Goal: Register for event/course

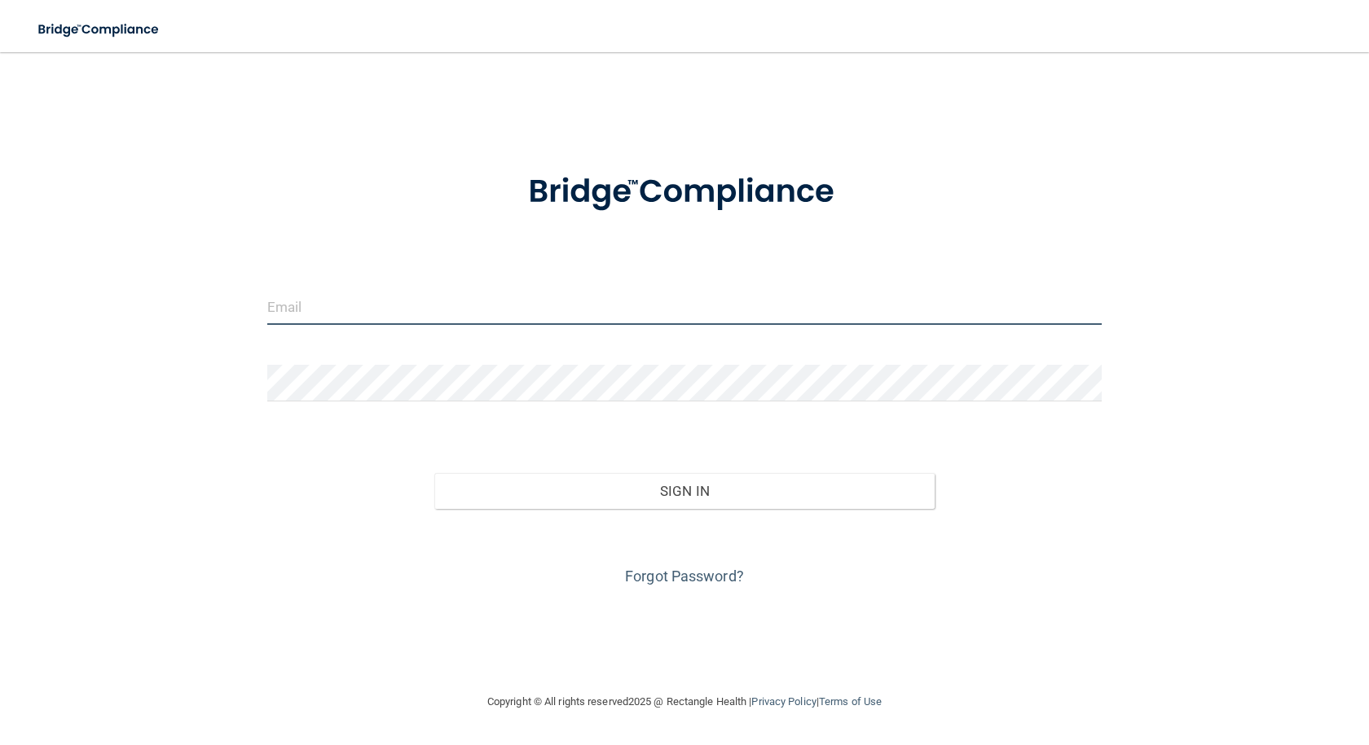
click at [285, 310] on input "email" at bounding box center [684, 306] width 834 height 37
type input "[EMAIL_ADDRESS][DOMAIN_NAME]"
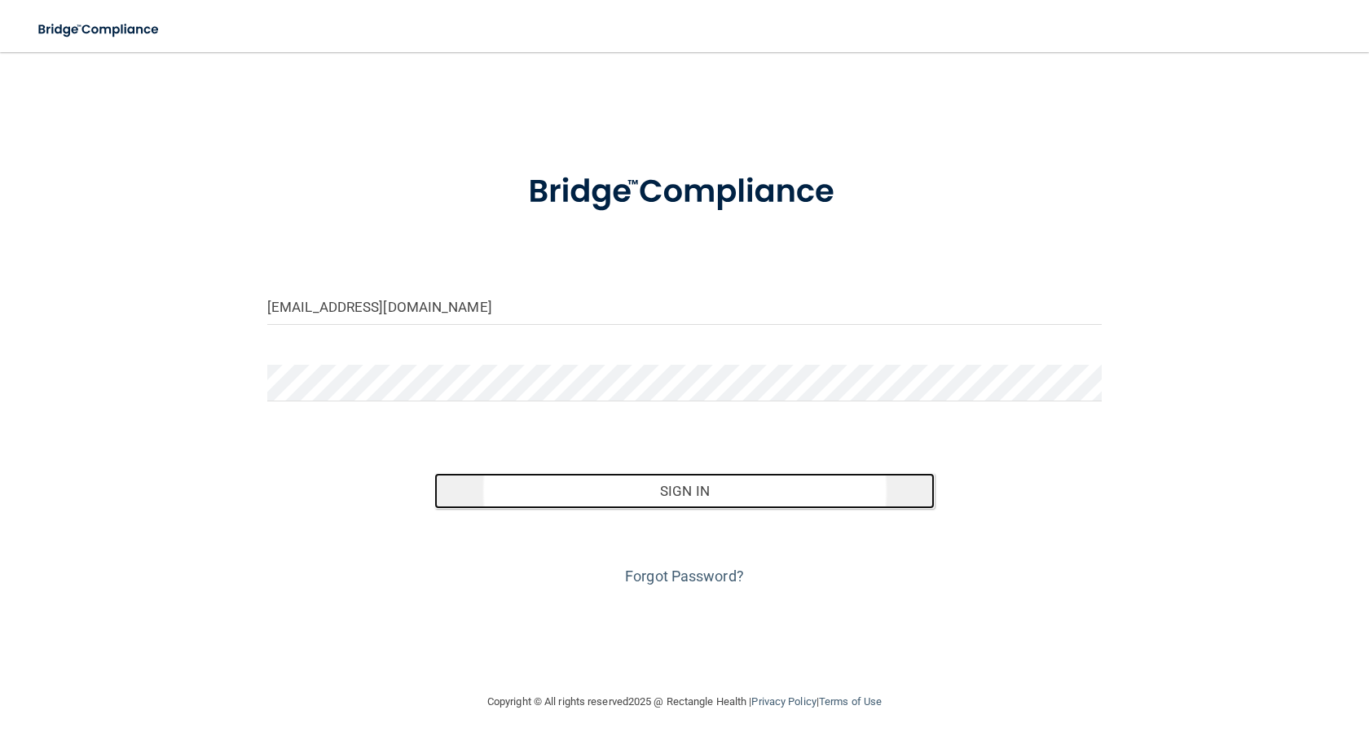
click at [713, 477] on button "Sign In" at bounding box center [684, 491] width 500 height 36
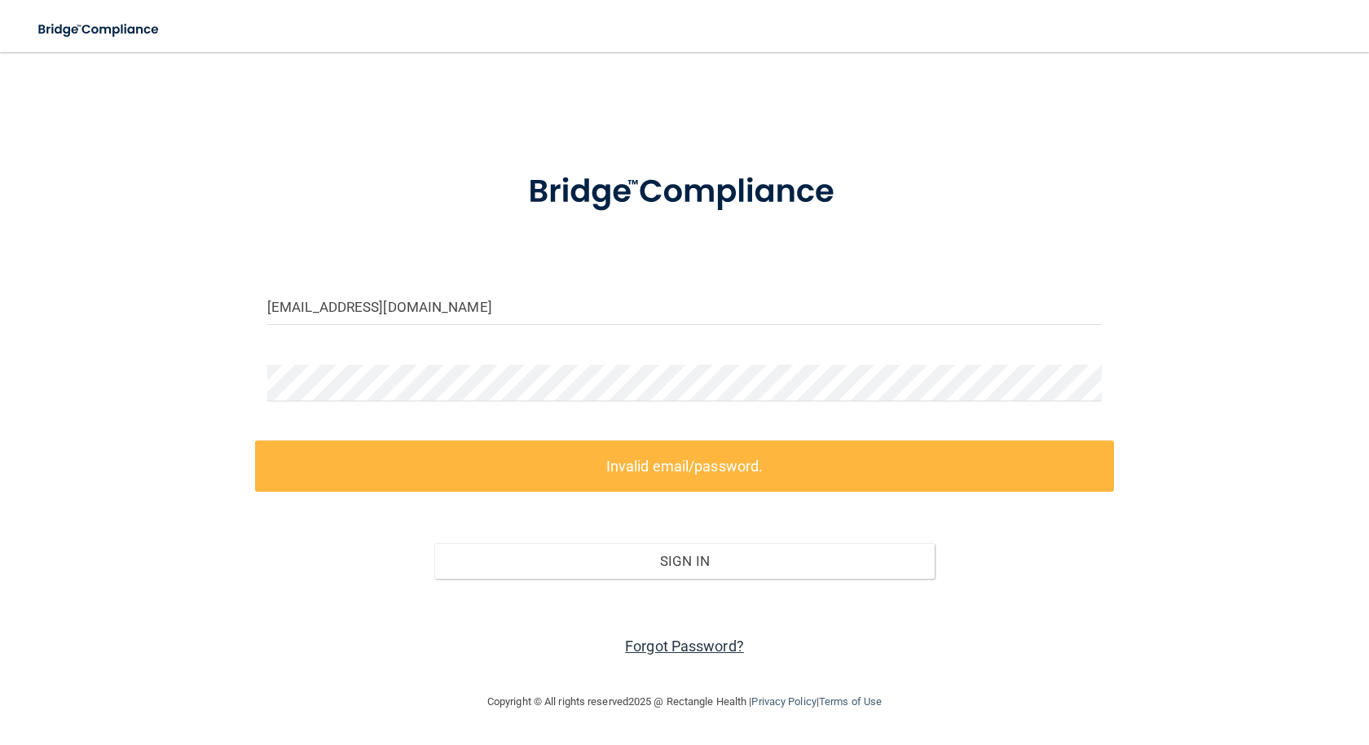
click at [657, 653] on link "Forgot Password?" at bounding box center [684, 646] width 119 height 17
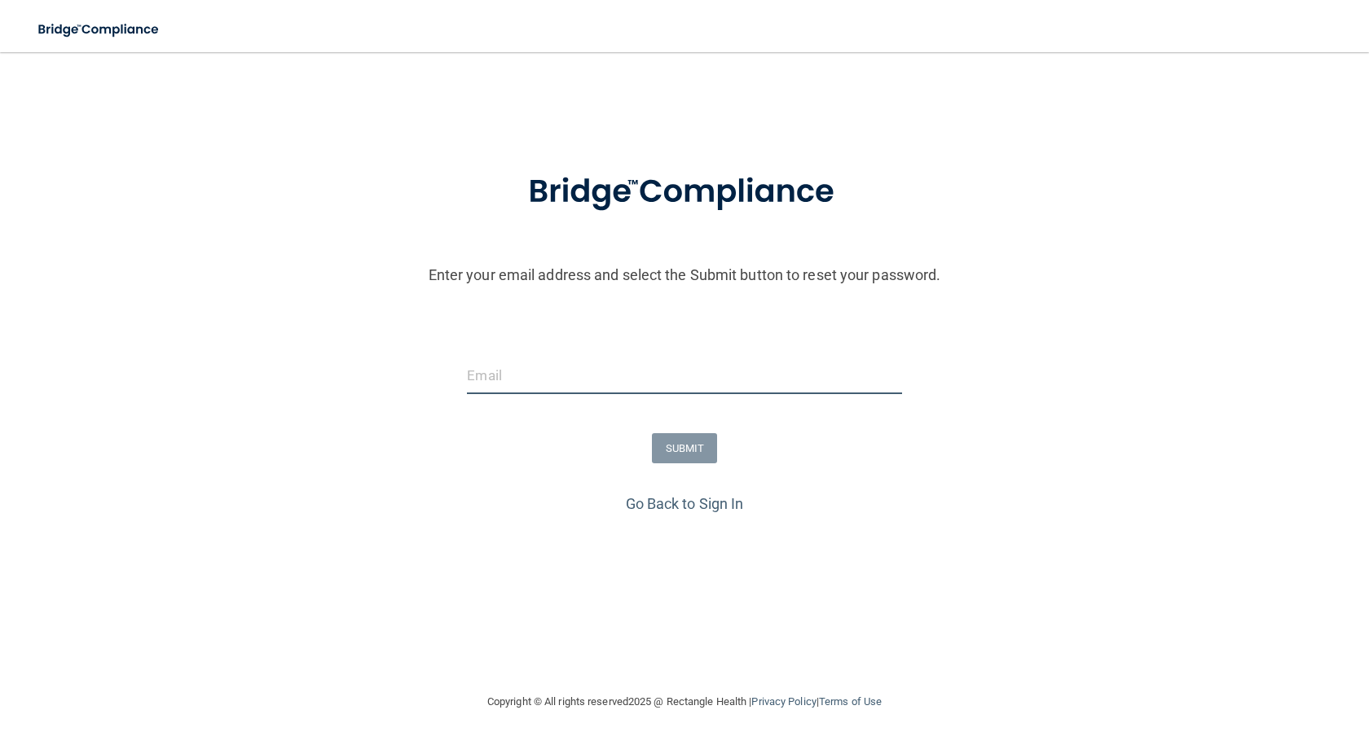
click at [508, 379] on input "email" at bounding box center [684, 376] width 434 height 37
type input "[EMAIL_ADDRESS][DOMAIN_NAME]"
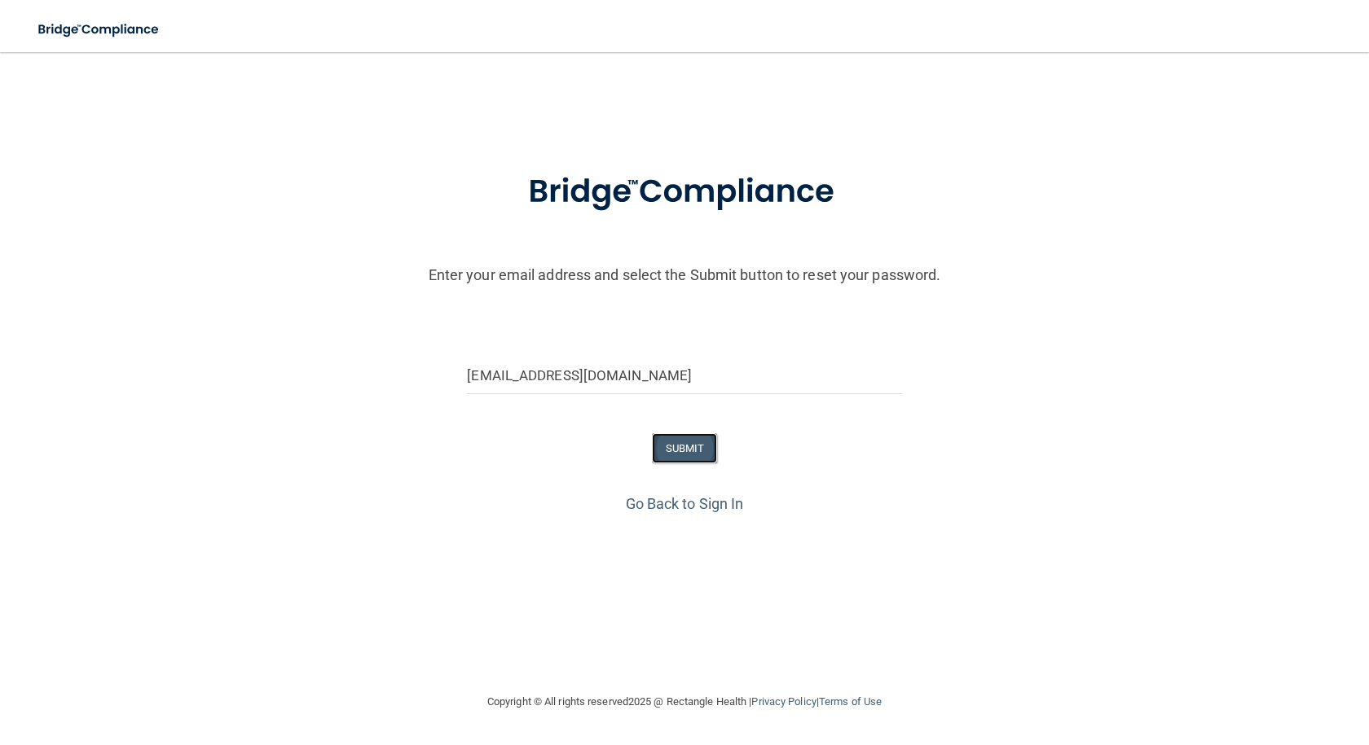
click at [667, 449] on button "SUBMIT" at bounding box center [685, 448] width 66 height 30
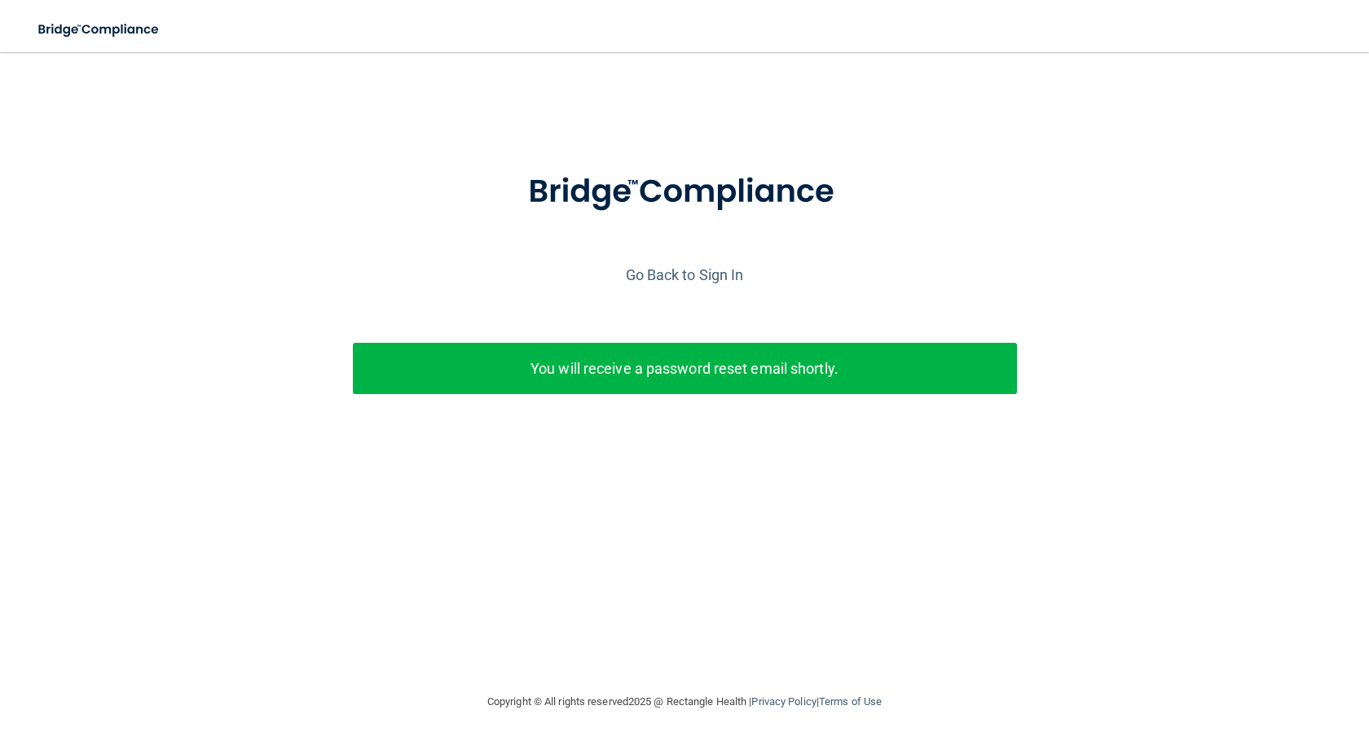
click at [669, 374] on p "You will receive a password reset email shortly." at bounding box center [685, 368] width 640 height 27
click at [700, 277] on link "Go Back to Sign In" at bounding box center [685, 274] width 118 height 17
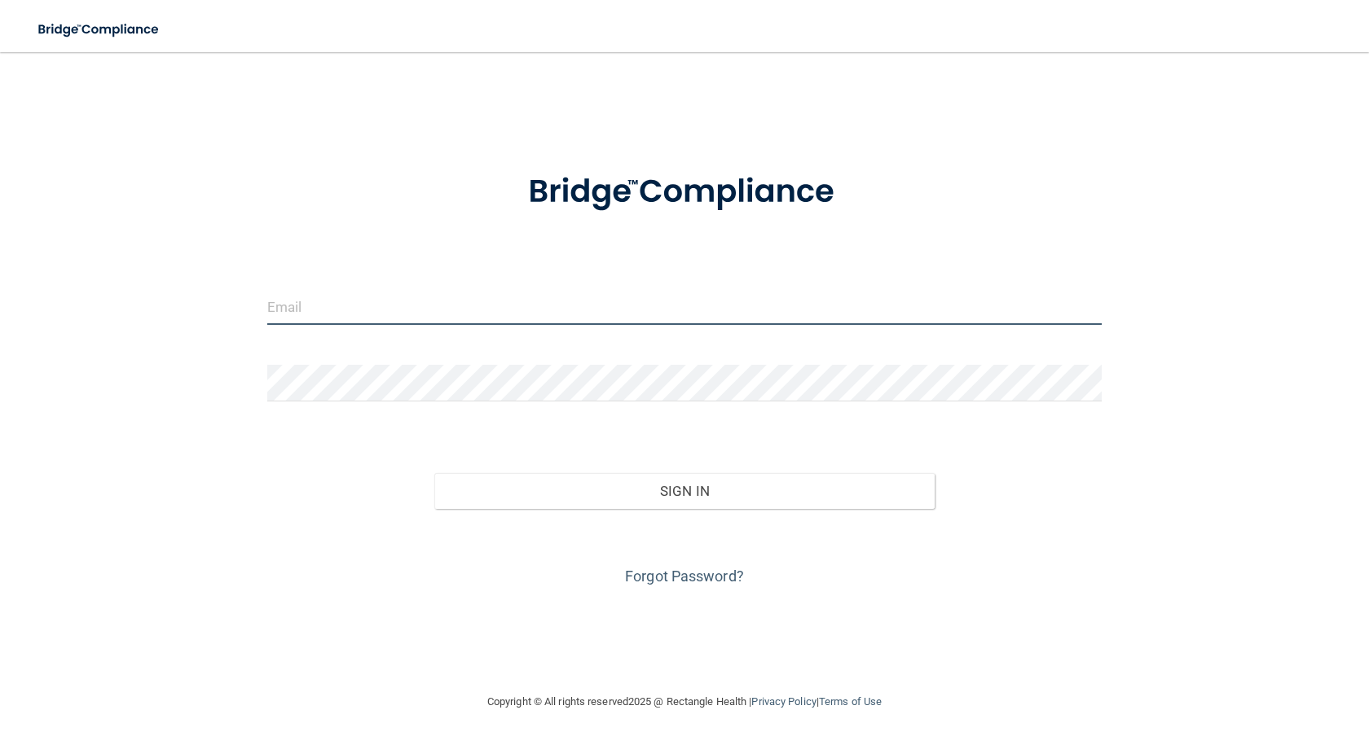
drag, startPoint x: 444, startPoint y: 317, endPoint x: 449, endPoint y: 326, distance: 10.2
click at [444, 317] on input "email" at bounding box center [684, 306] width 834 height 37
type input "[EMAIL_ADDRESS][DOMAIN_NAME]"
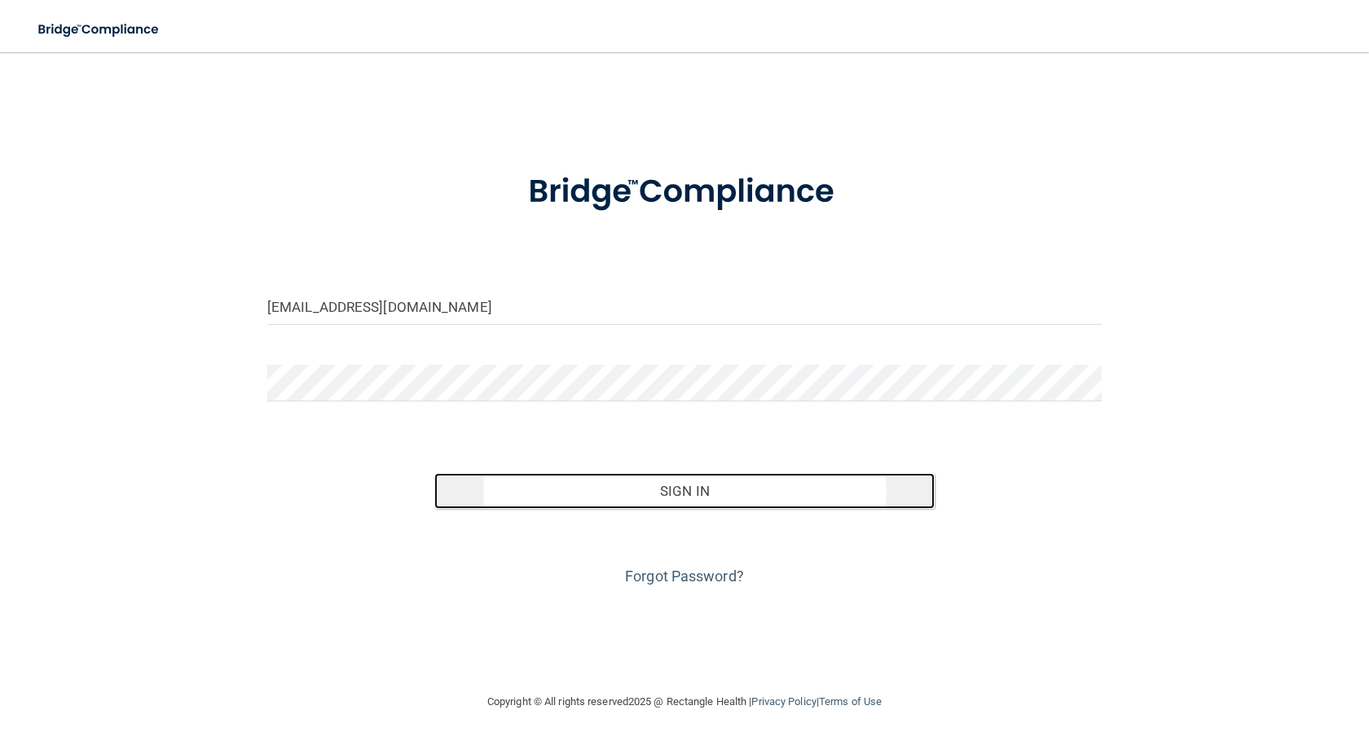
click at [657, 502] on button "Sign In" at bounding box center [684, 491] width 500 height 36
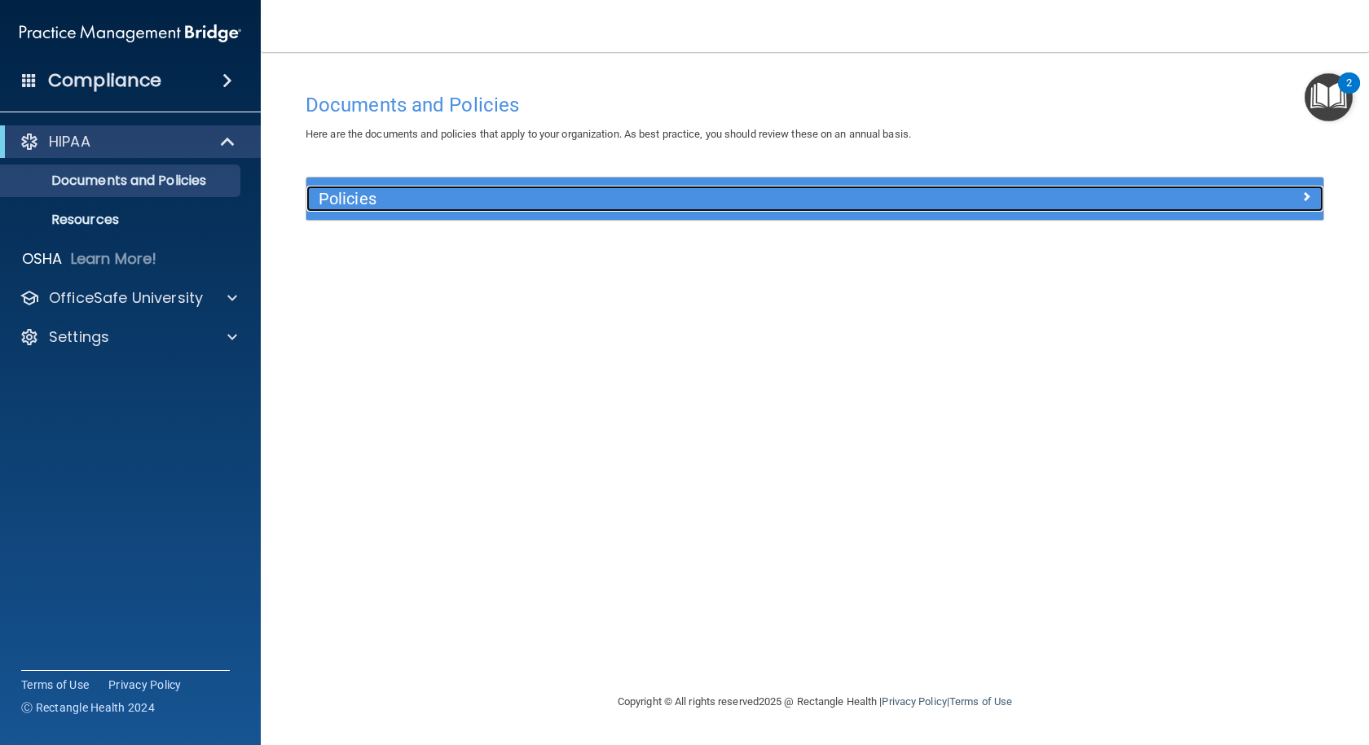
click at [402, 200] on h5 "Policies" at bounding box center [688, 199] width 738 height 18
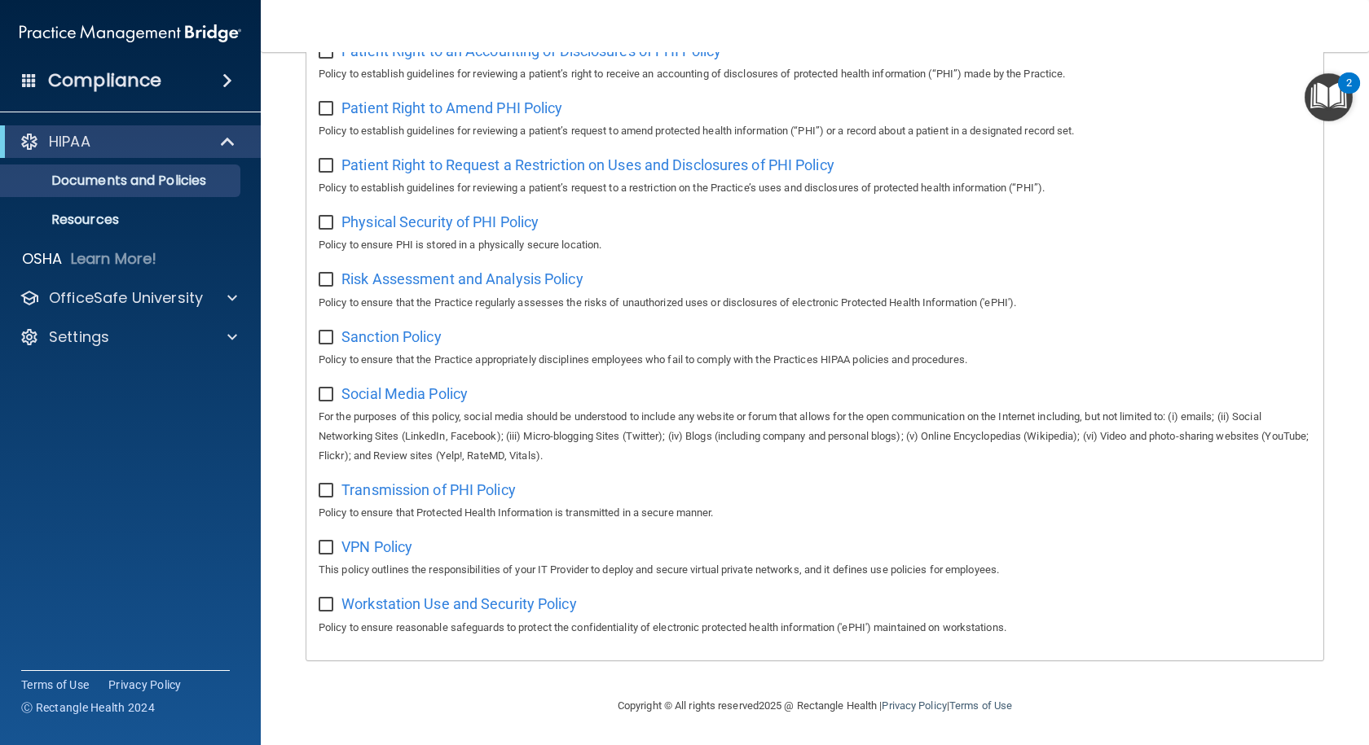
scroll to position [908, 0]
click at [142, 292] on p "OfficeSafe University" at bounding box center [126, 298] width 154 height 20
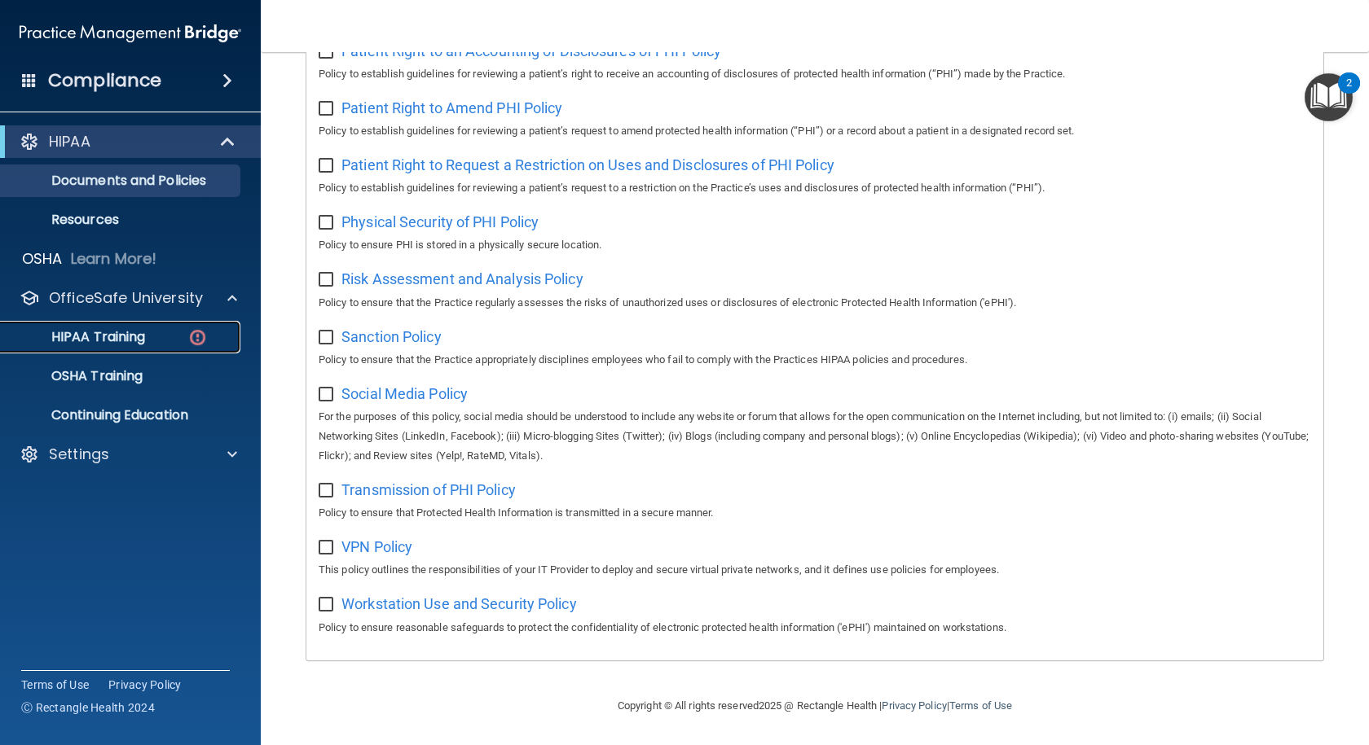
click at [118, 339] on p "HIPAA Training" at bounding box center [78, 337] width 134 height 16
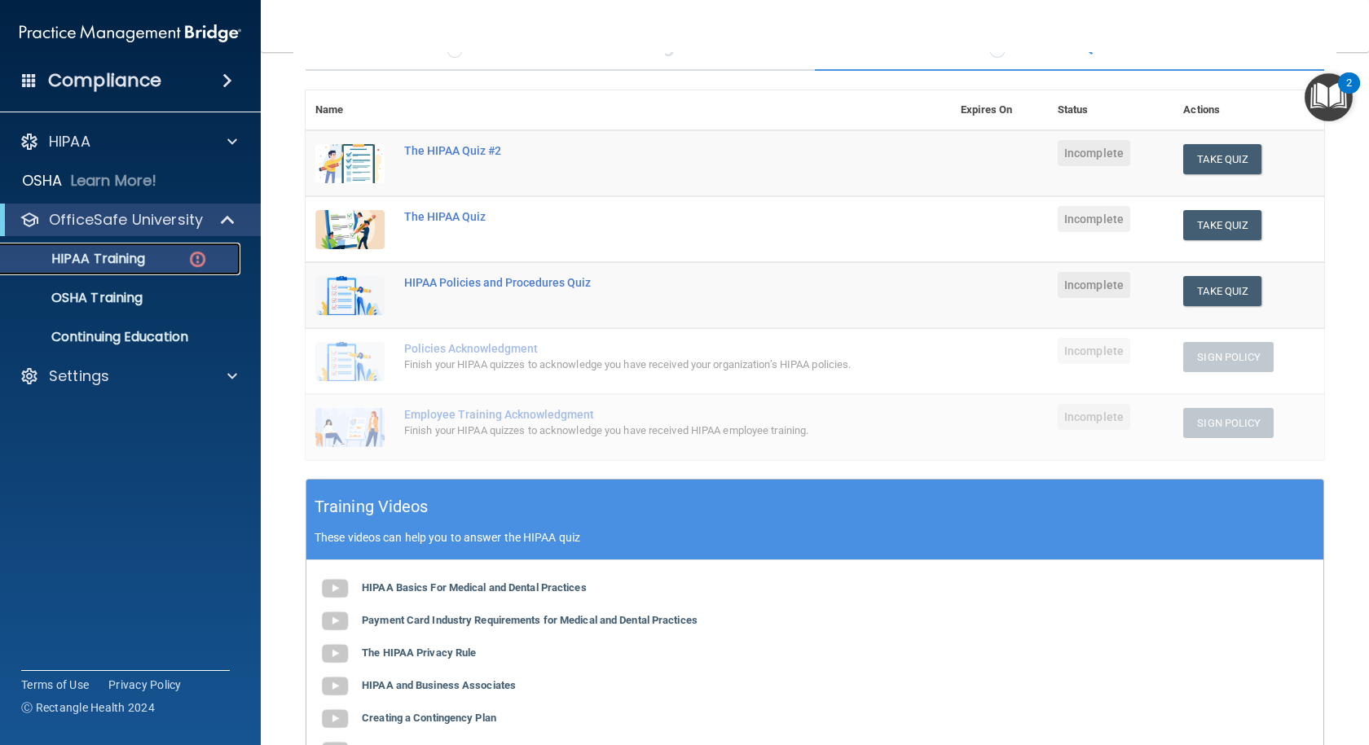
scroll to position [152, 0]
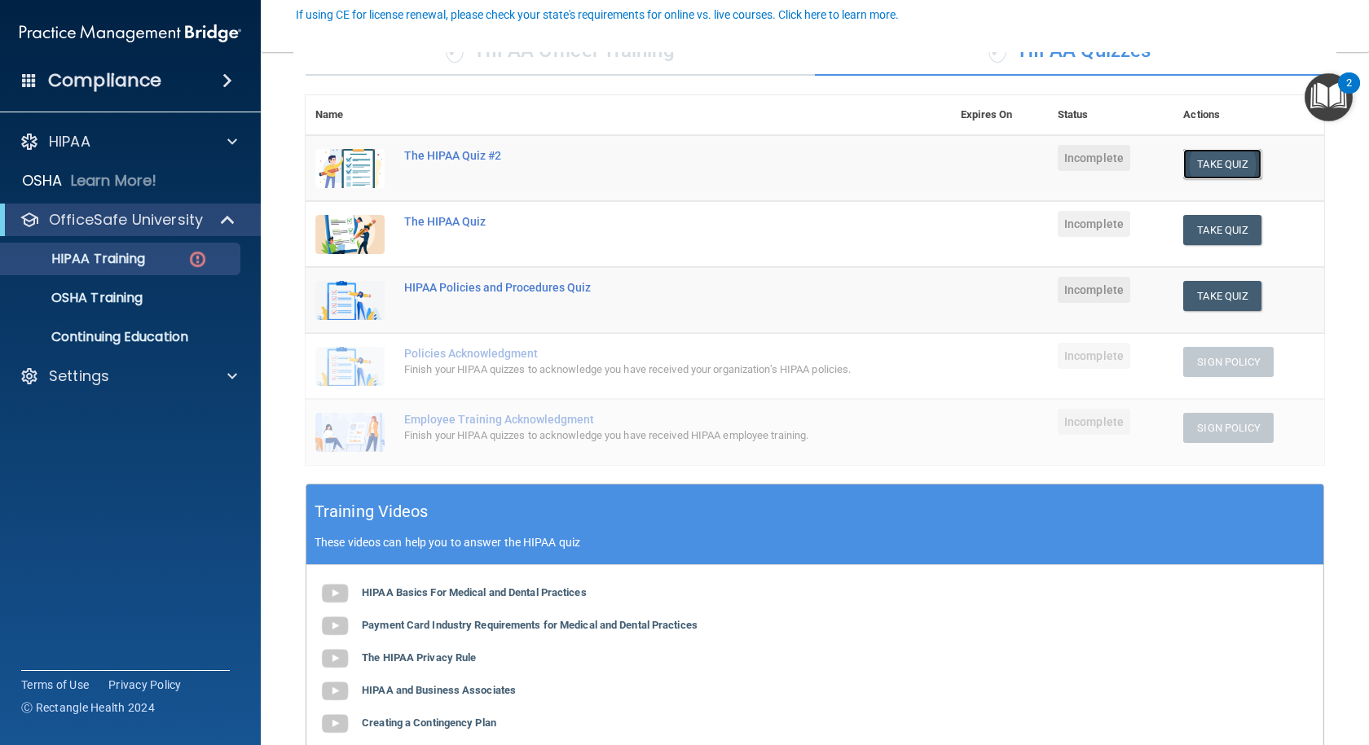
click at [1196, 158] on button "Take Quiz" at bounding box center [1222, 164] width 78 height 30
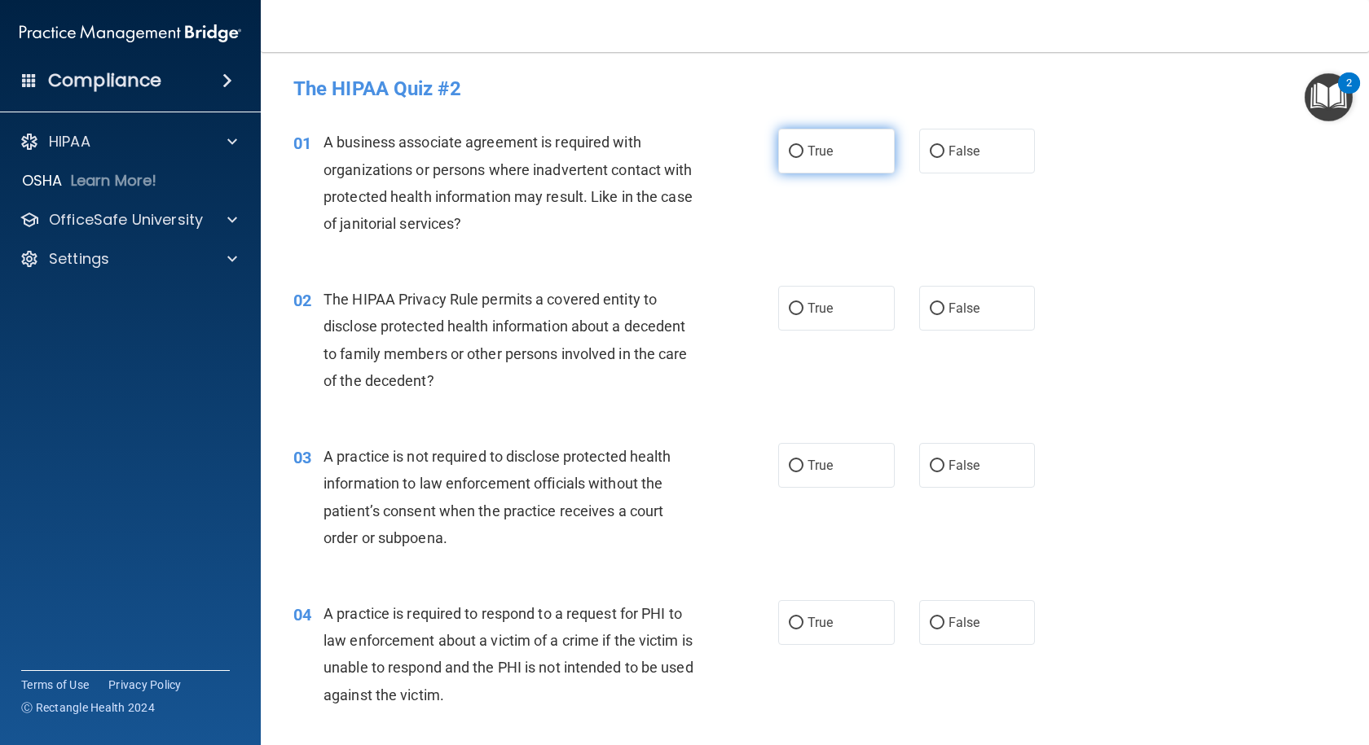
click at [807, 146] on span "True" at bounding box center [819, 150] width 25 height 15
click at [803, 146] on input "True" at bounding box center [796, 152] width 15 height 12
radio input "true"
click at [799, 310] on label "True" at bounding box center [836, 308] width 116 height 45
click at [799, 310] on input "True" at bounding box center [796, 309] width 15 height 12
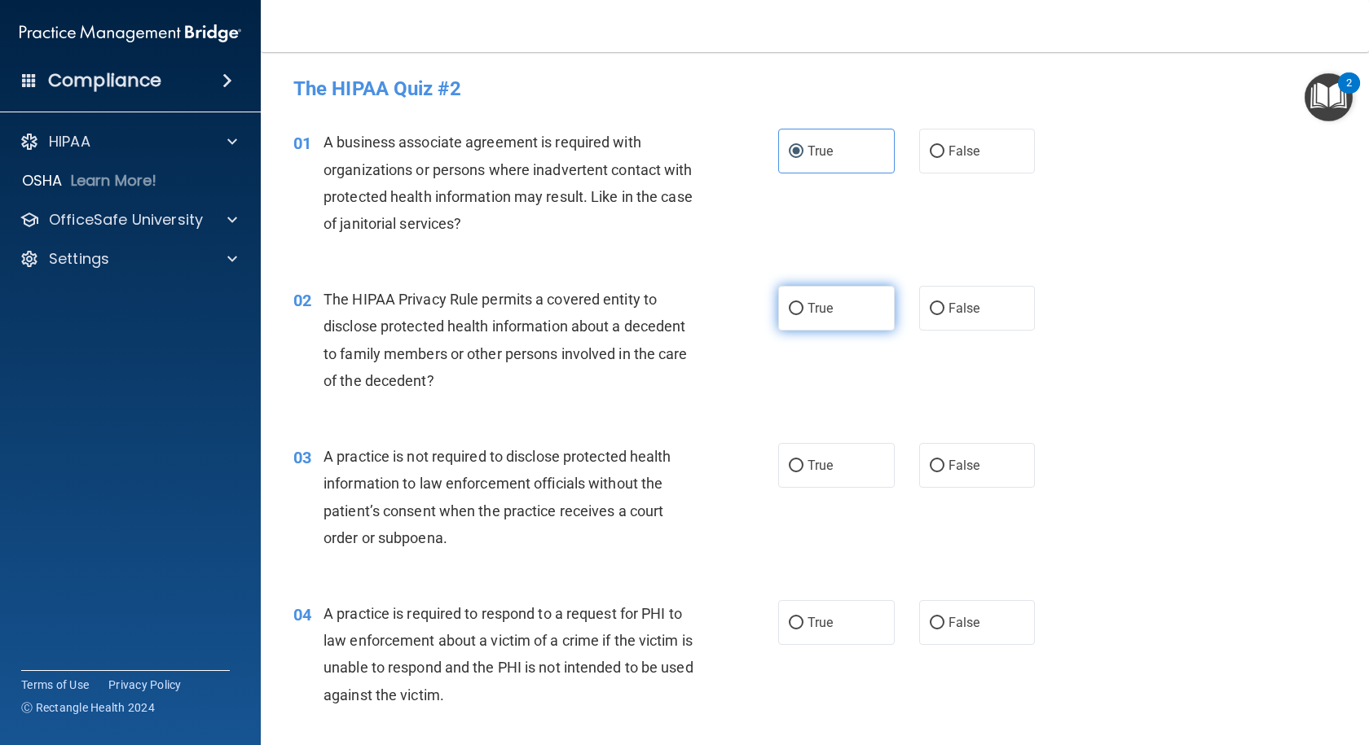
radio input "true"
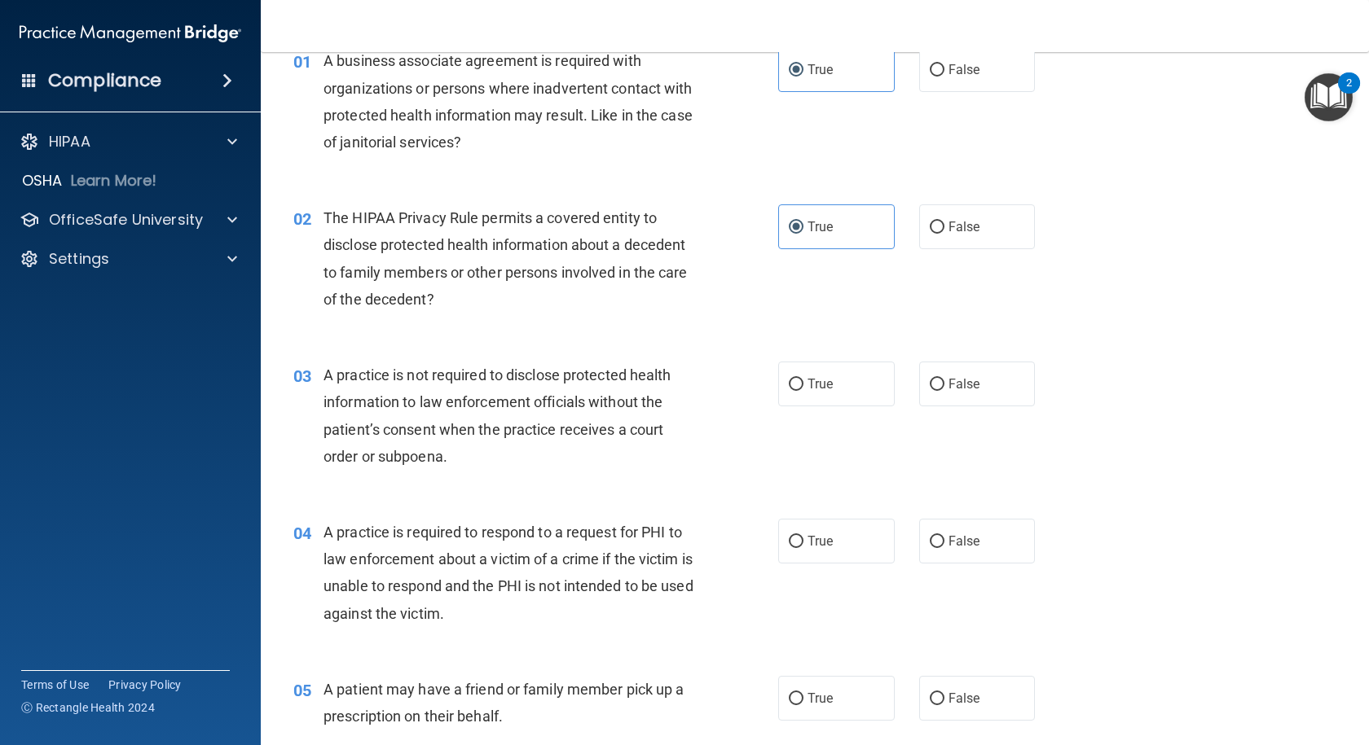
scroll to position [163, 0]
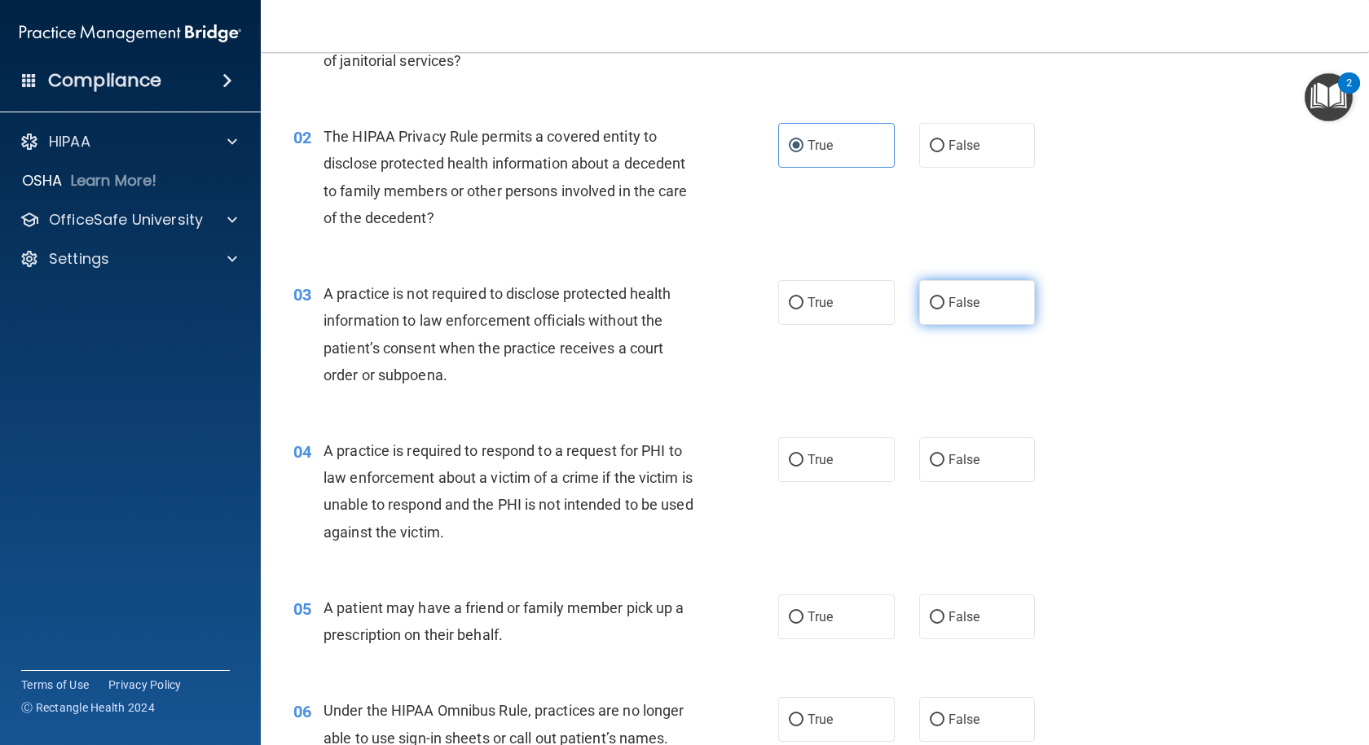
click at [956, 307] on span "False" at bounding box center [964, 302] width 32 height 15
click at [944, 307] on input "False" at bounding box center [937, 303] width 15 height 12
radio input "true"
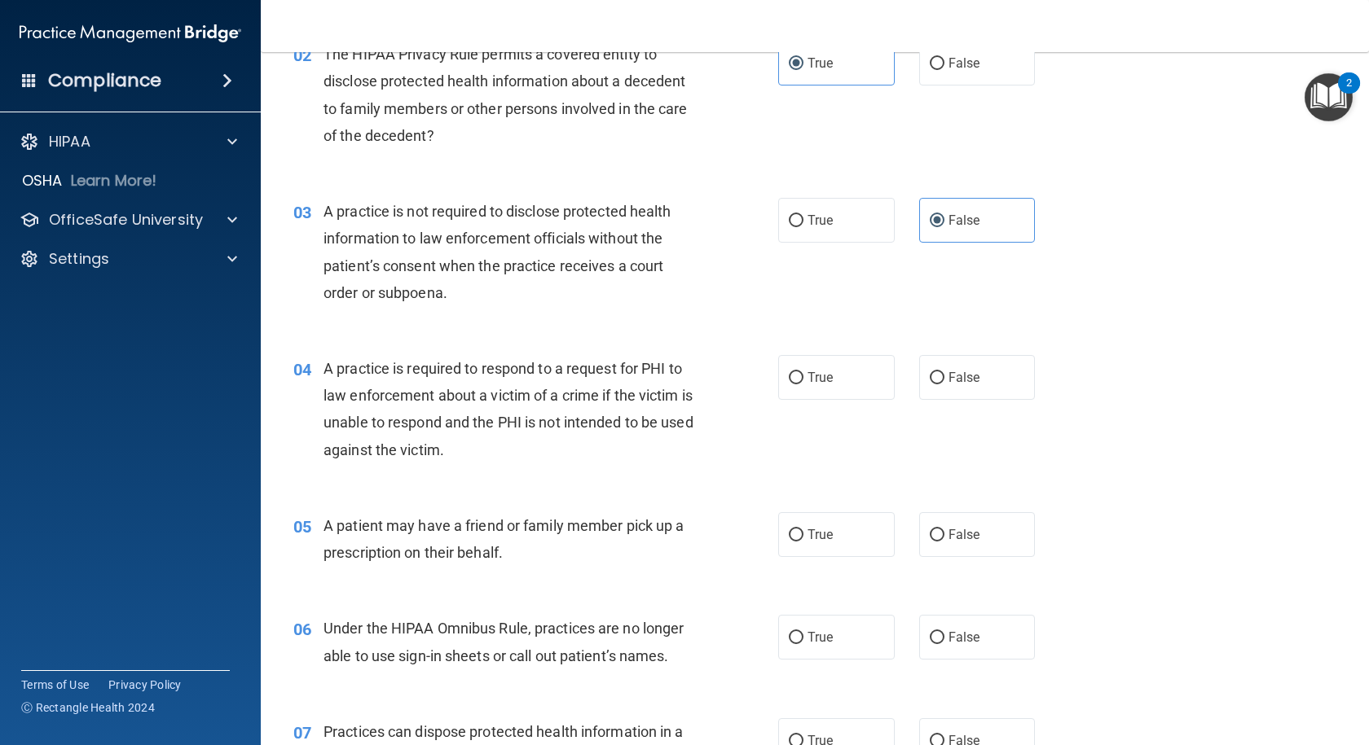
scroll to position [326, 0]
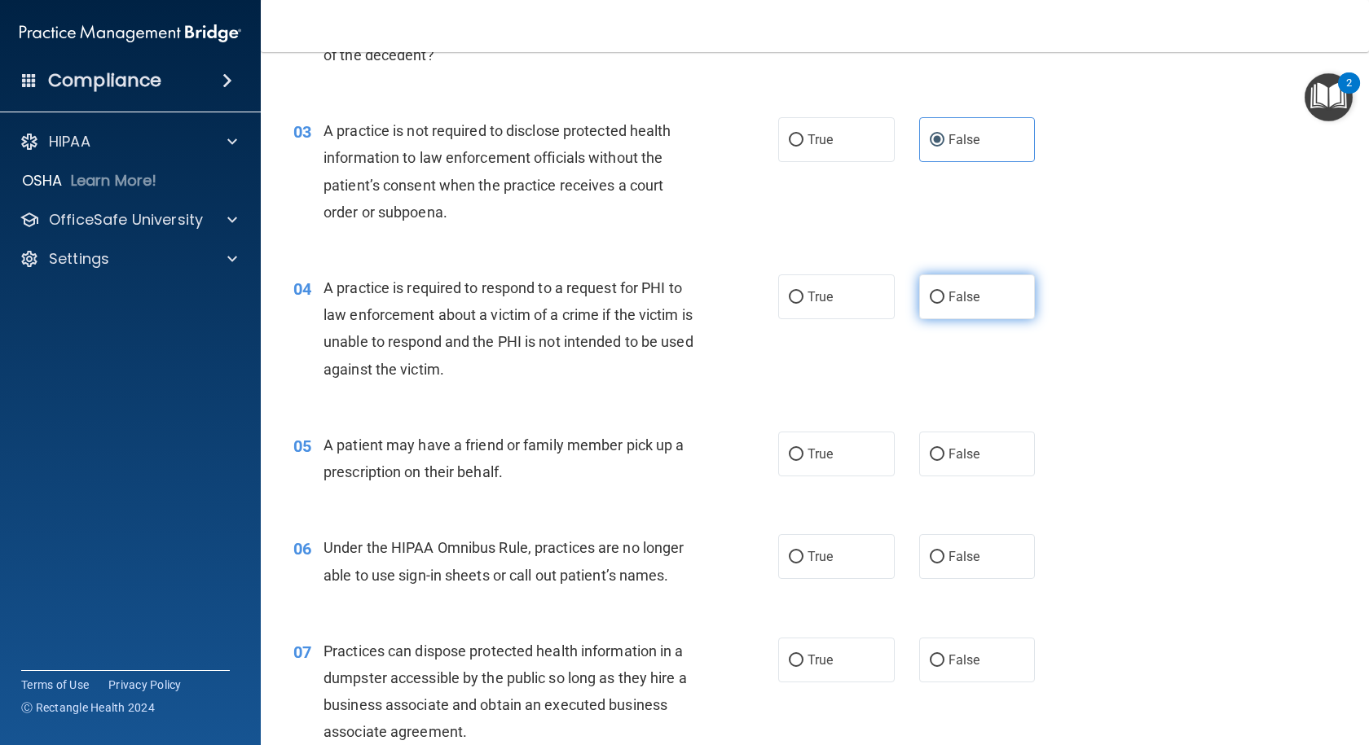
click at [940, 294] on label "False" at bounding box center [977, 297] width 116 height 45
click at [940, 294] on input "False" at bounding box center [937, 298] width 15 height 12
radio input "true"
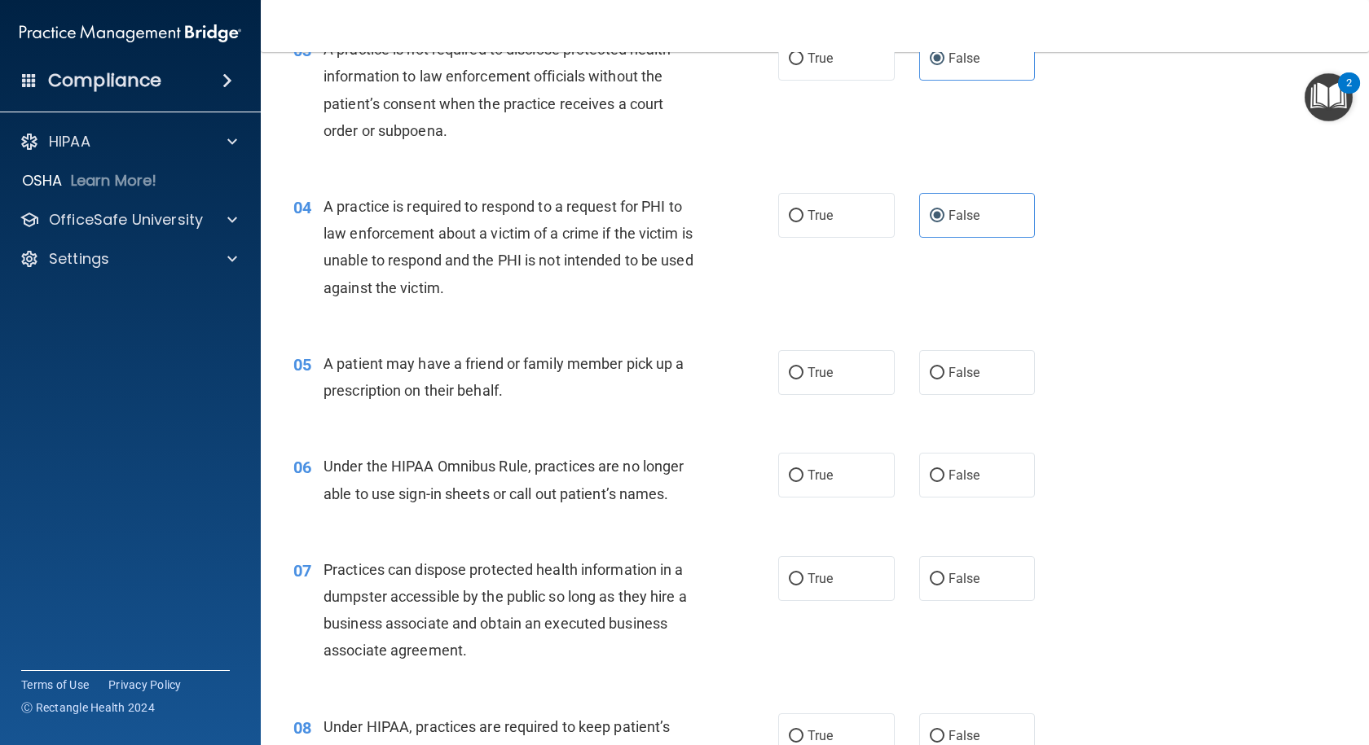
scroll to position [489, 0]
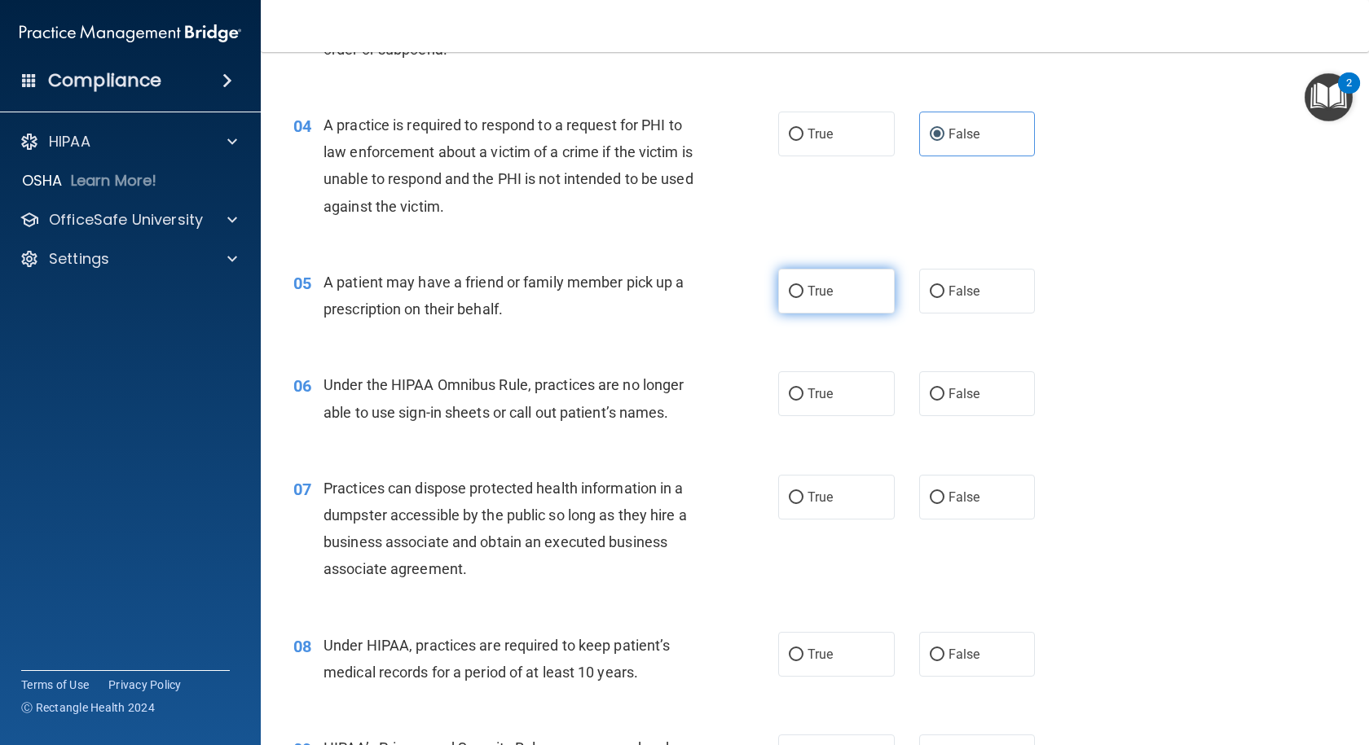
click at [849, 301] on label "True" at bounding box center [836, 291] width 116 height 45
click at [803, 298] on input "True" at bounding box center [796, 292] width 15 height 12
radio input "true"
click at [835, 406] on label "True" at bounding box center [836, 393] width 116 height 45
click at [803, 401] on input "True" at bounding box center [796, 395] width 15 height 12
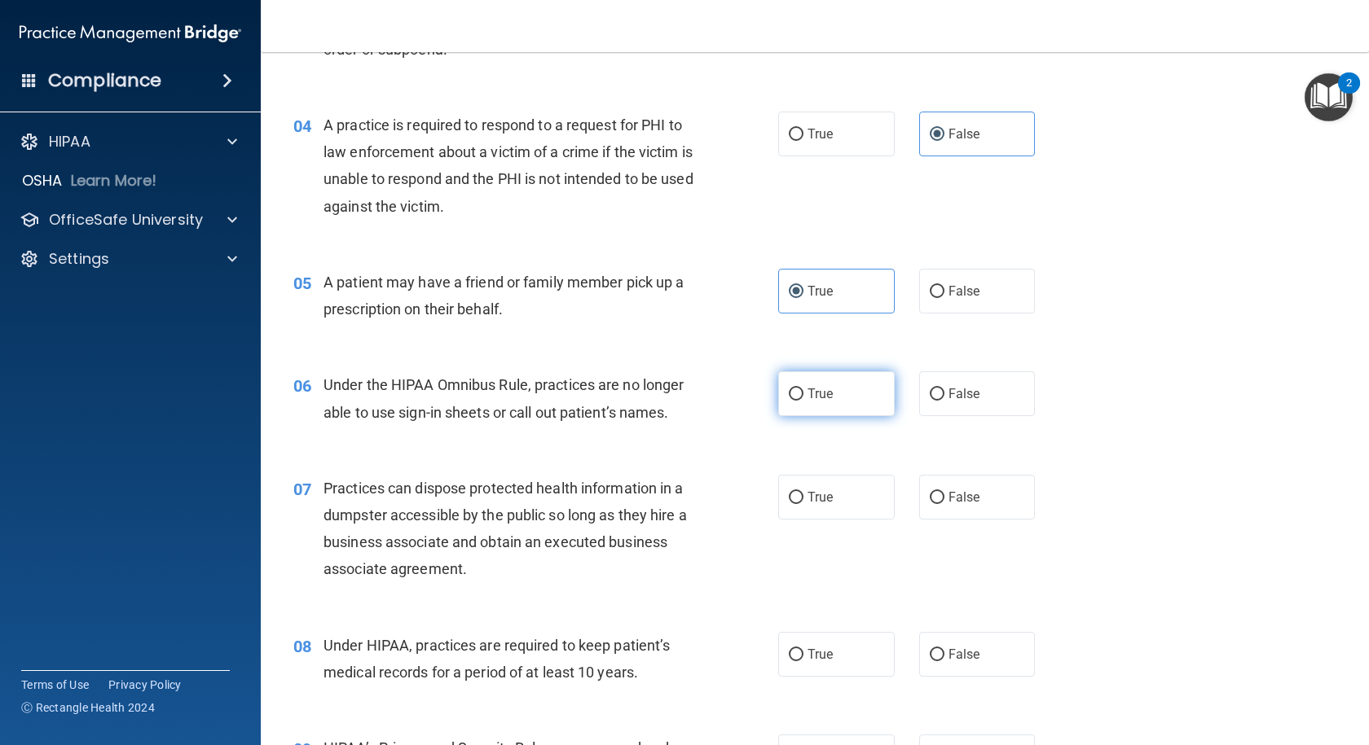
radio input "true"
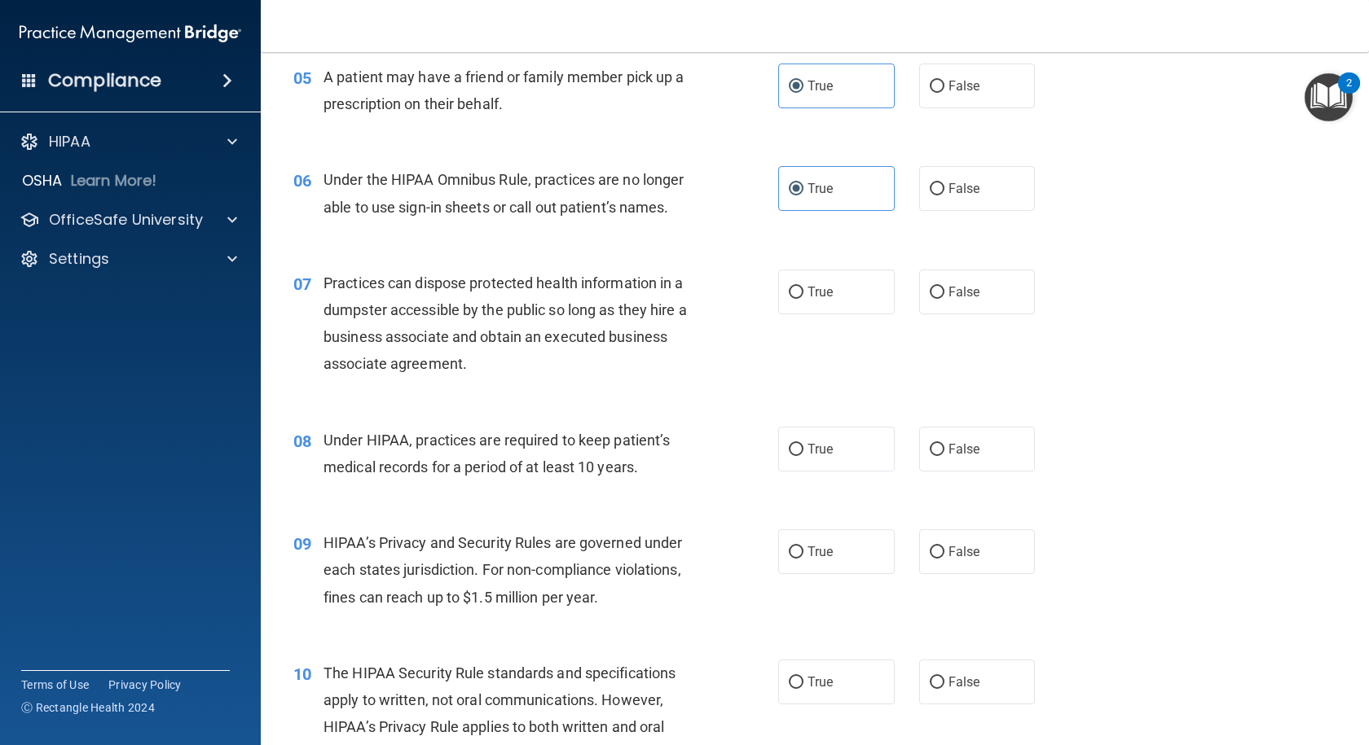
scroll to position [733, 0]
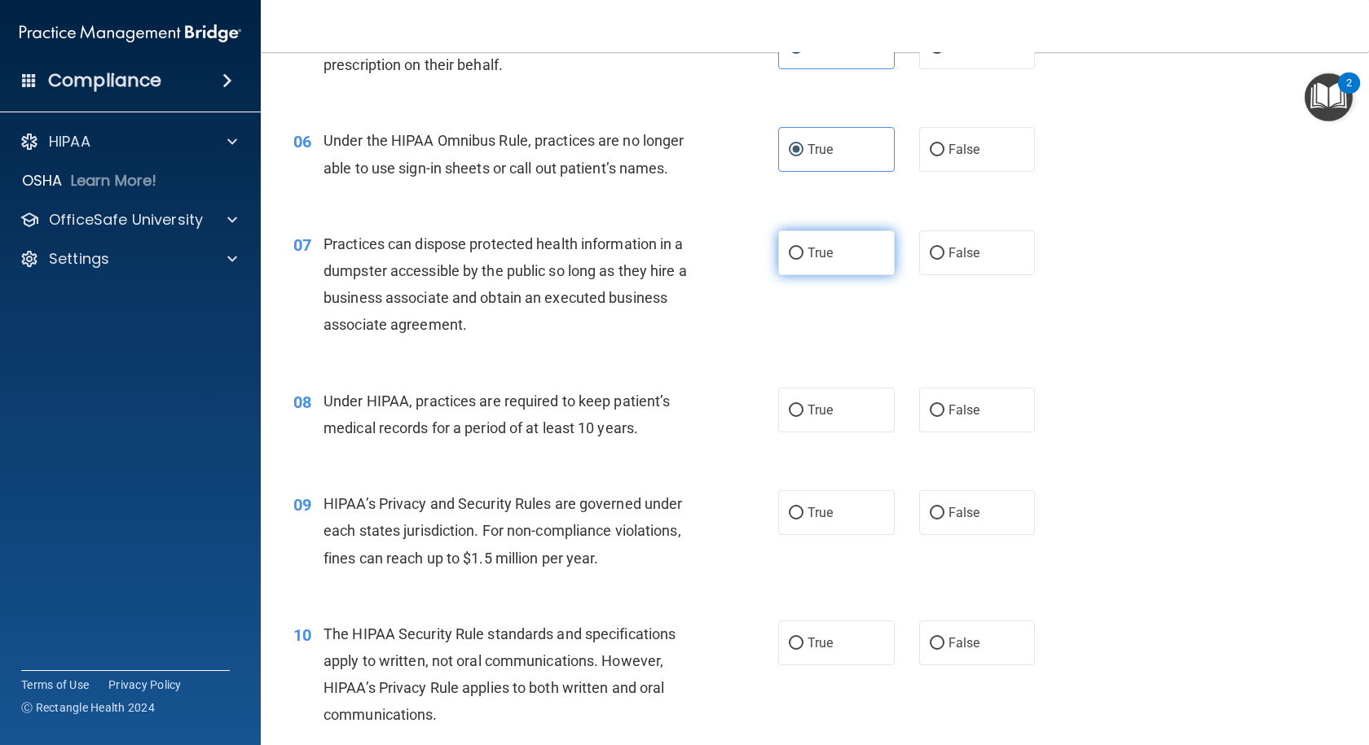
click at [833, 270] on label "True" at bounding box center [836, 253] width 116 height 45
click at [803, 260] on input "True" at bounding box center [796, 254] width 15 height 12
radio input "true"
click at [798, 405] on label "True" at bounding box center [836, 410] width 116 height 45
click at [798, 405] on input "True" at bounding box center [796, 411] width 15 height 12
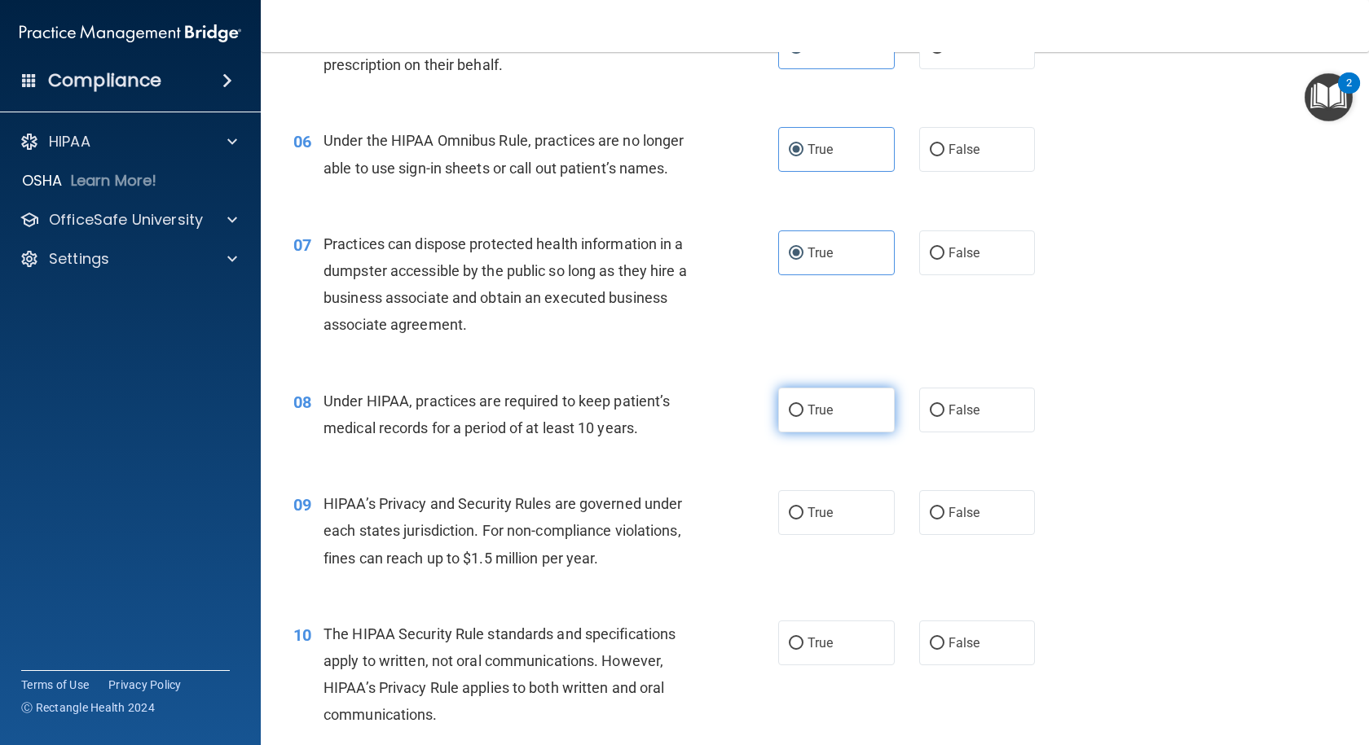
radio input "true"
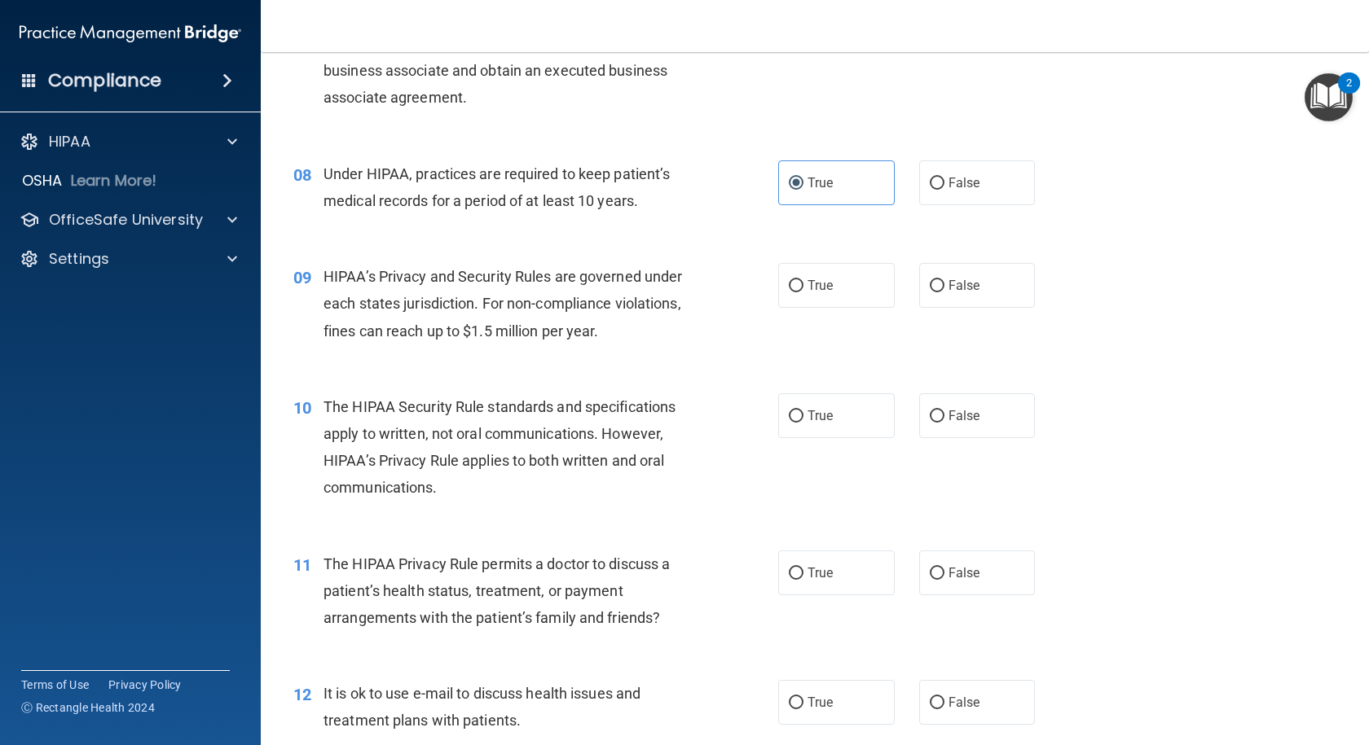
scroll to position [978, 0]
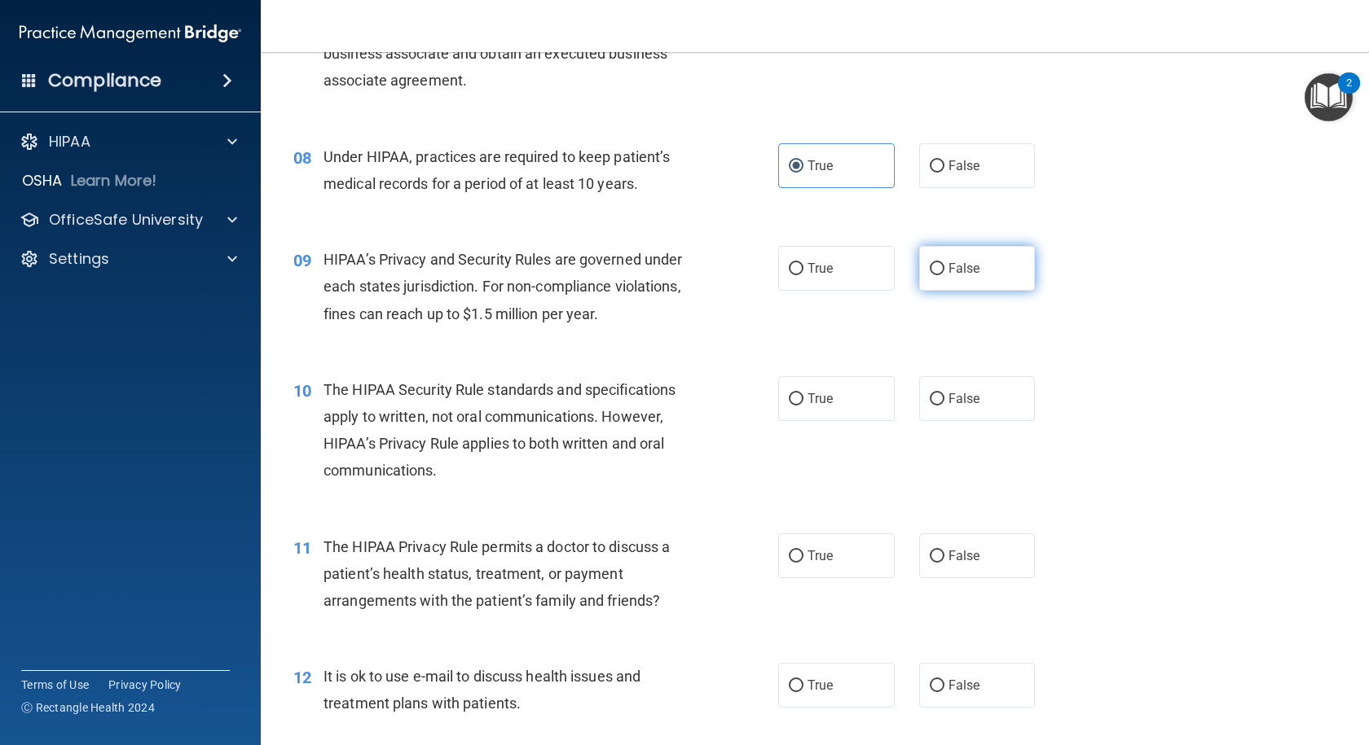
click at [939, 266] on label "False" at bounding box center [977, 268] width 116 height 45
click at [939, 266] on input "False" at bounding box center [937, 269] width 15 height 12
radio input "true"
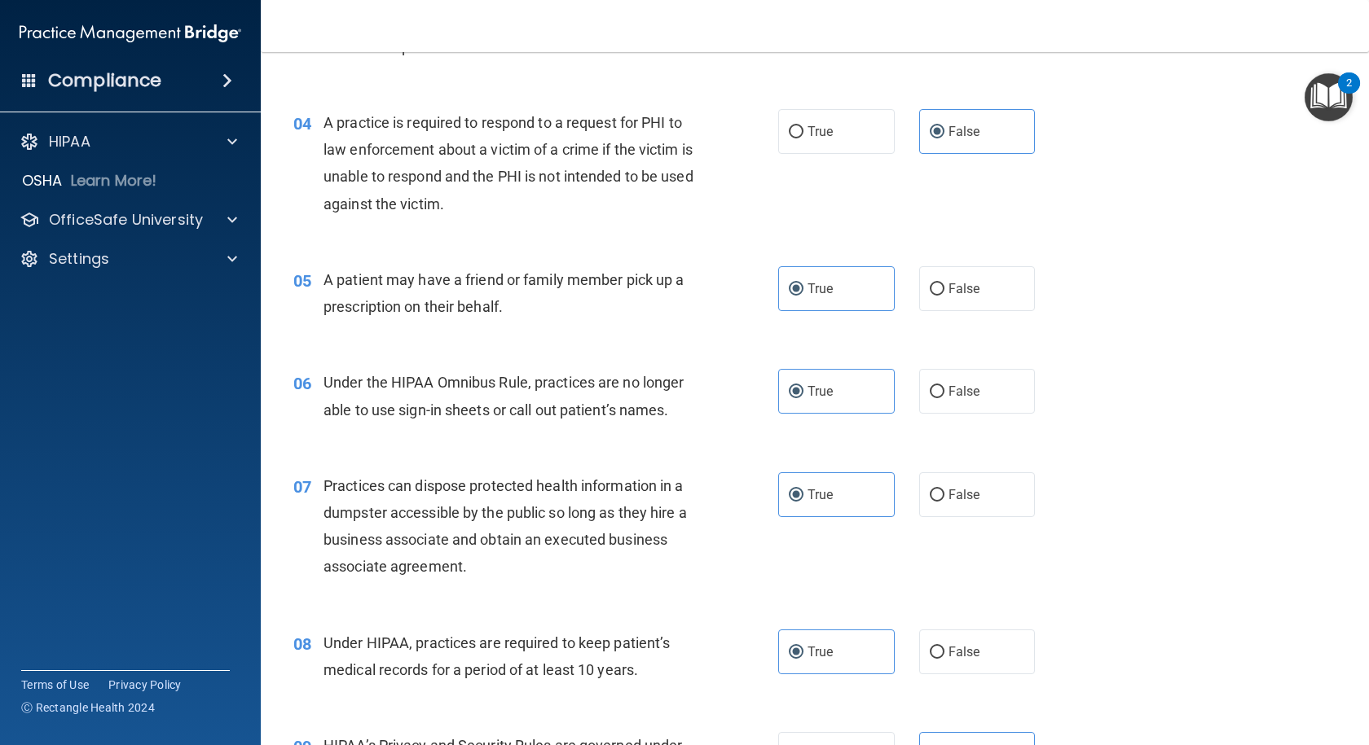
scroll to position [489, 0]
click at [499, 307] on span "A patient may have a friend or family member pick up a prescription on their be…" at bounding box center [503, 296] width 360 height 44
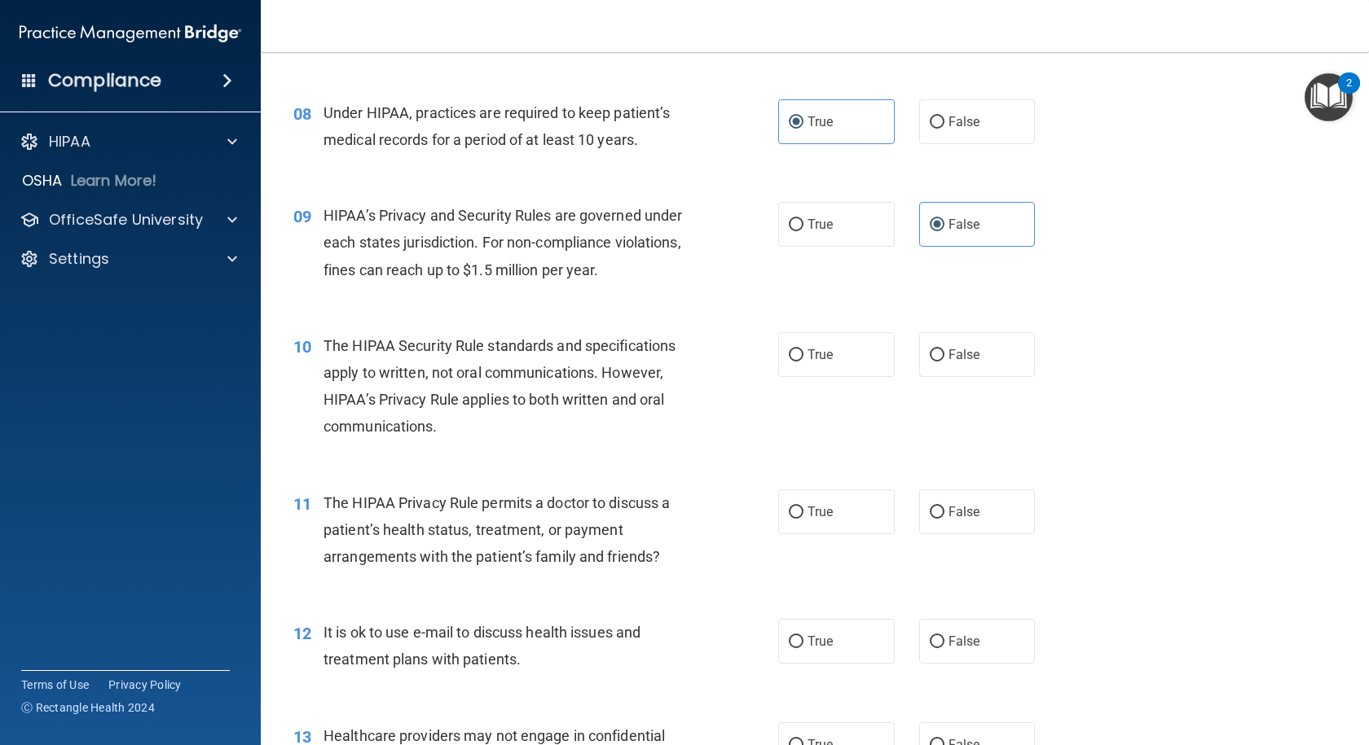
scroll to position [1059, 0]
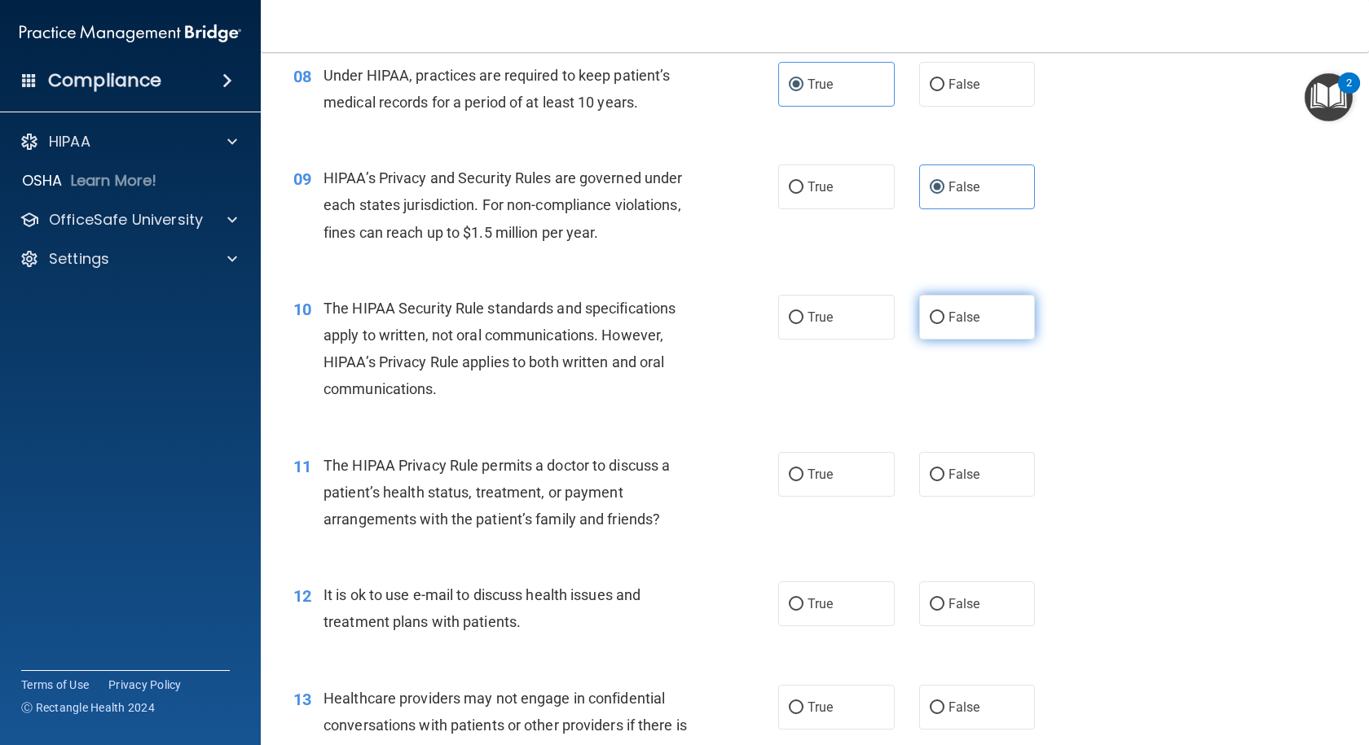
click at [951, 312] on span "False" at bounding box center [964, 317] width 32 height 15
click at [944, 312] on input "False" at bounding box center [937, 318] width 15 height 12
radio input "true"
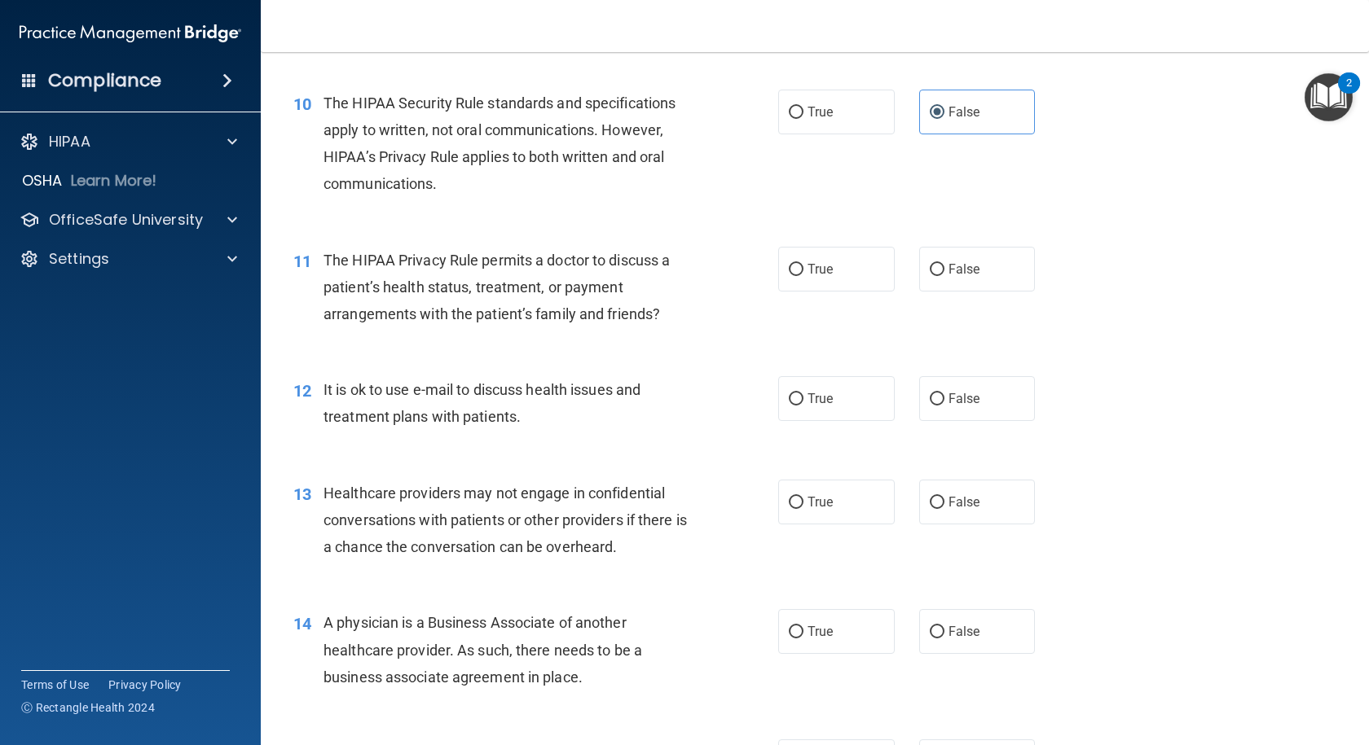
scroll to position [1303, 0]
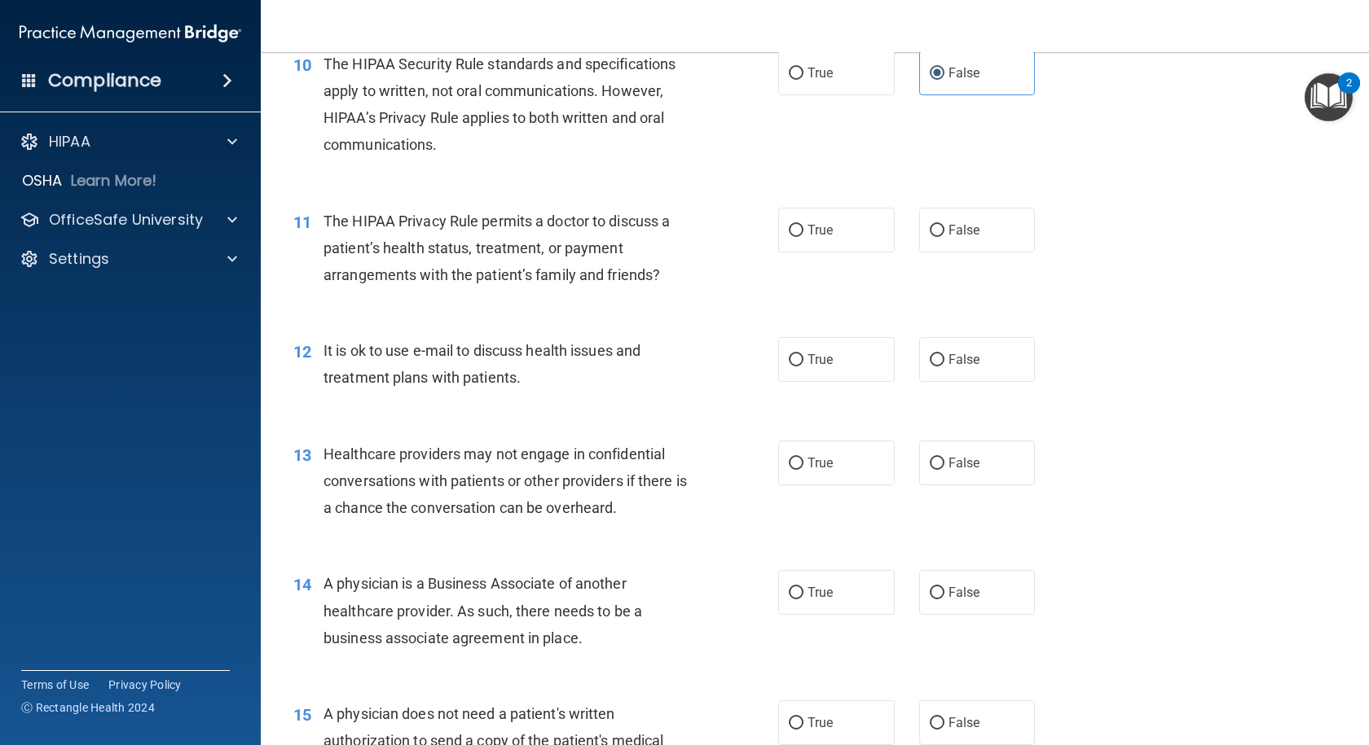
drag, startPoint x: 833, startPoint y: 231, endPoint x: 835, endPoint y: 277, distance: 45.7
click at [833, 231] on label "True" at bounding box center [836, 230] width 116 height 45
click at [803, 231] on input "True" at bounding box center [796, 231] width 15 height 12
radio input "true"
click at [815, 352] on span "True" at bounding box center [819, 359] width 25 height 15
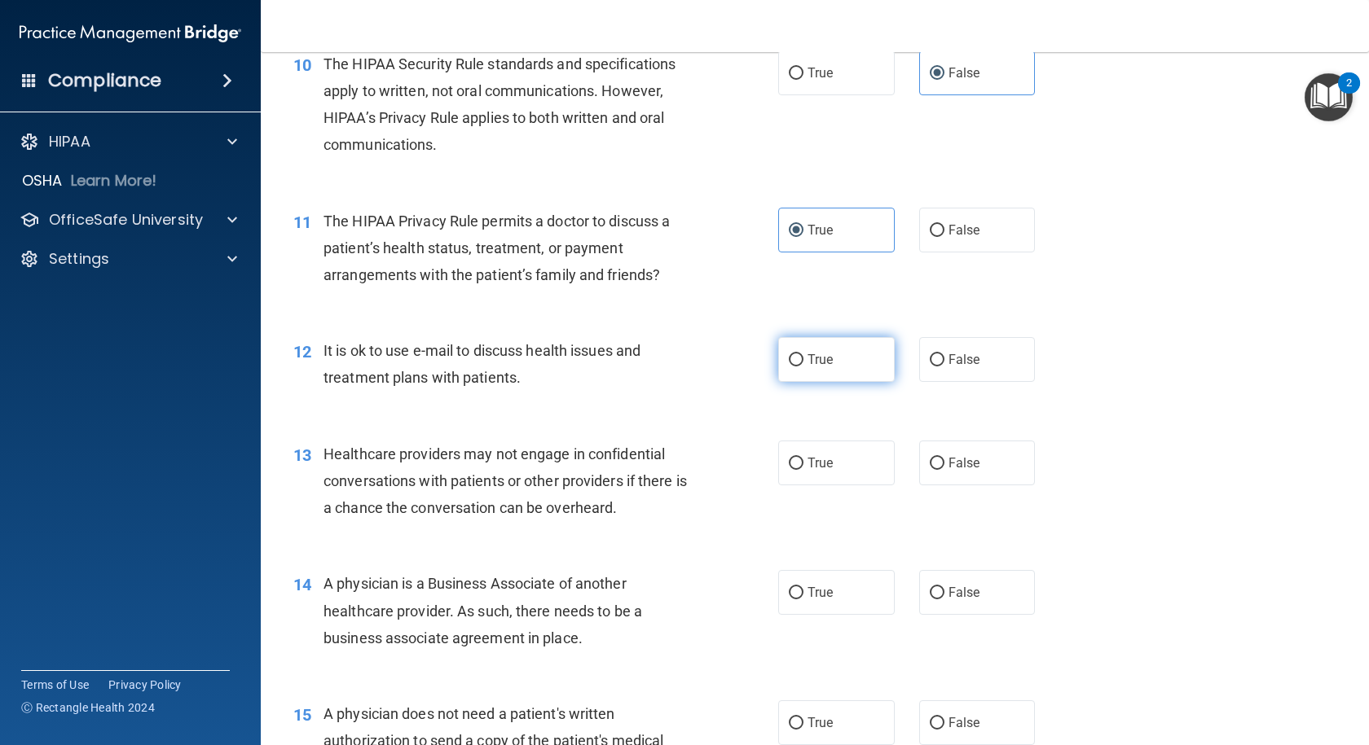
click at [803, 354] on input "True" at bounding box center [796, 360] width 15 height 12
radio input "true"
click at [798, 462] on label "True" at bounding box center [836, 463] width 116 height 45
click at [798, 462] on input "True" at bounding box center [796, 464] width 15 height 12
radio input "true"
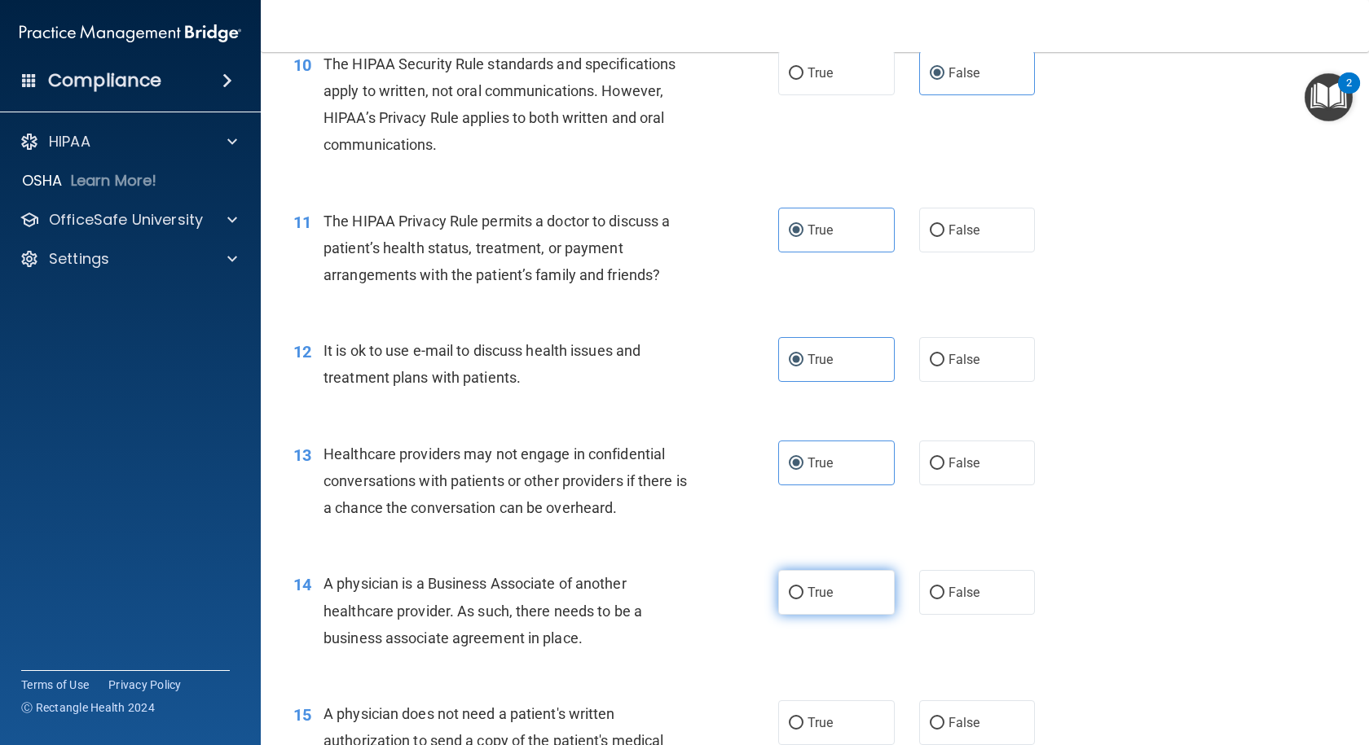
click at [815, 591] on span "True" at bounding box center [819, 592] width 25 height 15
click at [803, 591] on input "True" at bounding box center [796, 593] width 15 height 12
radio input "true"
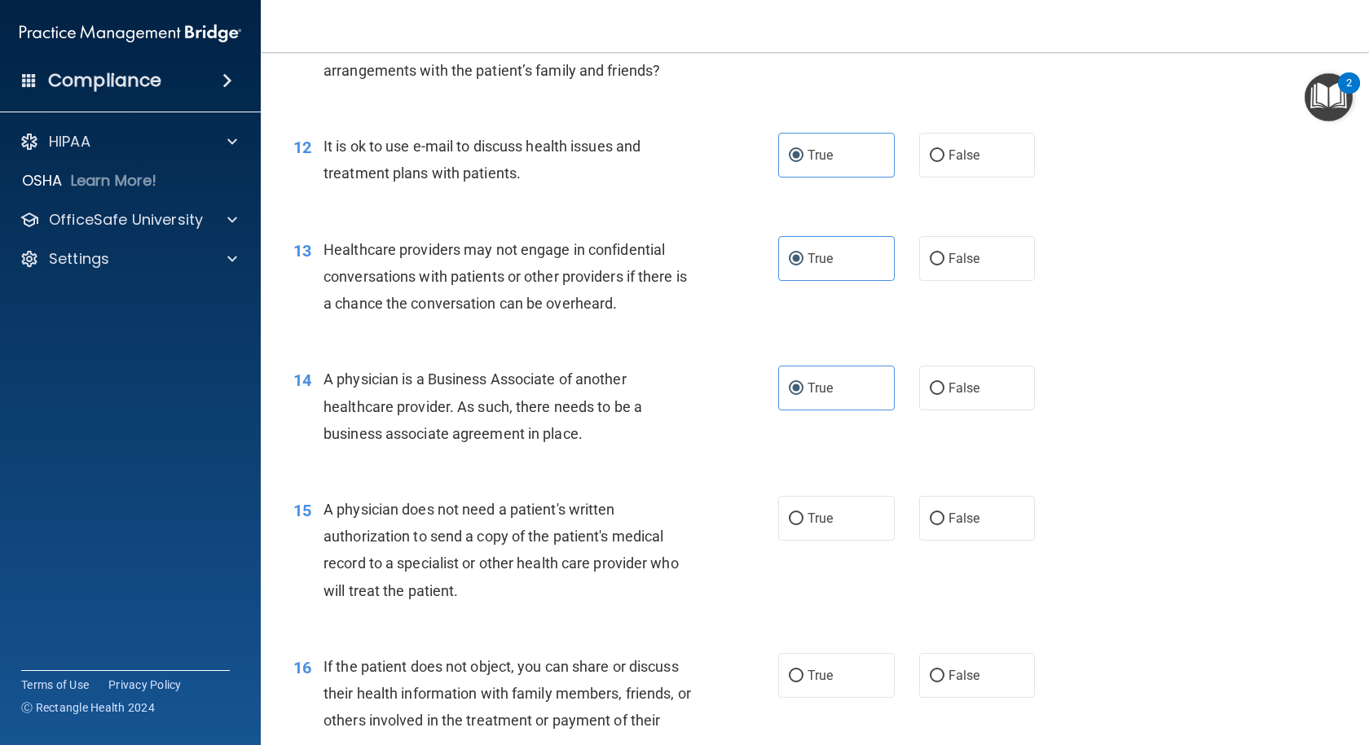
scroll to position [1548, 0]
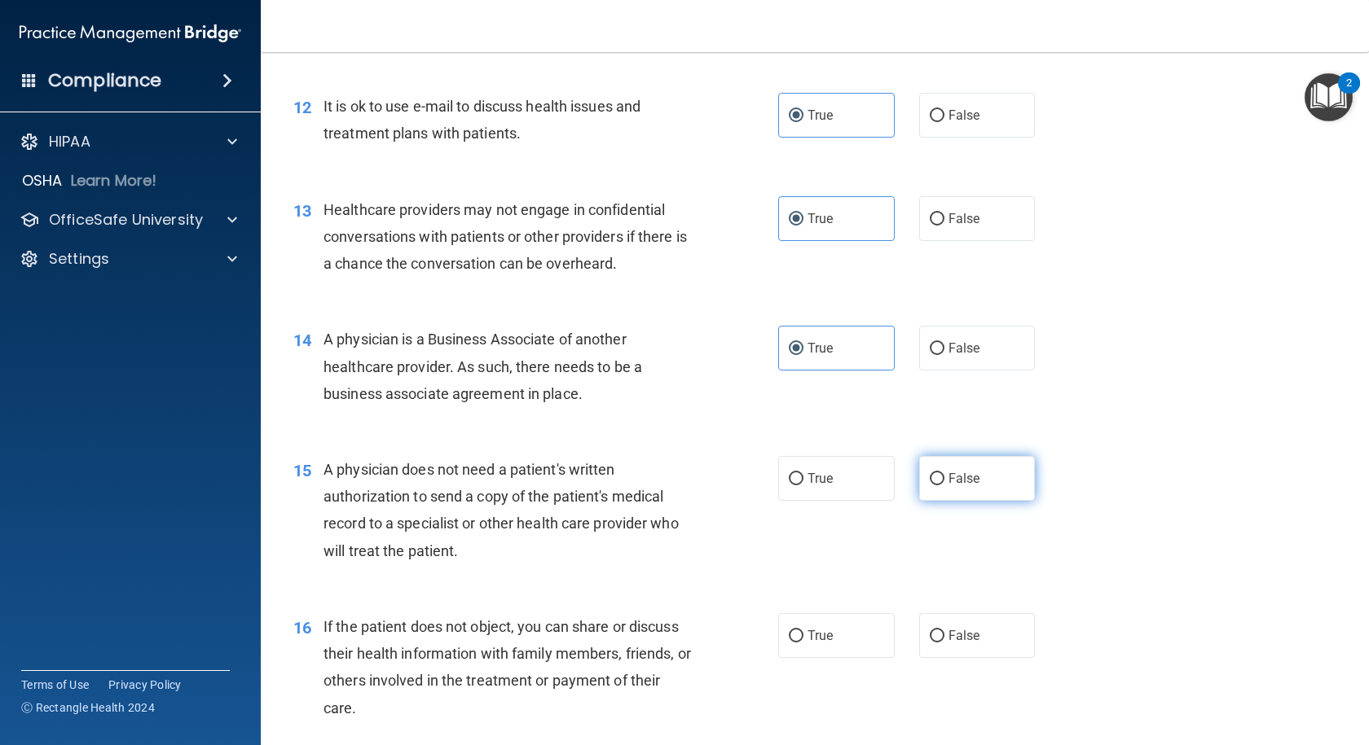
click at [965, 481] on span "False" at bounding box center [964, 478] width 32 height 15
click at [944, 481] on input "False" at bounding box center [937, 479] width 15 height 12
radio input "true"
click at [789, 635] on input "True" at bounding box center [796, 637] width 15 height 12
radio input "true"
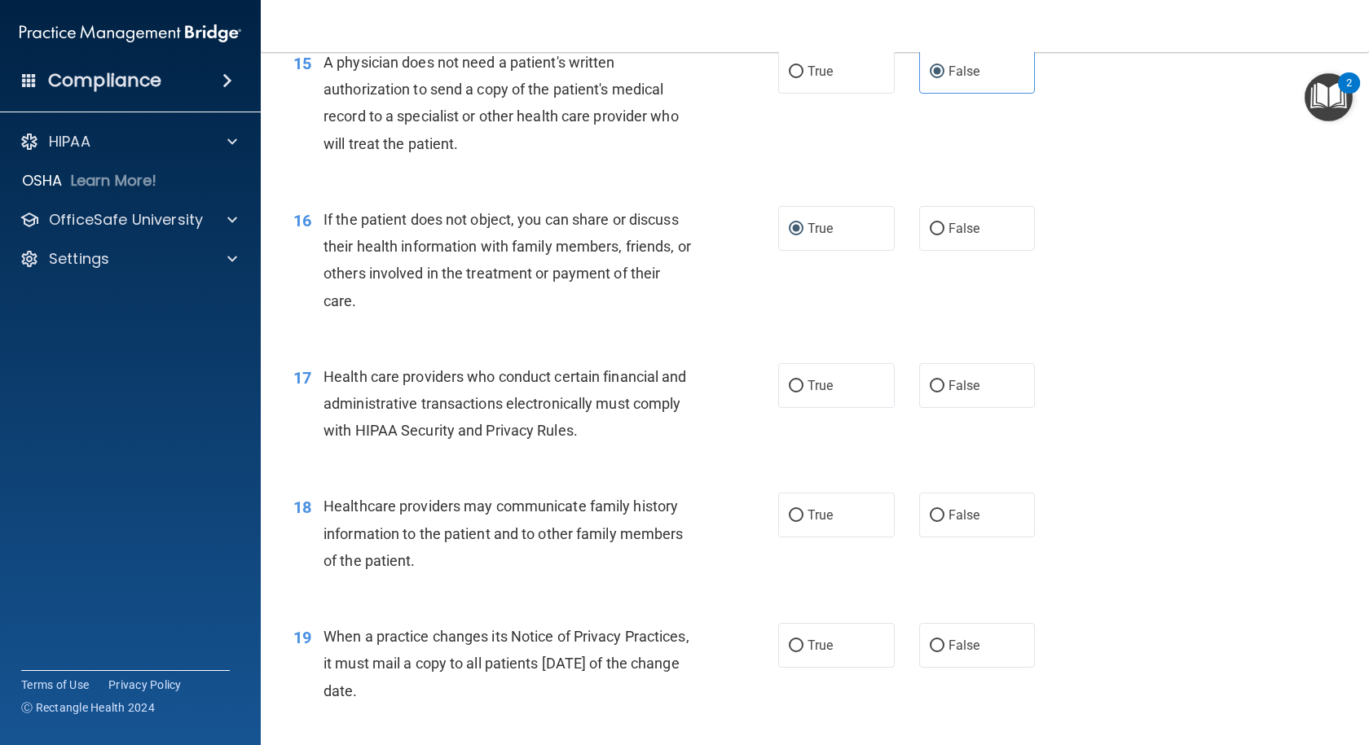
scroll to position [2037, 0]
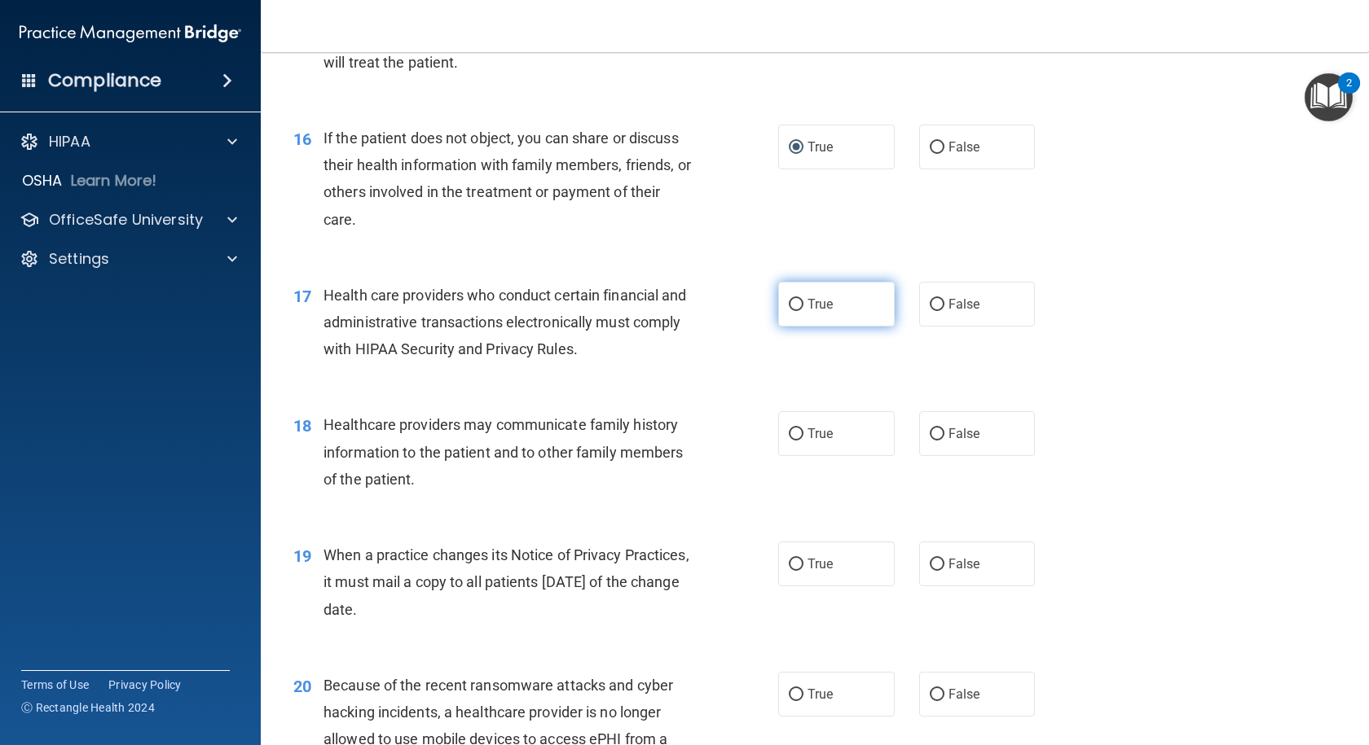
click at [829, 305] on label "True" at bounding box center [836, 304] width 116 height 45
click at [803, 305] on input "True" at bounding box center [796, 305] width 15 height 12
radio input "true"
click at [952, 446] on label "False" at bounding box center [977, 433] width 116 height 45
click at [944, 441] on input "False" at bounding box center [937, 435] width 15 height 12
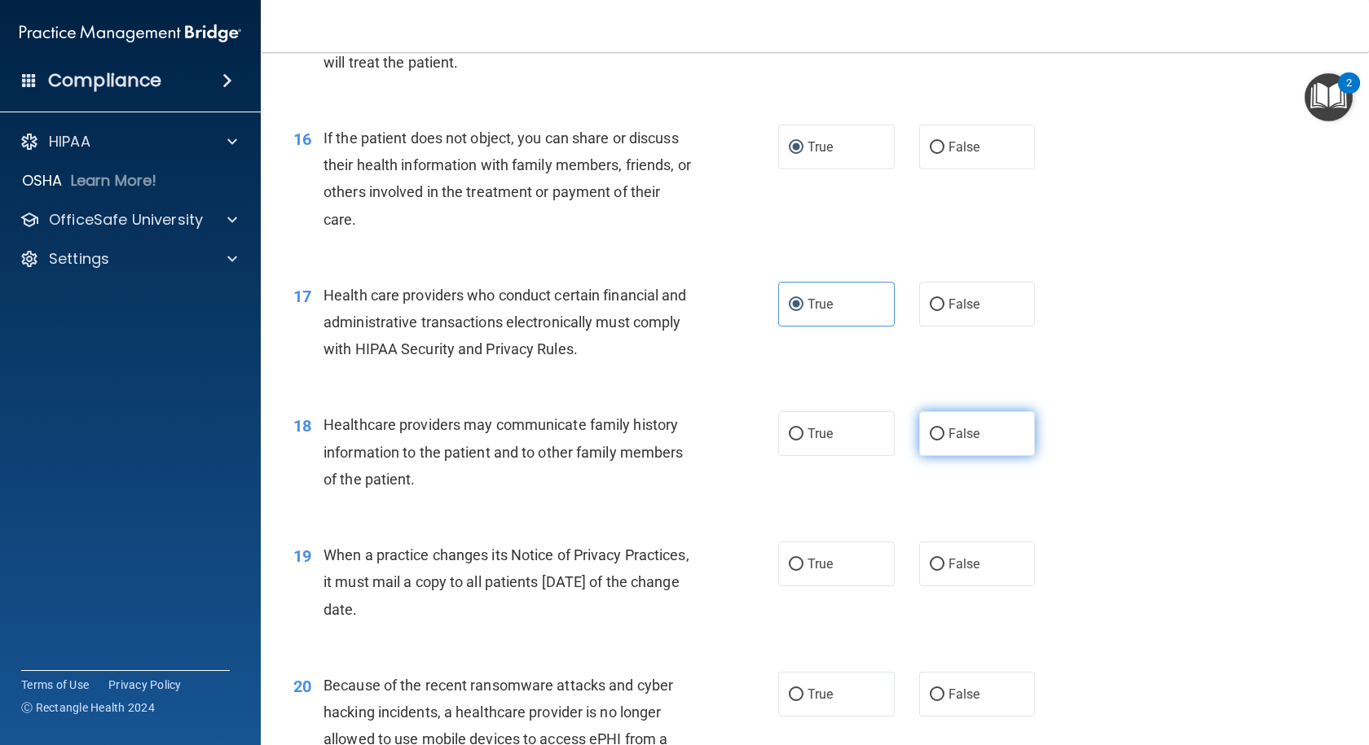
radio input "true"
click at [821, 562] on span "True" at bounding box center [819, 563] width 25 height 15
click at [803, 562] on input "True" at bounding box center [796, 565] width 15 height 12
radio input "true"
click at [813, 702] on label "True" at bounding box center [836, 694] width 116 height 45
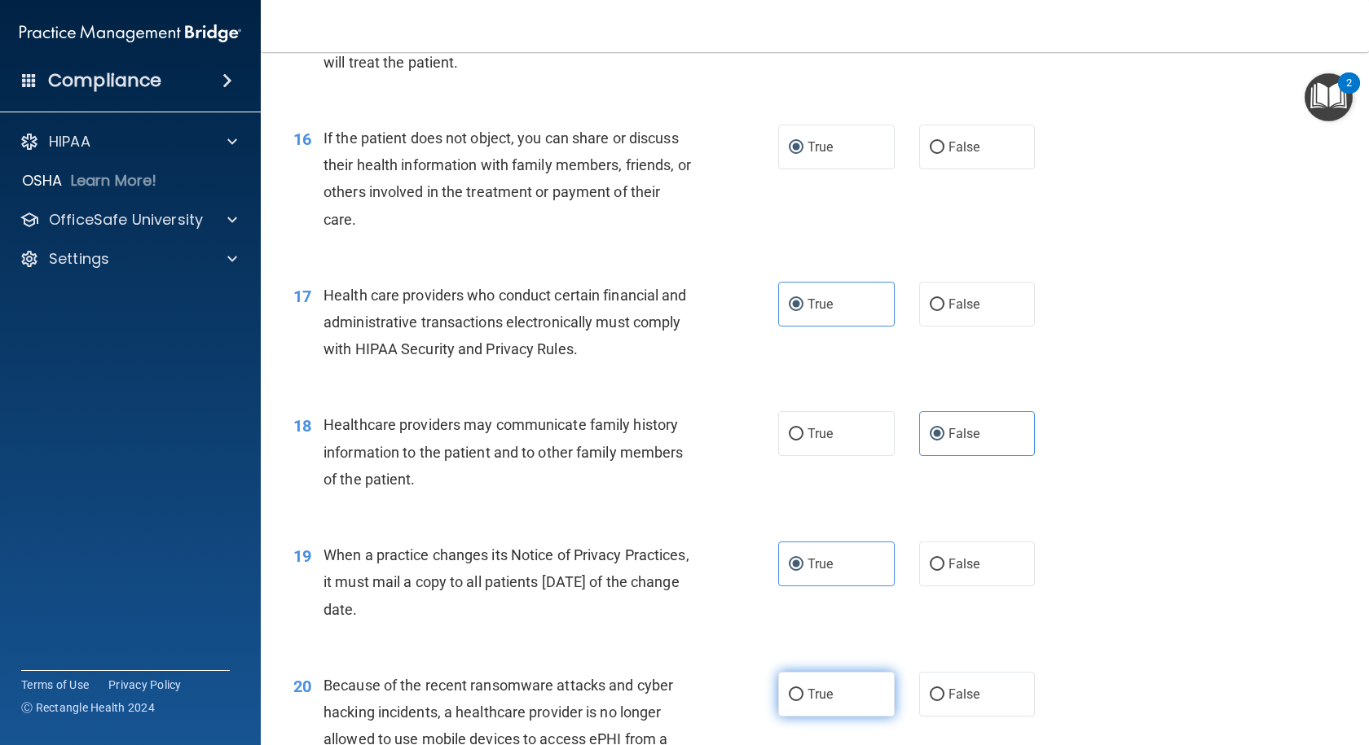
click at [803, 701] on input "True" at bounding box center [796, 695] width 15 height 12
radio input "true"
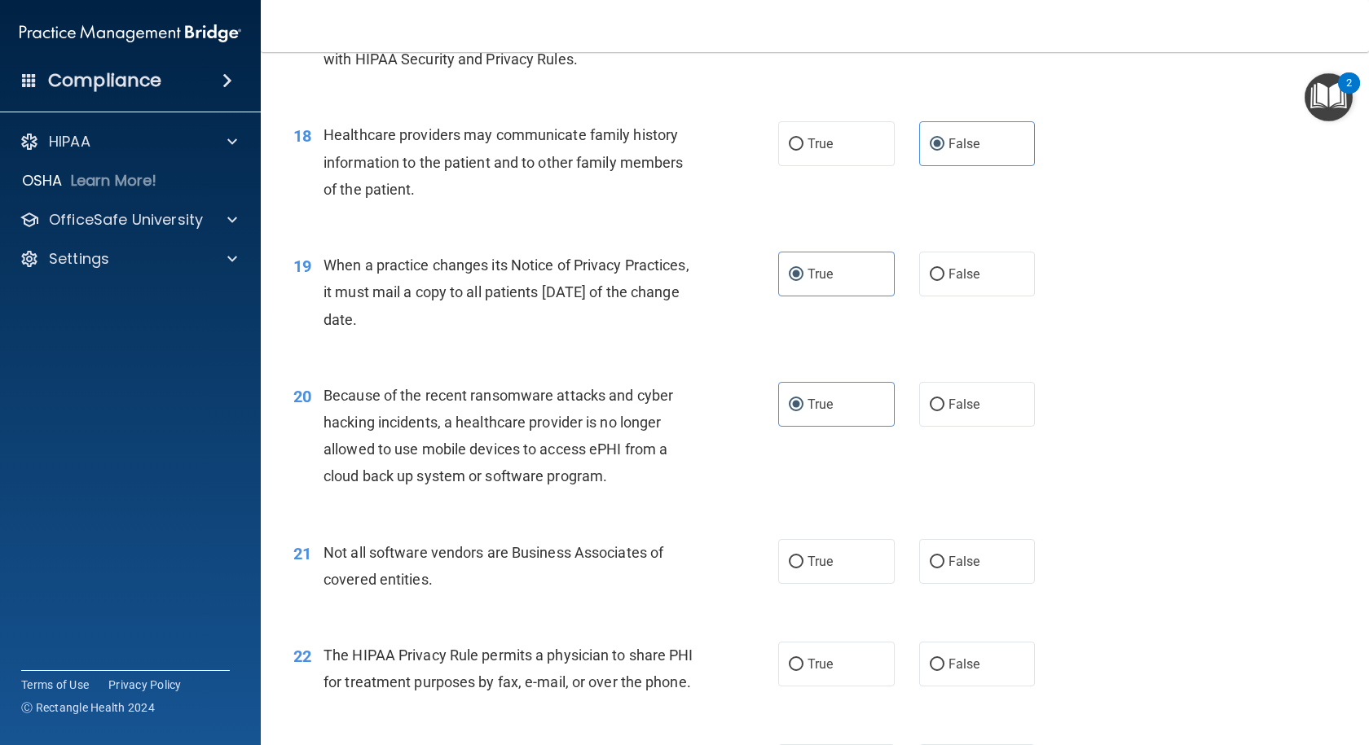
scroll to position [2363, 0]
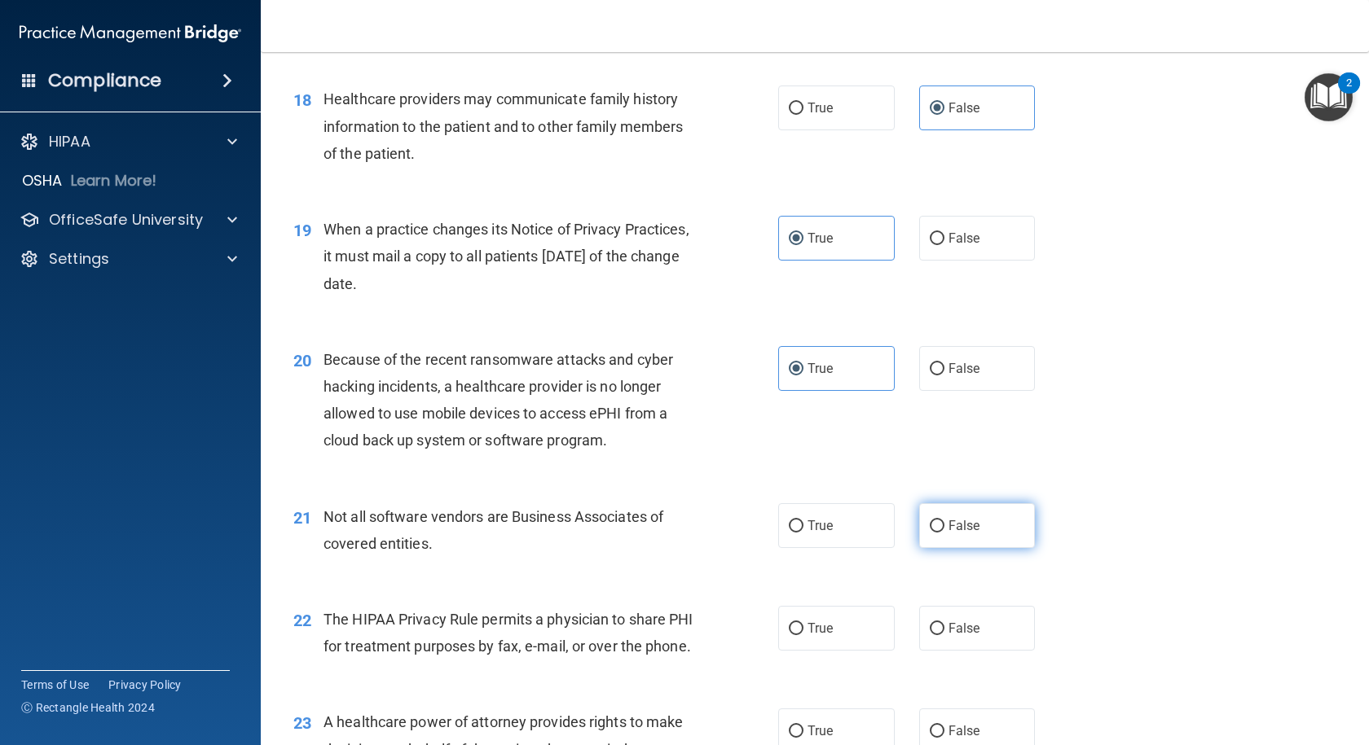
click at [979, 529] on label "False" at bounding box center [977, 525] width 116 height 45
click at [944, 529] on input "False" at bounding box center [937, 527] width 15 height 12
radio input "true"
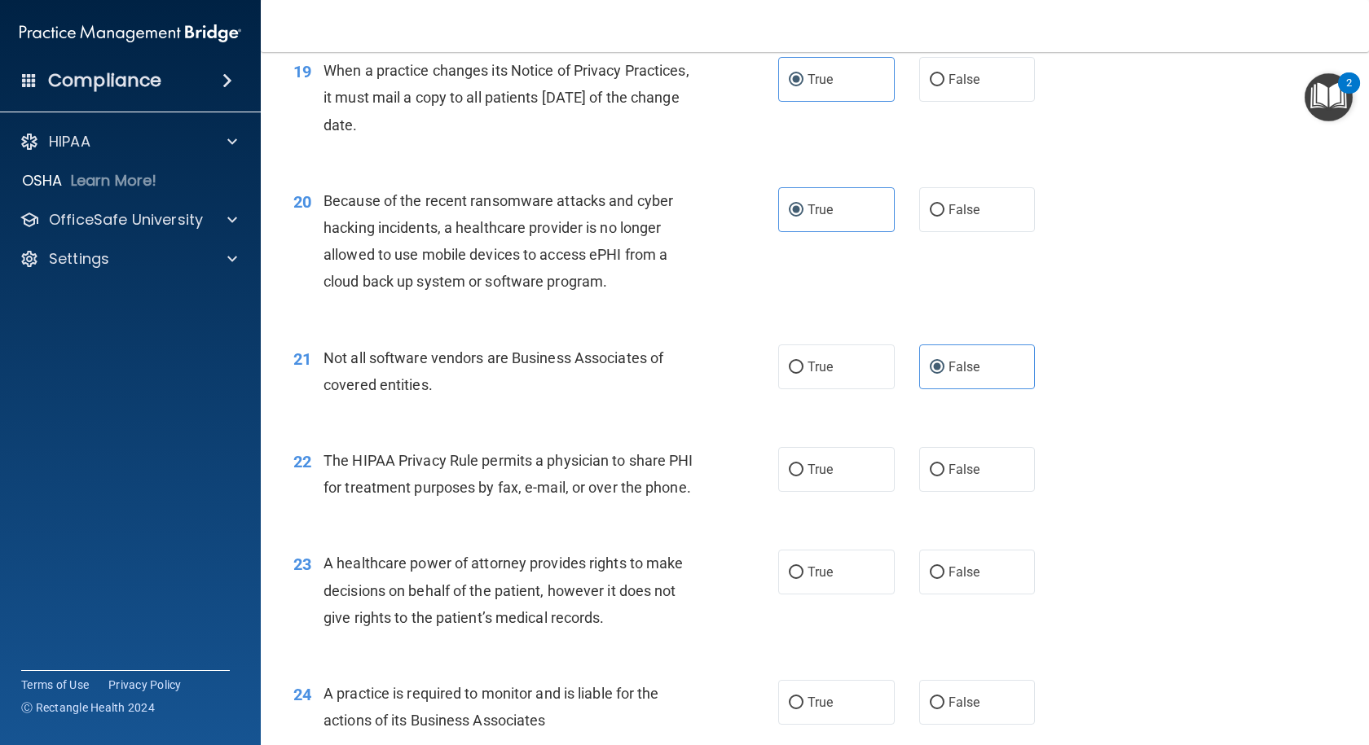
scroll to position [2525, 0]
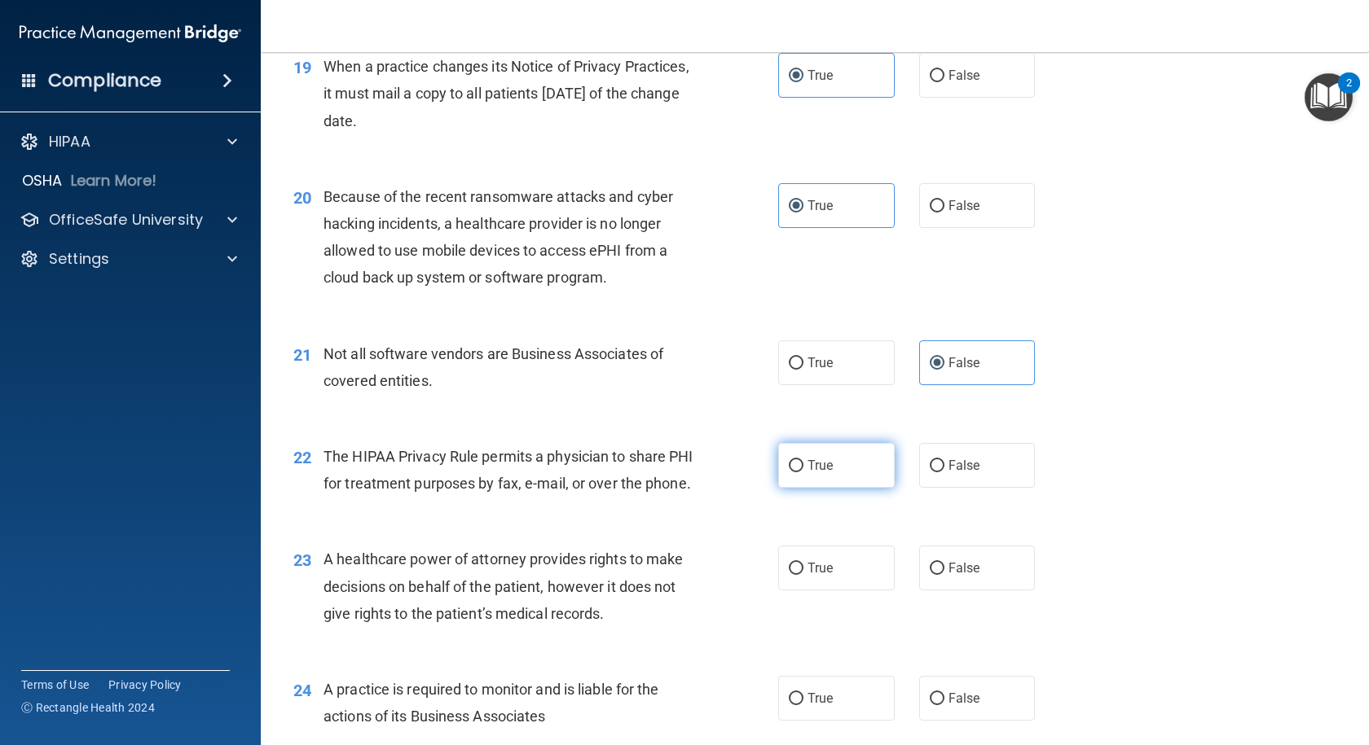
click at [842, 468] on label "True" at bounding box center [836, 465] width 116 height 45
click at [803, 468] on input "True" at bounding box center [796, 466] width 15 height 12
radio input "true"
click at [934, 588] on label "False" at bounding box center [977, 568] width 116 height 45
click at [934, 575] on input "False" at bounding box center [937, 569] width 15 height 12
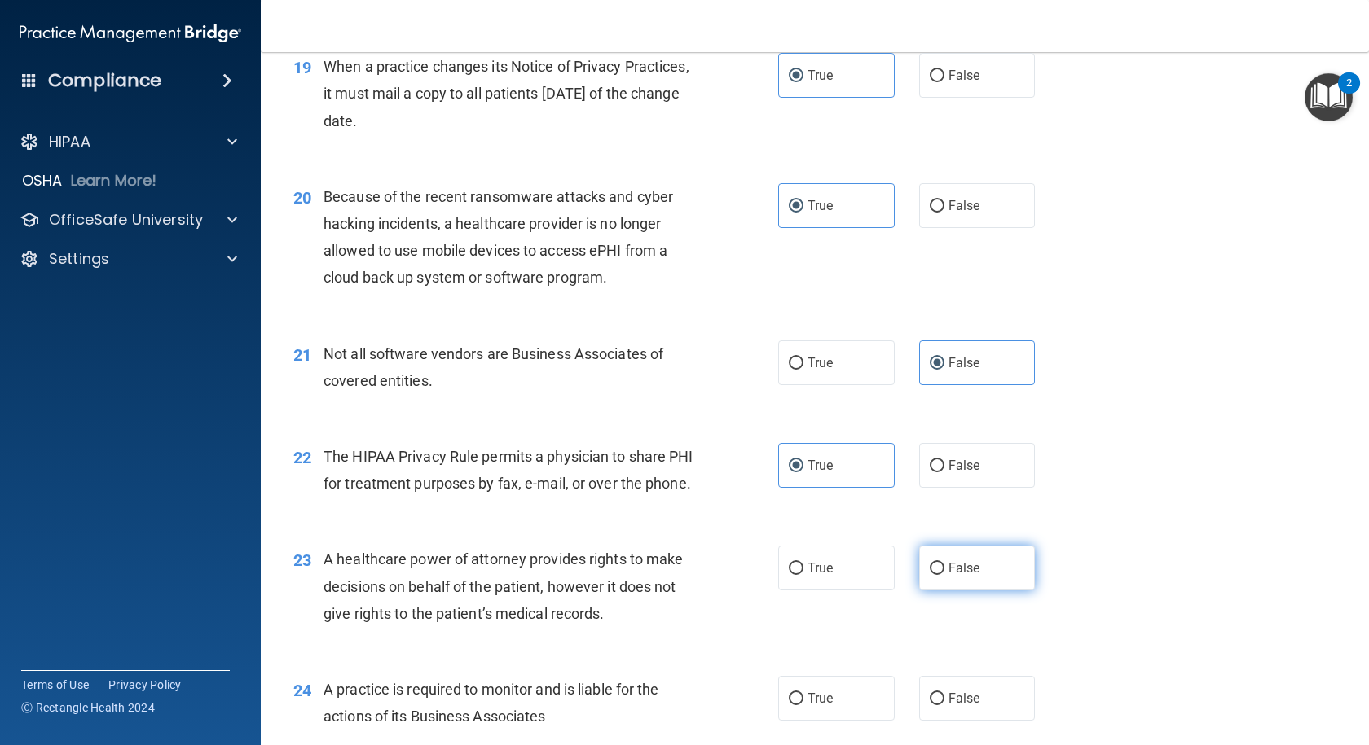
radio input "true"
click at [822, 713] on label "True" at bounding box center [836, 698] width 116 height 45
click at [803, 706] on input "True" at bounding box center [796, 699] width 15 height 12
radio input "true"
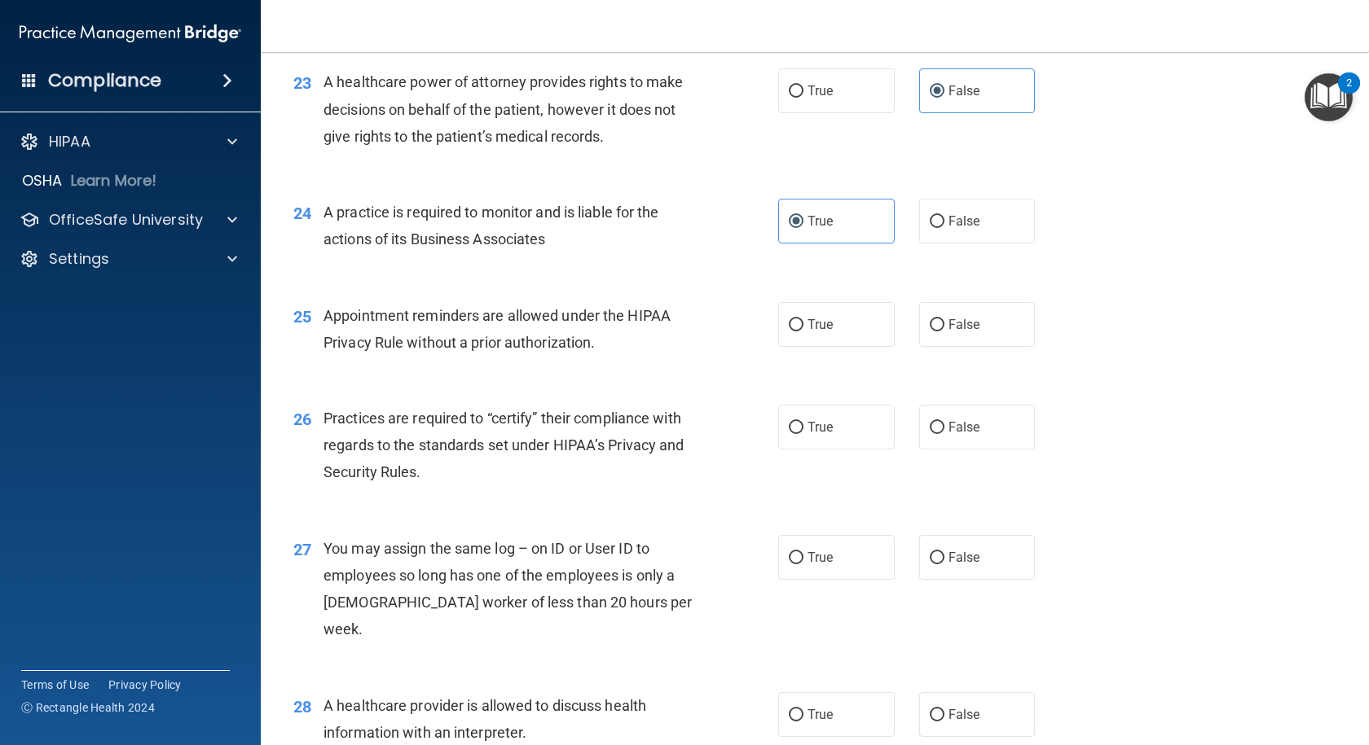
scroll to position [3096, 0]
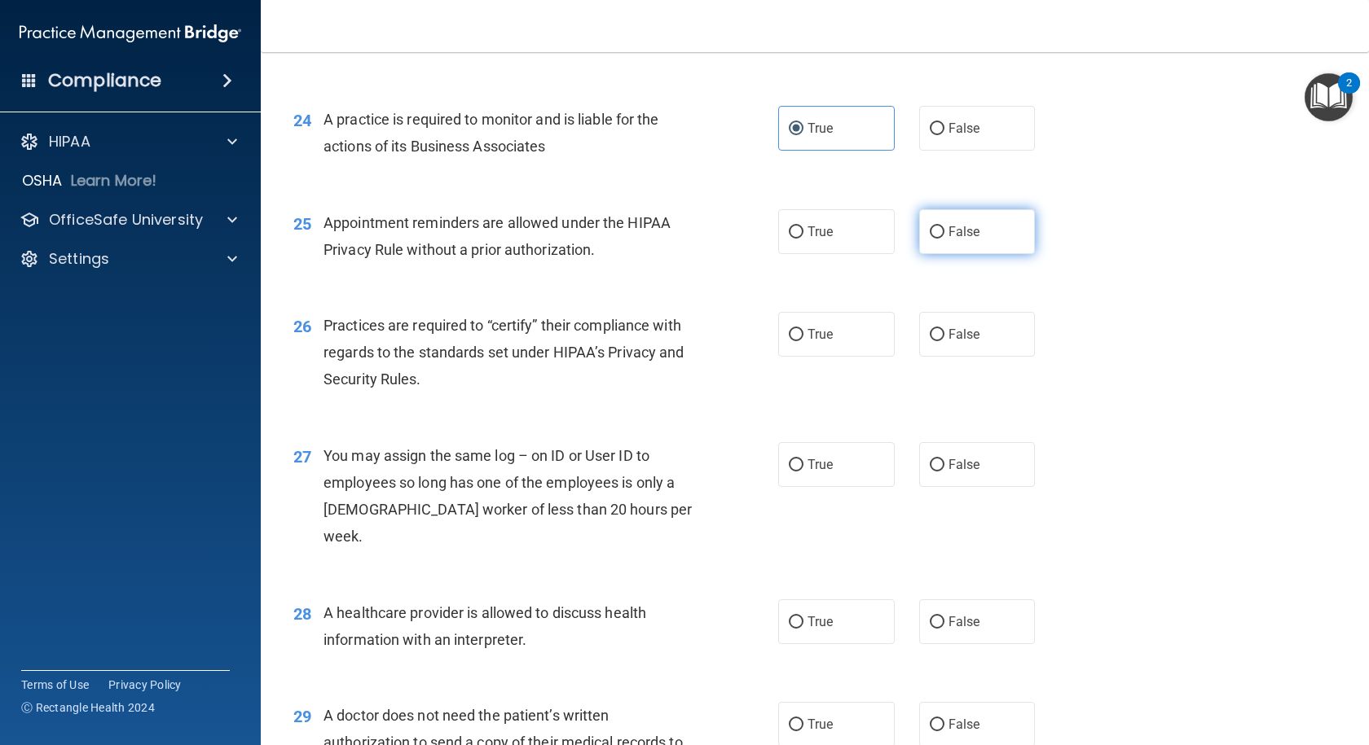
click at [952, 240] on span "False" at bounding box center [964, 231] width 32 height 15
click at [944, 239] on input "False" at bounding box center [937, 232] width 15 height 12
radio input "true"
click at [837, 357] on label "True" at bounding box center [836, 334] width 116 height 45
click at [803, 341] on input "True" at bounding box center [796, 335] width 15 height 12
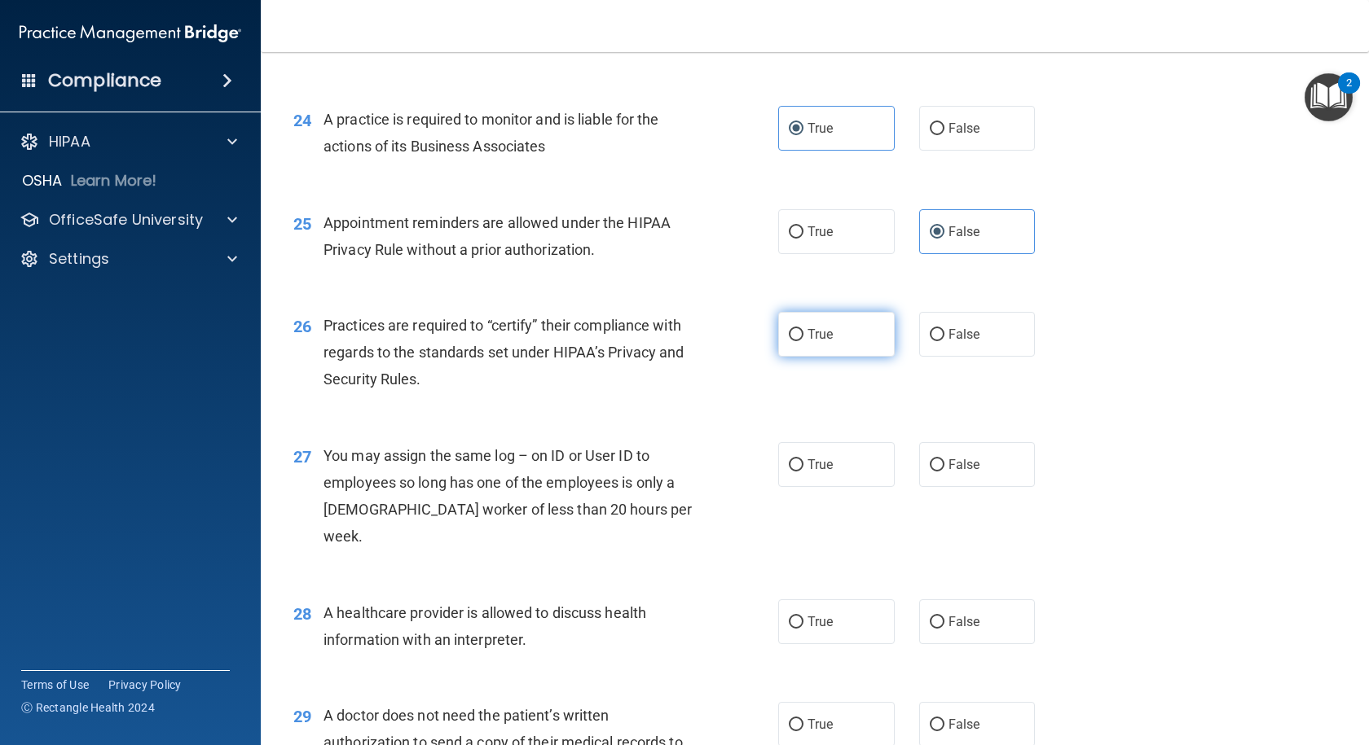
radio input "true"
click at [937, 487] on label "False" at bounding box center [977, 464] width 116 height 45
click at [937, 472] on input "False" at bounding box center [937, 465] width 15 height 12
radio input "true"
click at [963, 609] on label "False" at bounding box center [977, 622] width 116 height 45
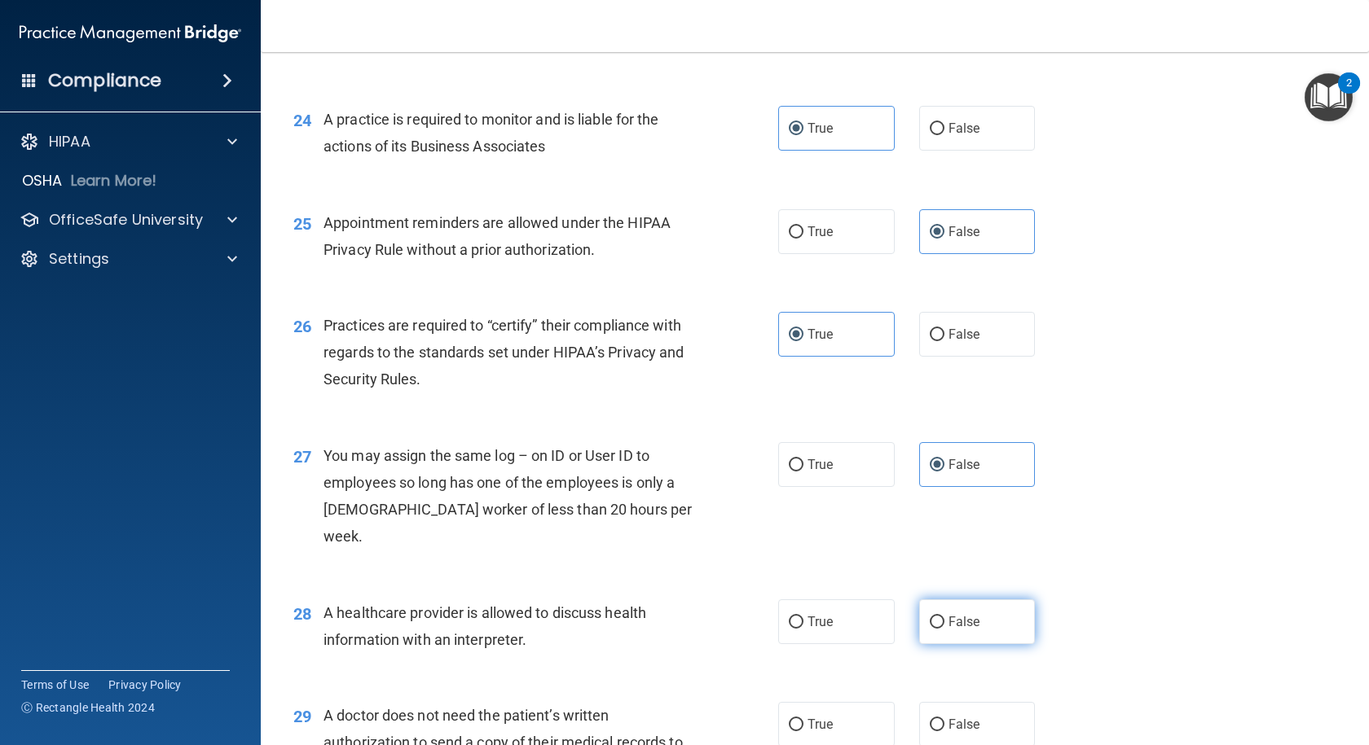
click at [944, 617] on input "False" at bounding box center [937, 623] width 15 height 12
radio input "true"
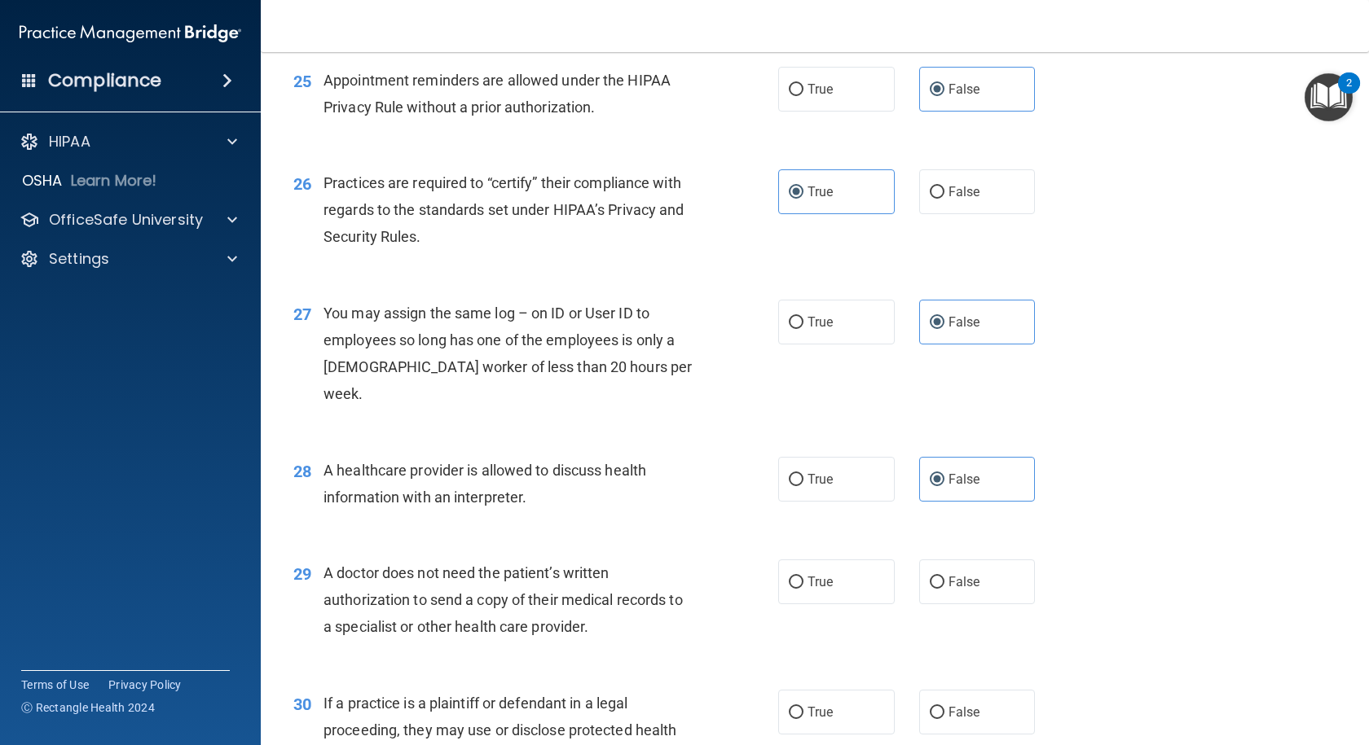
scroll to position [3399, 0]
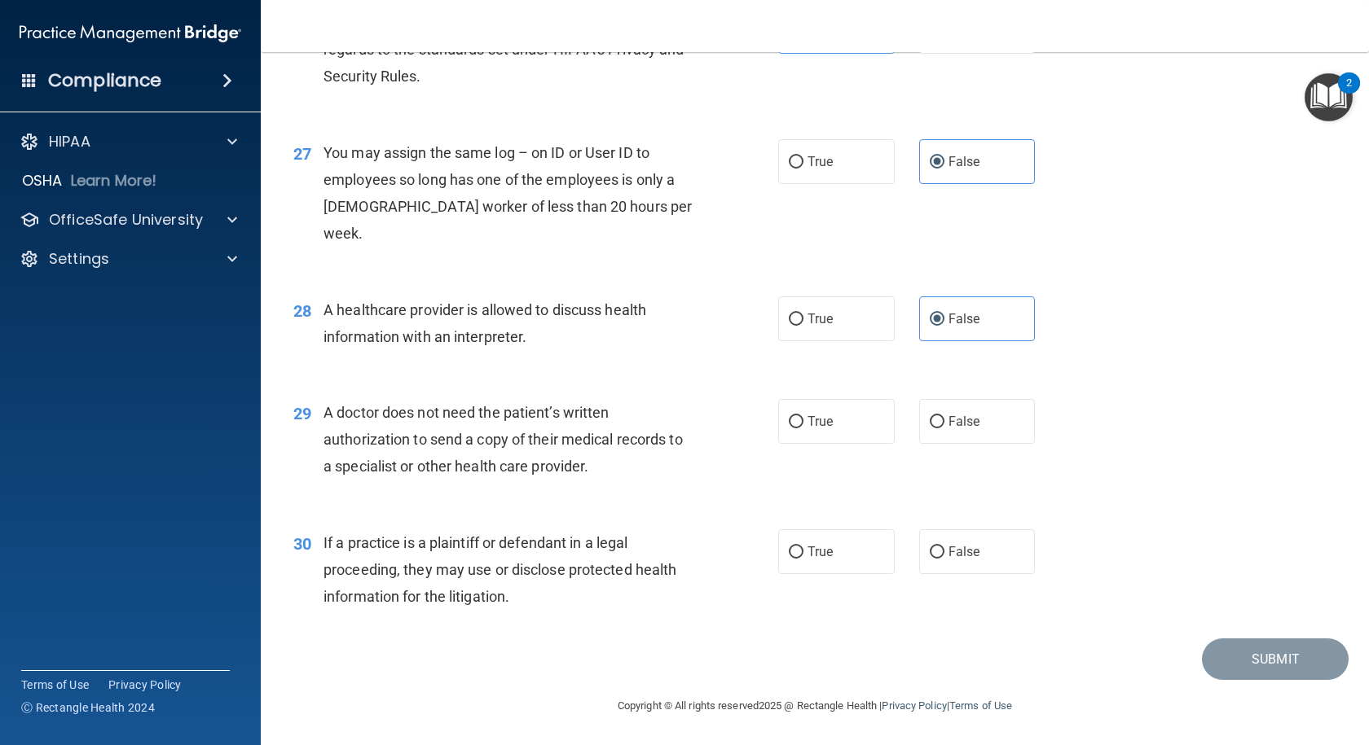
click at [828, 433] on label "True" at bounding box center [836, 421] width 116 height 45
click at [803, 429] on input "True" at bounding box center [796, 422] width 15 height 12
radio input "true"
click at [926, 542] on label "False" at bounding box center [977, 552] width 116 height 45
click at [930, 547] on input "False" at bounding box center [937, 553] width 15 height 12
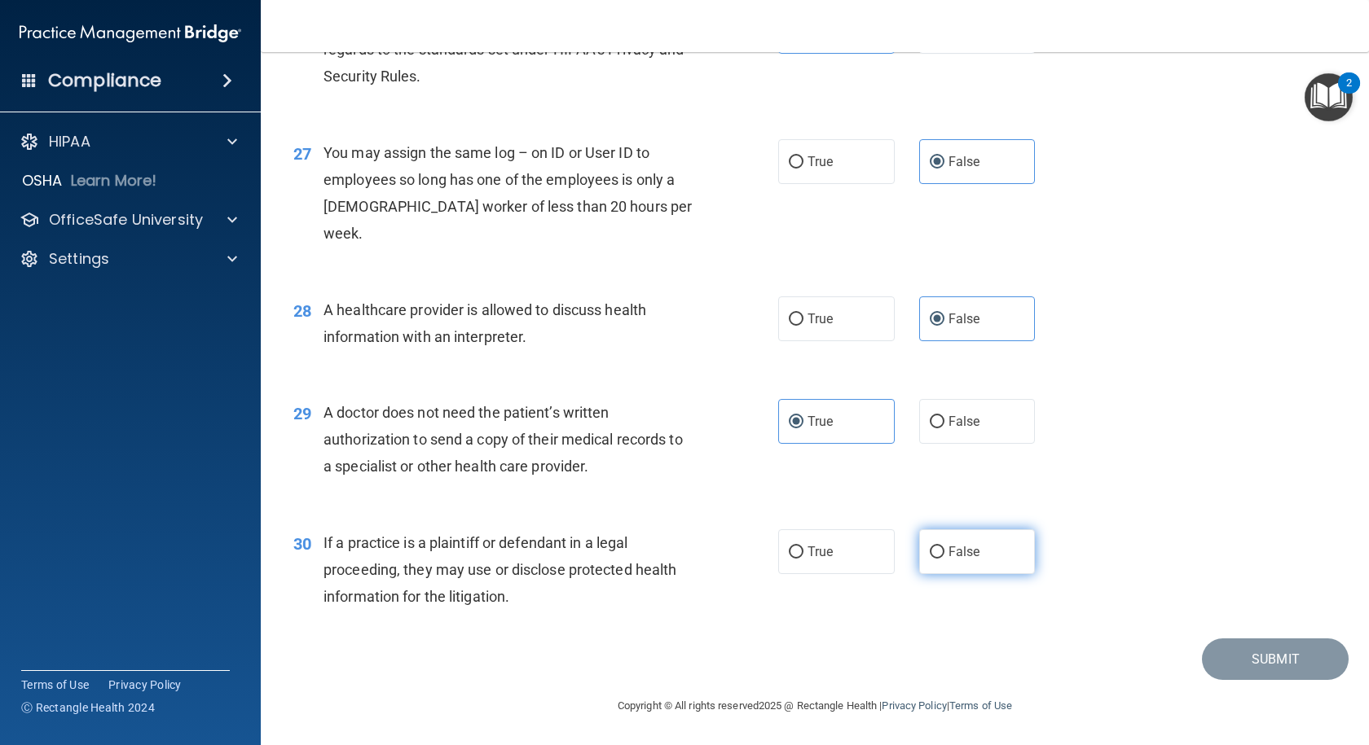
radio input "true"
click at [1222, 662] on button "Submit" at bounding box center [1275, 660] width 147 height 42
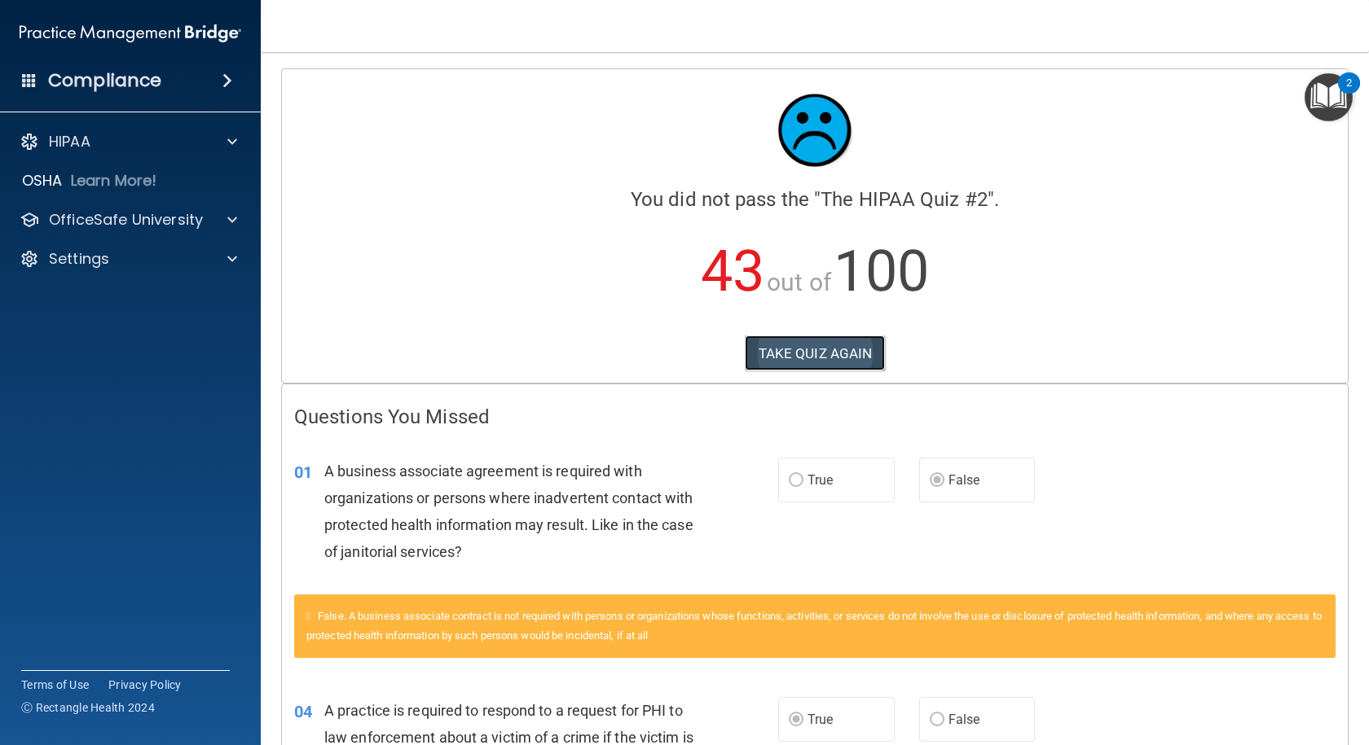
click at [860, 347] on button "TAKE QUIZ AGAIN" at bounding box center [815, 354] width 141 height 36
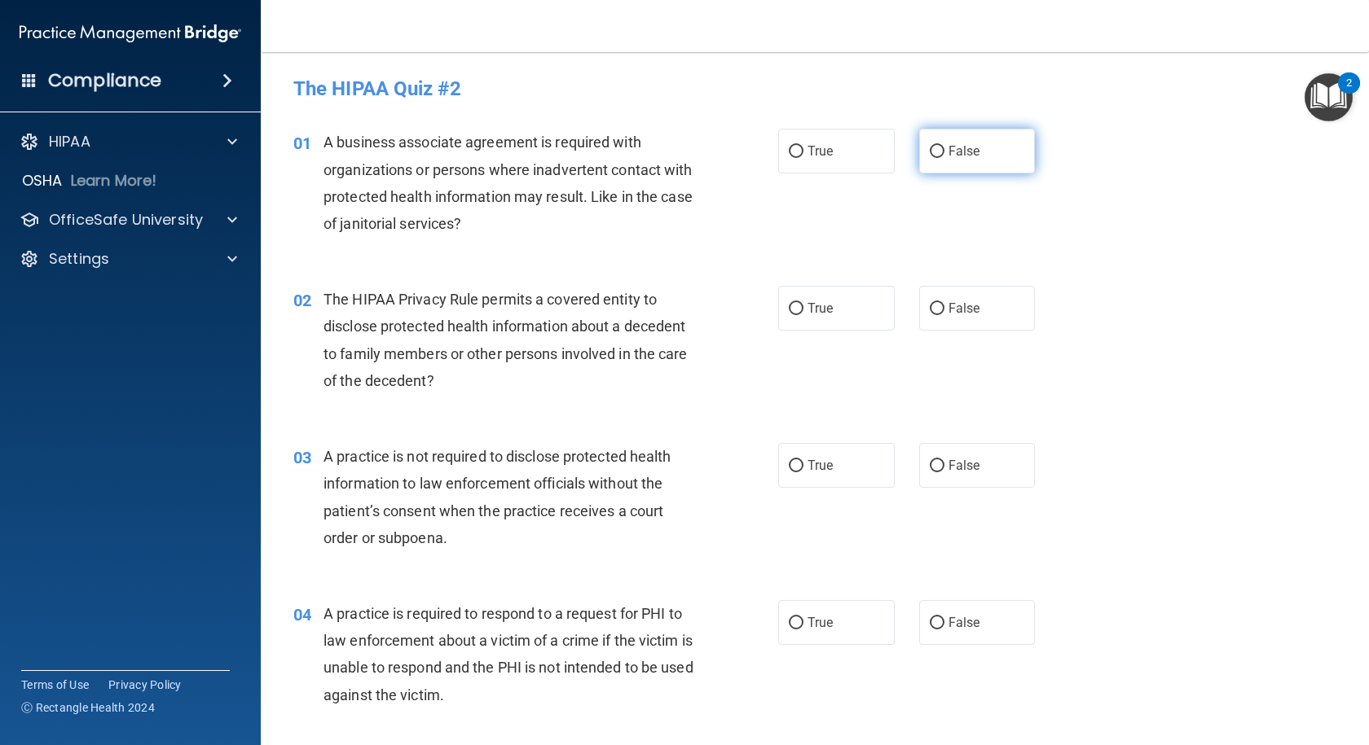
click at [964, 158] on span "False" at bounding box center [964, 150] width 32 height 15
click at [944, 158] on input "False" at bounding box center [937, 152] width 15 height 12
radio input "true"
click at [793, 305] on input "True" at bounding box center [796, 309] width 15 height 12
radio input "true"
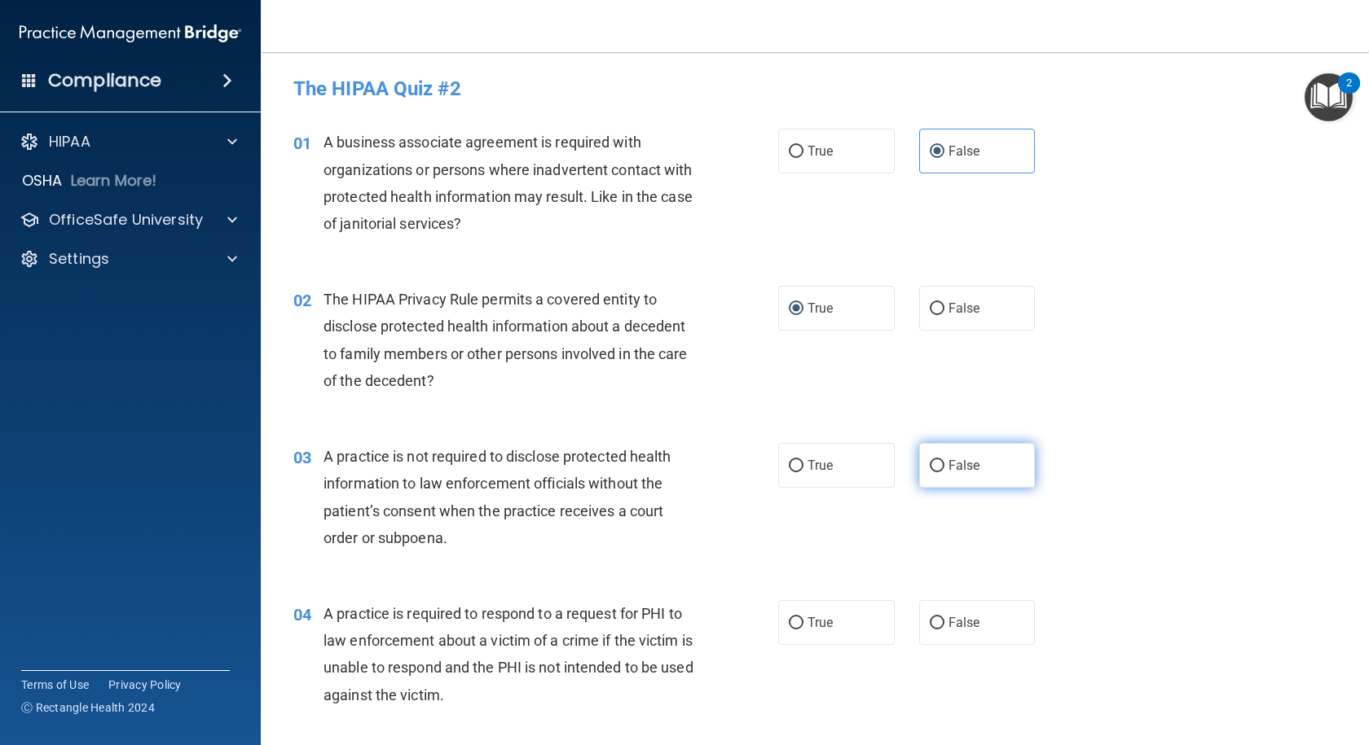
click at [933, 463] on input "False" at bounding box center [937, 466] width 15 height 12
radio input "true"
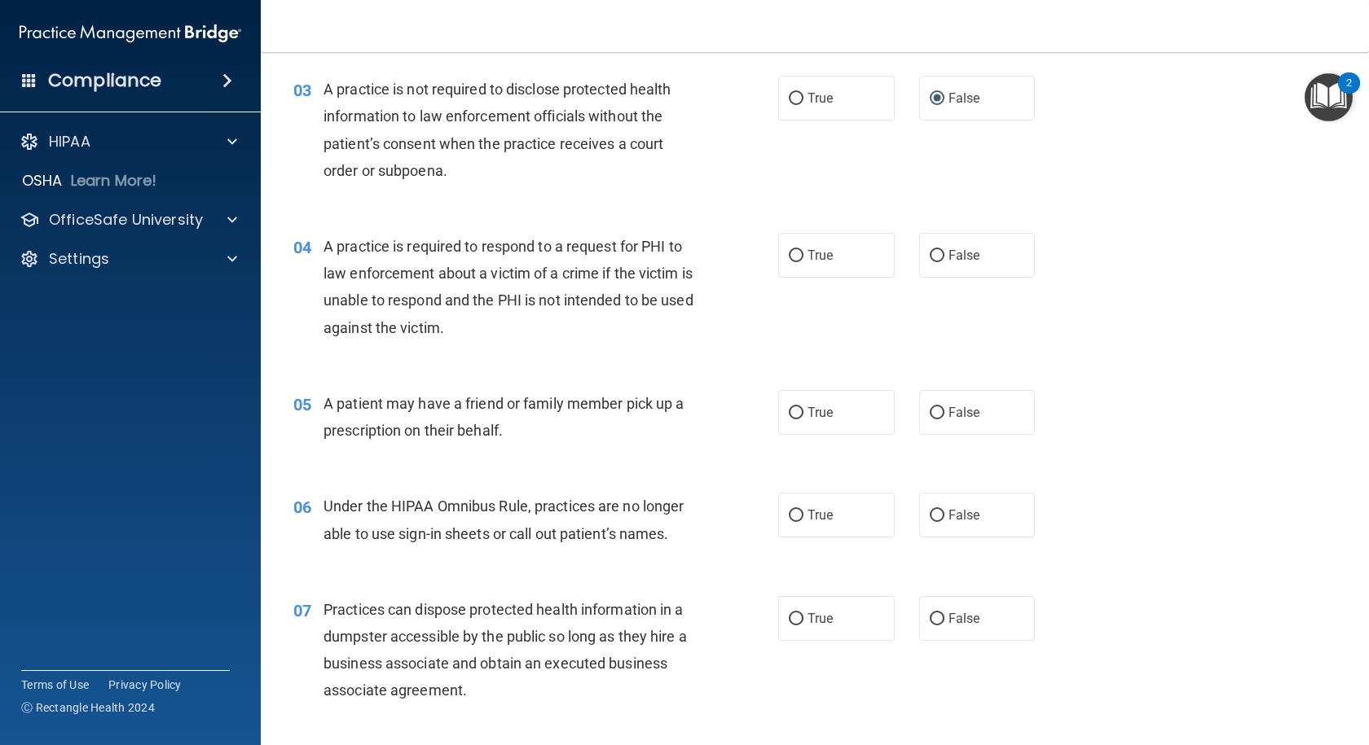
scroll to position [407, 0]
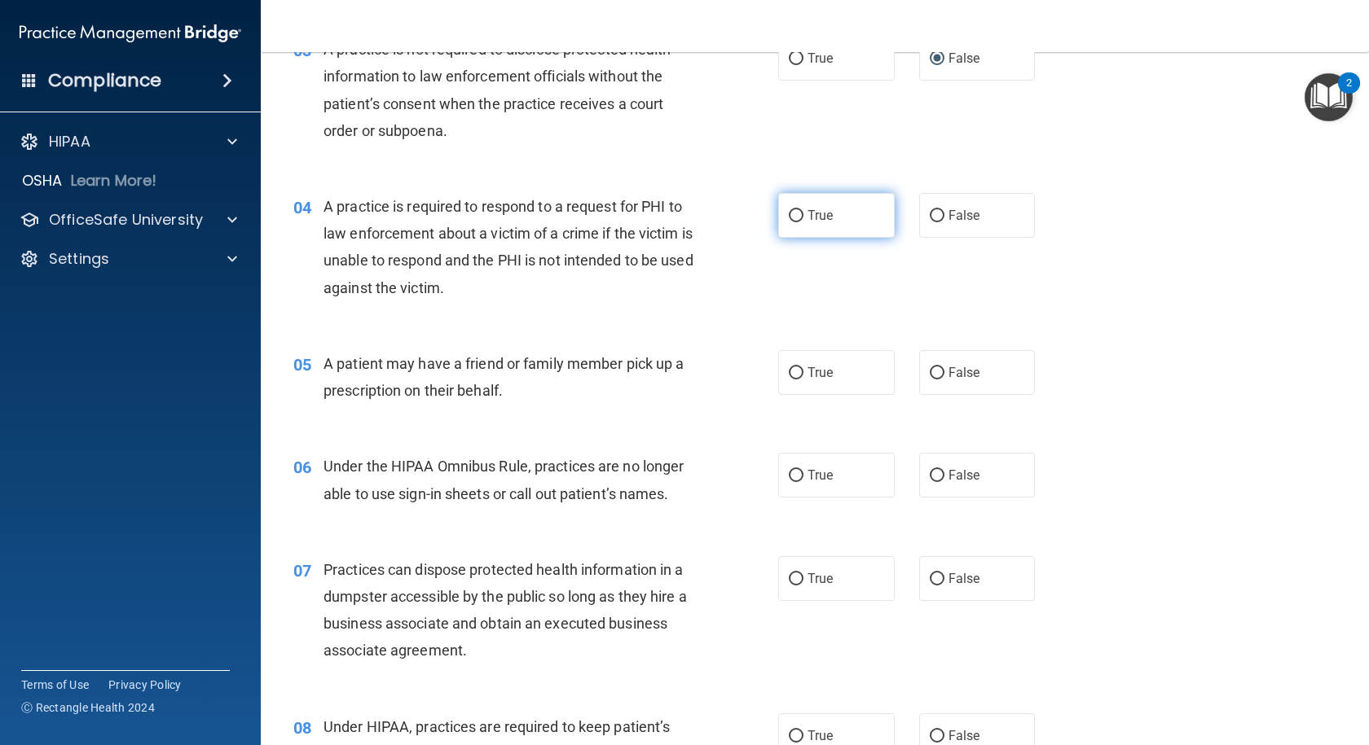
click at [819, 217] on span "True" at bounding box center [819, 215] width 25 height 15
click at [803, 217] on input "True" at bounding box center [796, 216] width 15 height 12
radio input "true"
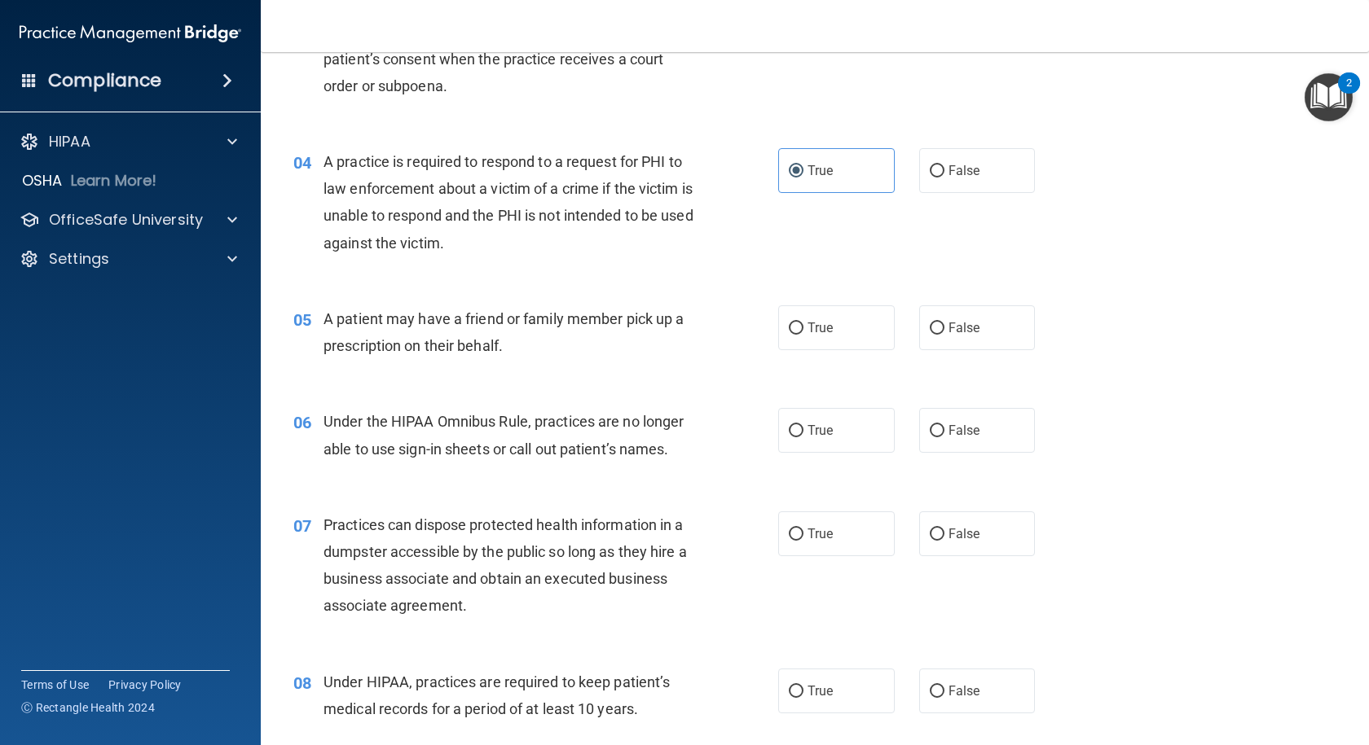
scroll to position [489, 0]
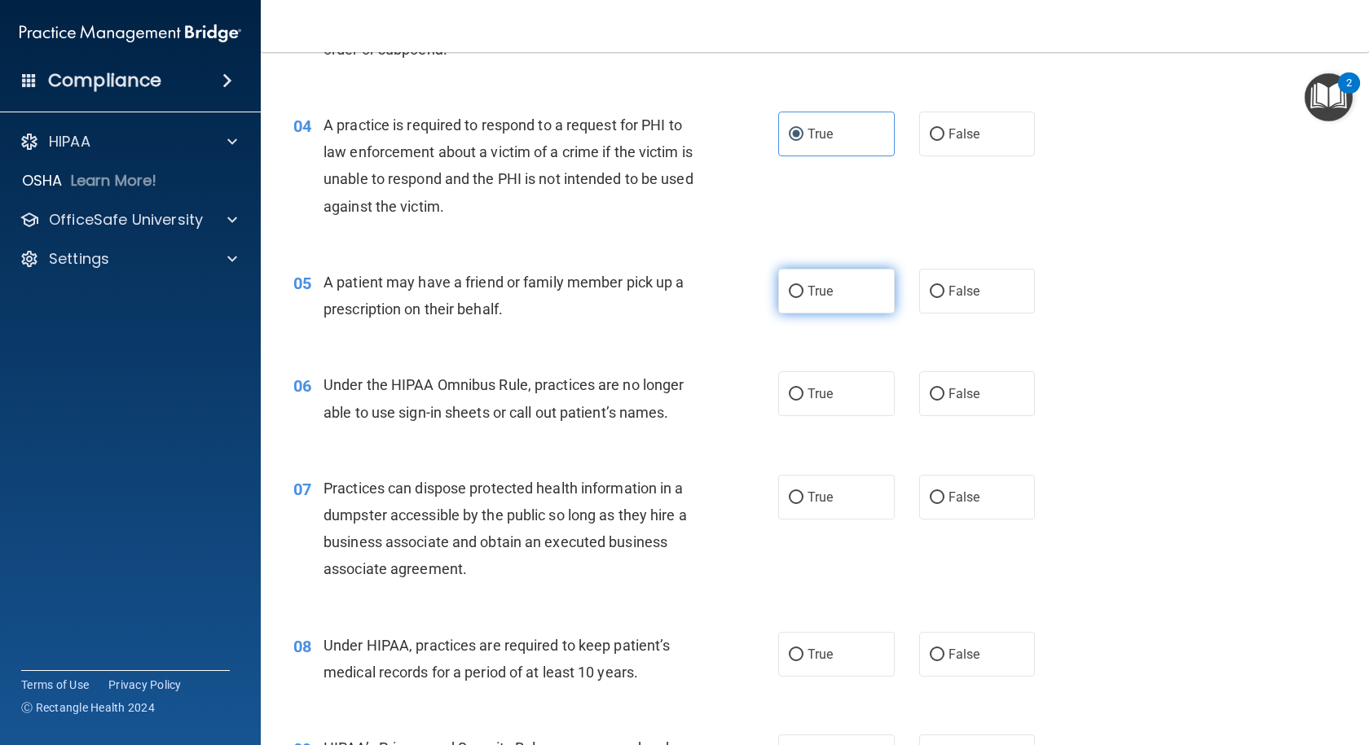
click at [802, 299] on label "True" at bounding box center [836, 291] width 116 height 45
click at [802, 298] on input "True" at bounding box center [796, 292] width 15 height 12
radio input "true"
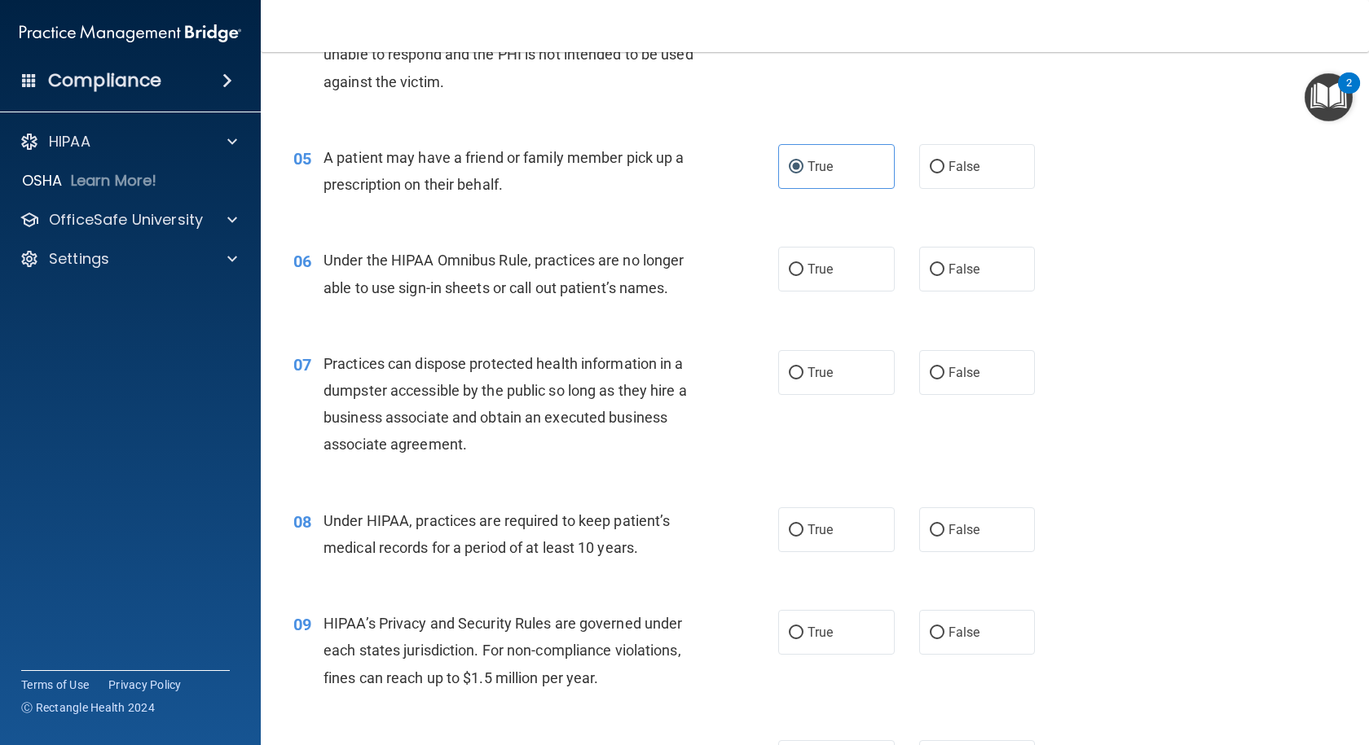
scroll to position [652, 0]
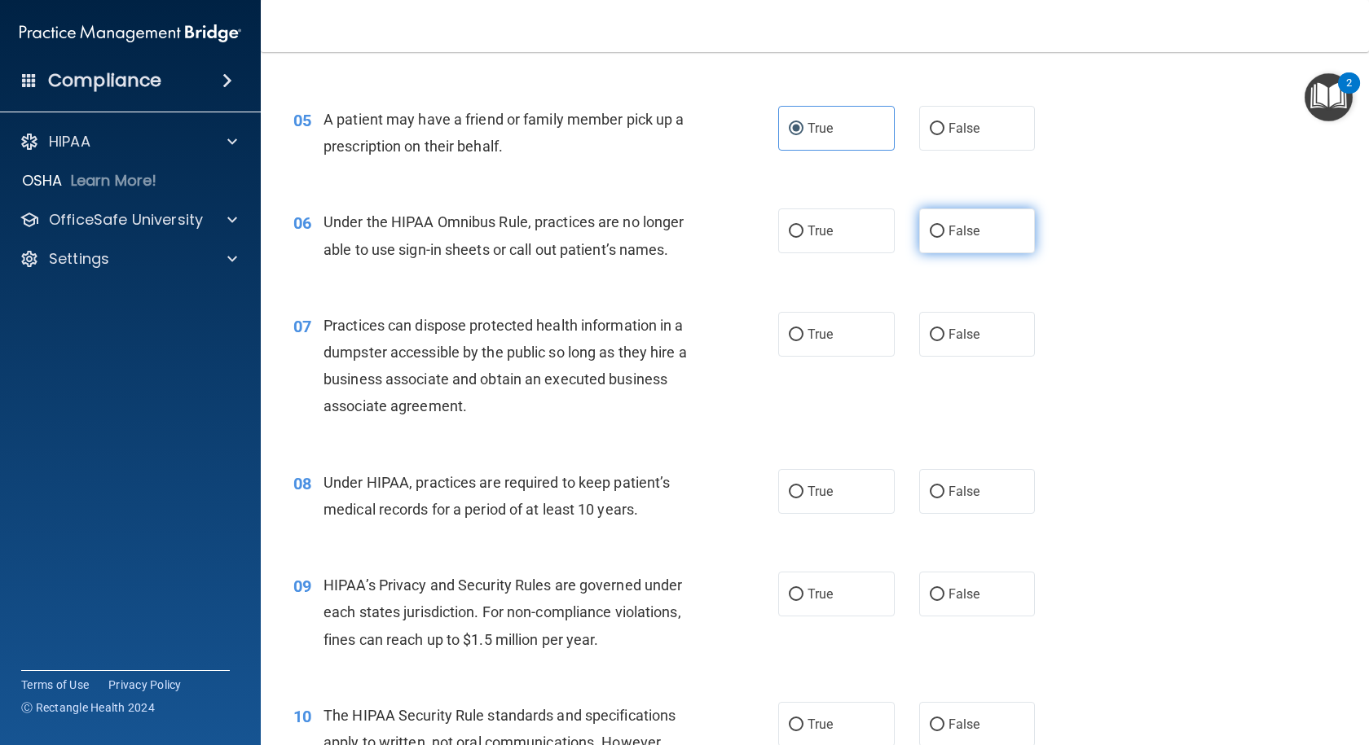
click at [954, 253] on label "False" at bounding box center [977, 231] width 116 height 45
click at [944, 238] on input "False" at bounding box center [937, 232] width 15 height 12
radio input "true"
click at [949, 329] on span "False" at bounding box center [964, 334] width 32 height 15
click at [944, 329] on input "False" at bounding box center [937, 335] width 15 height 12
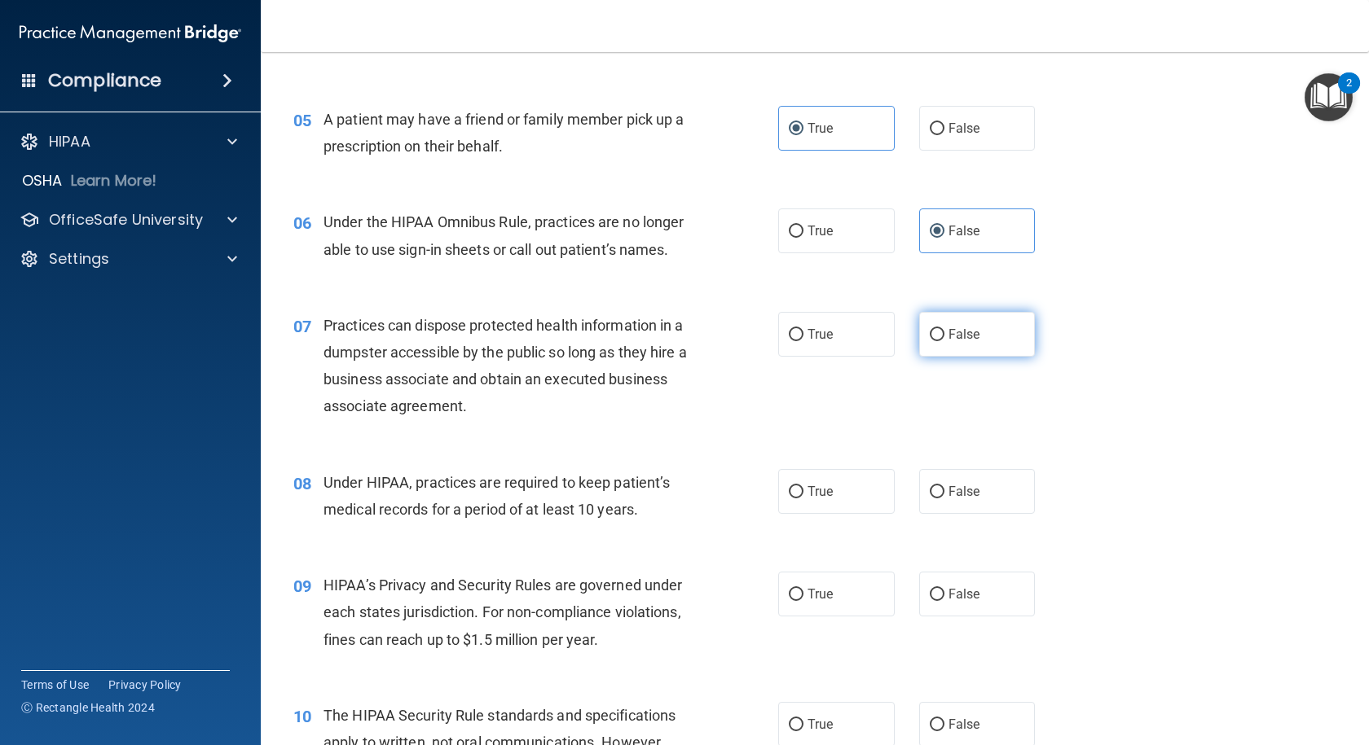
radio input "true"
click at [966, 495] on span "False" at bounding box center [964, 491] width 32 height 15
click at [944, 495] on input "False" at bounding box center [937, 492] width 15 height 12
radio input "true"
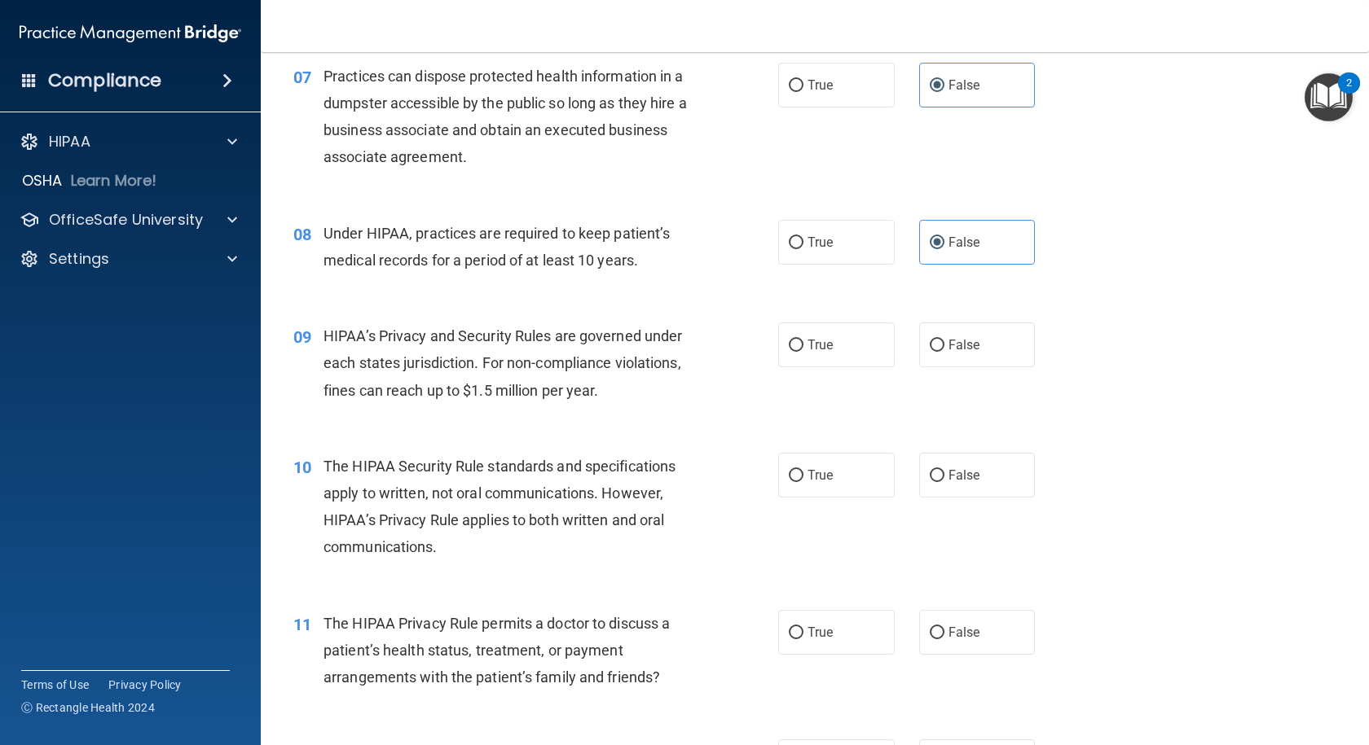
scroll to position [978, 0]
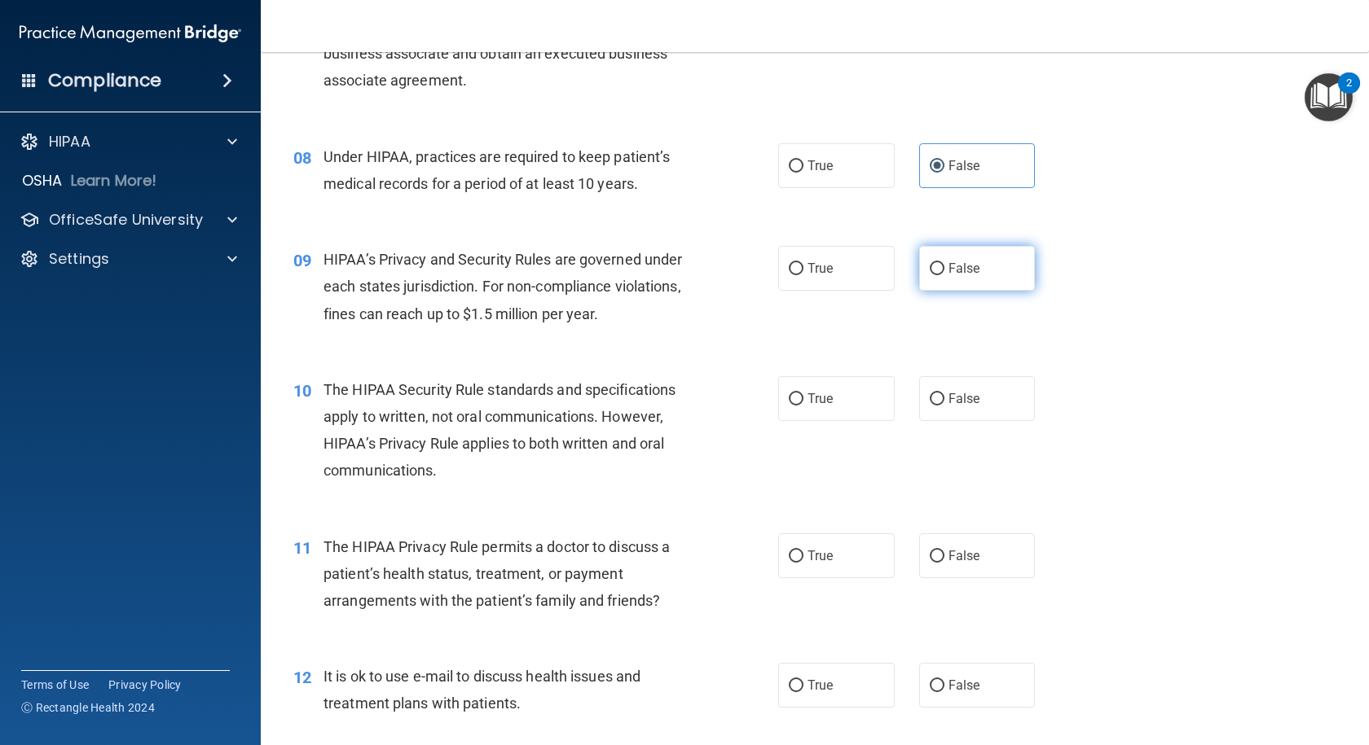
click at [964, 273] on span "False" at bounding box center [964, 268] width 32 height 15
click at [944, 273] on input "False" at bounding box center [937, 269] width 15 height 12
radio input "true"
click at [830, 406] on label "True" at bounding box center [836, 398] width 116 height 45
click at [803, 406] on input "True" at bounding box center [796, 399] width 15 height 12
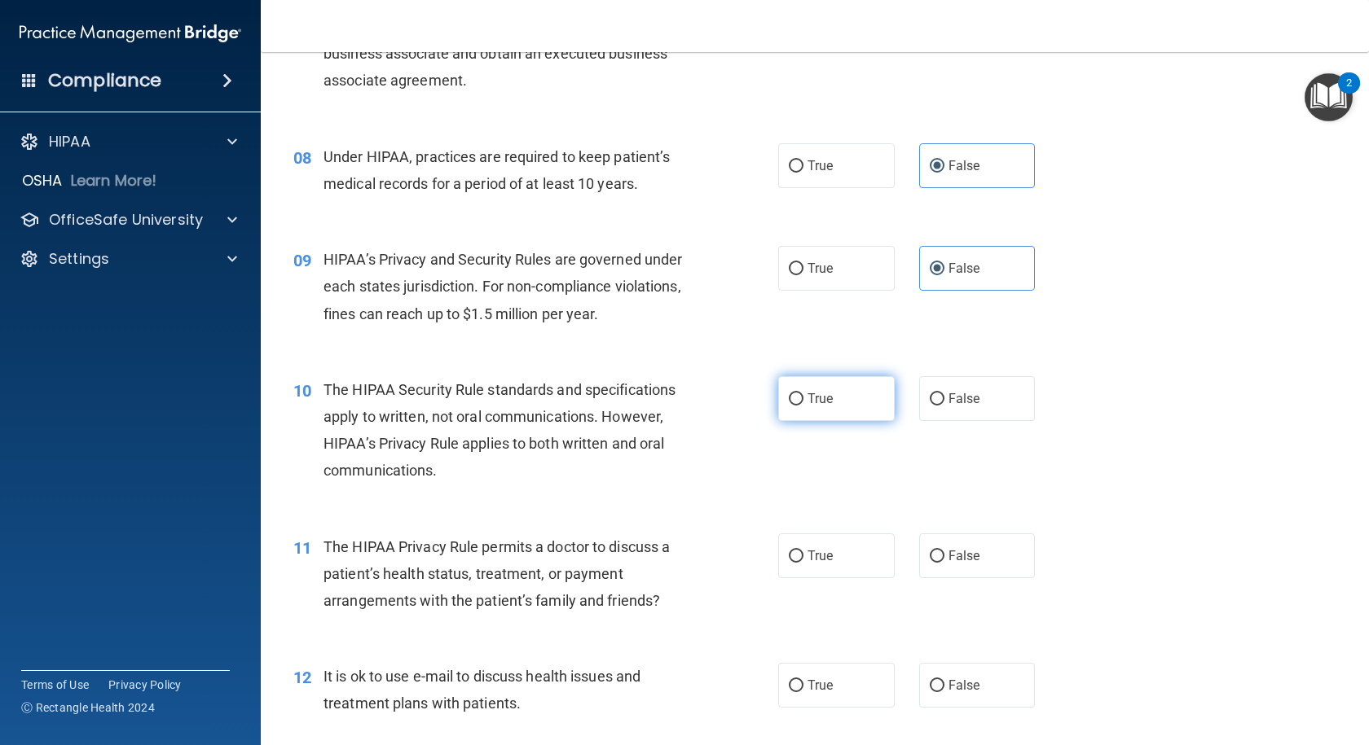
radio input "true"
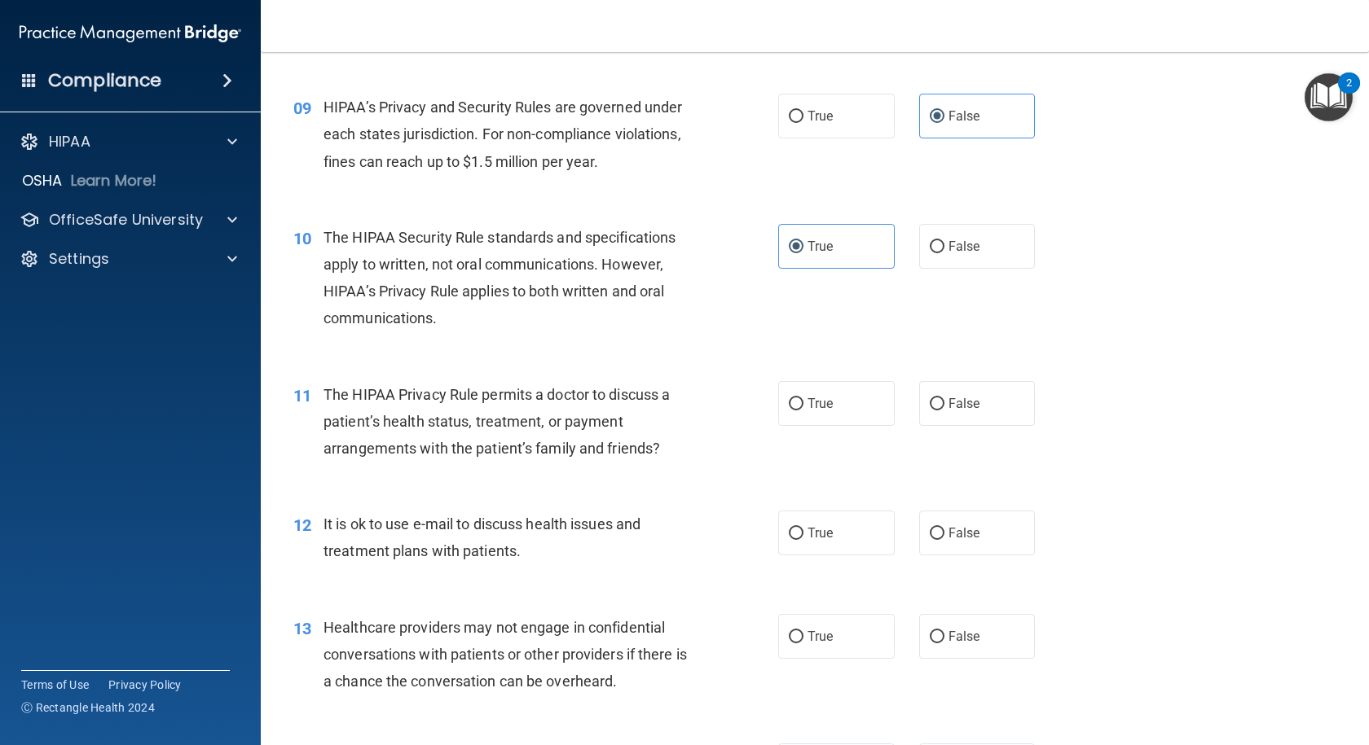
scroll to position [1141, 0]
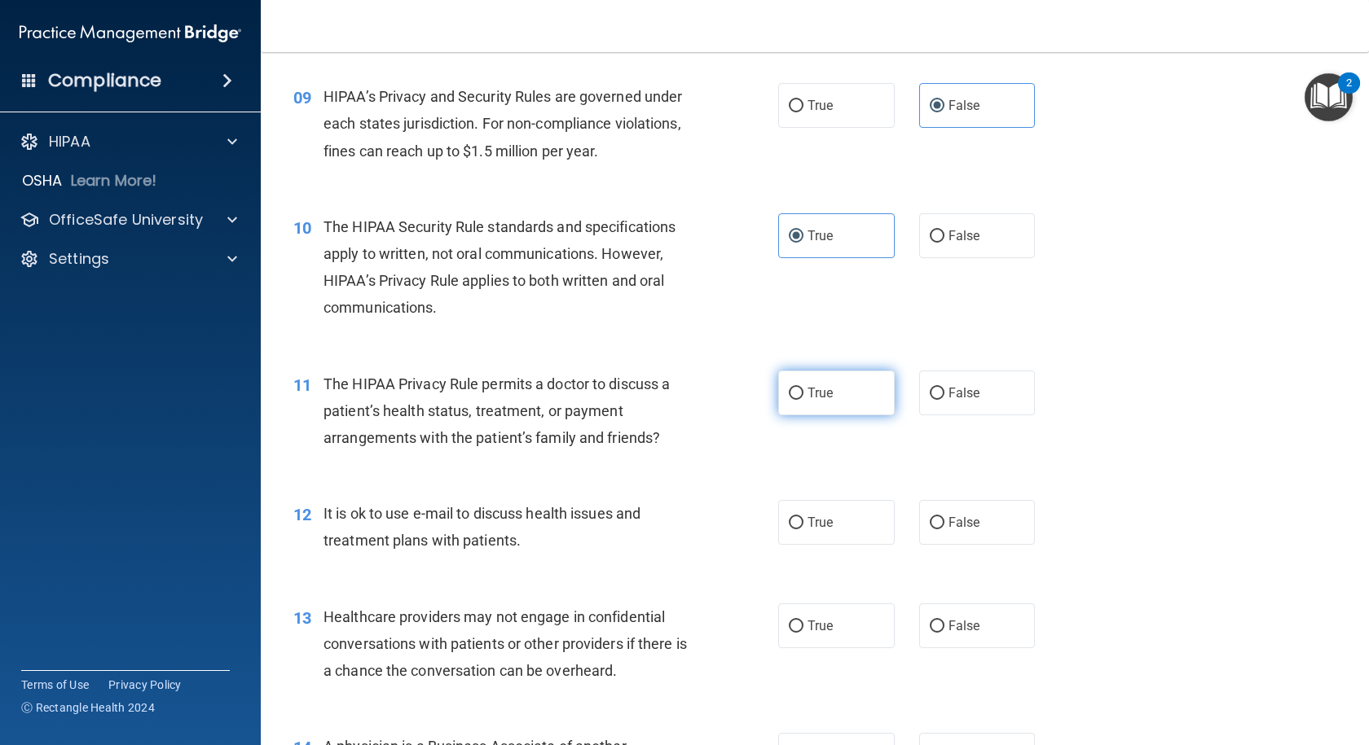
click at [824, 396] on span "True" at bounding box center [819, 392] width 25 height 15
click at [803, 396] on input "True" at bounding box center [796, 394] width 15 height 12
radio input "true"
click at [829, 506] on label "True" at bounding box center [836, 522] width 116 height 45
click at [803, 517] on input "True" at bounding box center [796, 523] width 15 height 12
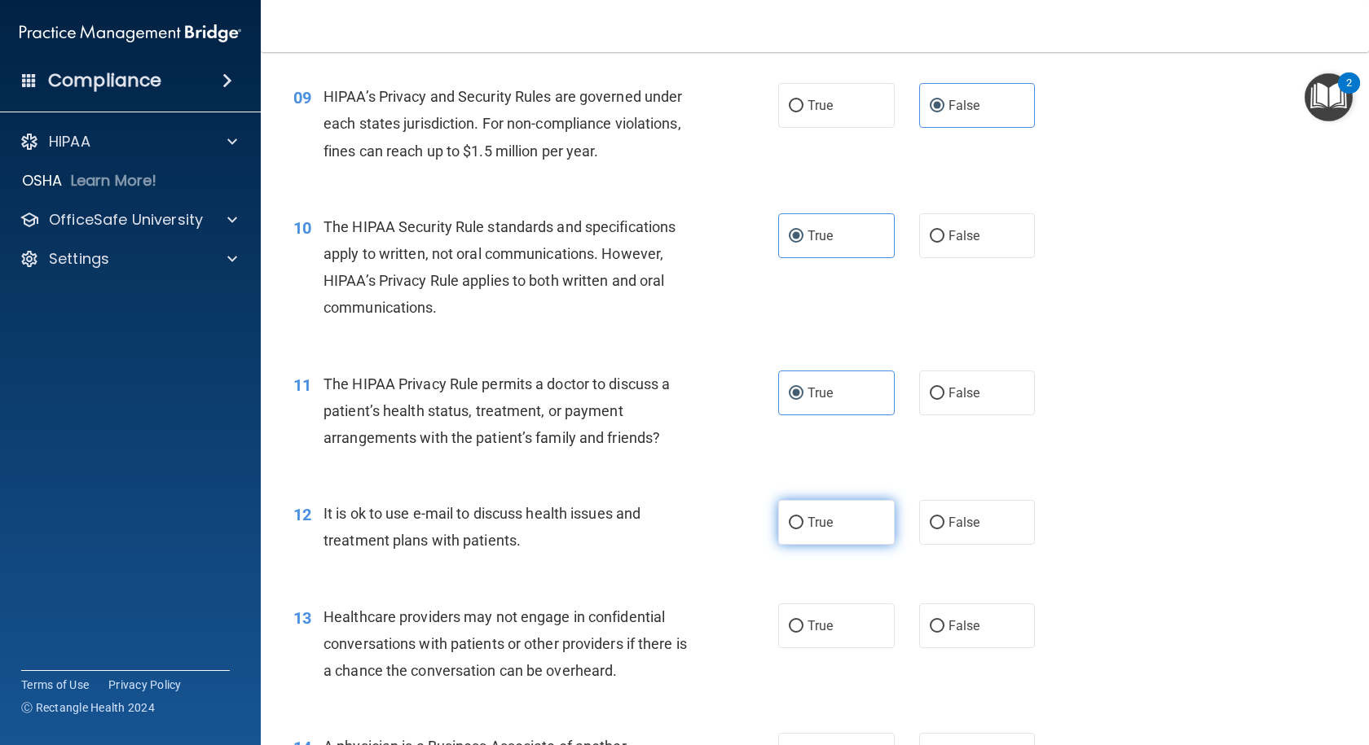
radio input "true"
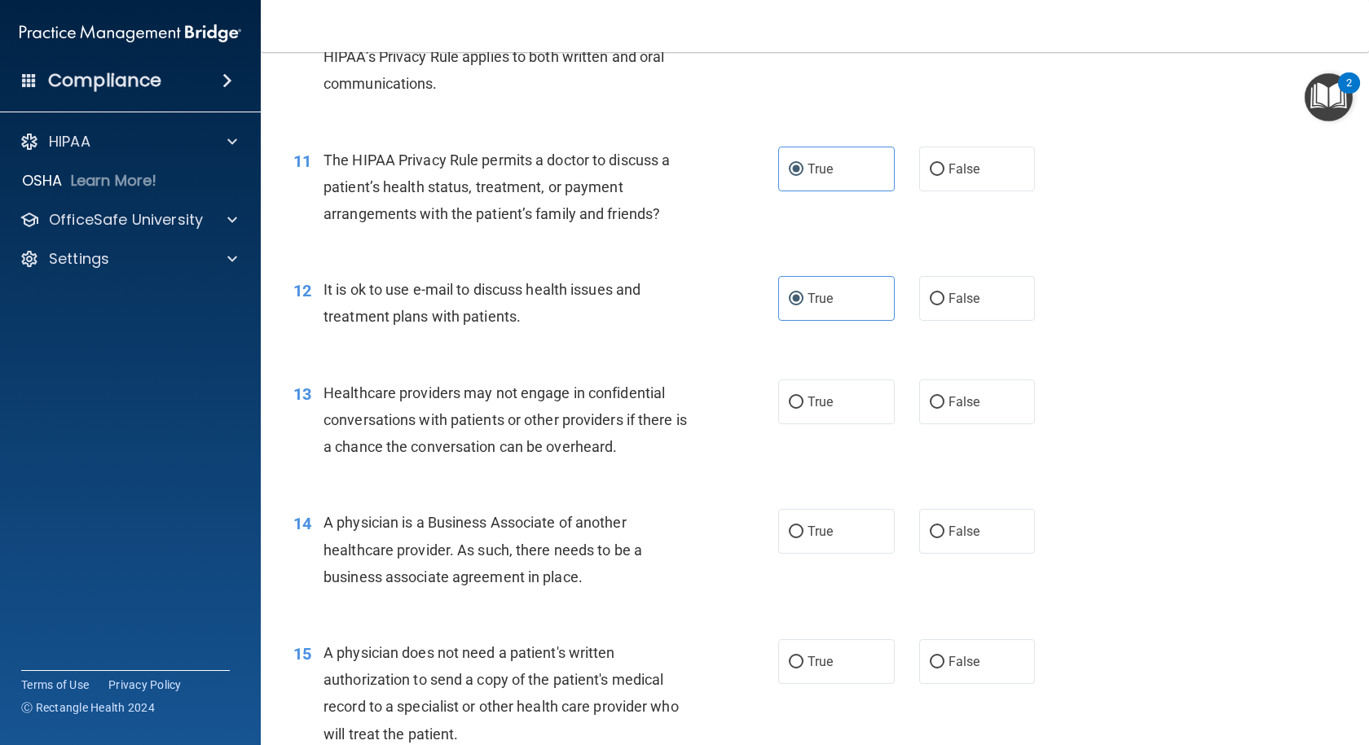
scroll to position [1385, 0]
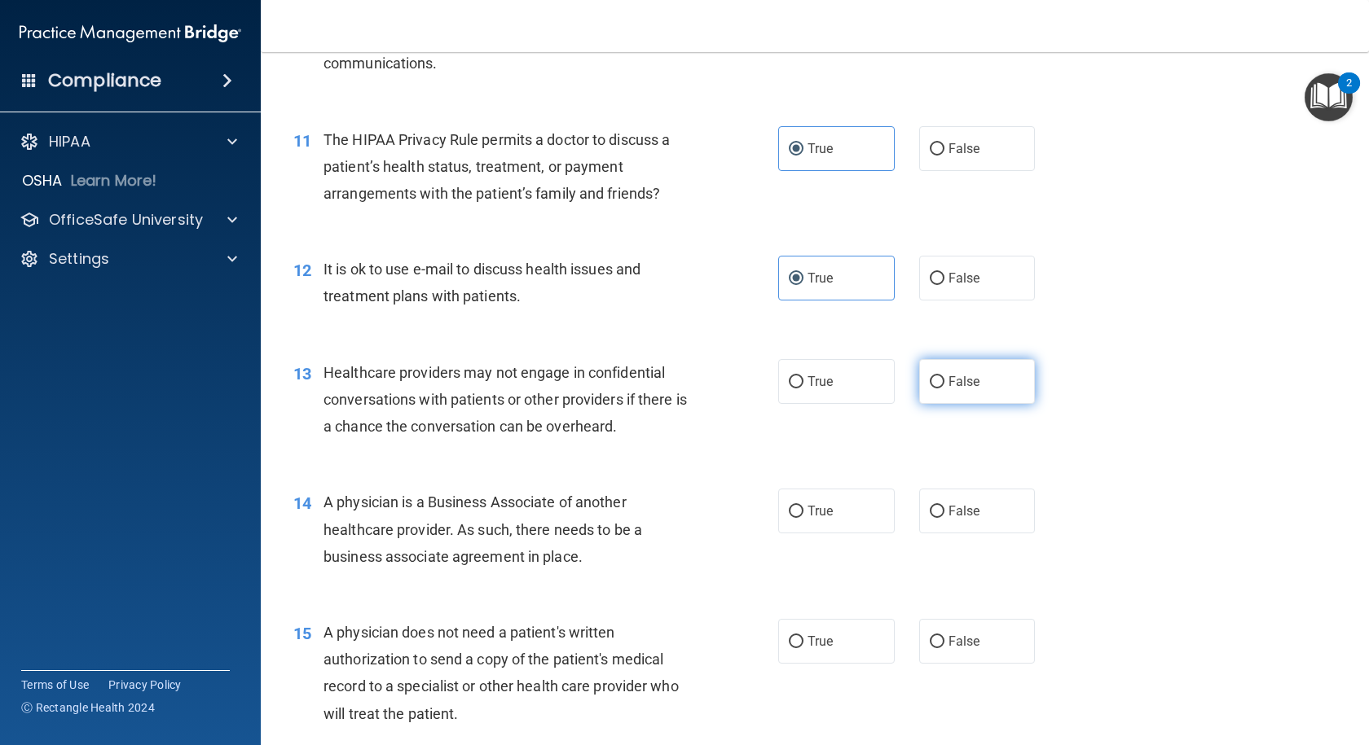
click at [952, 385] on span "False" at bounding box center [964, 381] width 32 height 15
click at [944, 385] on input "False" at bounding box center [937, 382] width 15 height 12
radio input "true"
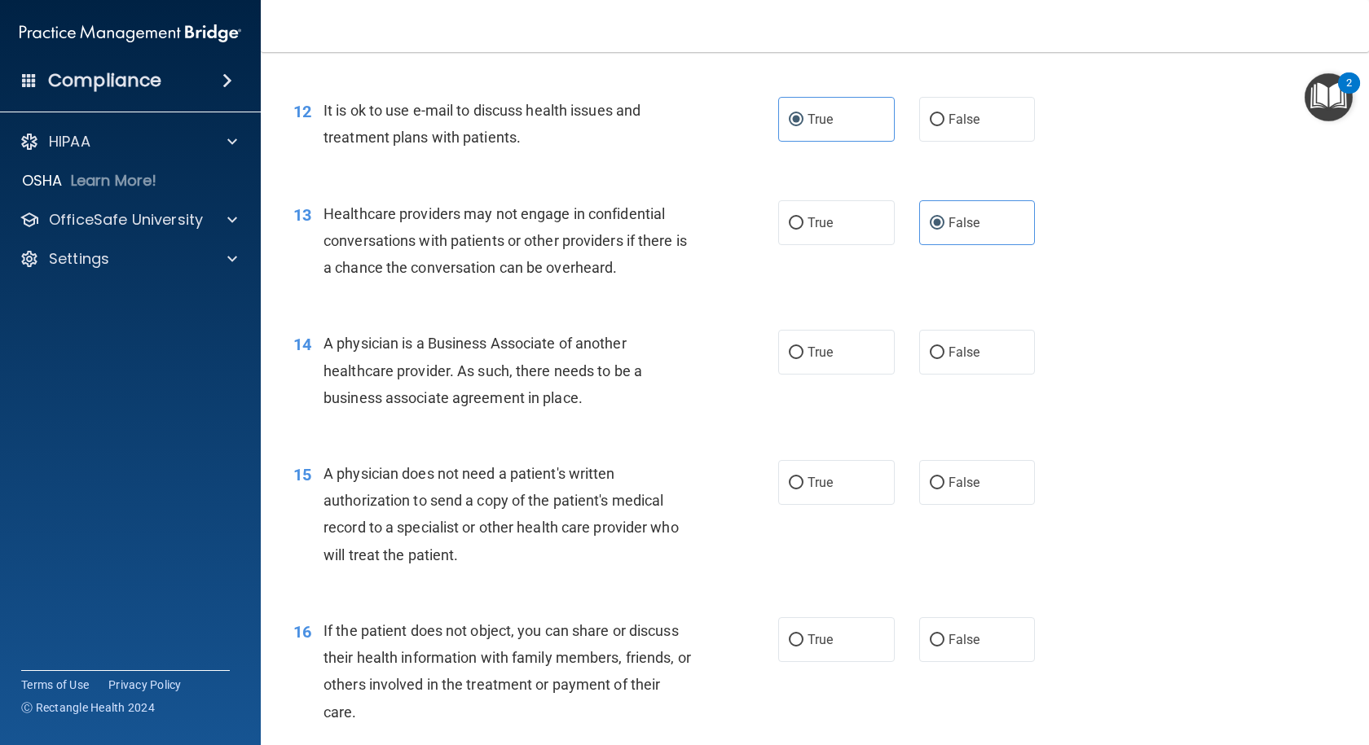
scroll to position [1548, 0]
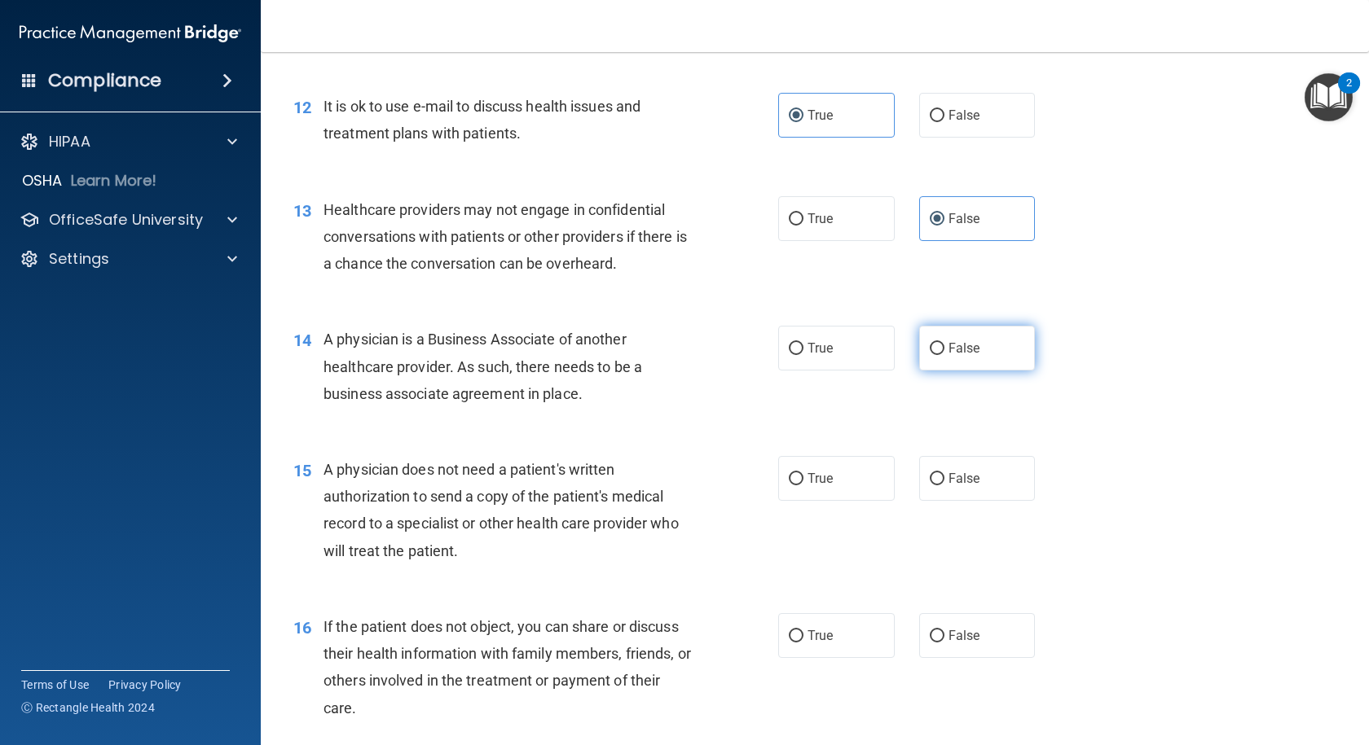
click at [960, 363] on label "False" at bounding box center [977, 348] width 116 height 45
click at [944, 355] on input "False" at bounding box center [937, 349] width 15 height 12
radio input "true"
click at [836, 480] on label "True" at bounding box center [836, 478] width 116 height 45
click at [803, 480] on input "True" at bounding box center [796, 479] width 15 height 12
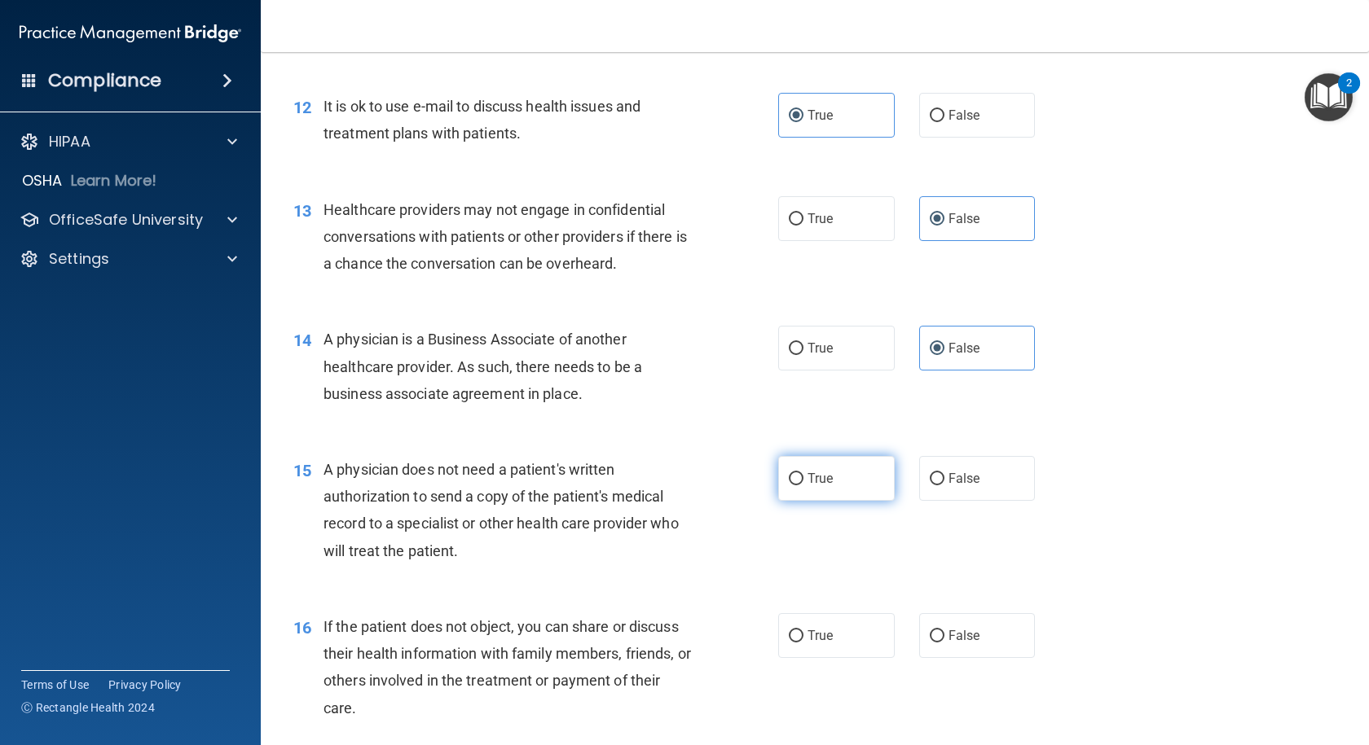
radio input "true"
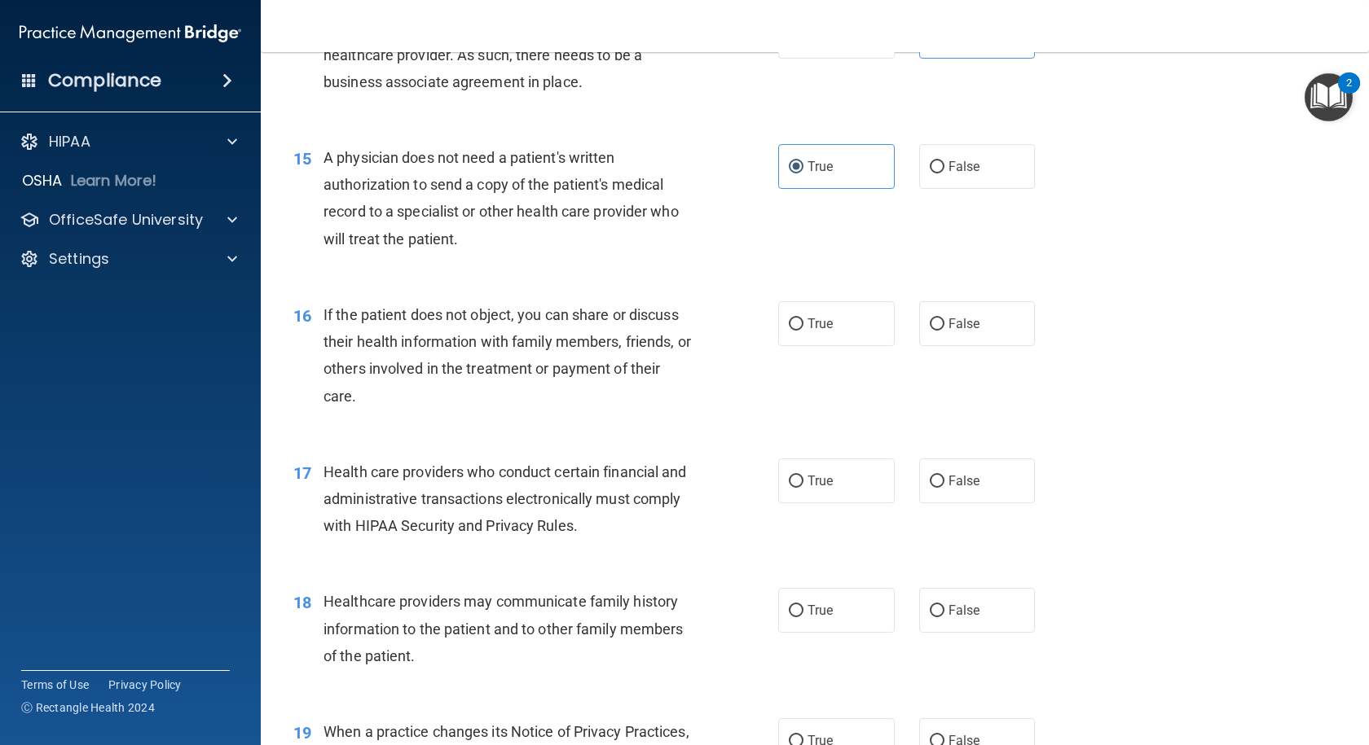
scroll to position [1874, 0]
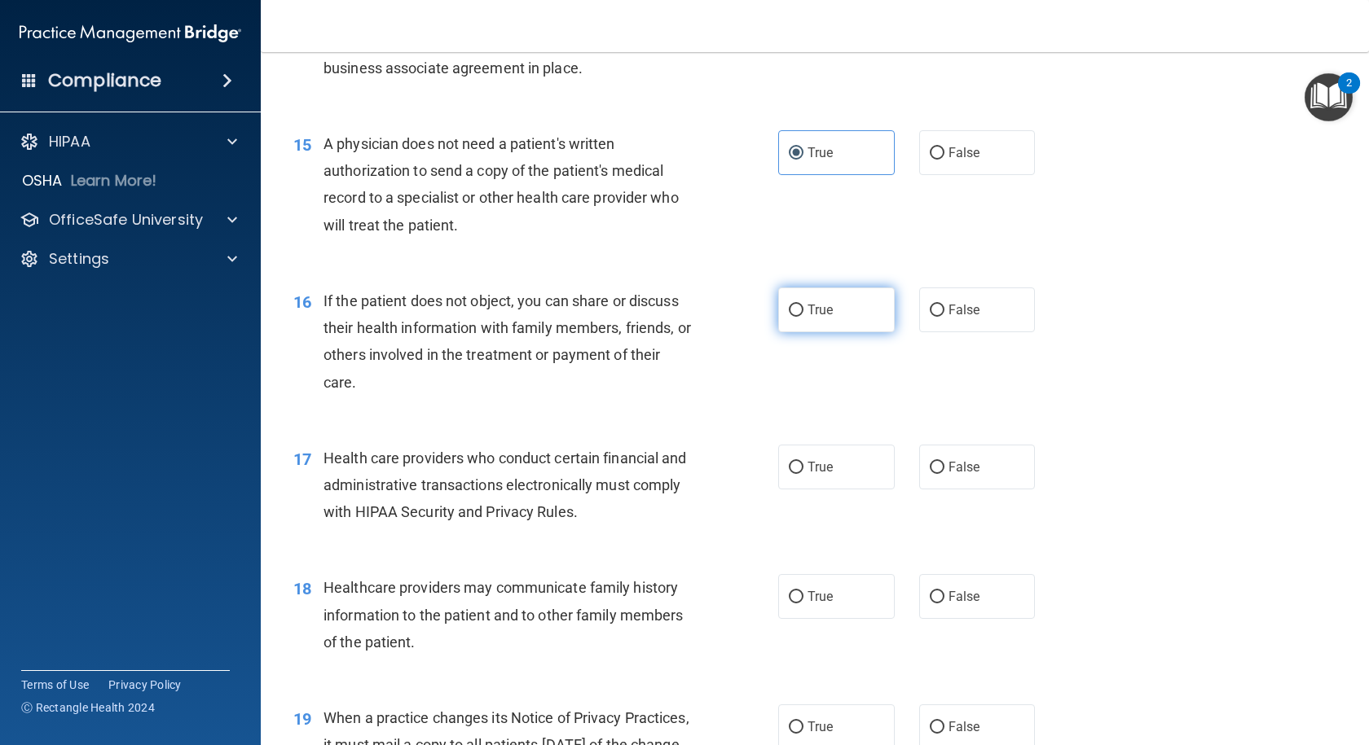
click at [797, 301] on label "True" at bounding box center [836, 310] width 116 height 45
click at [797, 305] on input "True" at bounding box center [796, 311] width 15 height 12
radio input "true"
click at [851, 446] on label "True" at bounding box center [836, 467] width 116 height 45
click at [803, 462] on input "True" at bounding box center [796, 468] width 15 height 12
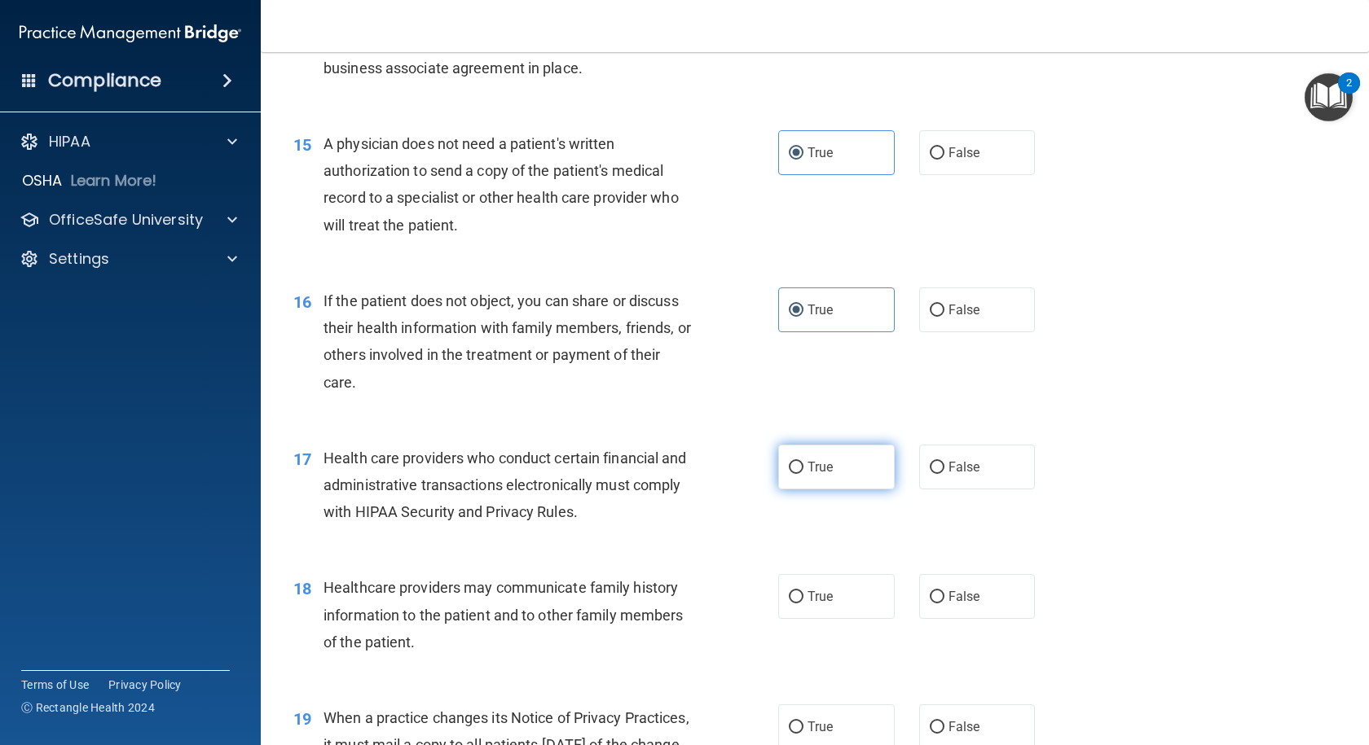
radio input "true"
click at [973, 578] on label "False" at bounding box center [977, 596] width 116 height 45
click at [944, 591] on input "False" at bounding box center [937, 597] width 15 height 12
radio input "true"
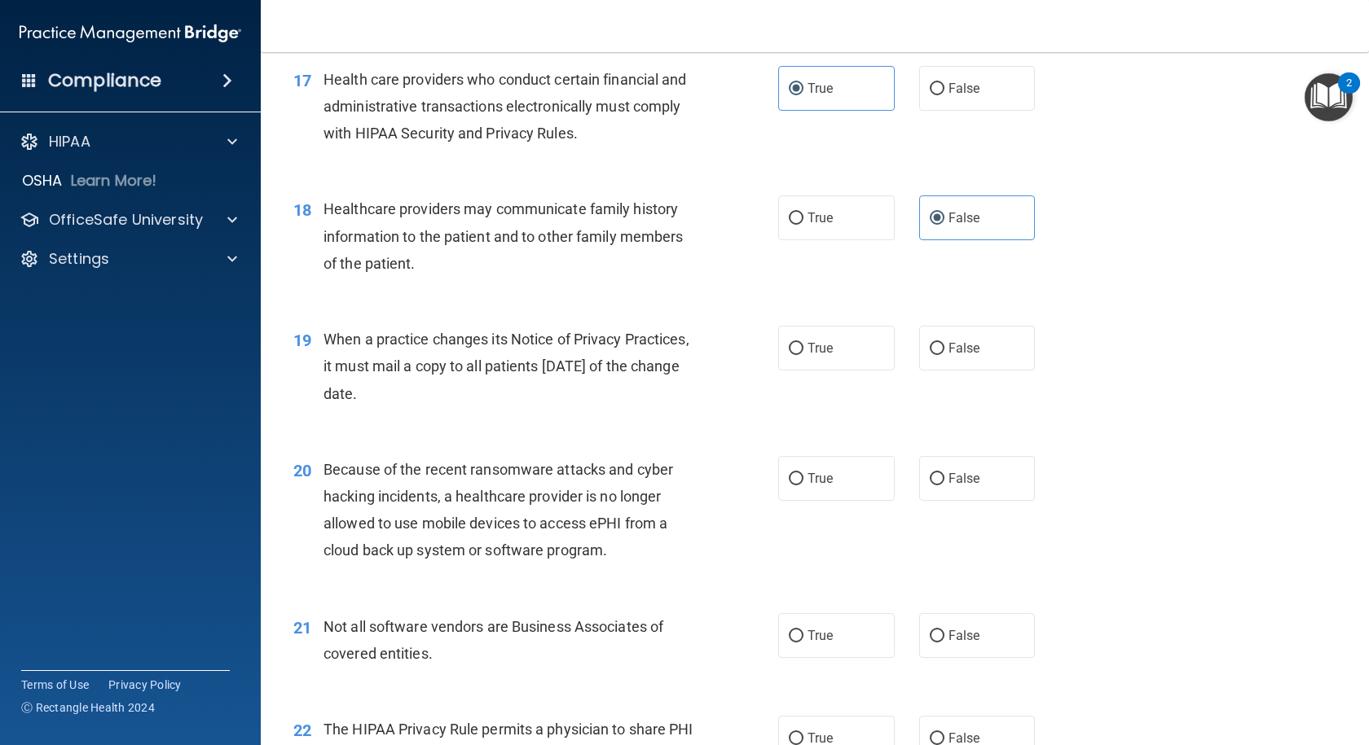
scroll to position [2281, 0]
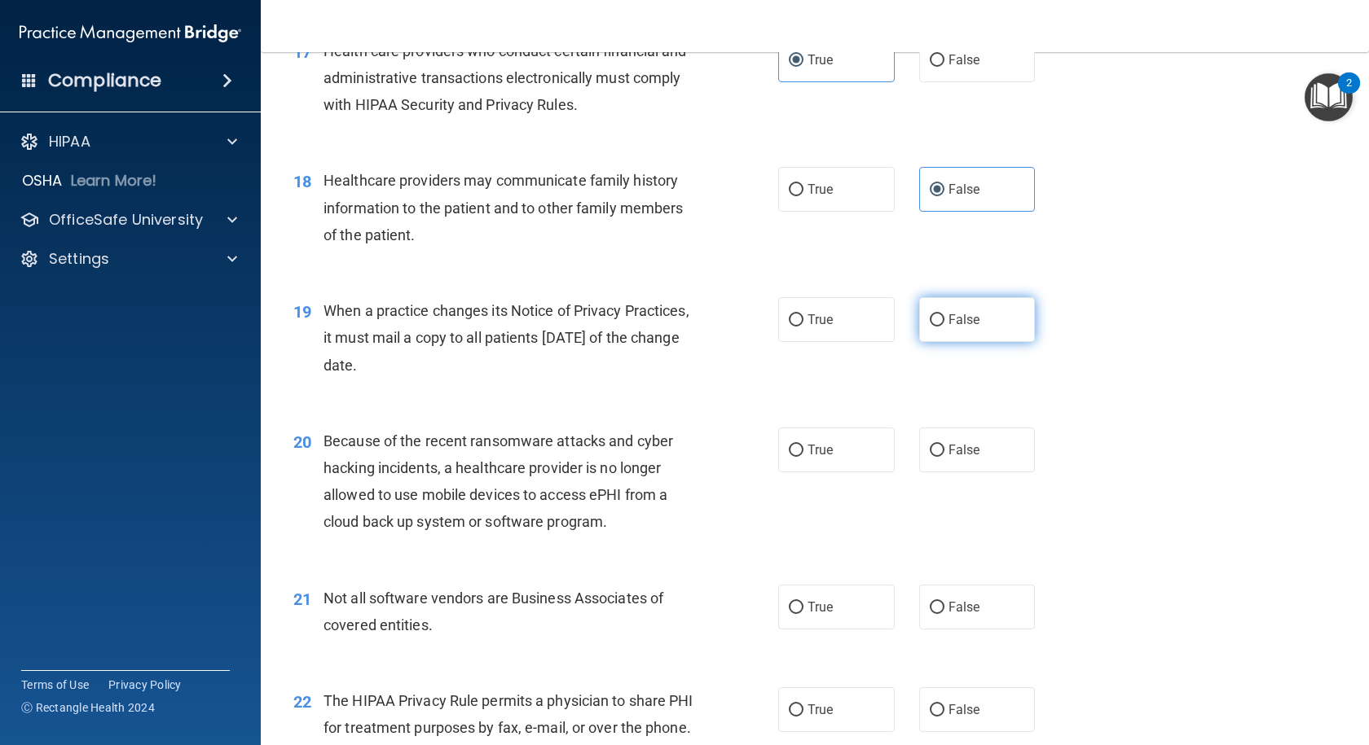
click at [998, 325] on label "False" at bounding box center [977, 319] width 116 height 45
click at [944, 325] on input "False" at bounding box center [937, 320] width 15 height 12
radio input "true"
click at [1009, 464] on label "False" at bounding box center [977, 450] width 116 height 45
click at [944, 457] on input "False" at bounding box center [937, 451] width 15 height 12
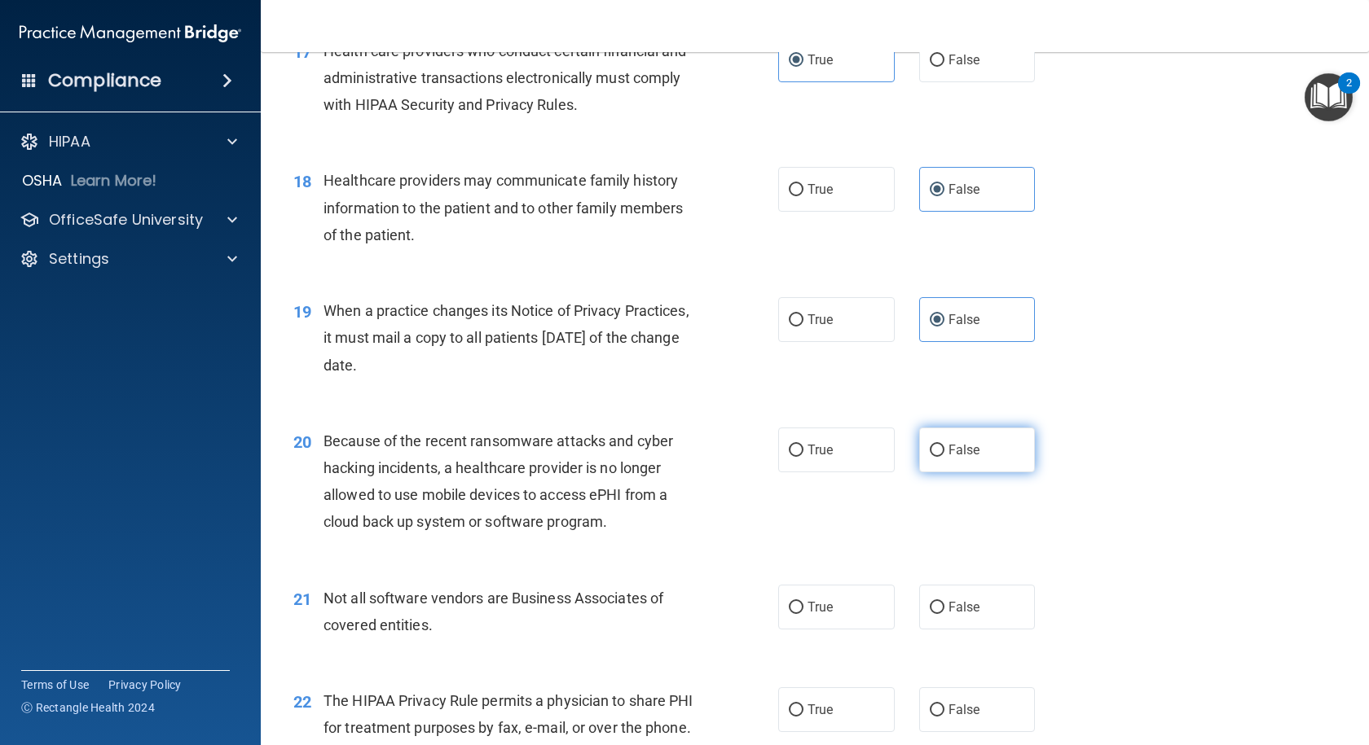
radio input "true"
click at [791, 612] on input "True" at bounding box center [796, 608] width 15 height 12
radio input "true"
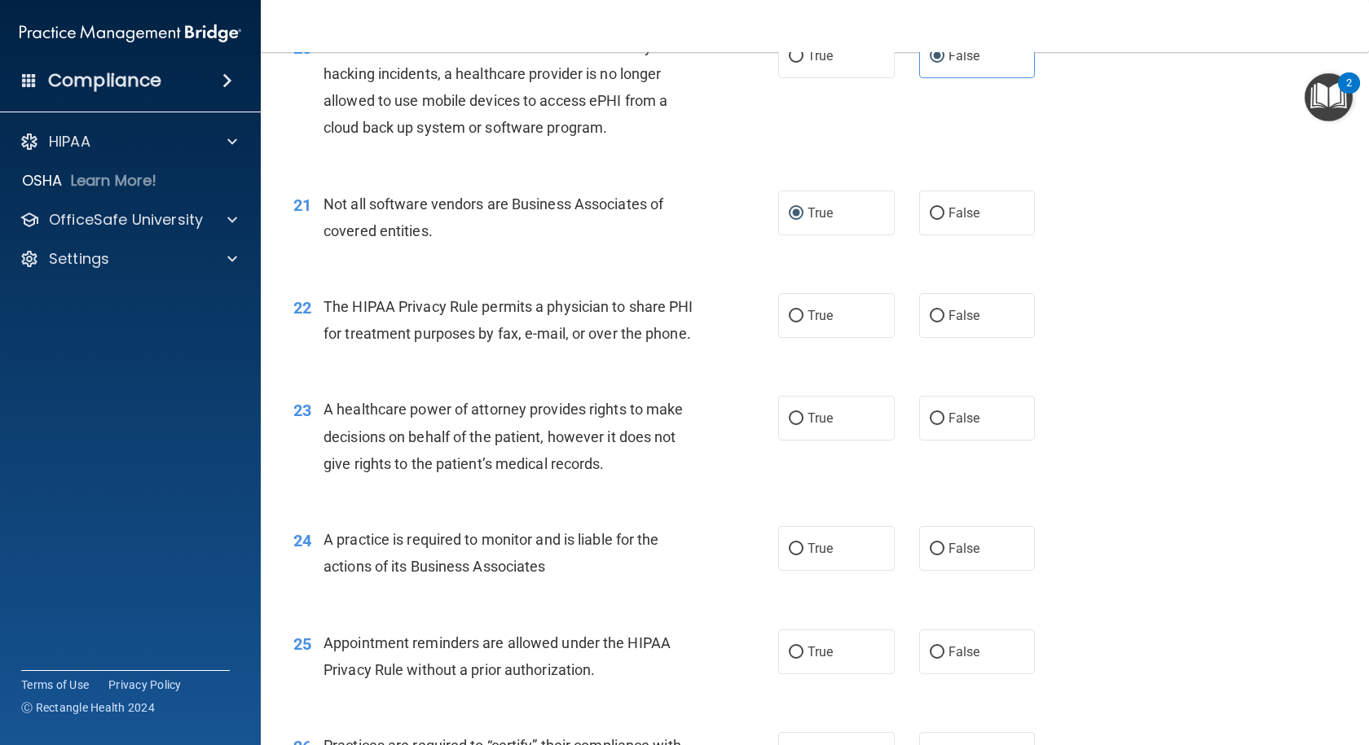
scroll to position [2688, 0]
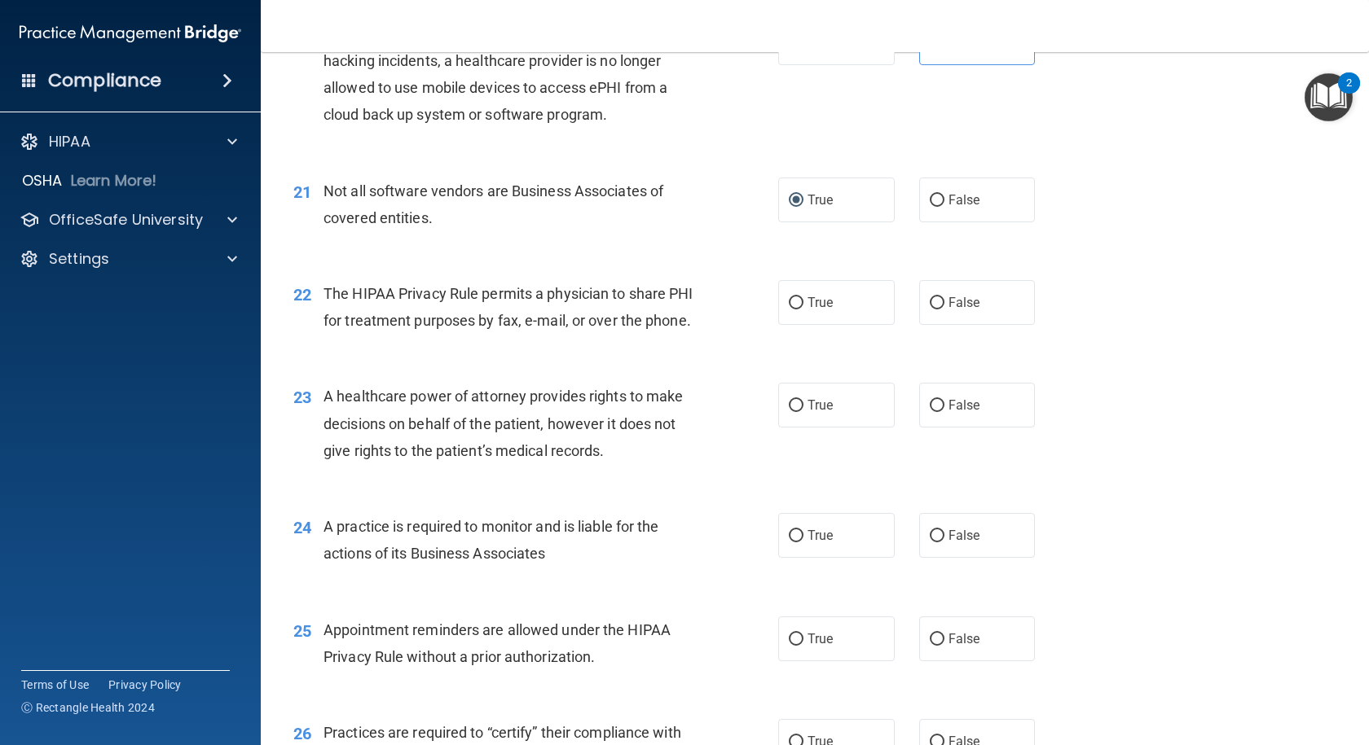
drag, startPoint x: 830, startPoint y: 300, endPoint x: 869, endPoint y: 333, distance: 51.4
click at [830, 299] on label "True" at bounding box center [836, 302] width 116 height 45
click at [803, 299] on input "True" at bounding box center [796, 303] width 15 height 12
radio input "true"
click at [991, 428] on label "False" at bounding box center [977, 405] width 116 height 45
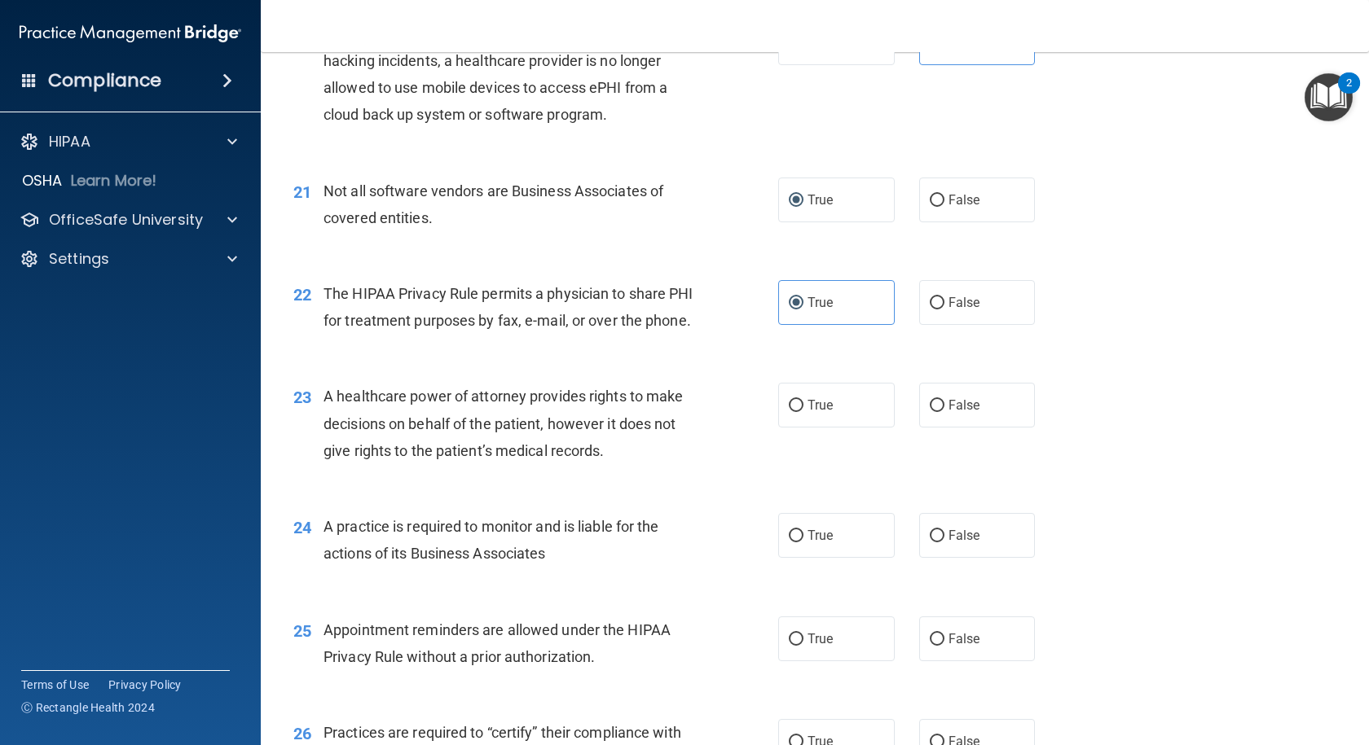
click at [944, 412] on input "False" at bounding box center [937, 406] width 15 height 12
radio input "true"
click at [1026, 558] on label "False" at bounding box center [977, 535] width 116 height 45
click at [944, 543] on input "False" at bounding box center [937, 536] width 15 height 12
radio input "true"
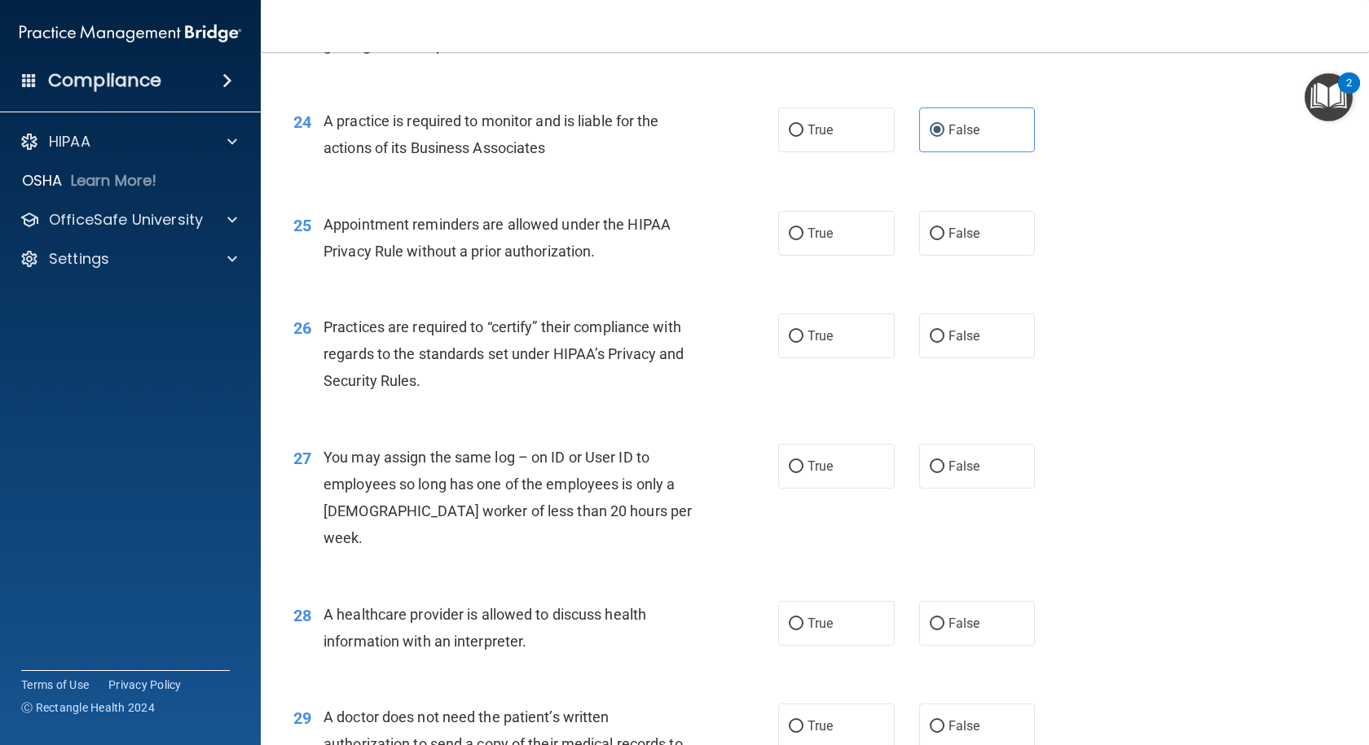
scroll to position [3096, 0]
click at [846, 254] on label "True" at bounding box center [836, 231] width 116 height 45
click at [803, 239] on input "True" at bounding box center [796, 232] width 15 height 12
radio input "true"
click at [938, 357] on label "False" at bounding box center [977, 334] width 116 height 45
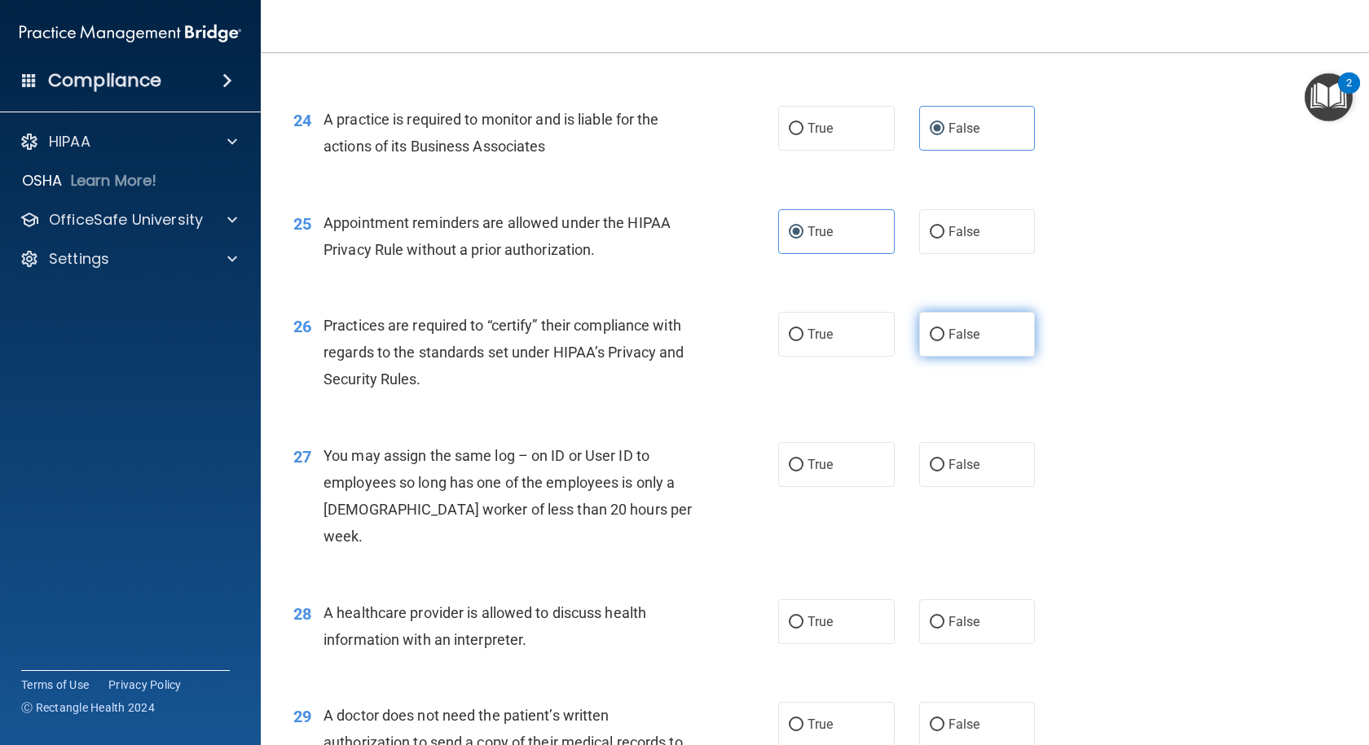
click at [938, 341] on input "False" at bounding box center [937, 335] width 15 height 12
radio input "true"
click at [948, 479] on label "False" at bounding box center [977, 464] width 116 height 45
click at [944, 472] on input "False" at bounding box center [937, 465] width 15 height 12
radio input "true"
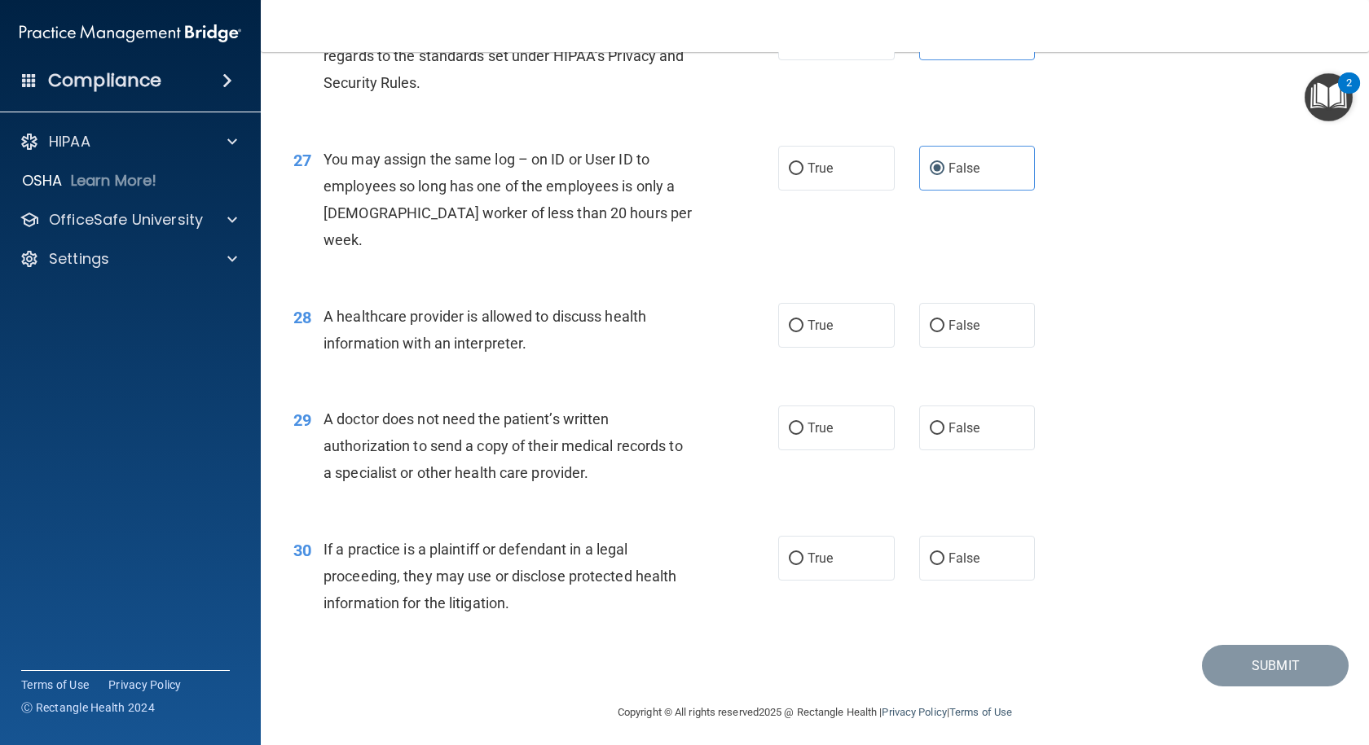
scroll to position [3399, 0]
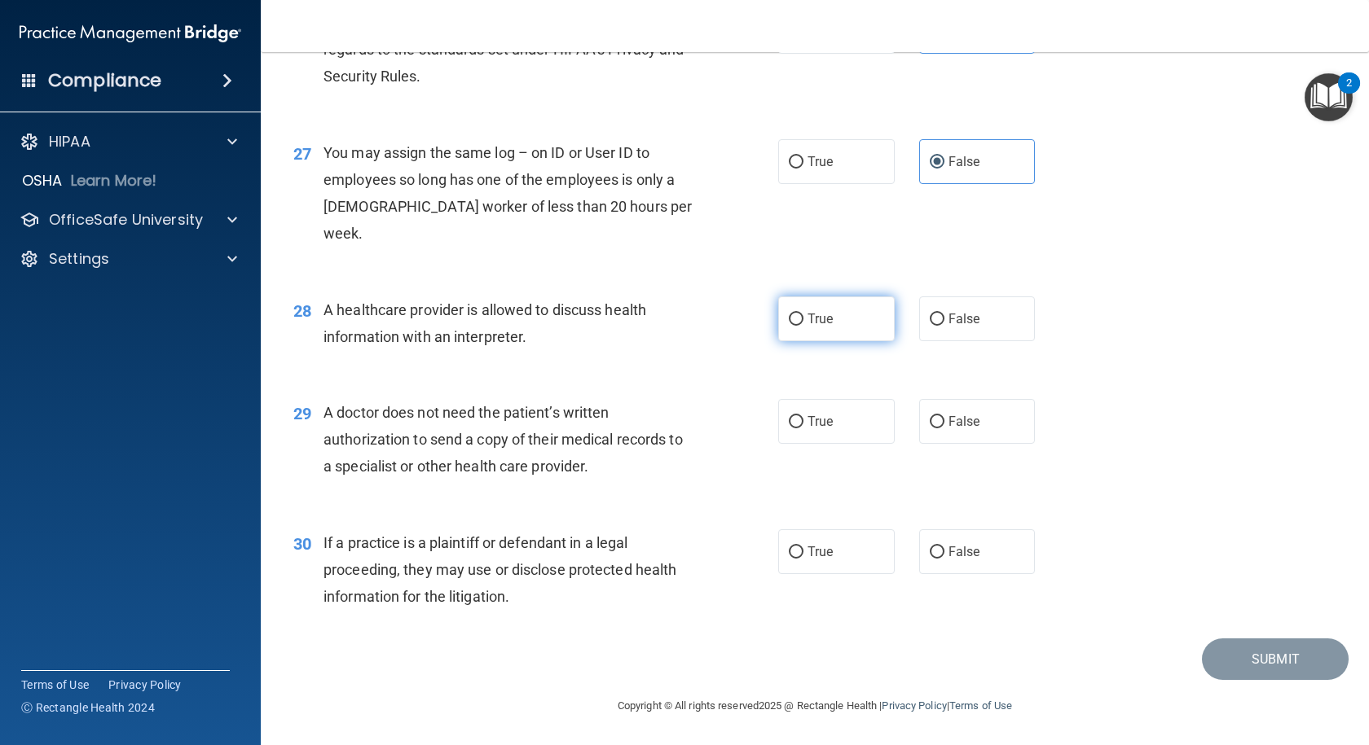
click at [832, 318] on label "True" at bounding box center [836, 319] width 116 height 45
click at [803, 318] on input "True" at bounding box center [796, 320] width 15 height 12
radio input "true"
click at [819, 429] on label "True" at bounding box center [836, 421] width 116 height 45
click at [803, 429] on input "True" at bounding box center [796, 422] width 15 height 12
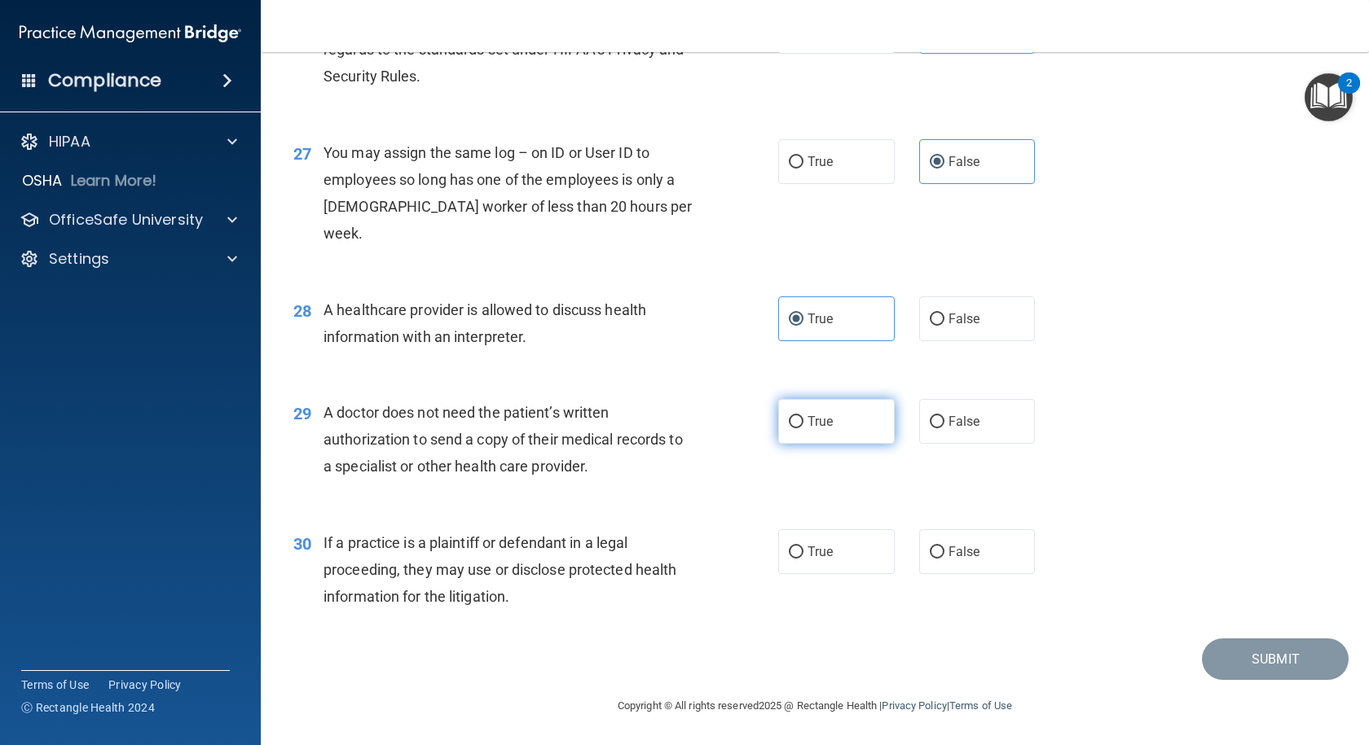
radio input "true"
click at [837, 543] on label "True" at bounding box center [836, 552] width 116 height 45
click at [803, 547] on input "True" at bounding box center [796, 553] width 15 height 12
radio input "true"
click at [1326, 657] on button "Submit" at bounding box center [1275, 660] width 147 height 42
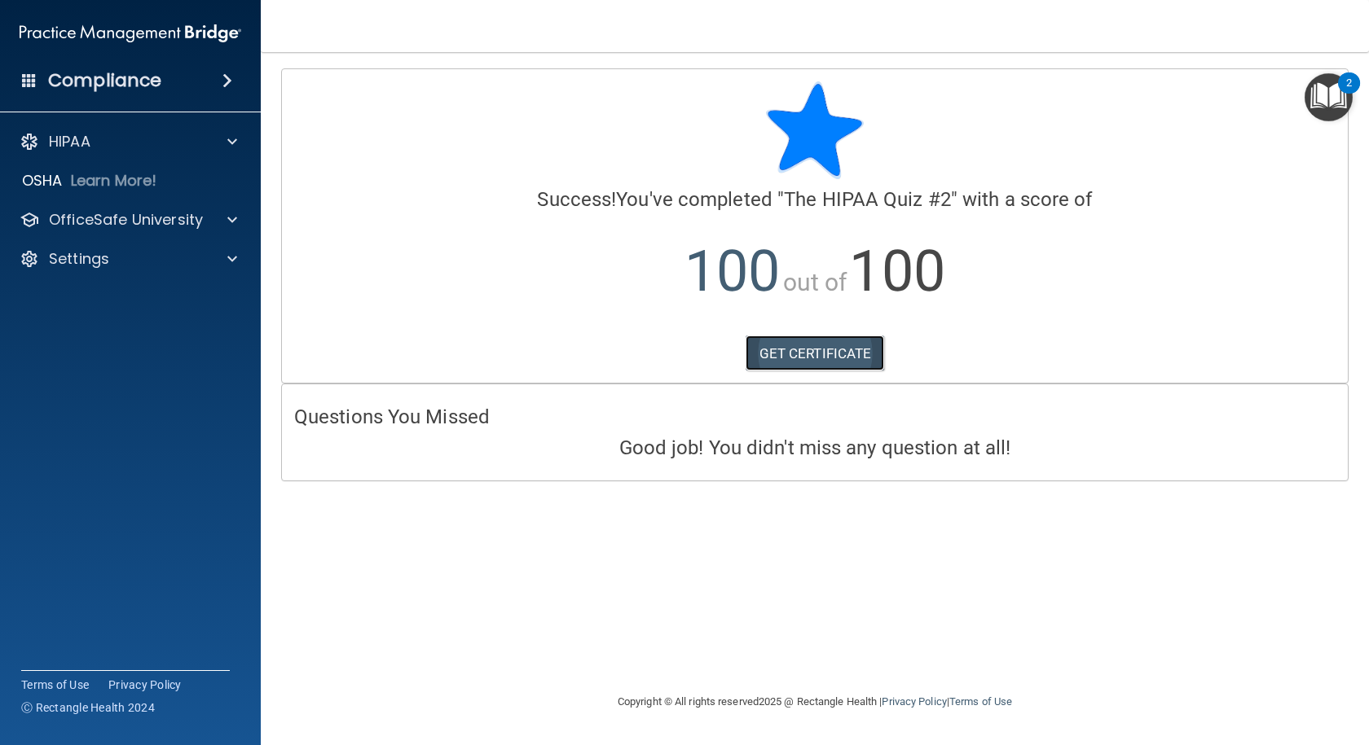
click at [831, 345] on link "GET CERTIFICATE" at bounding box center [814, 354] width 139 height 36
click at [105, 138] on div "HIPAA" at bounding box center [108, 142] width 202 height 20
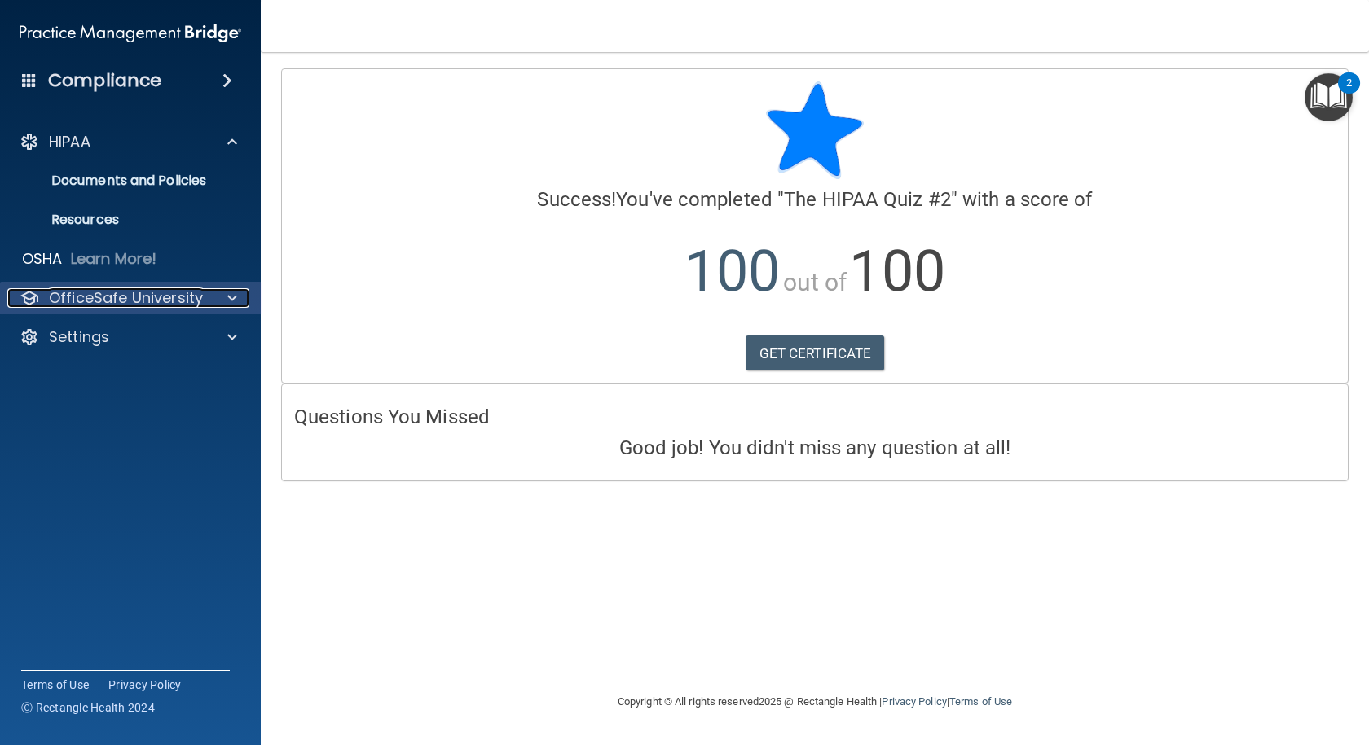
click at [160, 297] on p "OfficeSafe University" at bounding box center [126, 298] width 154 height 20
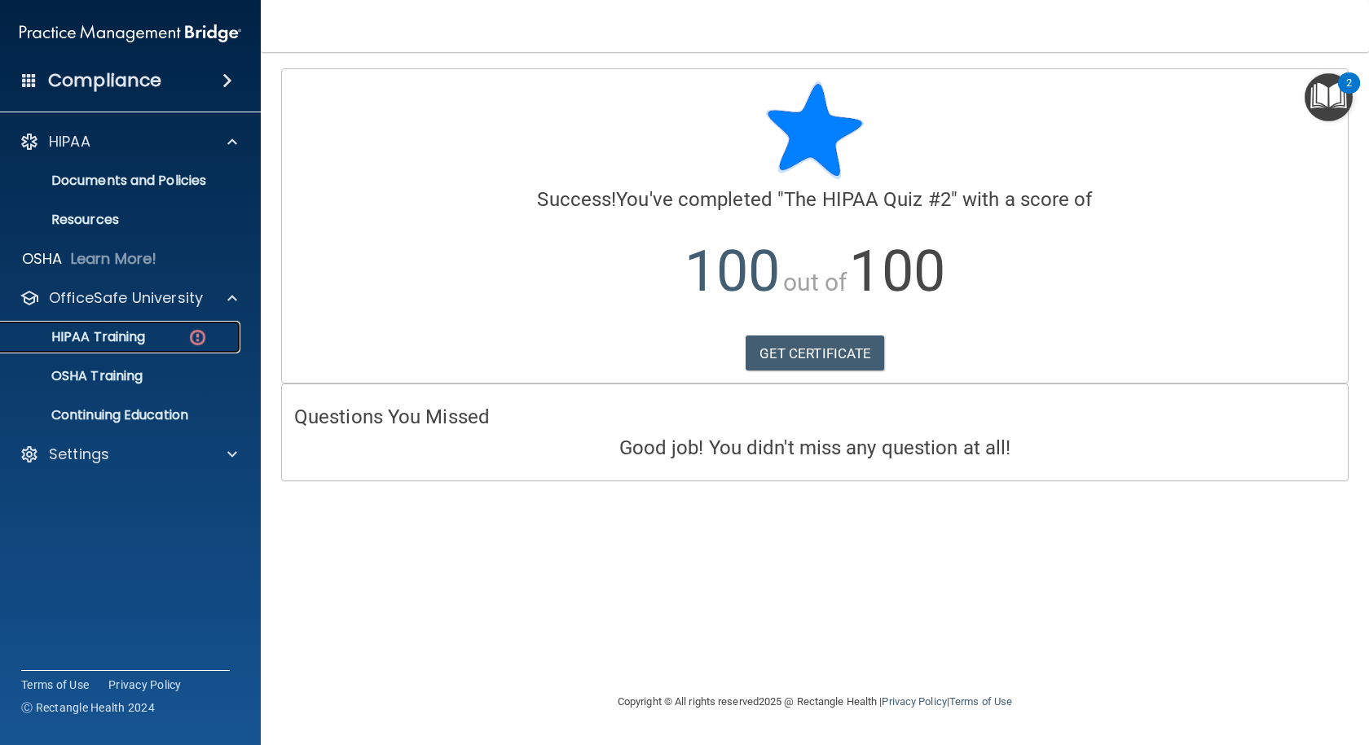
click at [125, 332] on p "HIPAA Training" at bounding box center [78, 337] width 134 height 16
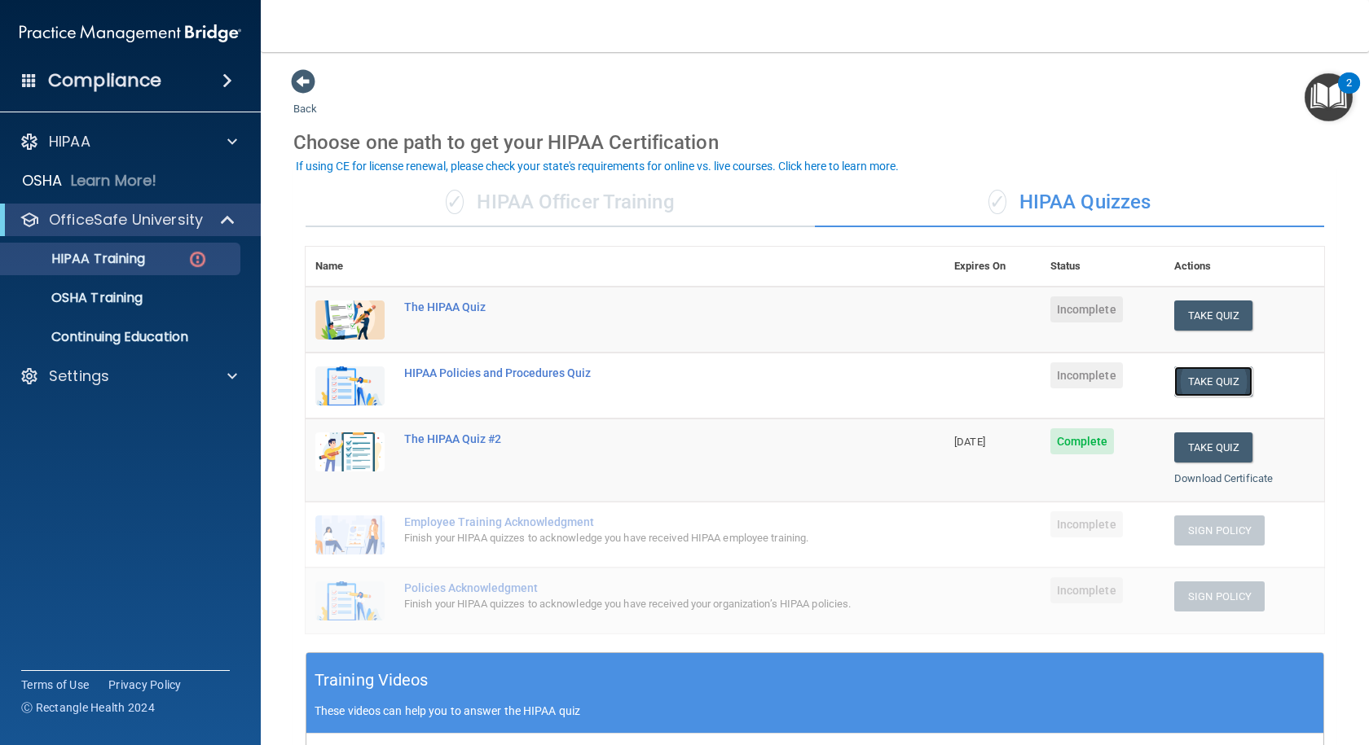
click at [1233, 369] on button "Take Quiz" at bounding box center [1213, 382] width 78 height 30
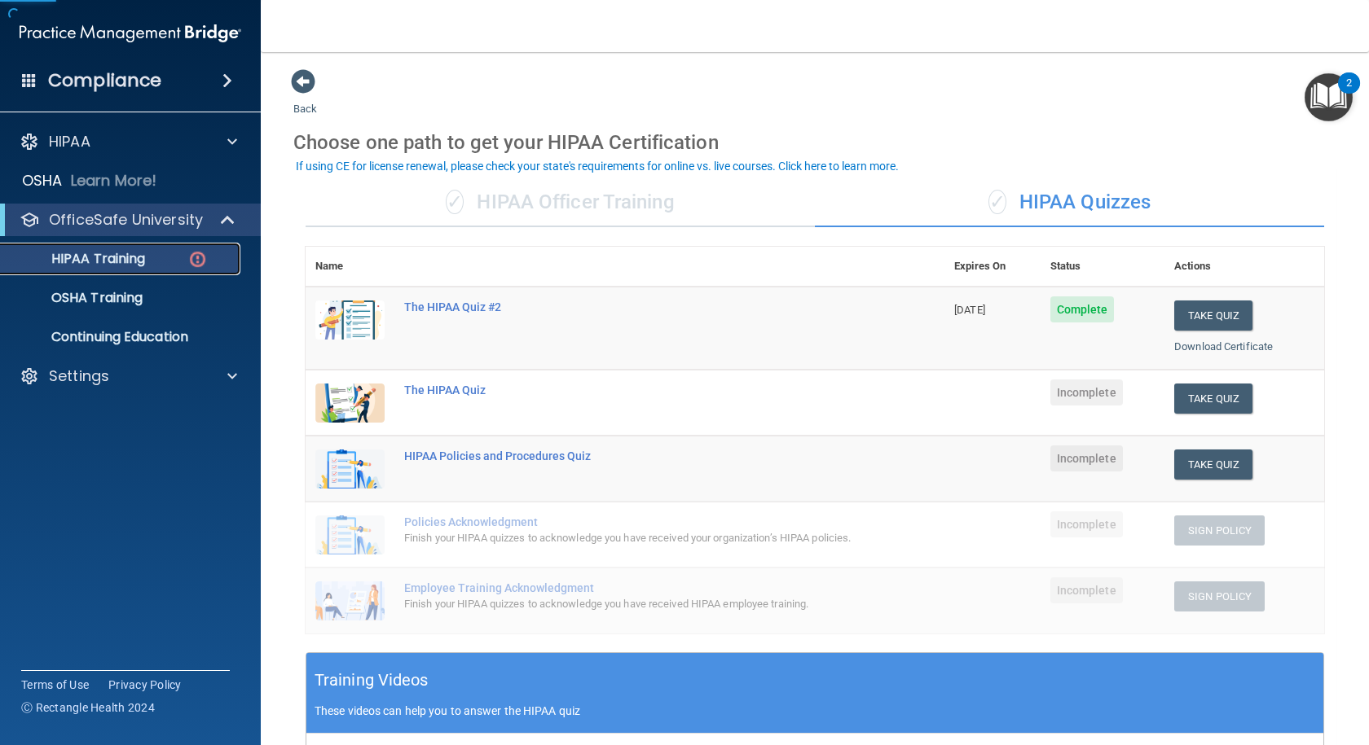
click at [97, 261] on p "HIPAA Training" at bounding box center [78, 259] width 134 height 16
click at [548, 455] on div "HIPAA Policies and Procedures Quiz" at bounding box center [633, 456] width 459 height 13
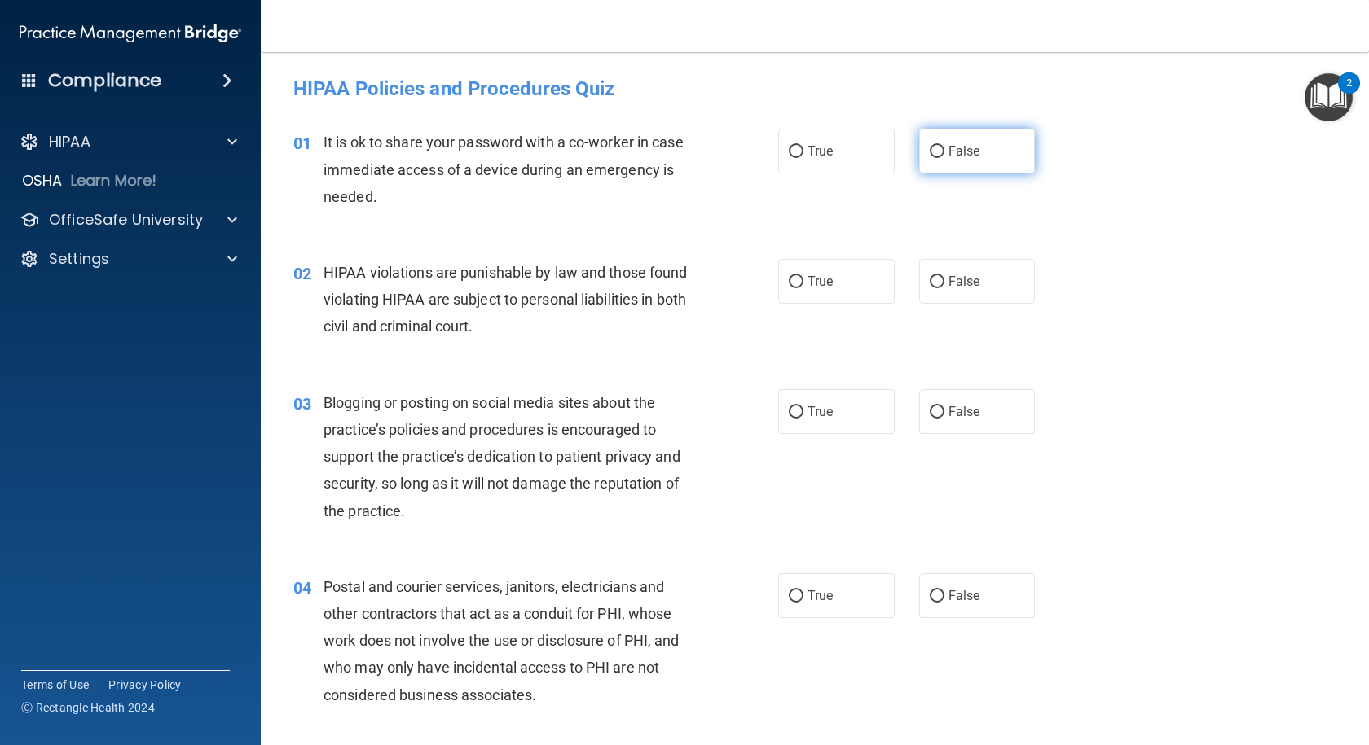
click at [948, 155] on span "False" at bounding box center [964, 150] width 32 height 15
click at [942, 155] on input "False" at bounding box center [937, 152] width 15 height 12
radio input "true"
click at [798, 284] on label "True" at bounding box center [836, 281] width 116 height 45
click at [798, 284] on input "True" at bounding box center [796, 282] width 15 height 12
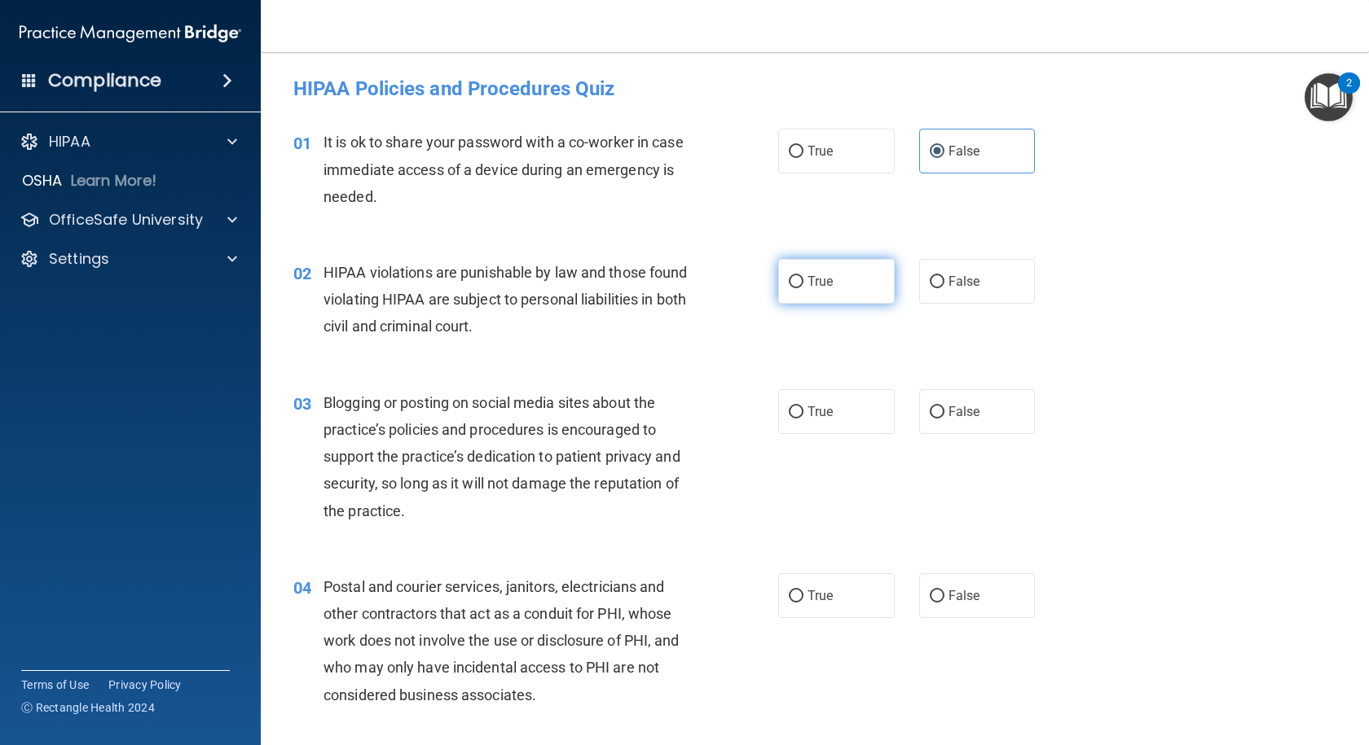
radio input "true"
click at [947, 402] on label "False" at bounding box center [977, 411] width 116 height 45
click at [944, 407] on input "False" at bounding box center [937, 413] width 15 height 12
radio input "true"
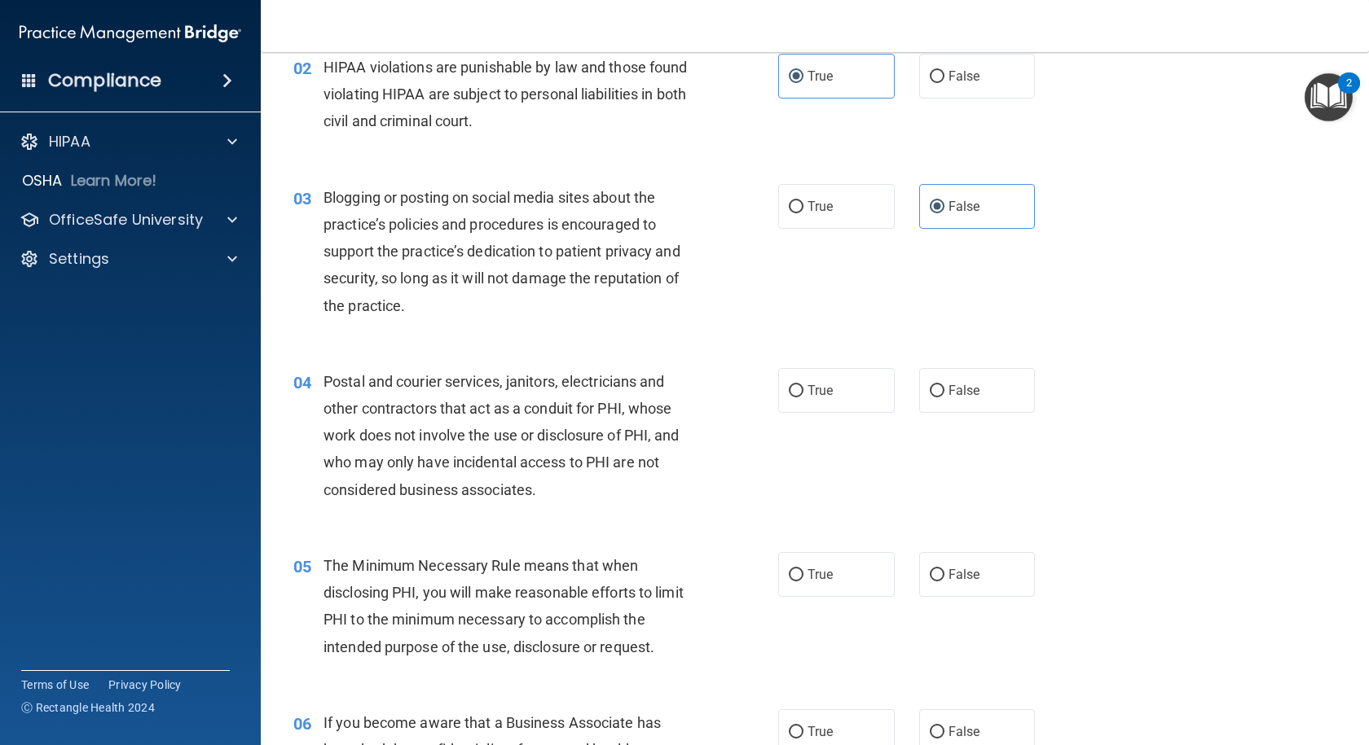
scroll to position [244, 0]
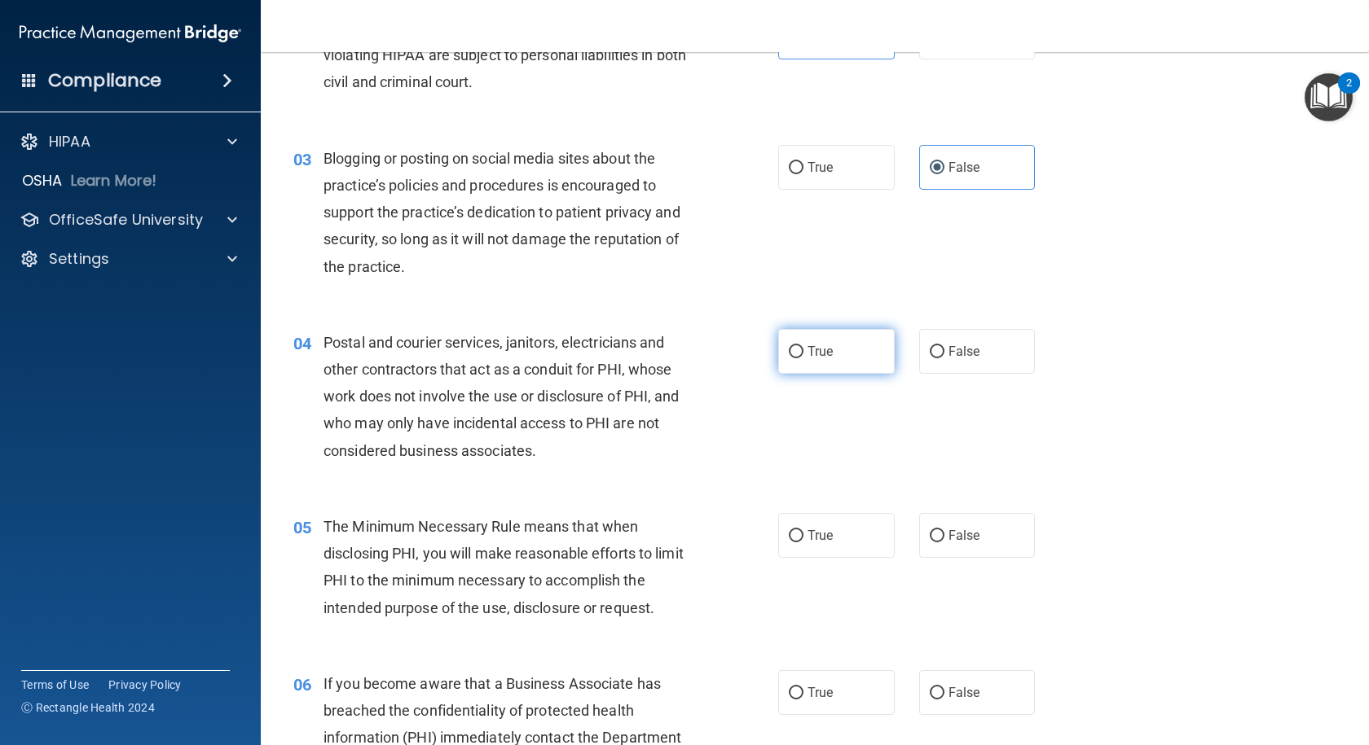
click at [778, 358] on label "True" at bounding box center [836, 351] width 116 height 45
click at [789, 358] on input "True" at bounding box center [796, 352] width 15 height 12
radio input "true"
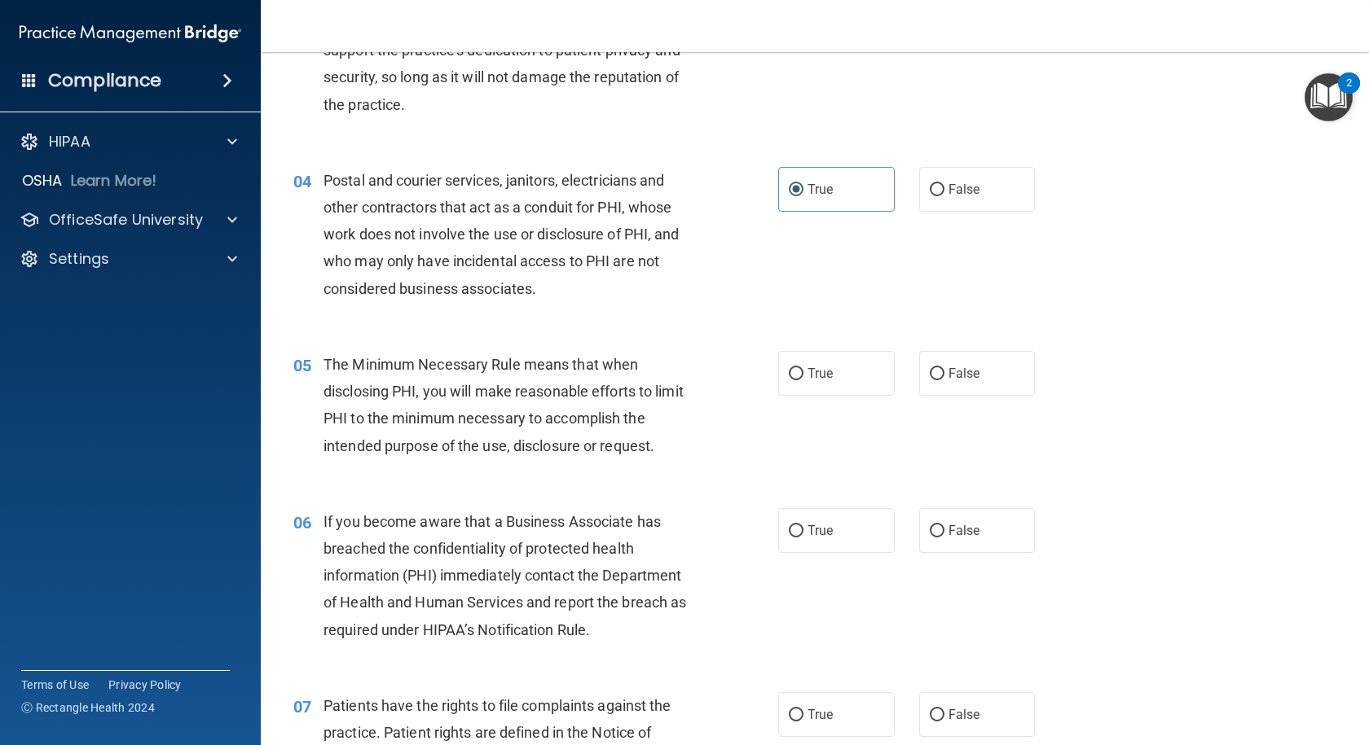
scroll to position [407, 0]
click at [820, 363] on label "True" at bounding box center [836, 372] width 116 height 45
click at [803, 367] on input "True" at bounding box center [796, 373] width 15 height 12
radio input "true"
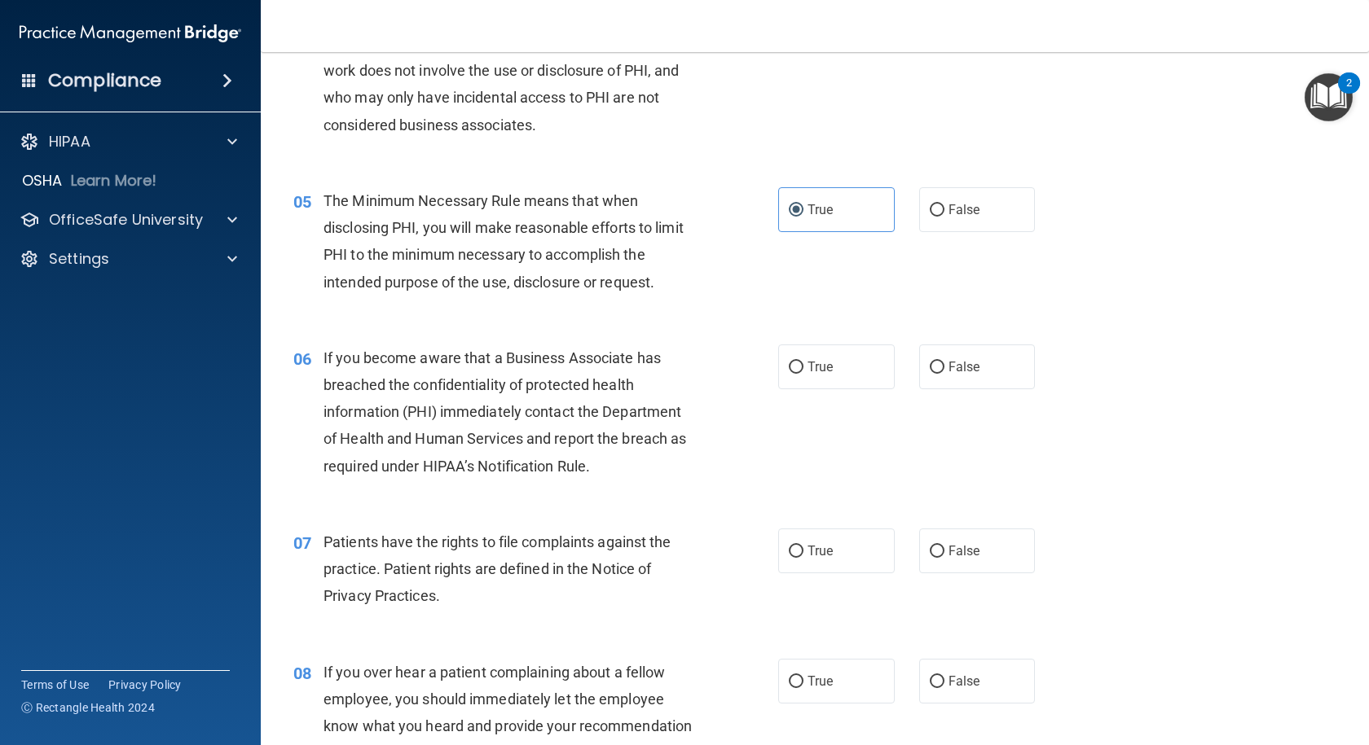
scroll to position [652, 0]
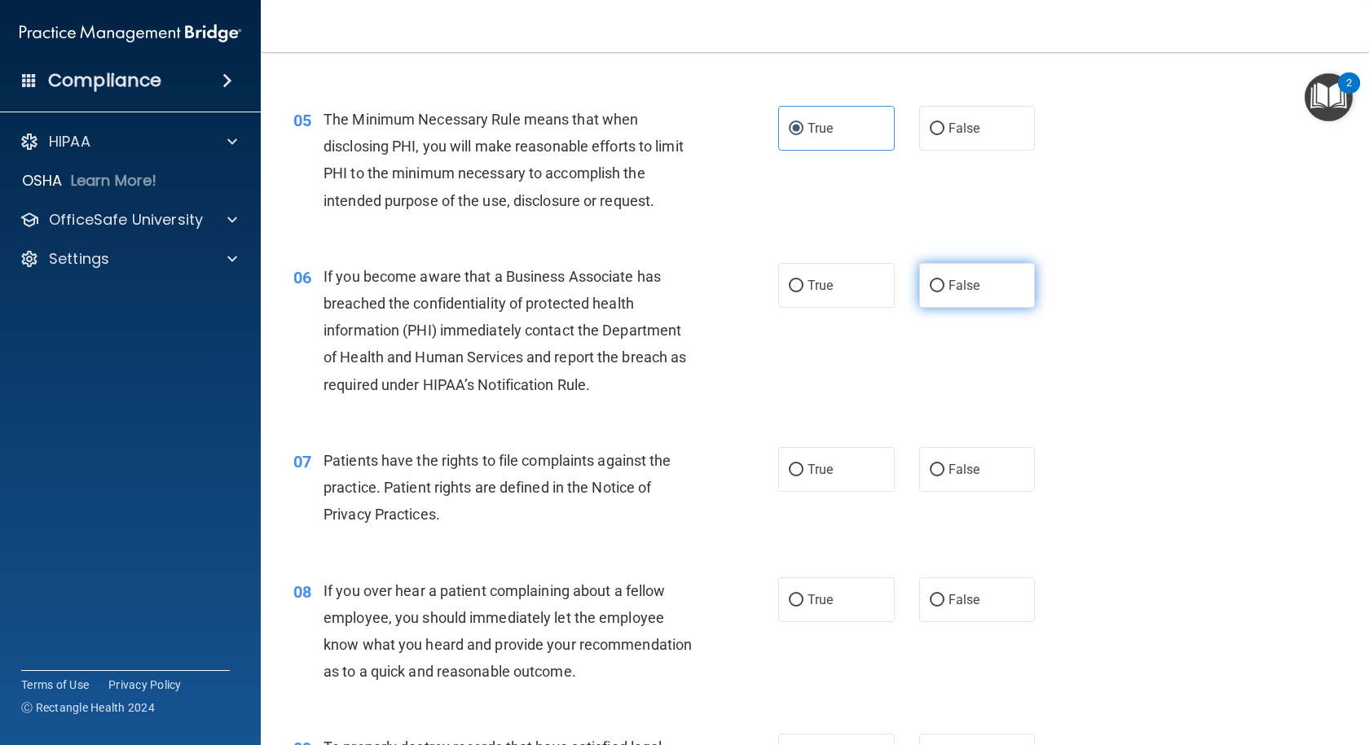
click at [958, 285] on span "False" at bounding box center [964, 285] width 32 height 15
click at [944, 285] on input "False" at bounding box center [937, 286] width 15 height 12
radio input "true"
click at [844, 475] on label "True" at bounding box center [836, 469] width 116 height 45
click at [803, 475] on input "True" at bounding box center [796, 470] width 15 height 12
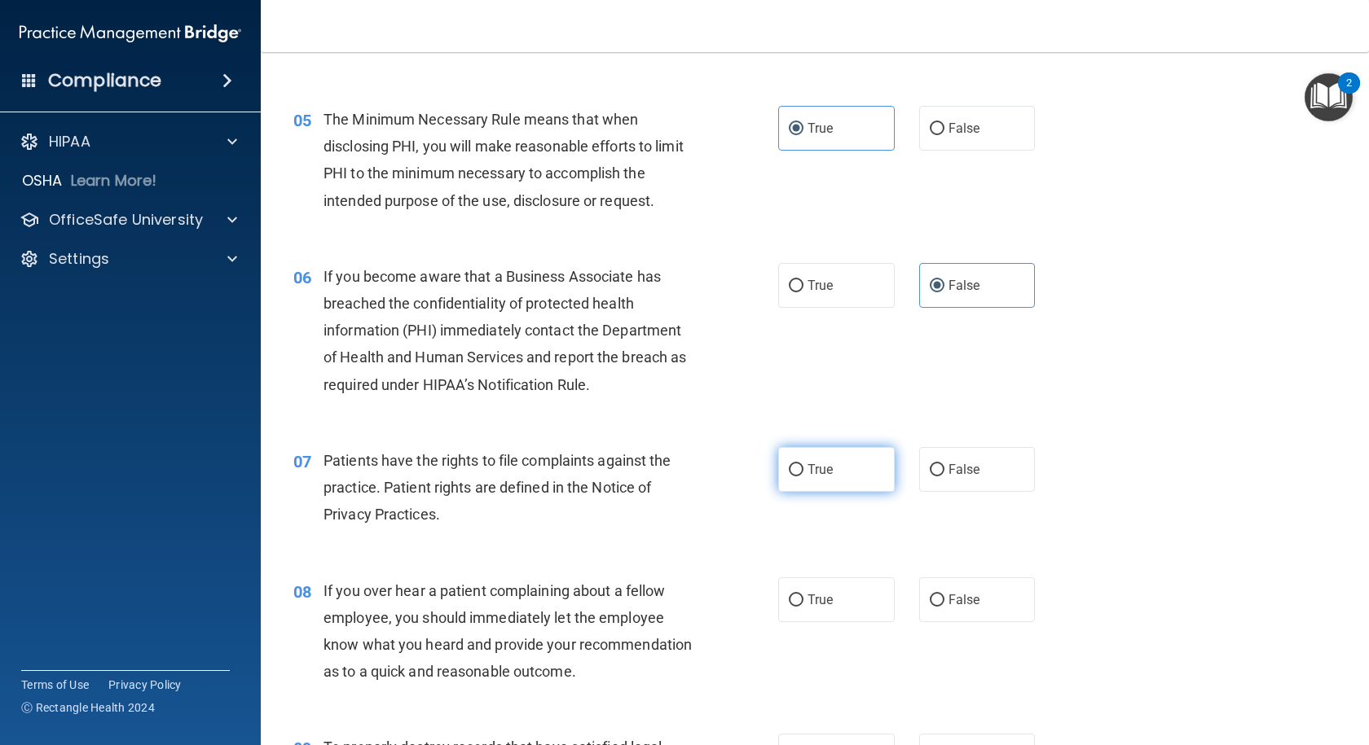
radio input "true"
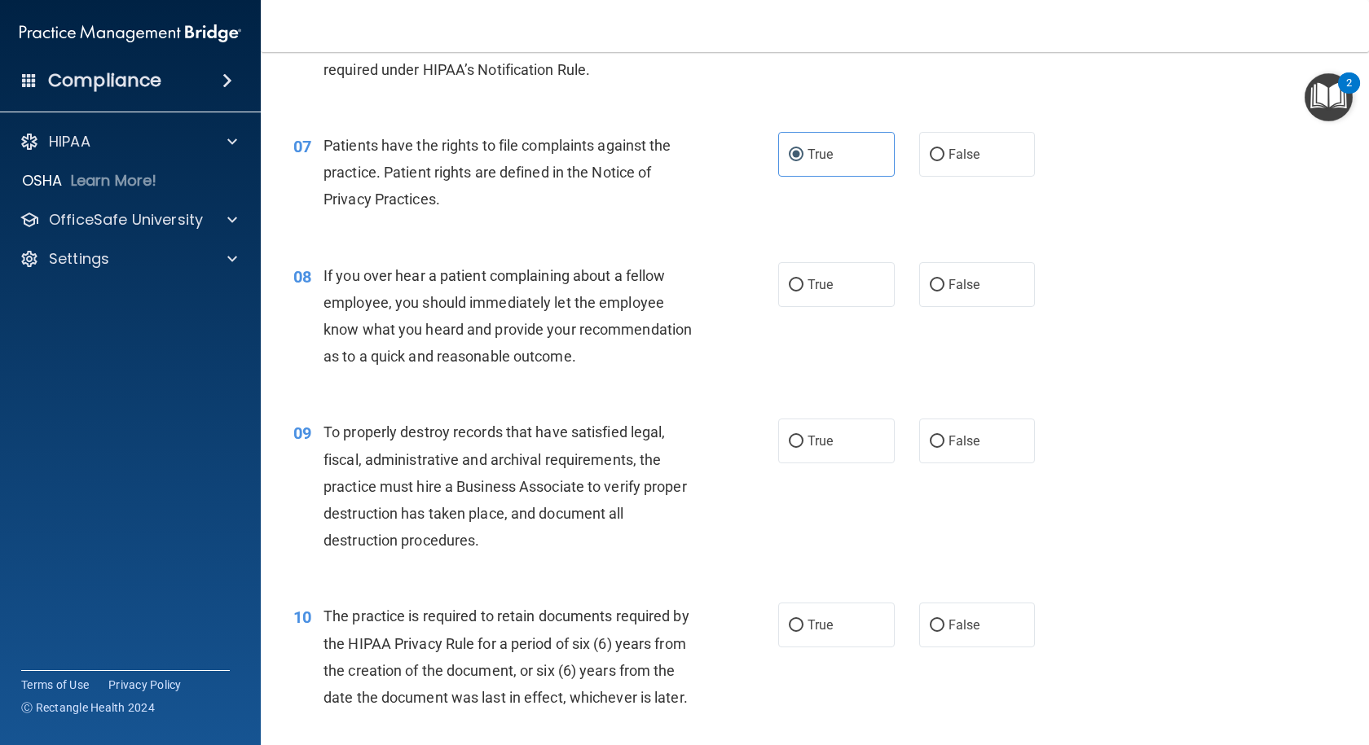
scroll to position [978, 0]
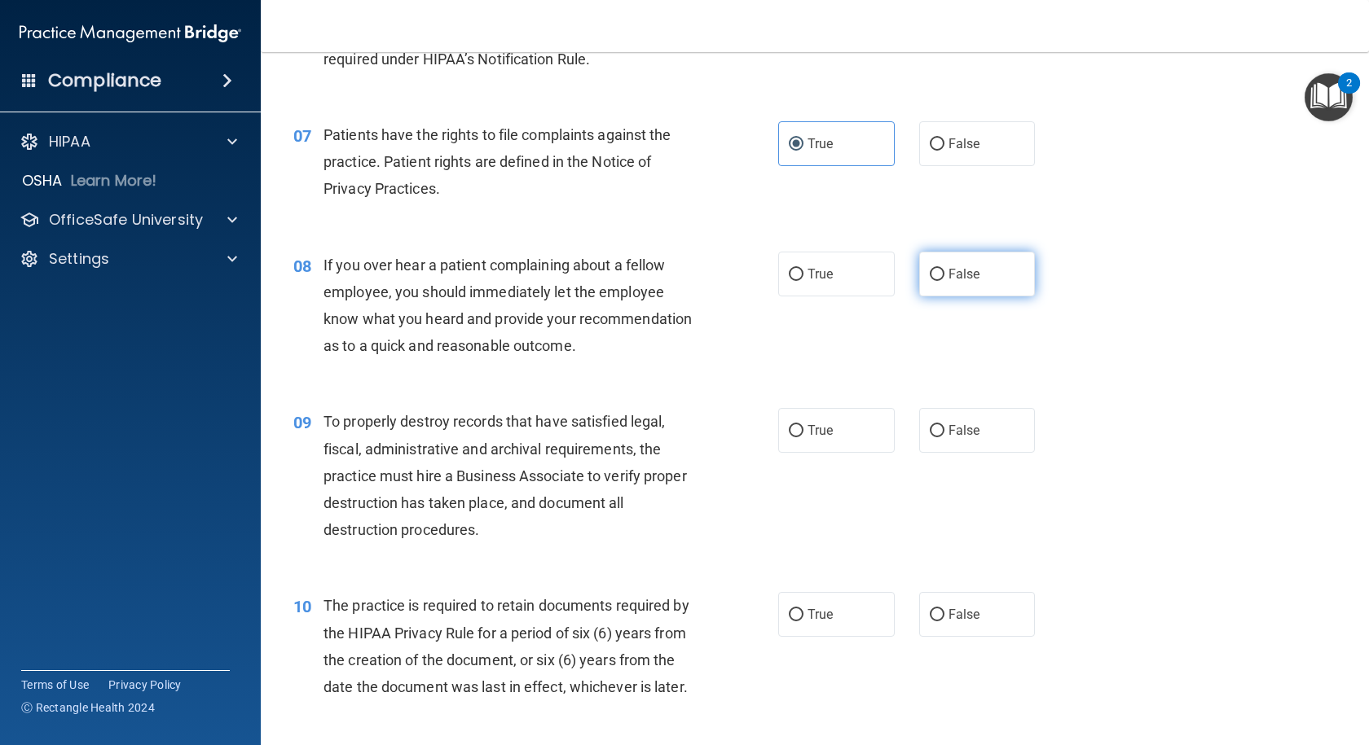
click at [938, 285] on label "False" at bounding box center [977, 274] width 116 height 45
click at [938, 281] on input "False" at bounding box center [937, 275] width 15 height 12
radio input "true"
click at [947, 442] on label "False" at bounding box center [977, 430] width 116 height 45
click at [944, 437] on input "False" at bounding box center [937, 431] width 15 height 12
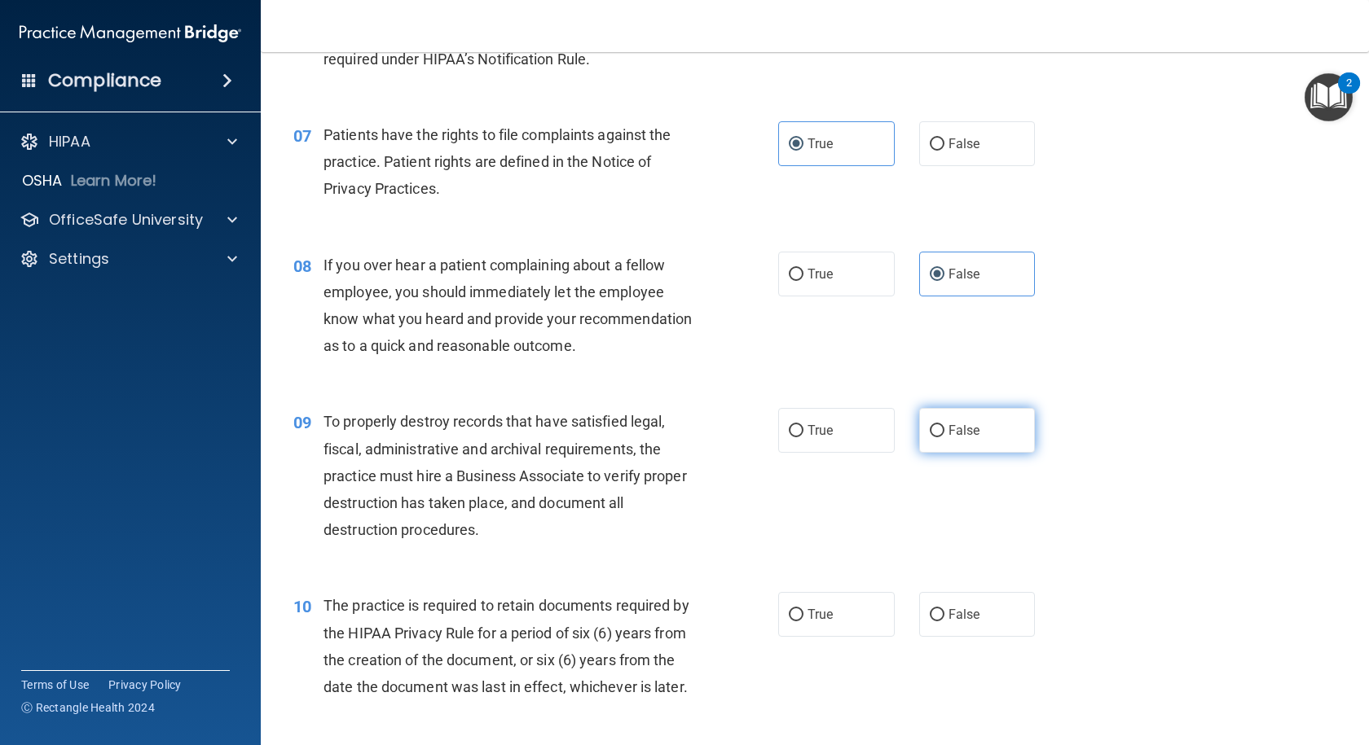
radio input "true"
click at [826, 637] on label "True" at bounding box center [836, 614] width 116 height 45
click at [803, 622] on input "True" at bounding box center [796, 615] width 15 height 12
radio input "true"
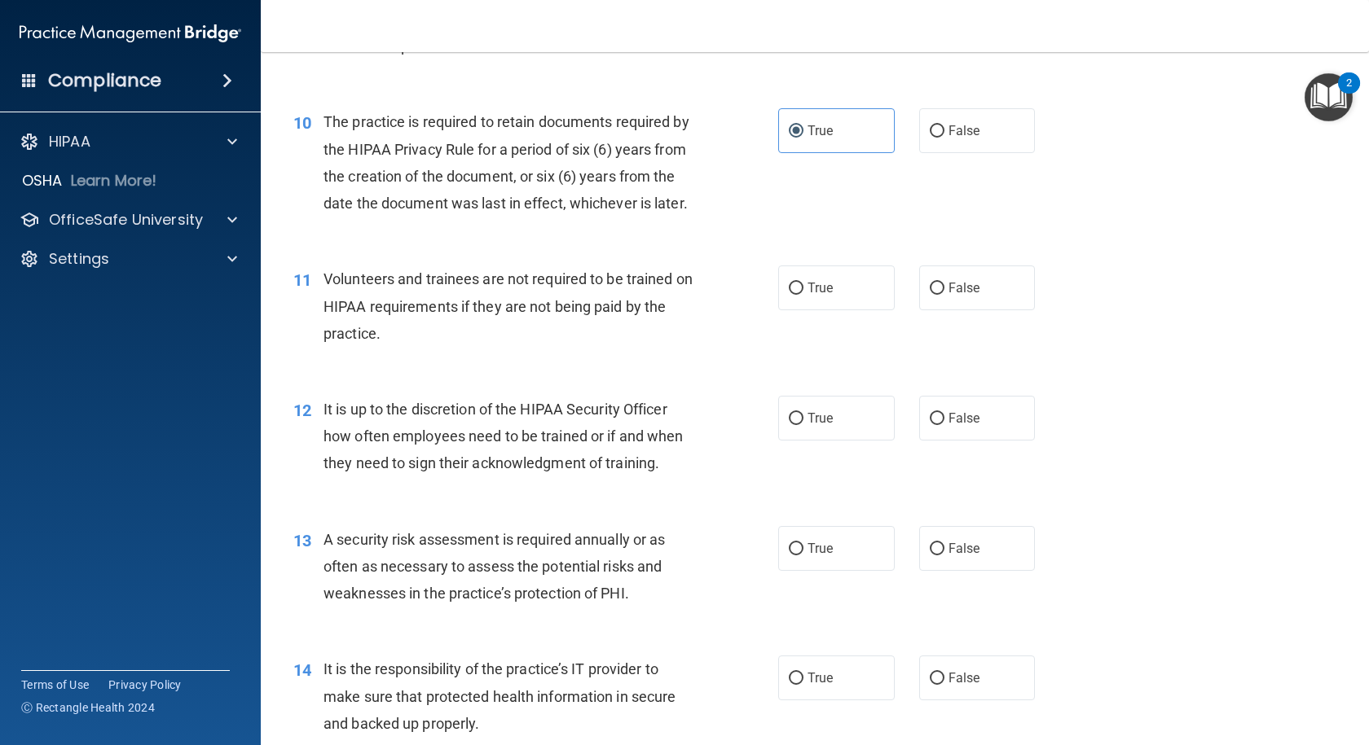
scroll to position [1466, 0]
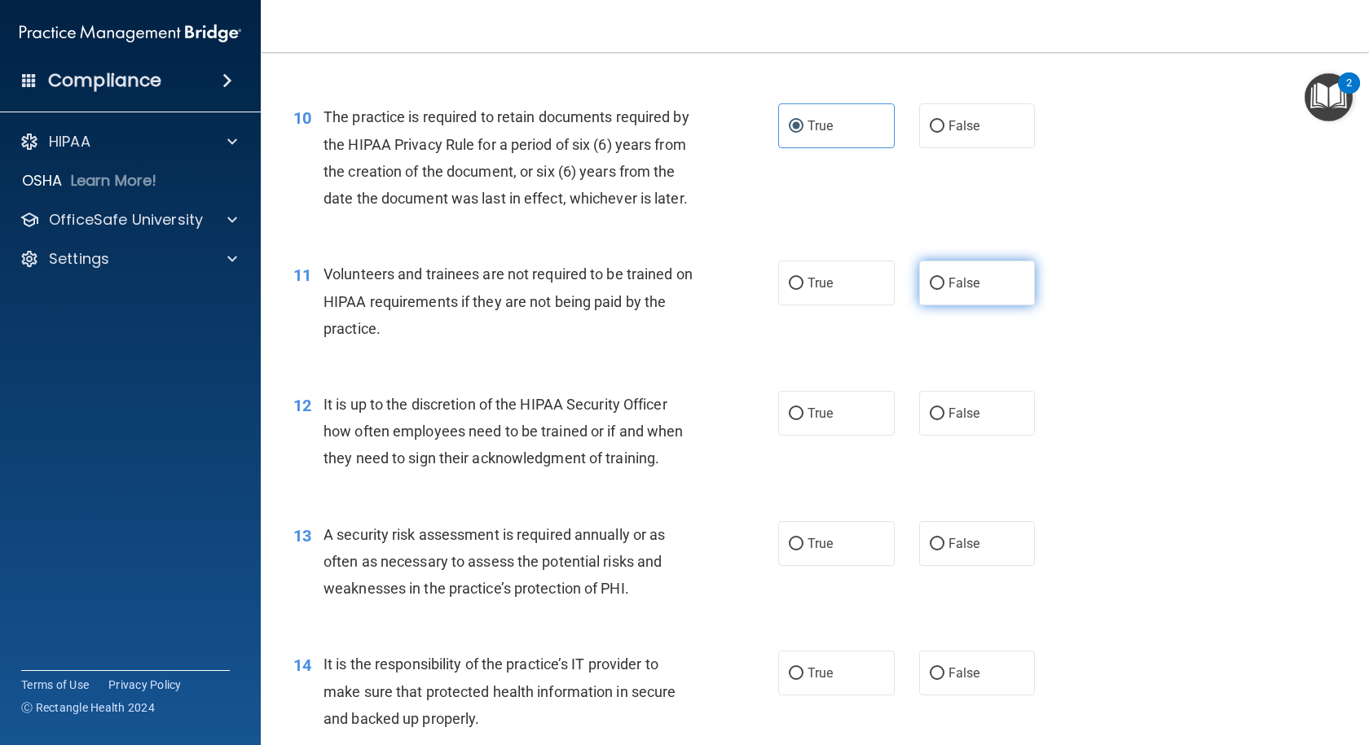
click at [960, 306] on label "False" at bounding box center [977, 283] width 116 height 45
click at [944, 290] on input "False" at bounding box center [937, 284] width 15 height 12
radio input "true"
click at [973, 436] on label "False" at bounding box center [977, 413] width 116 height 45
click at [944, 420] on input "False" at bounding box center [937, 414] width 15 height 12
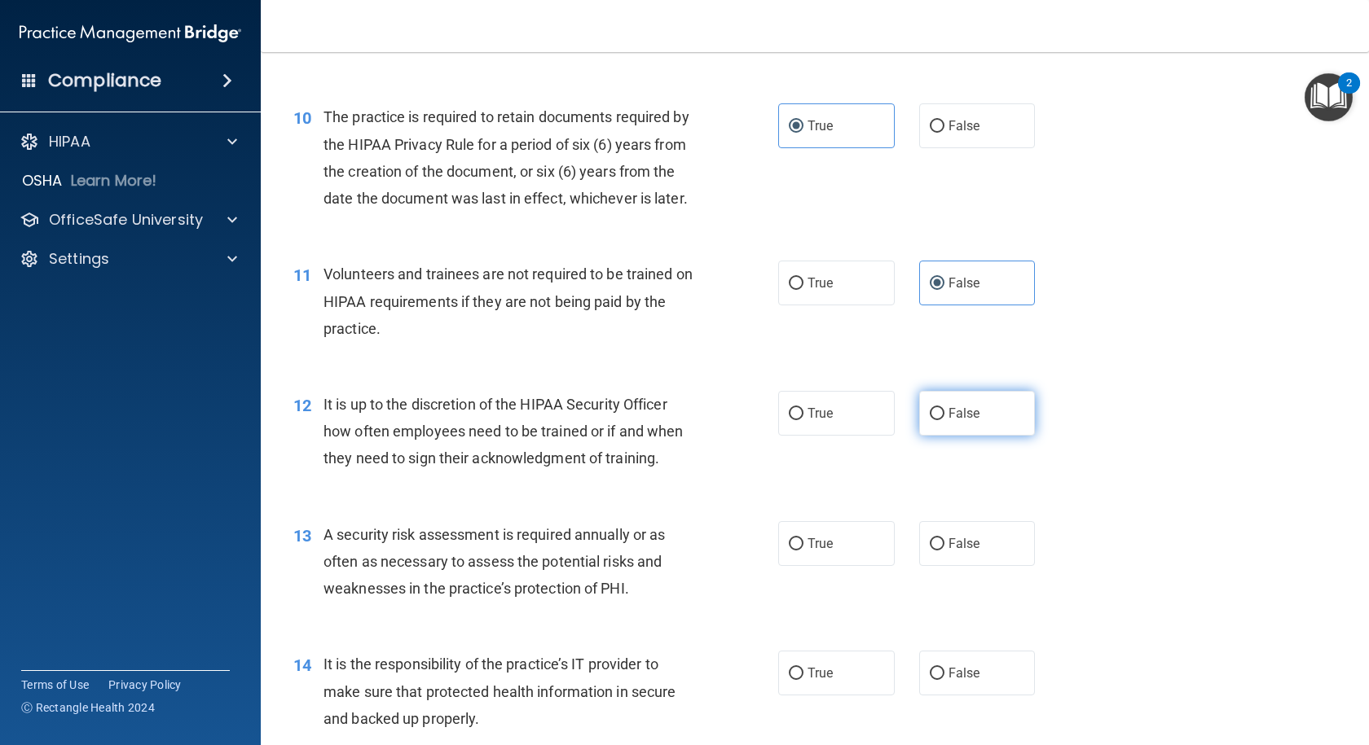
radio input "true"
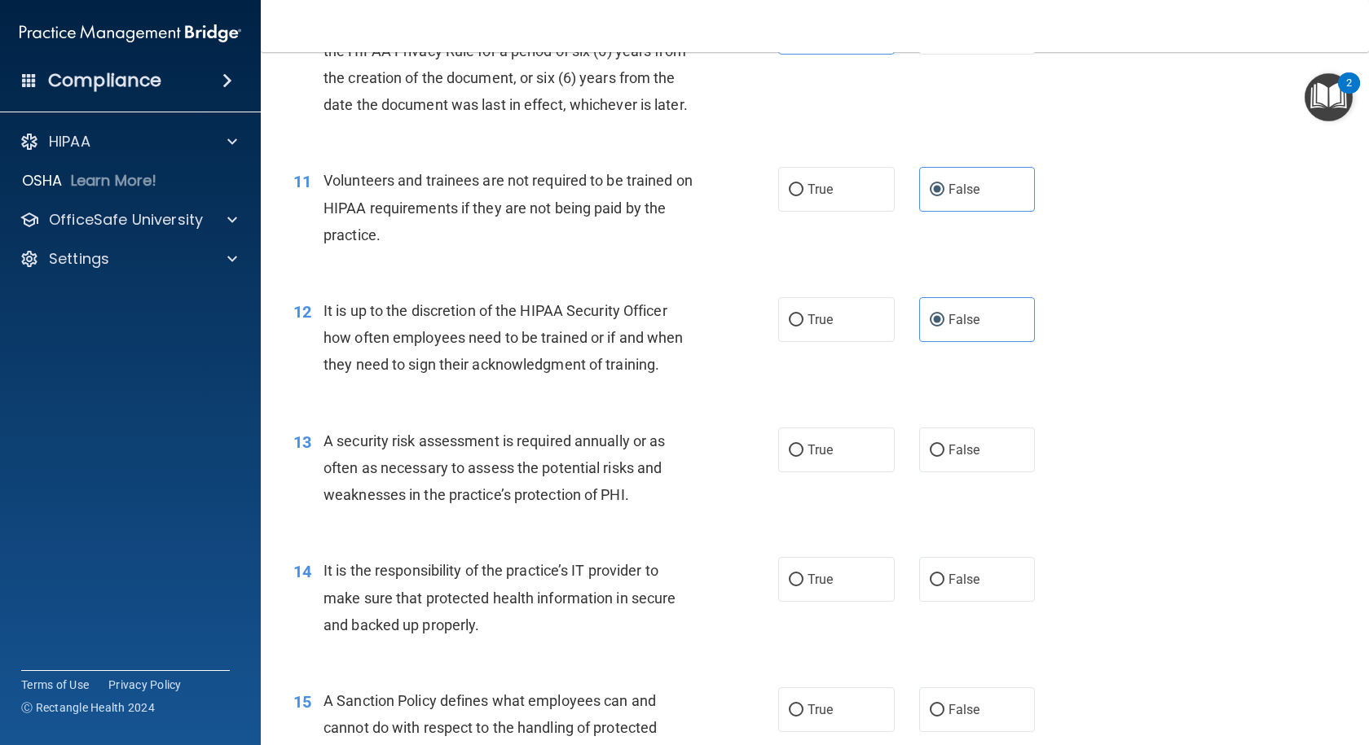
scroll to position [1629, 0]
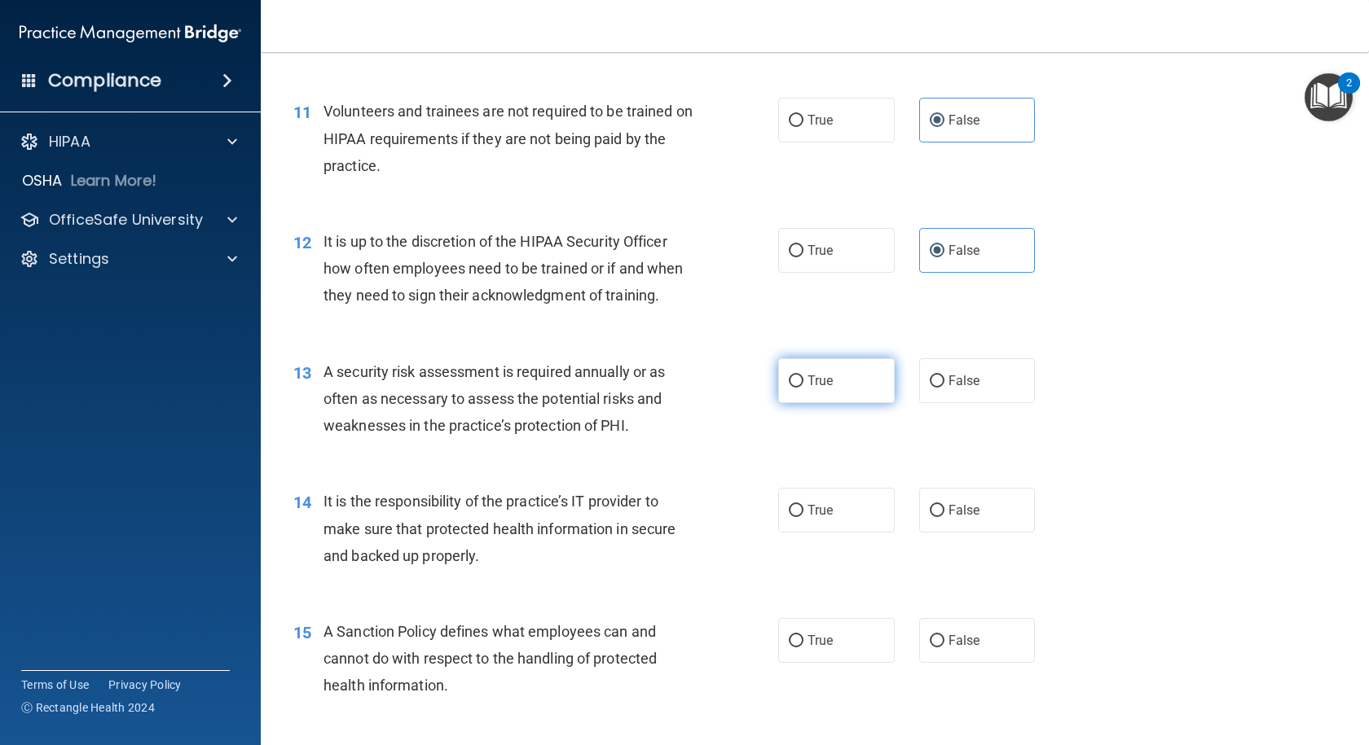
click at [832, 403] on label "True" at bounding box center [836, 380] width 116 height 45
click at [803, 388] on input "True" at bounding box center [796, 382] width 15 height 12
radio input "true"
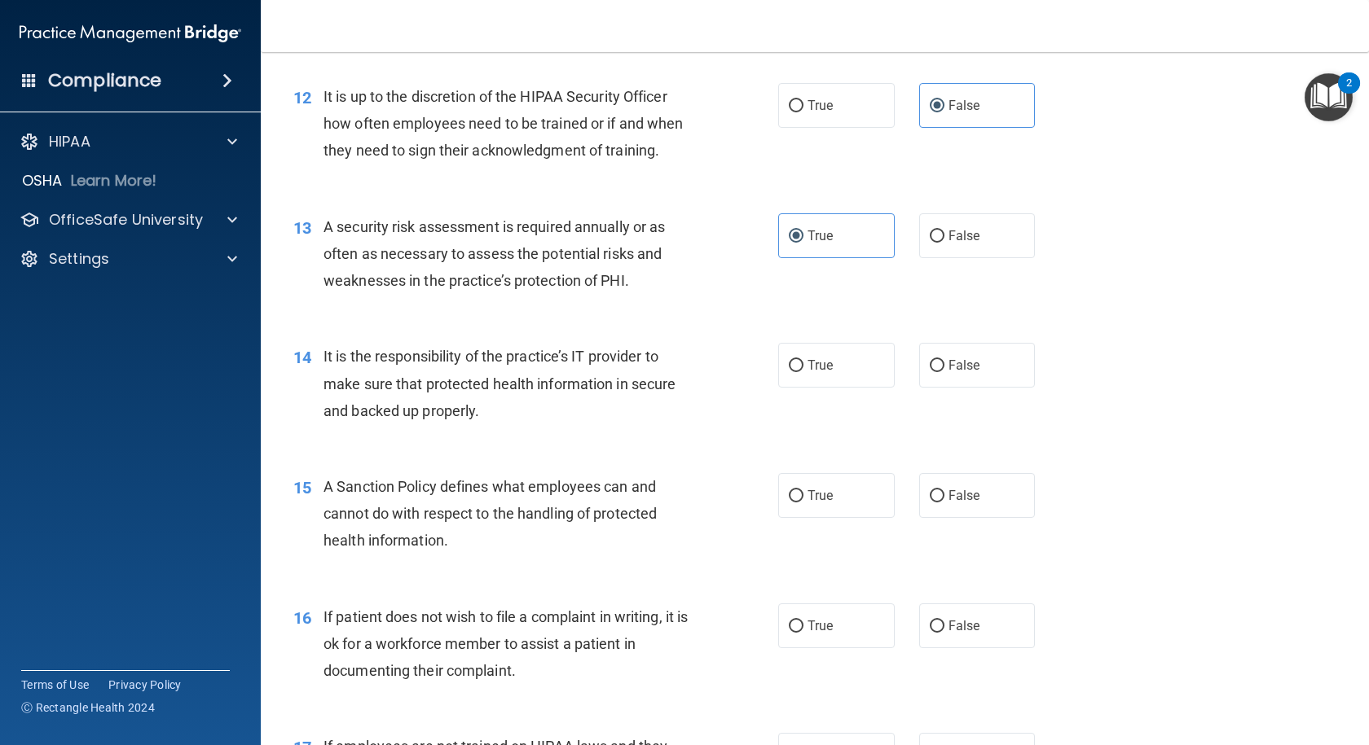
scroll to position [1792, 0]
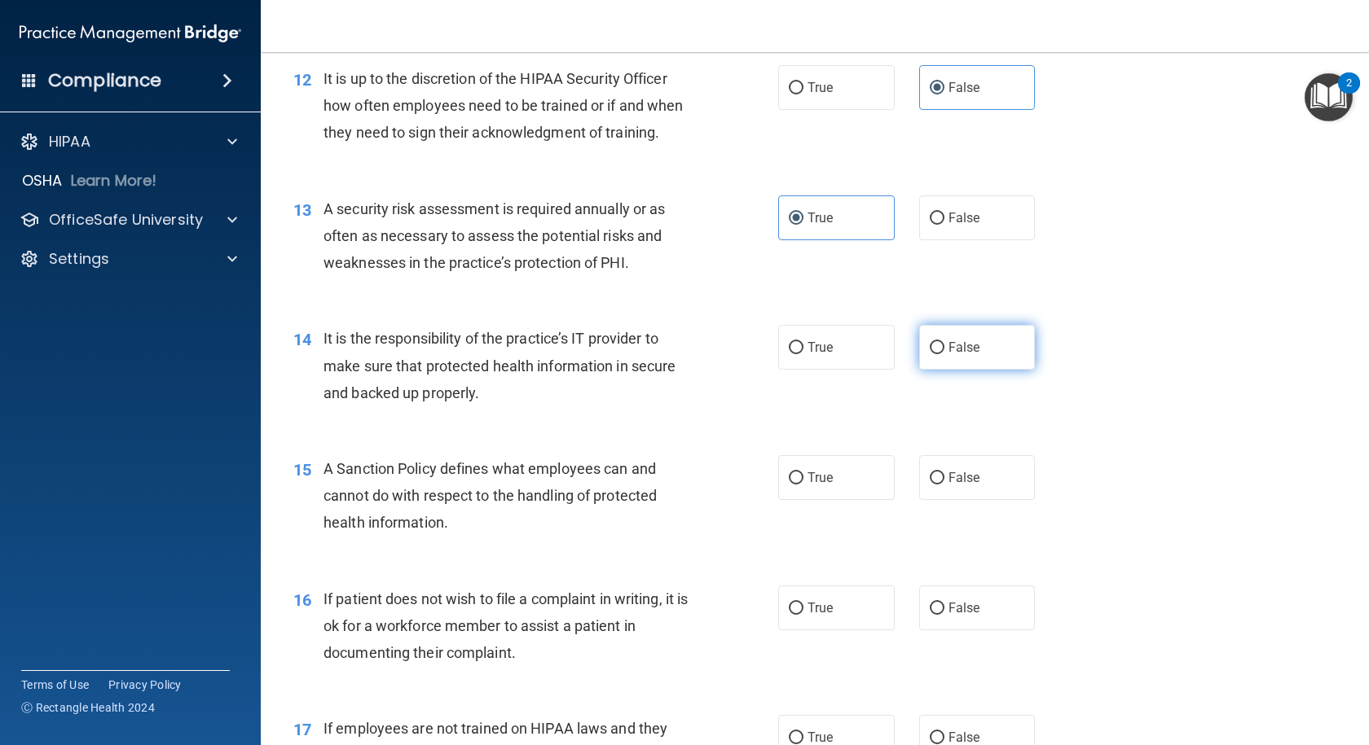
click at [974, 370] on label "False" at bounding box center [977, 347] width 116 height 45
click at [944, 354] on input "False" at bounding box center [937, 348] width 15 height 12
radio input "true"
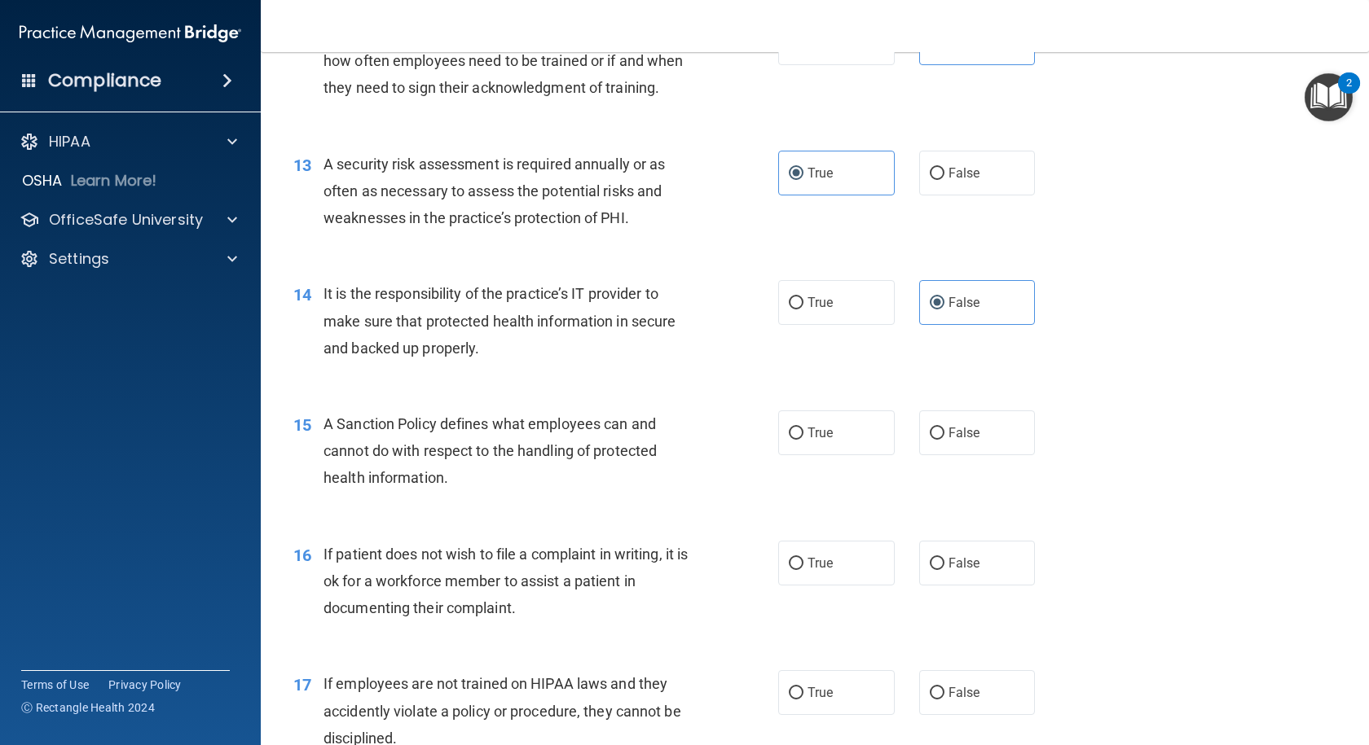
scroll to position [1874, 0]
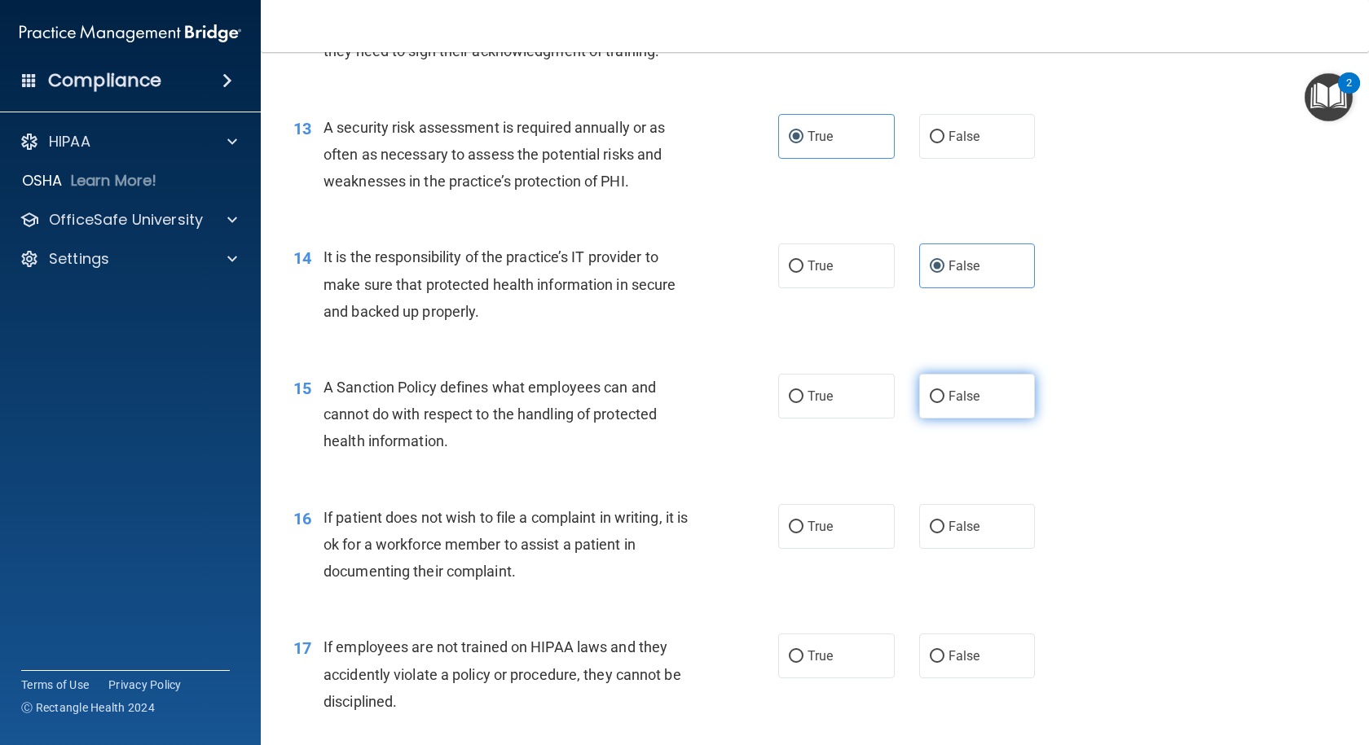
click at [949, 404] on span "False" at bounding box center [964, 396] width 32 height 15
click at [944, 403] on input "False" at bounding box center [937, 397] width 15 height 12
radio input "true"
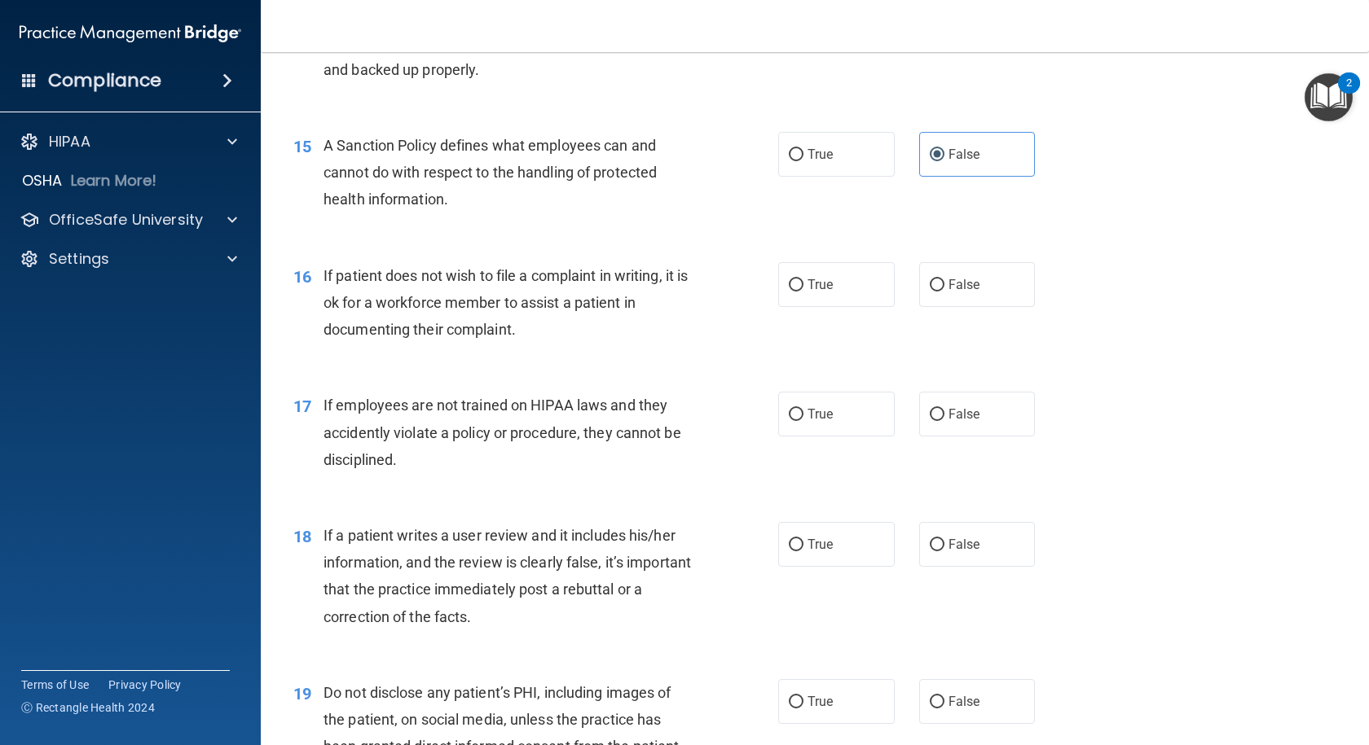
scroll to position [2118, 0]
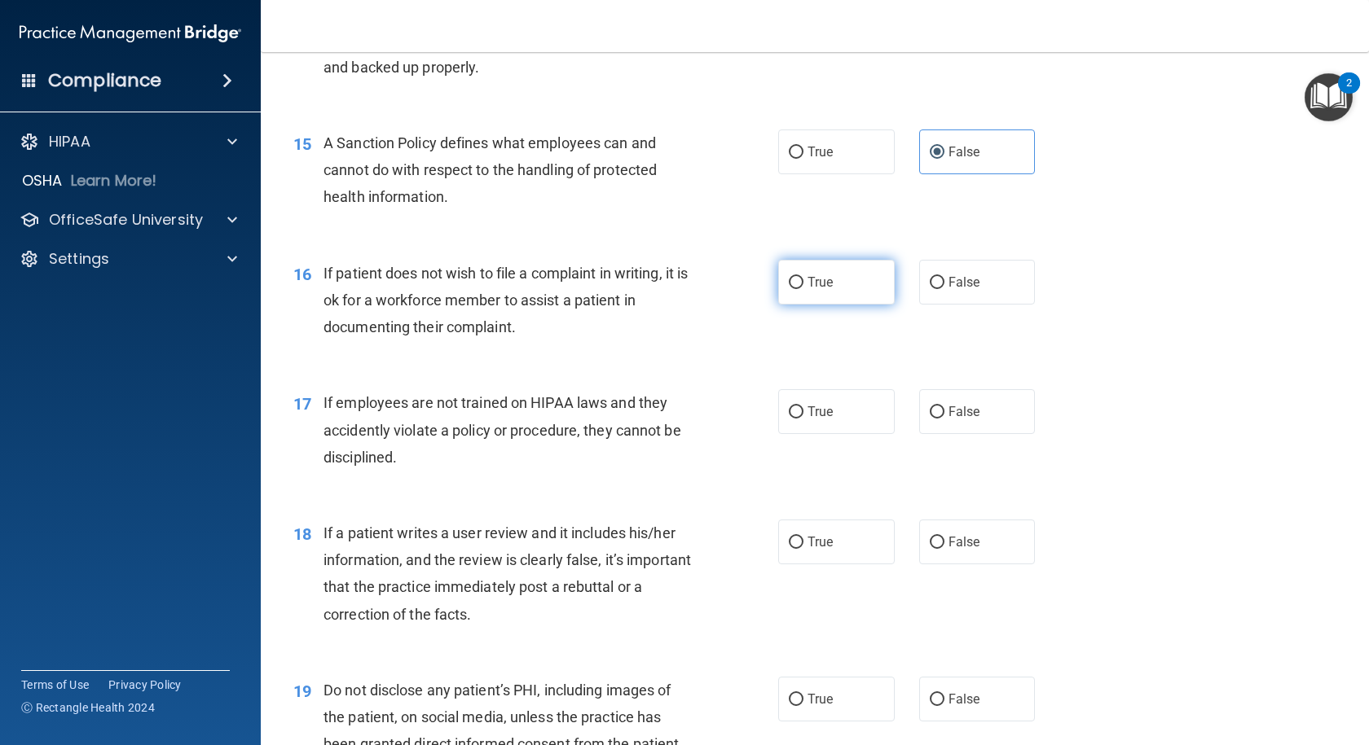
click at [811, 305] on label "True" at bounding box center [836, 282] width 116 height 45
click at [803, 289] on input "True" at bounding box center [796, 283] width 15 height 12
radio input "true"
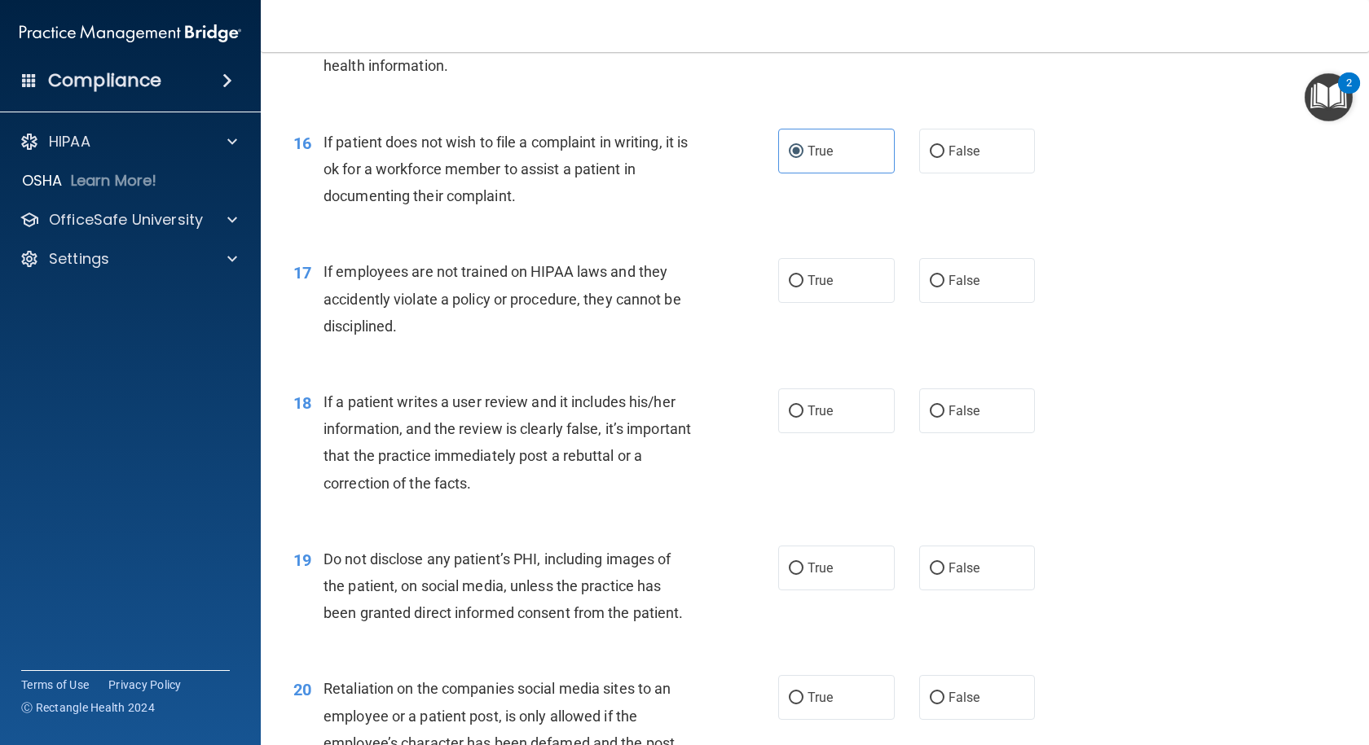
scroll to position [2281, 0]
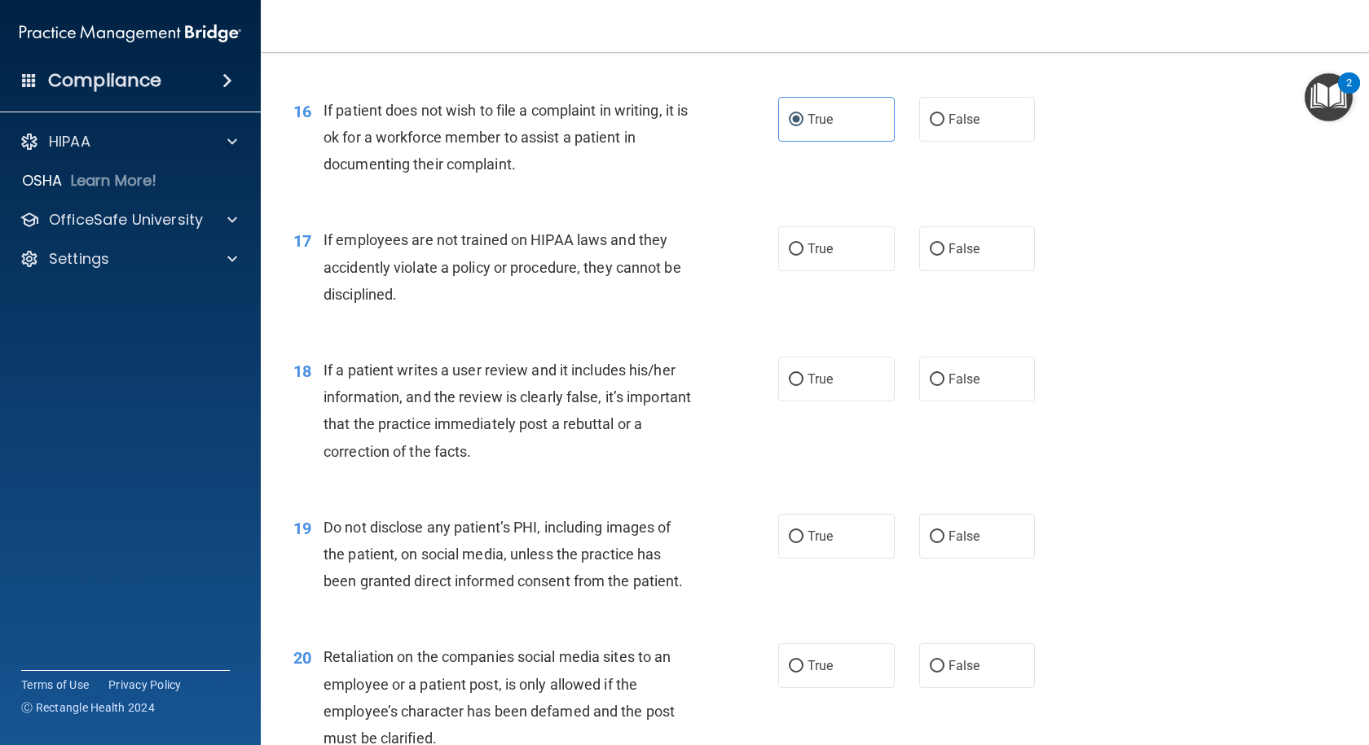
click at [1036, 271] on div "True False" at bounding box center [917, 248] width 279 height 45
click at [1005, 271] on label "False" at bounding box center [977, 248] width 116 height 45
click at [944, 256] on input "False" at bounding box center [937, 250] width 15 height 12
radio input "true"
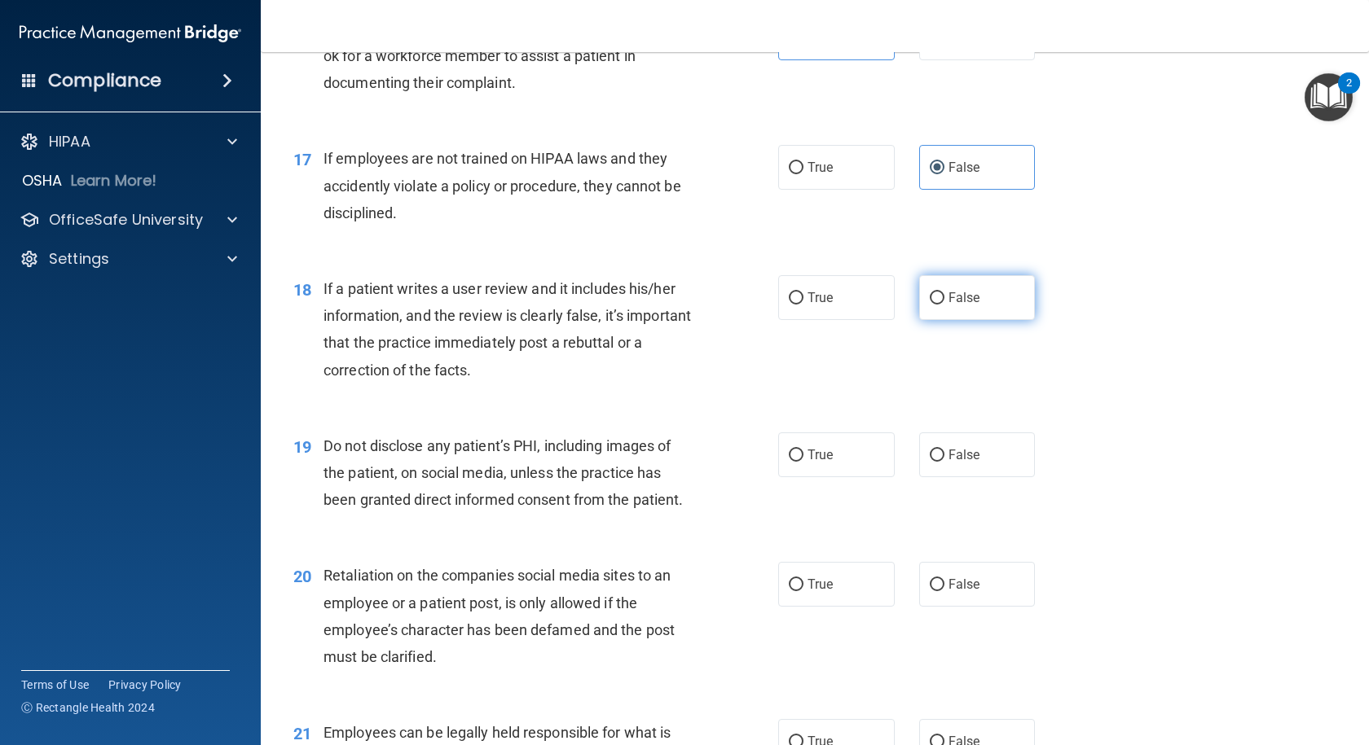
click at [967, 306] on span "False" at bounding box center [964, 297] width 32 height 15
click at [944, 305] on input "False" at bounding box center [937, 298] width 15 height 12
radio input "true"
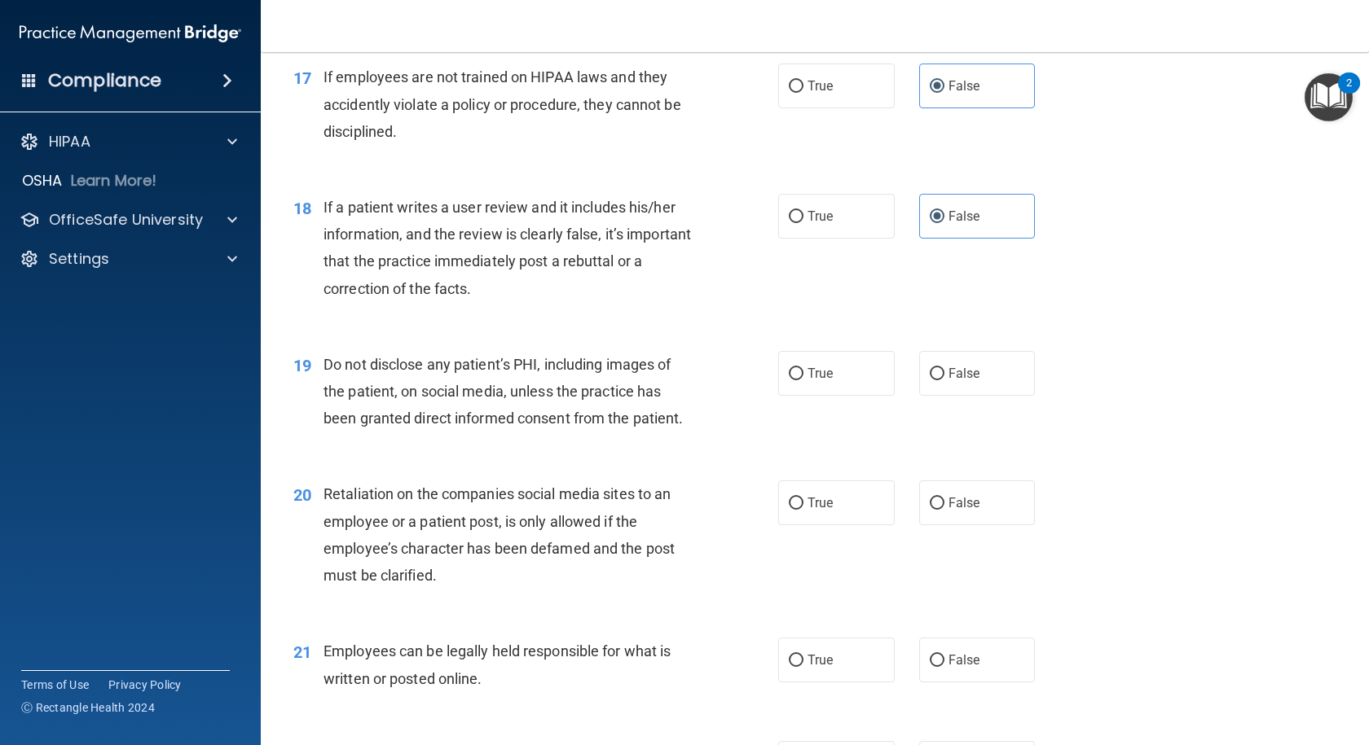
scroll to position [2525, 0]
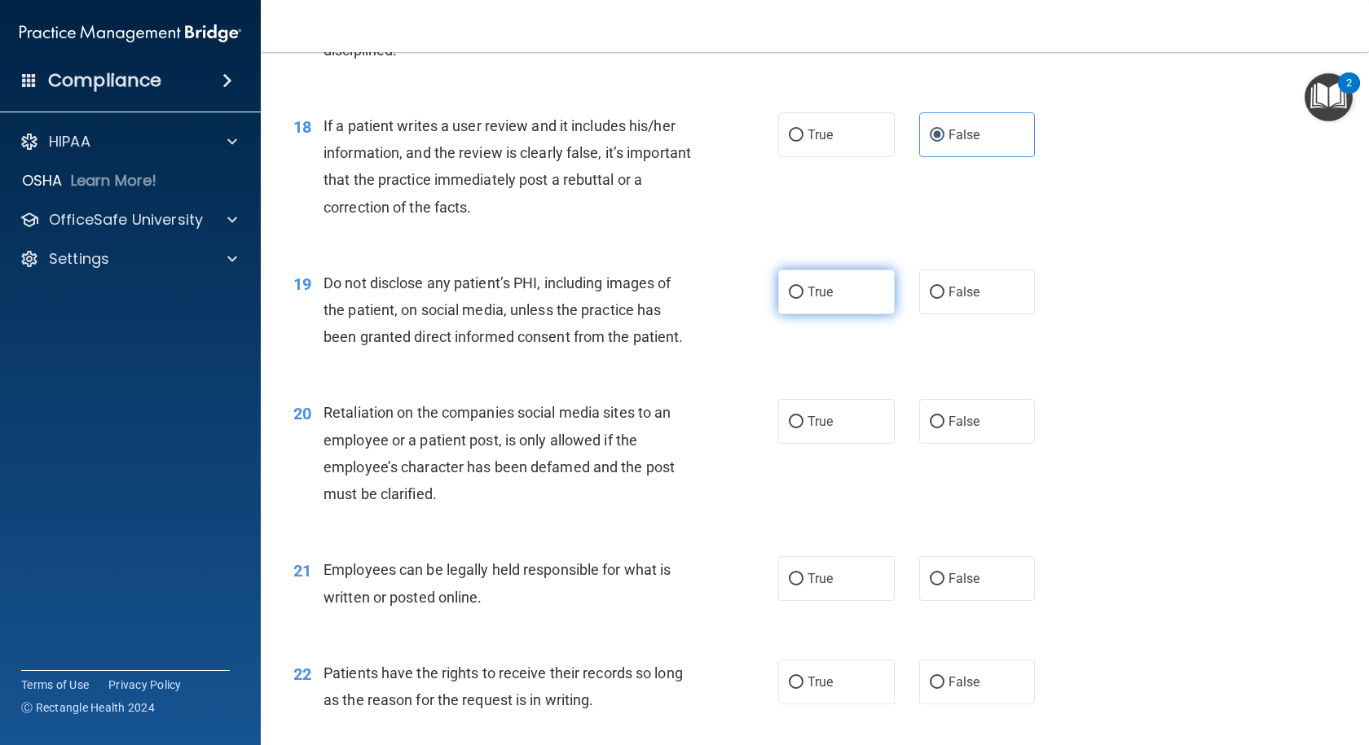
click at [851, 314] on label "True" at bounding box center [836, 292] width 116 height 45
click at [803, 299] on input "True" at bounding box center [796, 293] width 15 height 12
radio input "true"
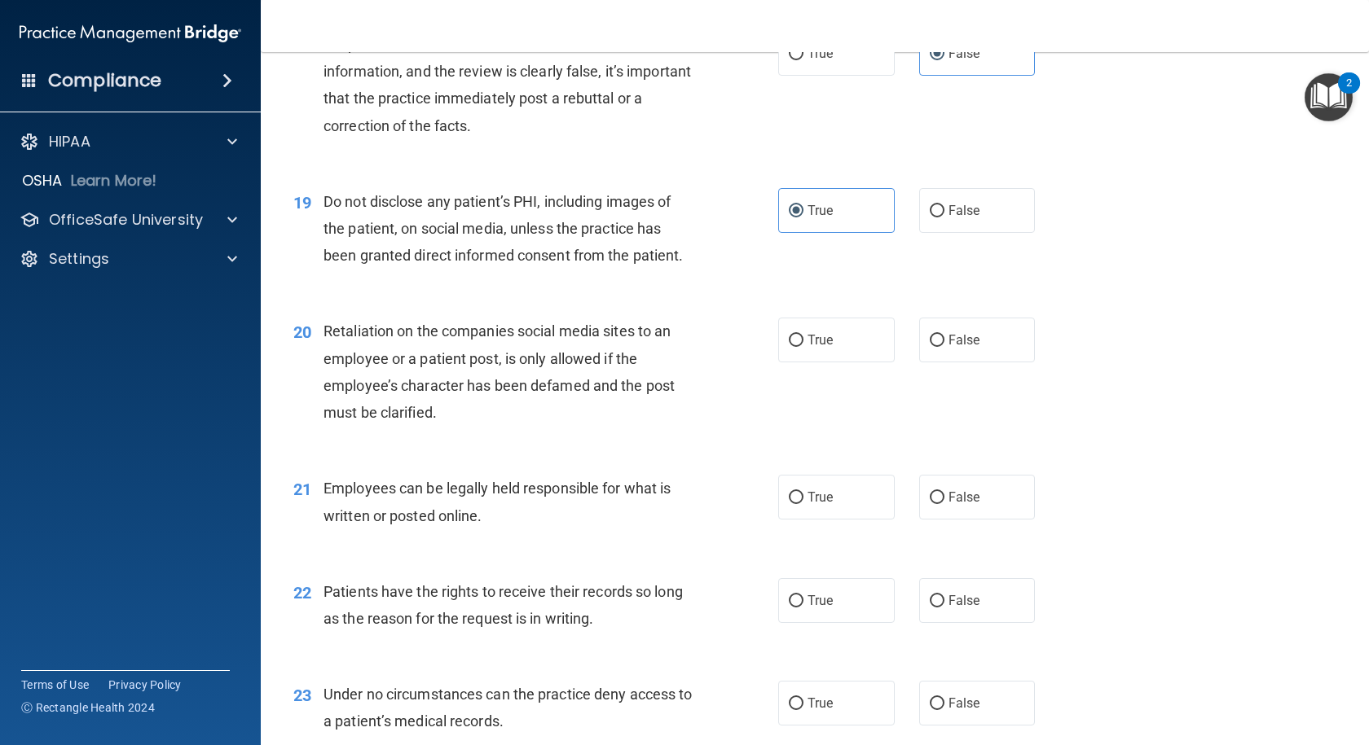
scroll to position [2688, 0]
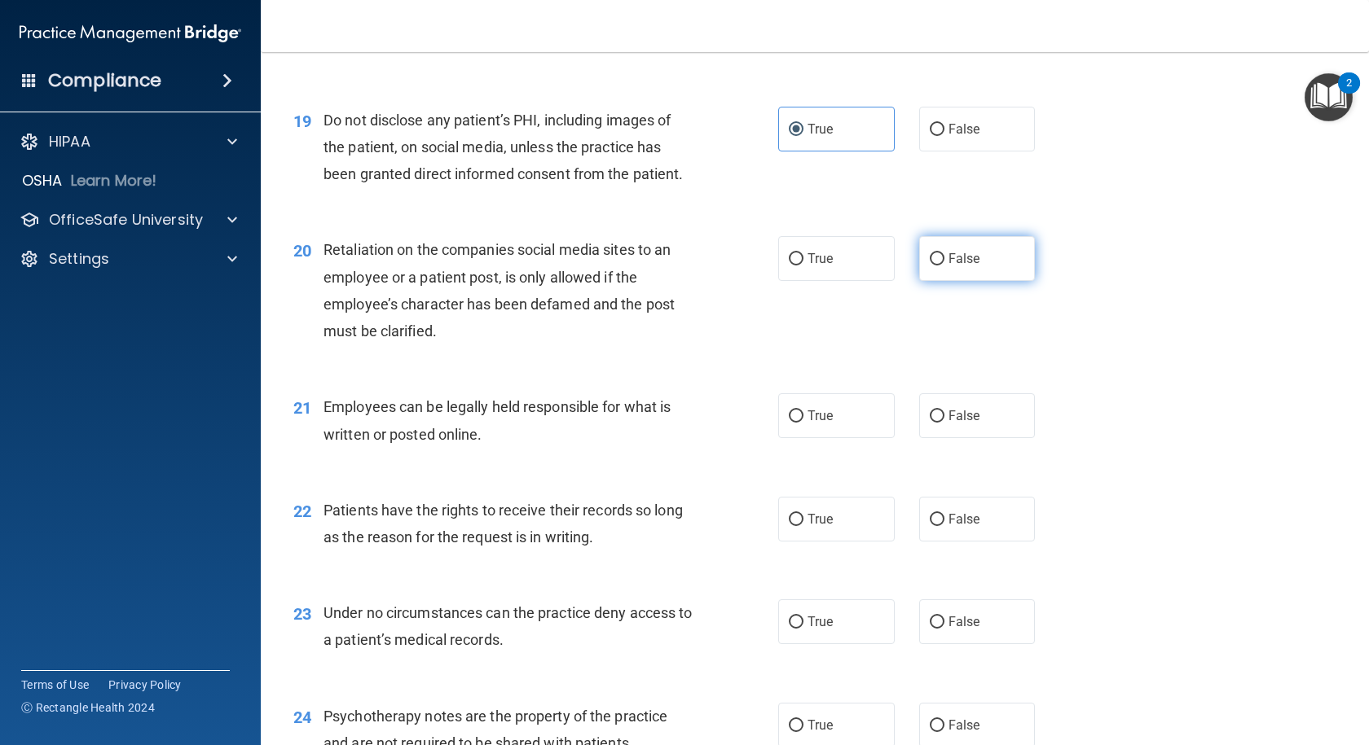
click at [965, 266] on span "False" at bounding box center [964, 258] width 32 height 15
click at [944, 266] on input "False" at bounding box center [937, 259] width 15 height 12
radio input "true"
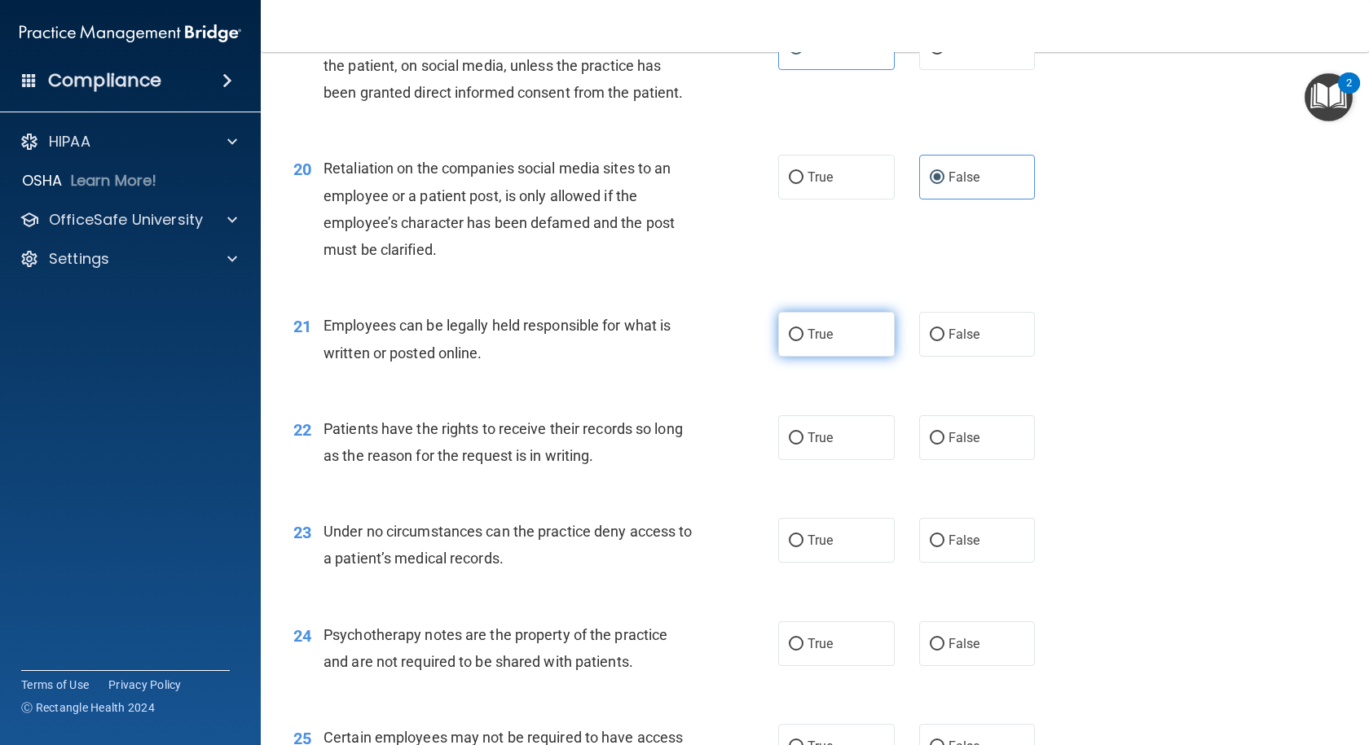
click at [841, 357] on label "True" at bounding box center [836, 334] width 116 height 45
click at [803, 341] on input "True" at bounding box center [796, 335] width 15 height 12
radio input "true"
click at [957, 446] on span "False" at bounding box center [964, 437] width 32 height 15
click at [944, 445] on input "False" at bounding box center [937, 439] width 15 height 12
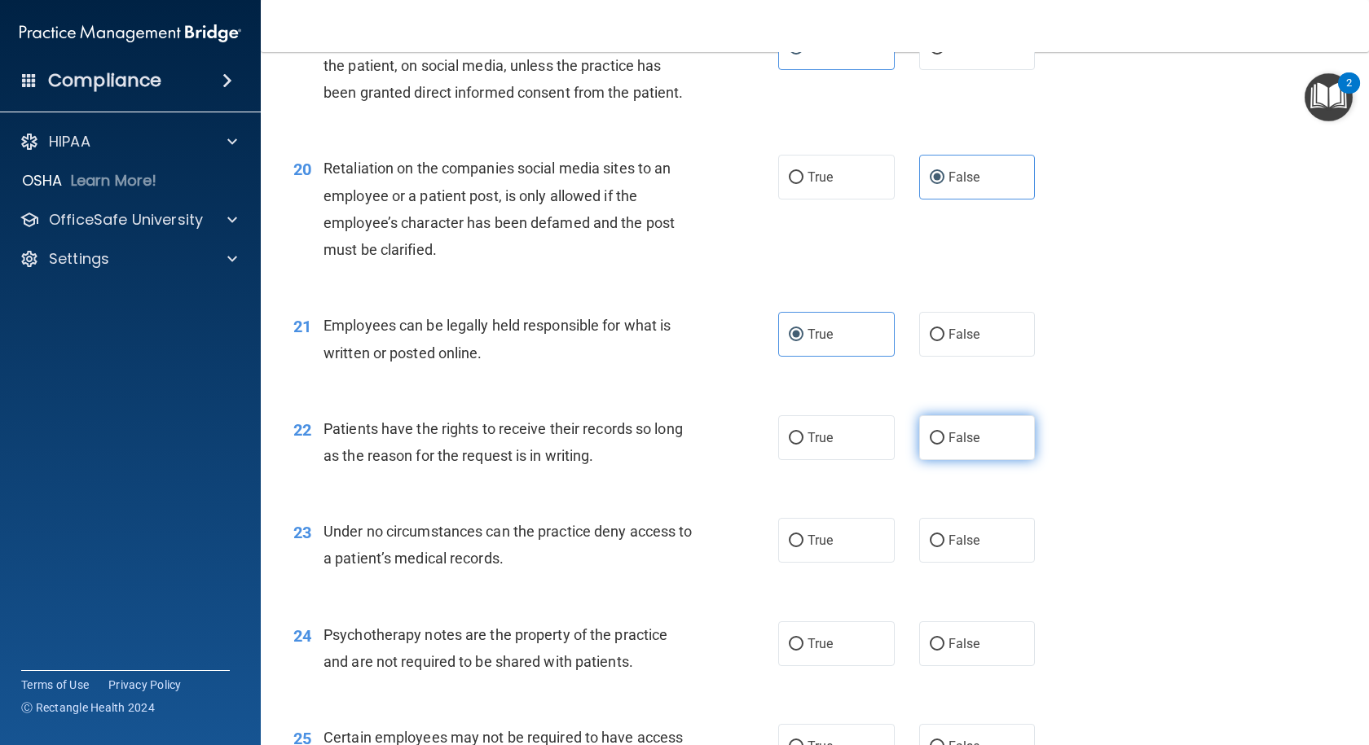
radio input "true"
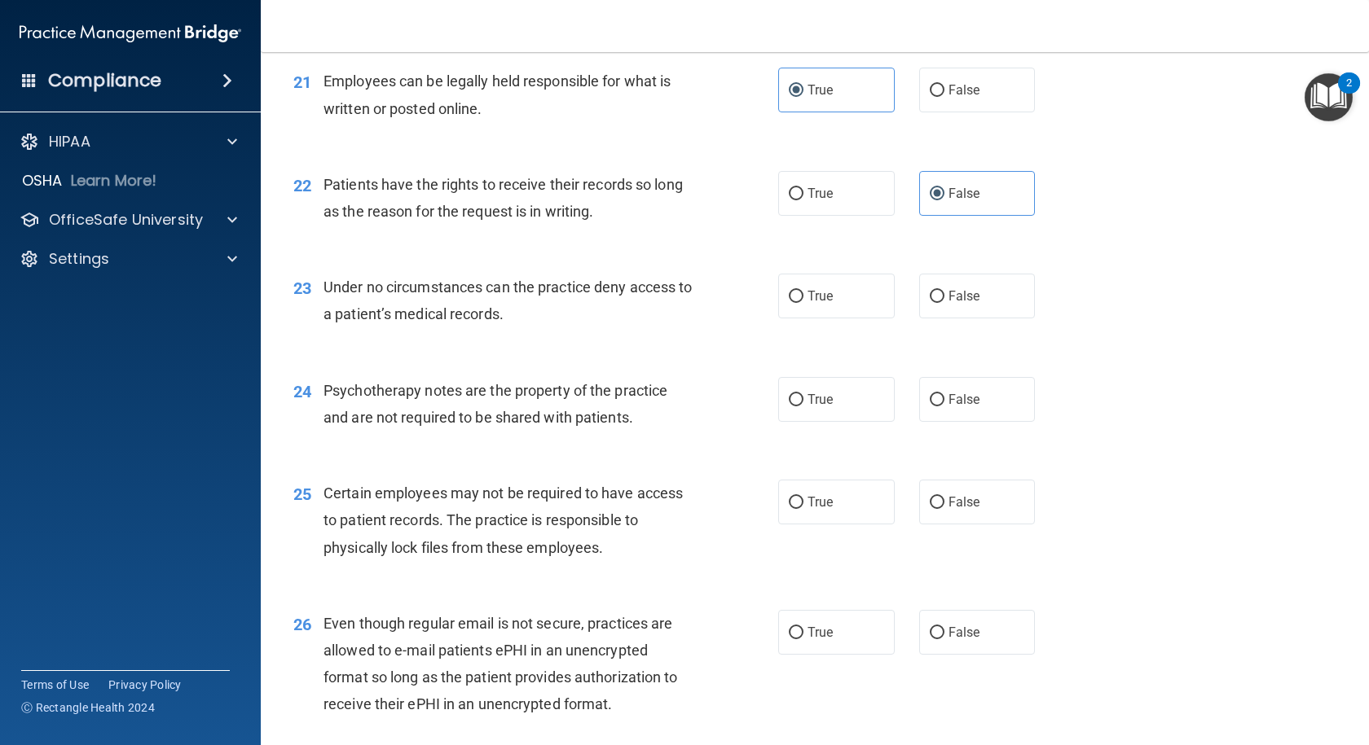
scroll to position [3096, 0]
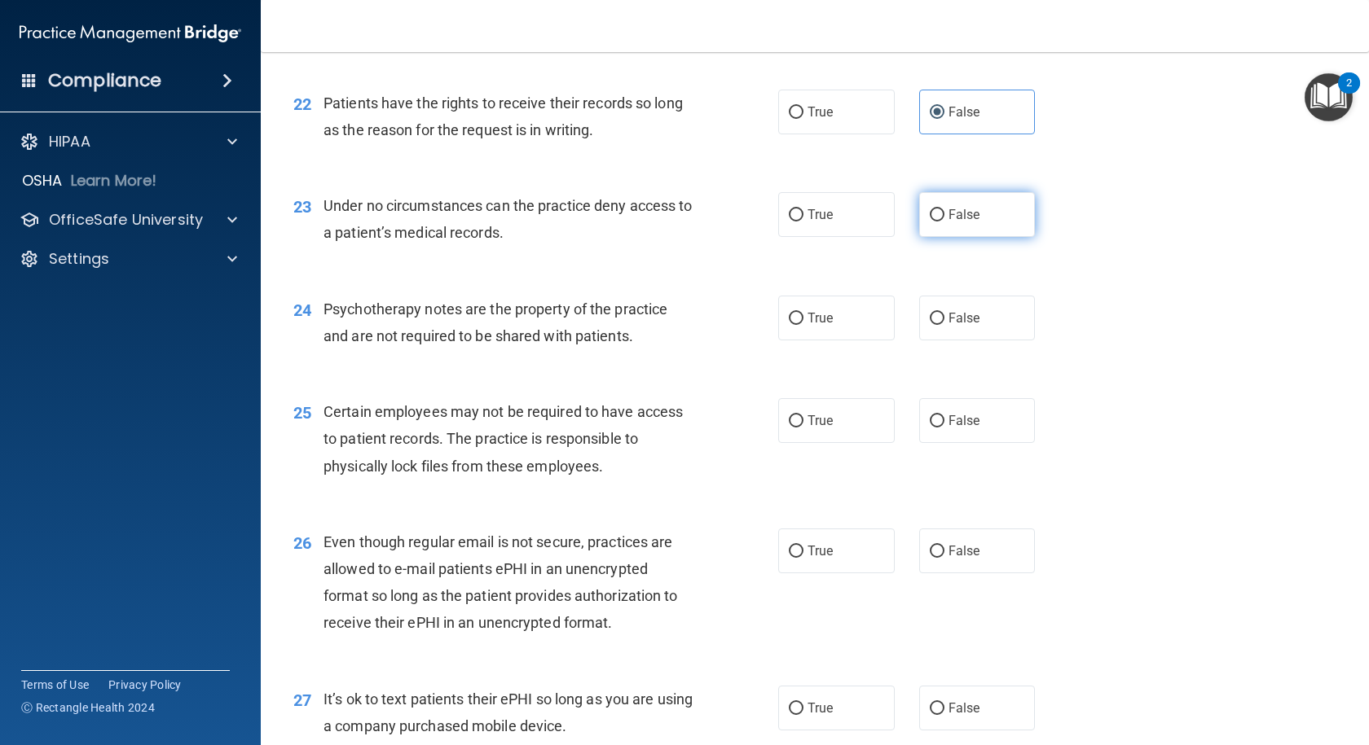
click at [928, 237] on label "False" at bounding box center [977, 214] width 116 height 45
click at [930, 222] on input "False" at bounding box center [937, 215] width 15 height 12
radio input "true"
click at [835, 341] on label "True" at bounding box center [836, 318] width 116 height 45
click at [803, 325] on input "True" at bounding box center [796, 319] width 15 height 12
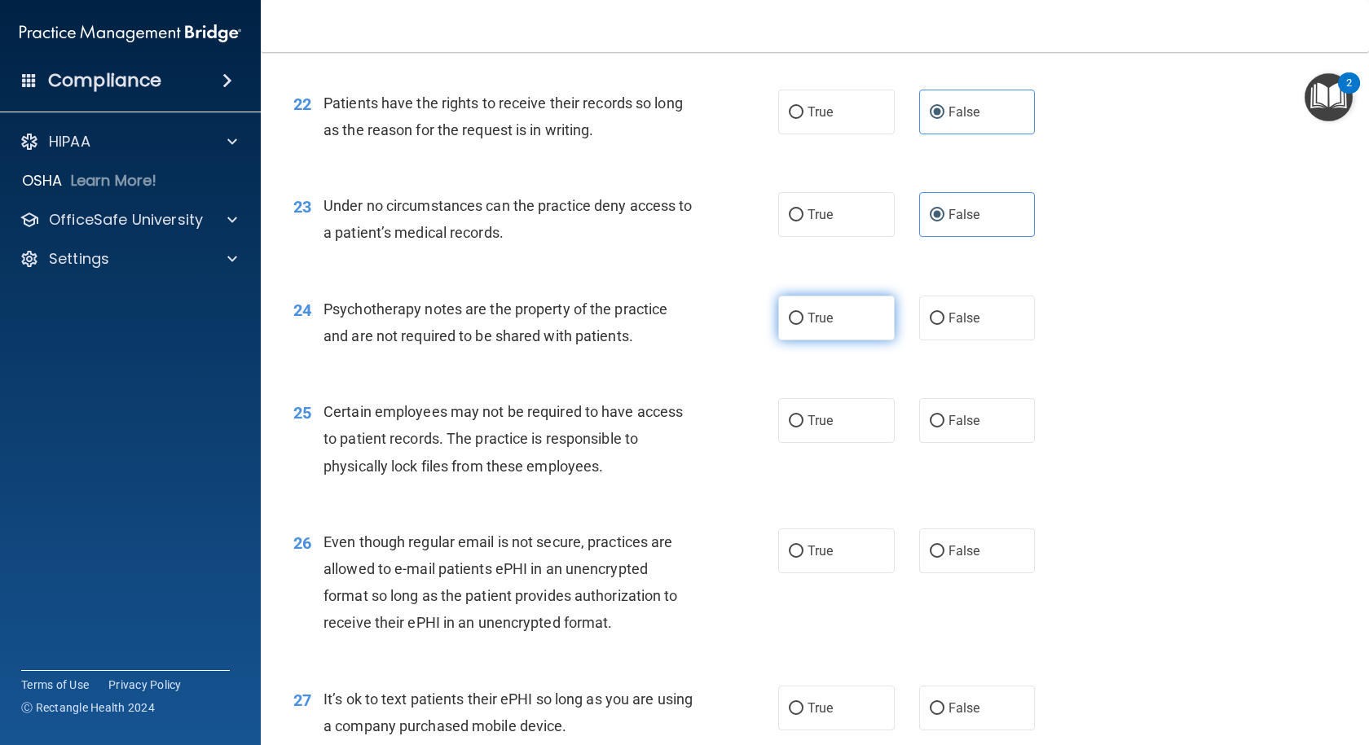
radio input "true"
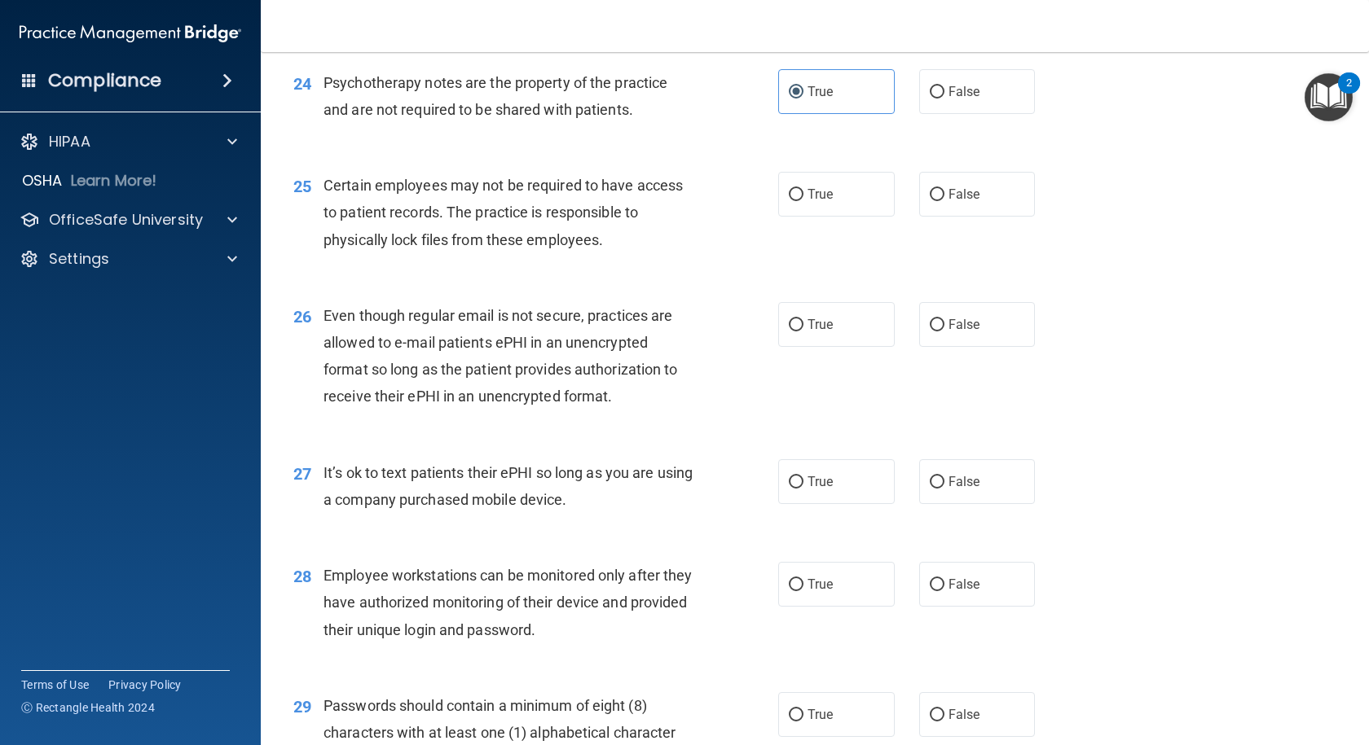
scroll to position [3340, 0]
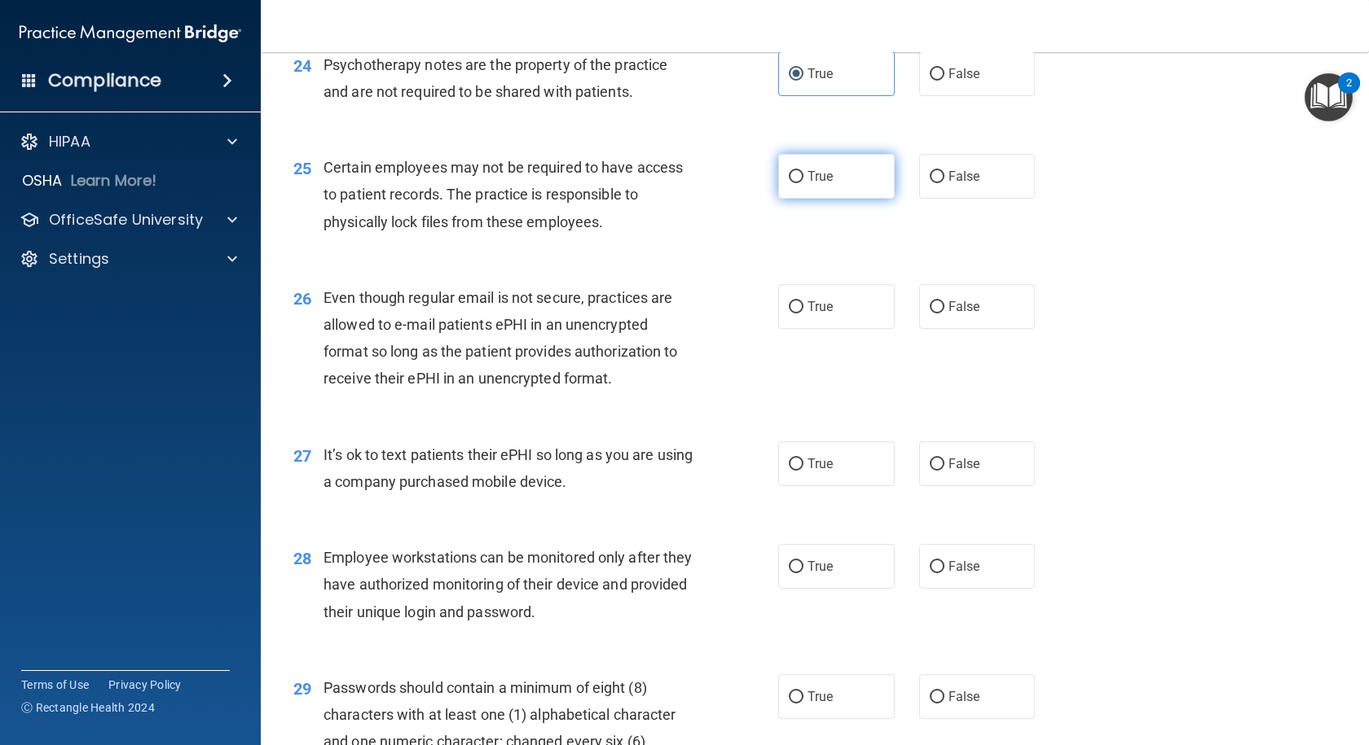
click at [838, 199] on label "True" at bounding box center [836, 176] width 116 height 45
click at [803, 183] on input "True" at bounding box center [796, 177] width 15 height 12
radio input "true"
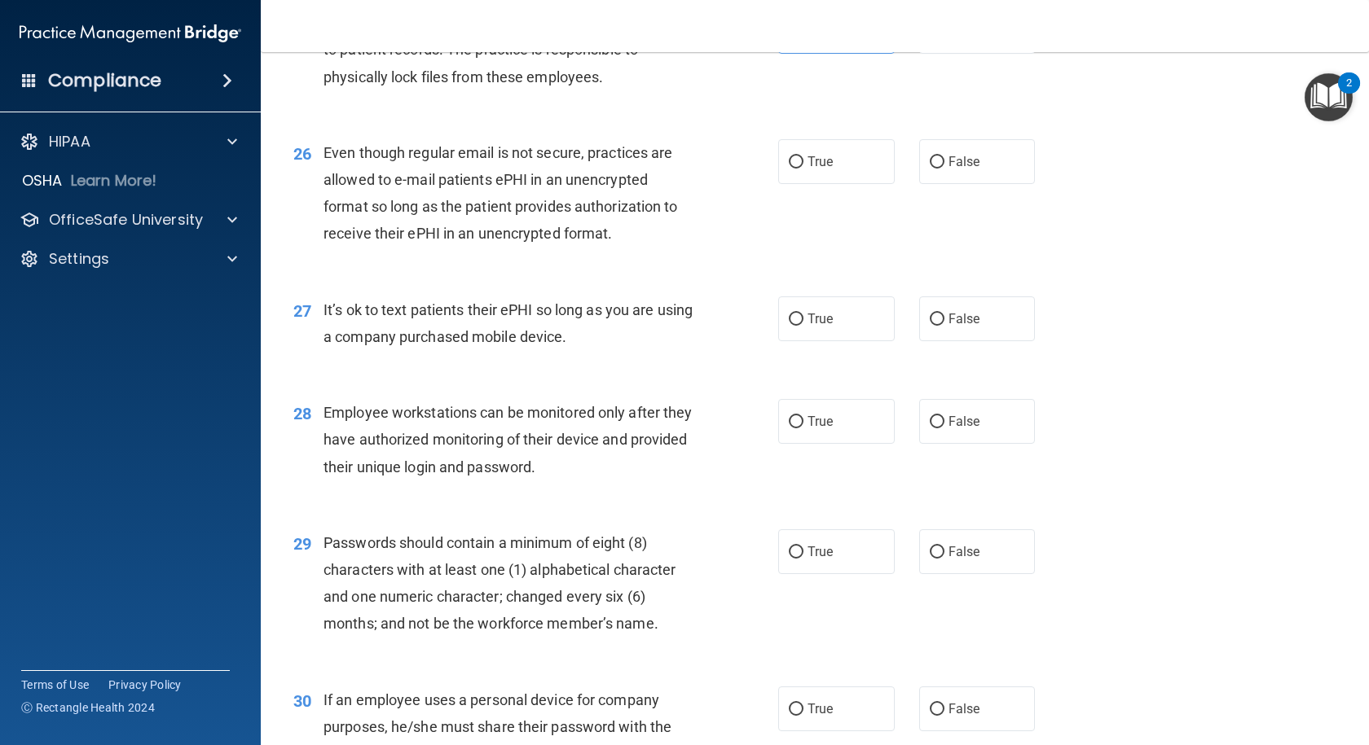
scroll to position [3503, 0]
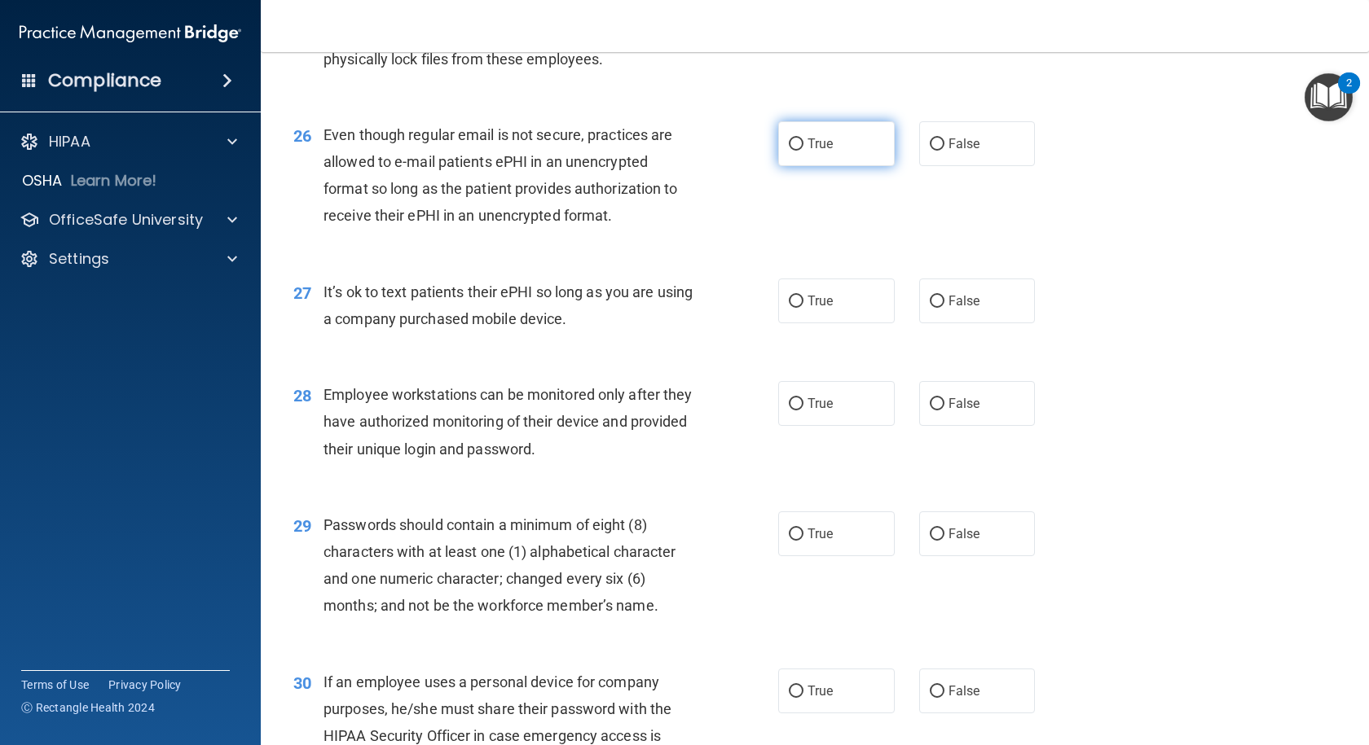
click at [800, 166] on label "True" at bounding box center [836, 143] width 116 height 45
click at [800, 151] on input "True" at bounding box center [796, 144] width 15 height 12
radio input "true"
click at [950, 309] on span "False" at bounding box center [964, 300] width 32 height 15
click at [944, 308] on input "False" at bounding box center [937, 302] width 15 height 12
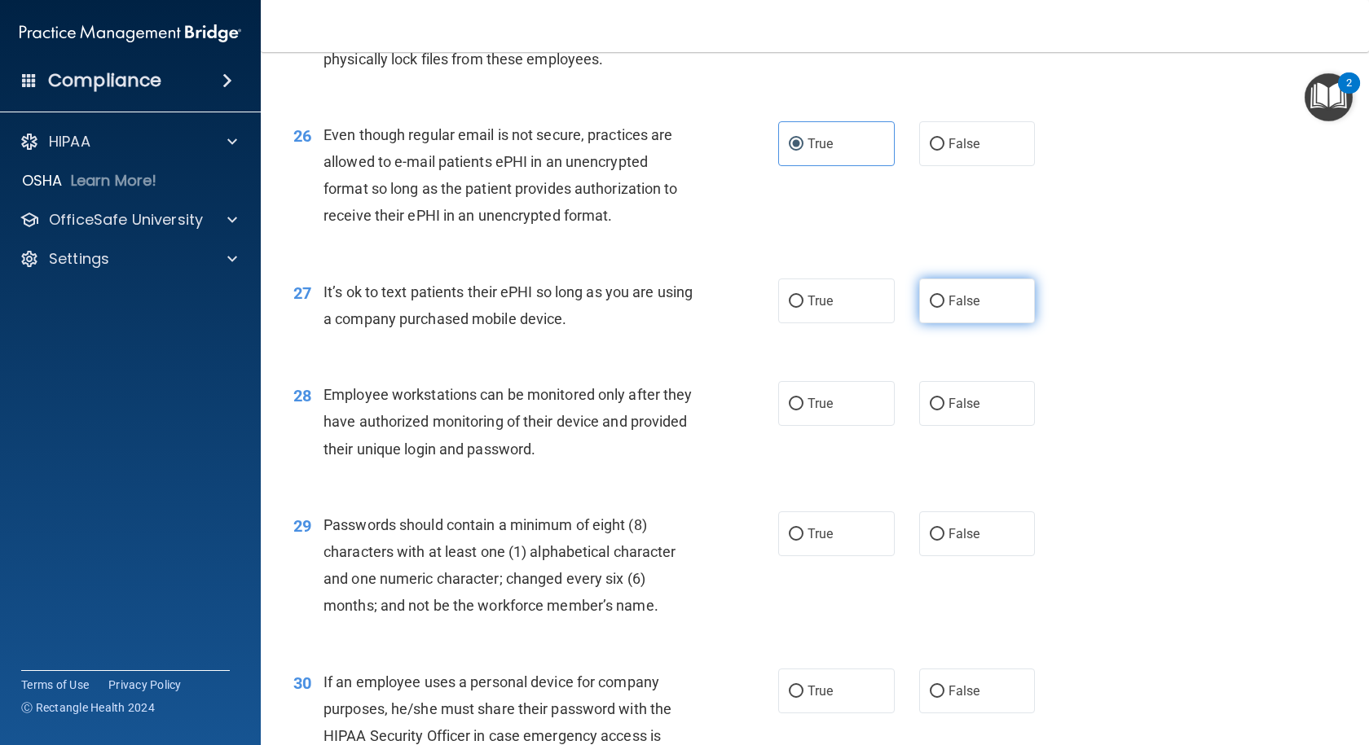
radio input "true"
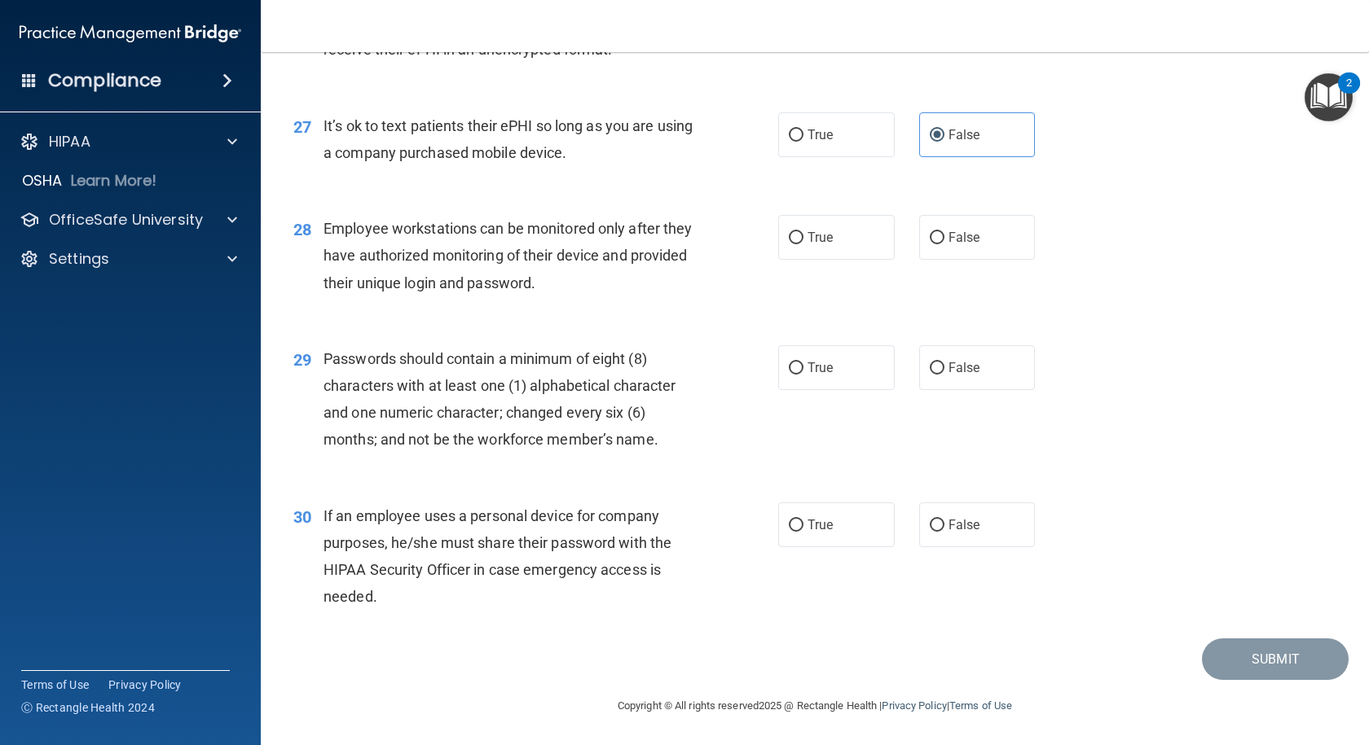
scroll to position [3723, 0]
click at [952, 240] on span "False" at bounding box center [964, 237] width 32 height 15
click at [944, 240] on input "False" at bounding box center [937, 238] width 15 height 12
radio input "true"
click at [837, 373] on label "True" at bounding box center [836, 367] width 116 height 45
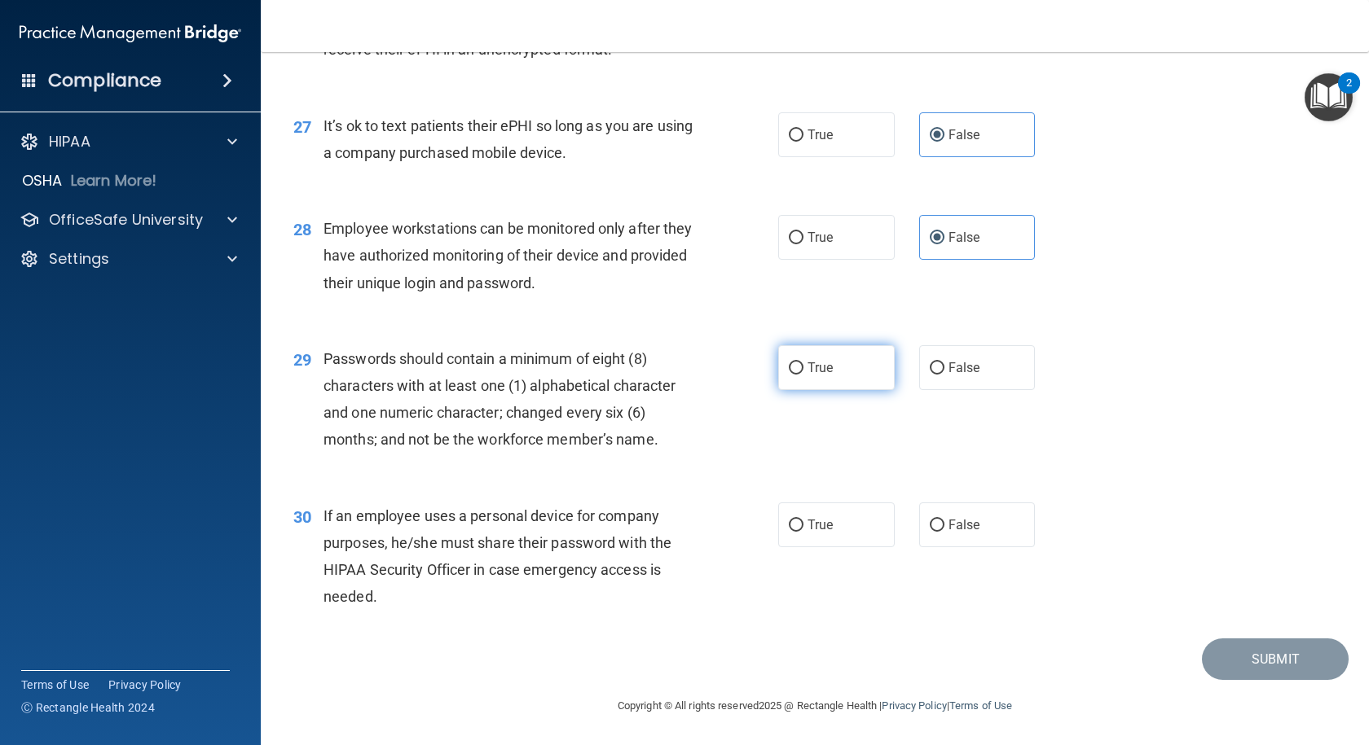
click at [803, 373] on input "True" at bounding box center [796, 369] width 15 height 12
radio input "true"
click at [977, 534] on label "False" at bounding box center [977, 525] width 116 height 45
click at [944, 532] on input "False" at bounding box center [937, 526] width 15 height 12
radio input "true"
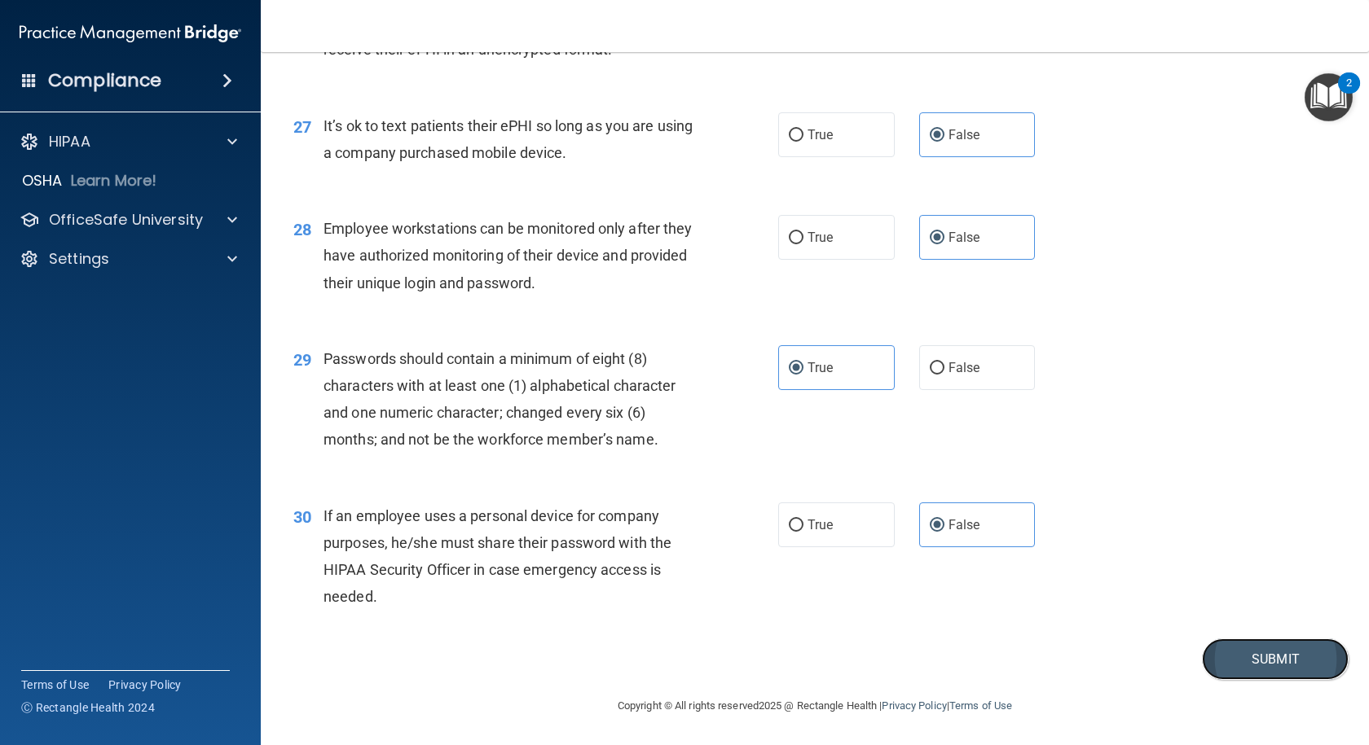
click at [1280, 670] on button "Submit" at bounding box center [1275, 660] width 147 height 42
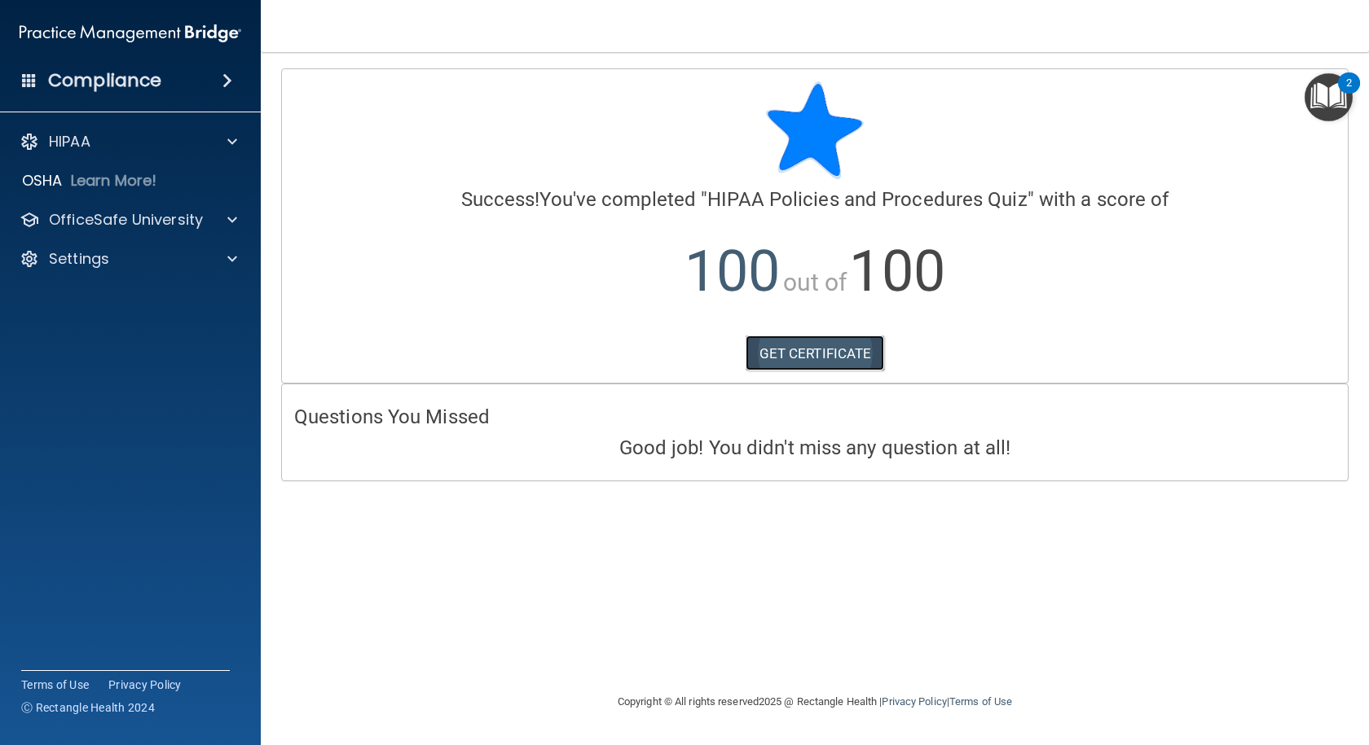
click at [831, 361] on link "GET CERTIFICATE" at bounding box center [814, 354] width 139 height 36
click at [94, 221] on p "OfficeSafe University" at bounding box center [126, 220] width 154 height 20
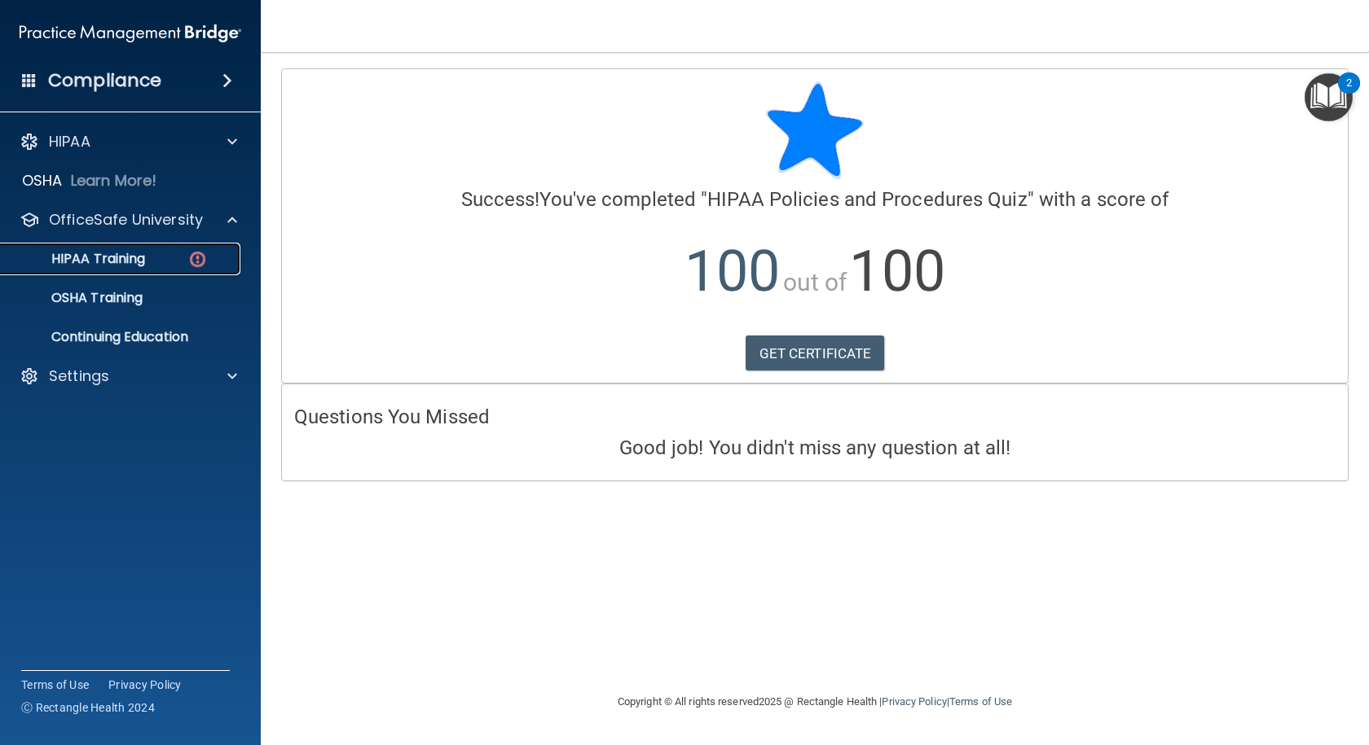
click at [104, 263] on p "HIPAA Training" at bounding box center [78, 259] width 134 height 16
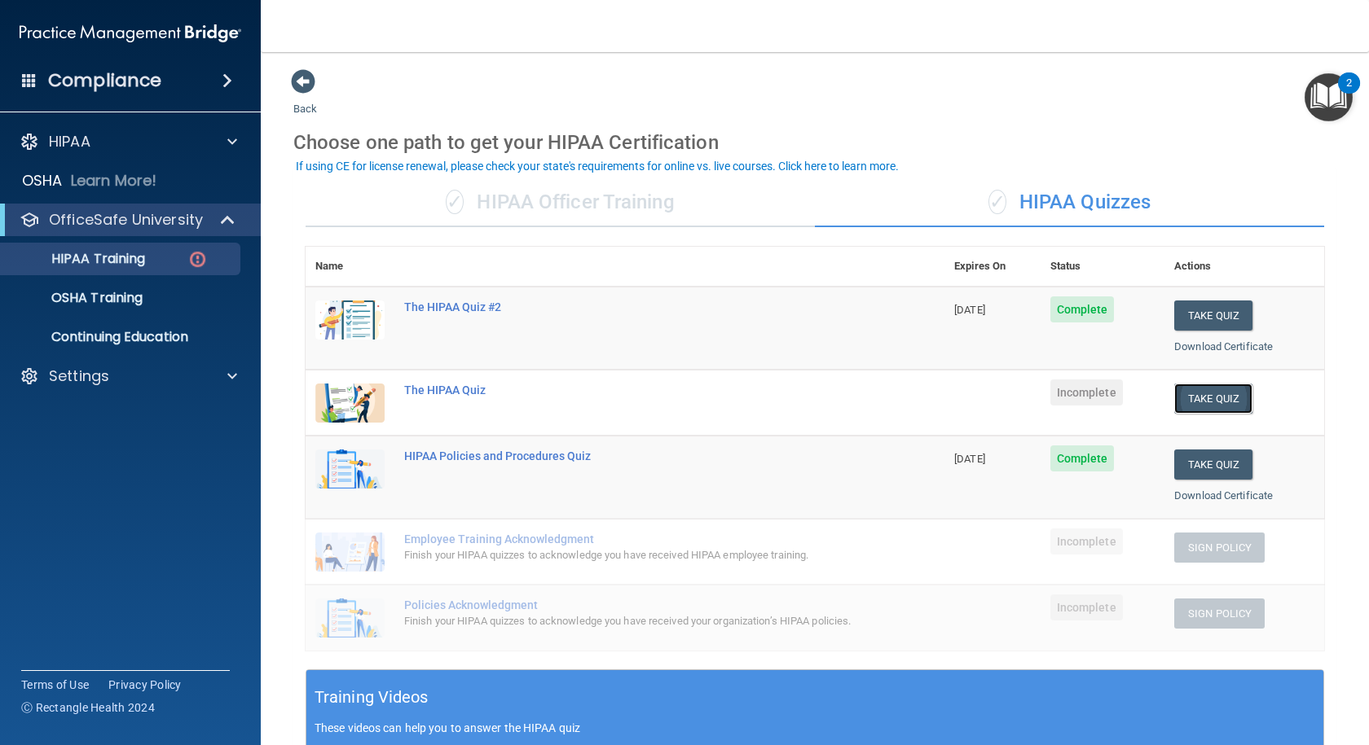
click at [1230, 392] on button "Take Quiz" at bounding box center [1213, 399] width 78 height 30
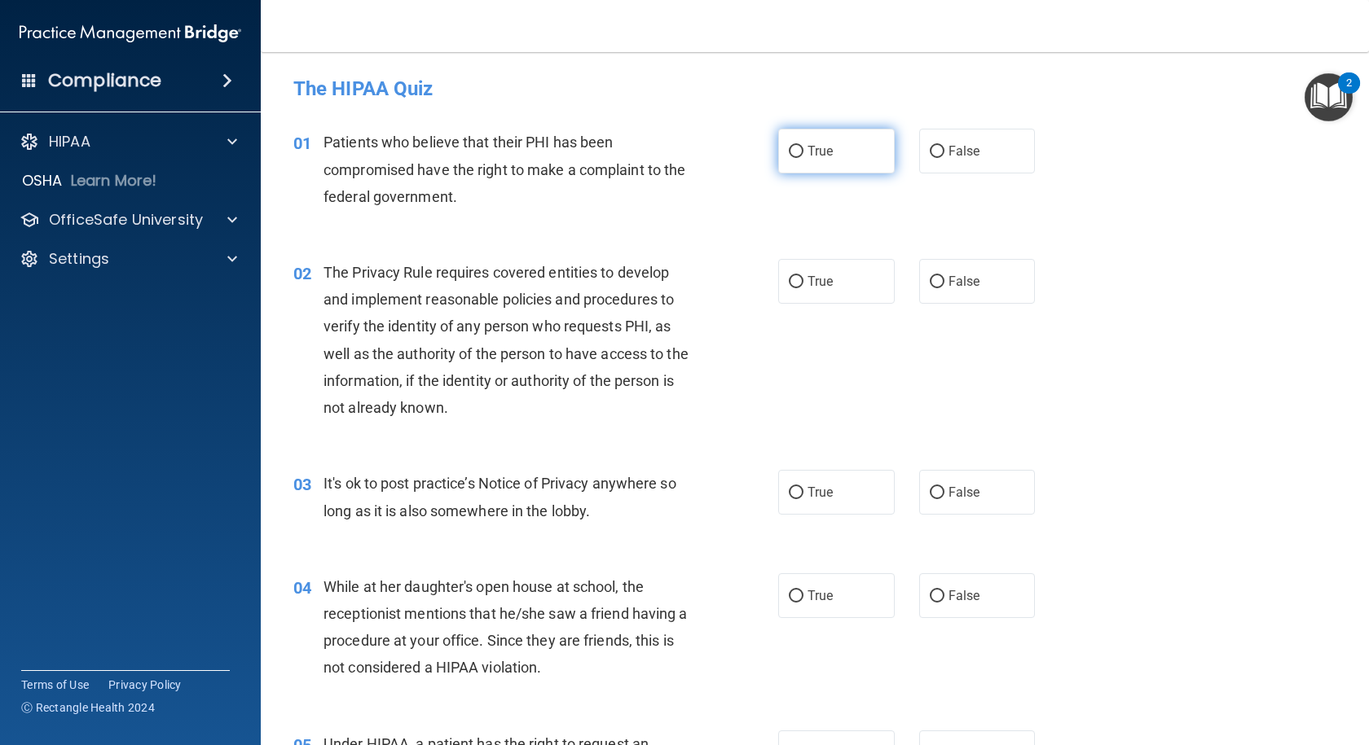
click at [846, 144] on label "True" at bounding box center [836, 151] width 116 height 45
click at [803, 146] on input "True" at bounding box center [796, 152] width 15 height 12
radio input "true"
click at [810, 275] on span "True" at bounding box center [819, 281] width 25 height 15
click at [803, 276] on input "True" at bounding box center [796, 282] width 15 height 12
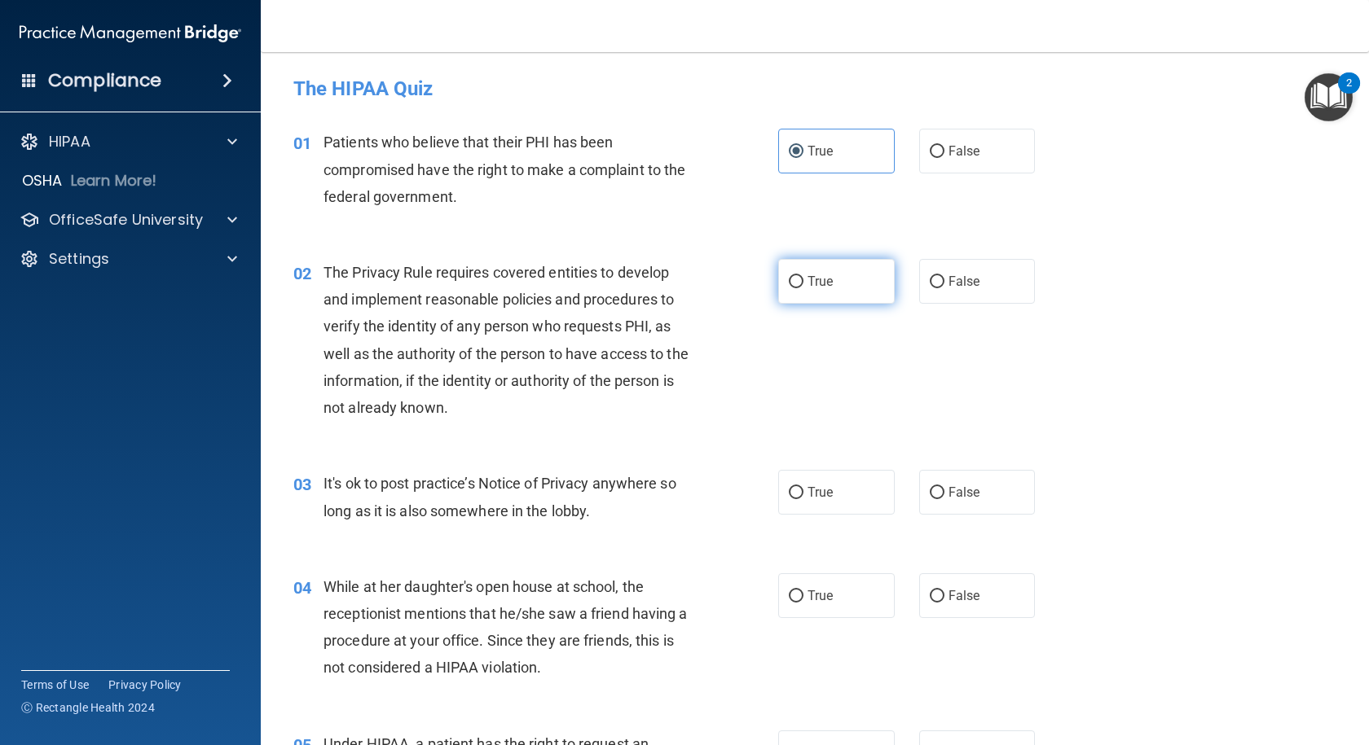
radio input "true"
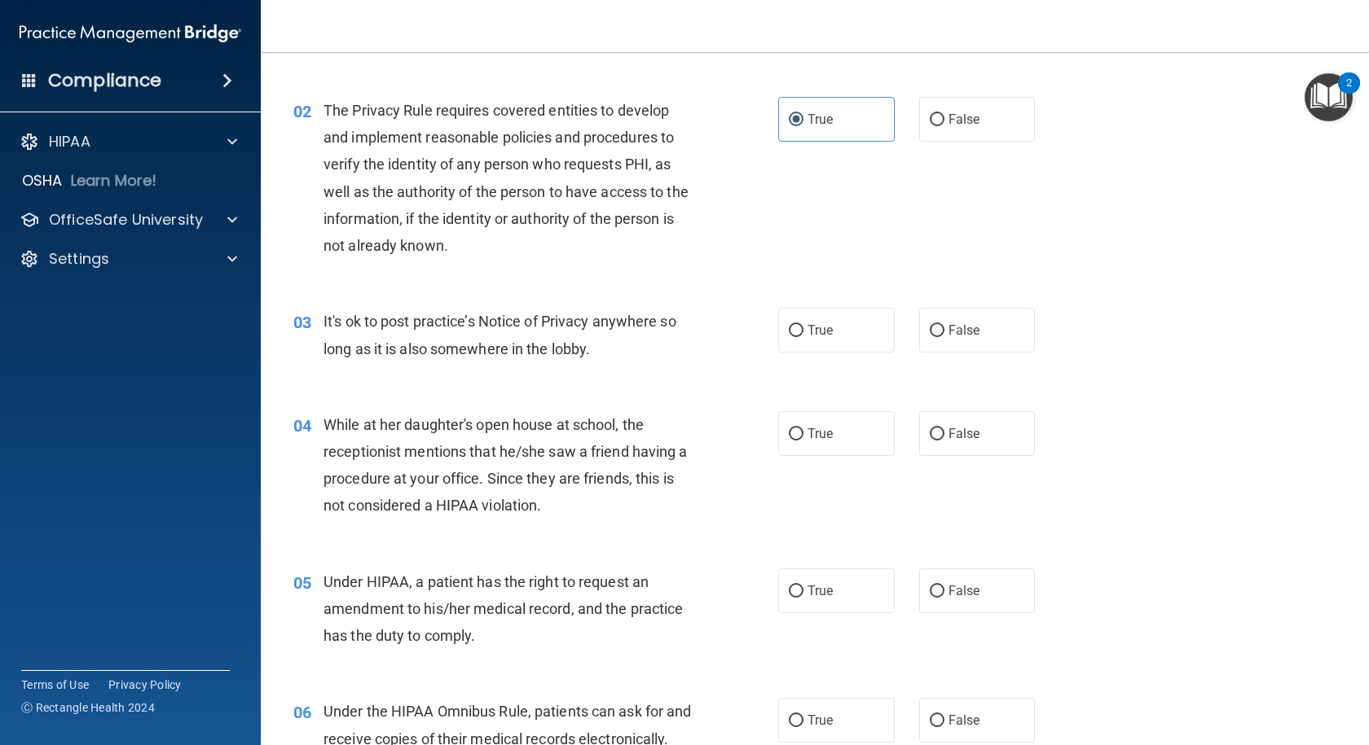
scroll to position [163, 0]
click at [992, 348] on label "False" at bounding box center [977, 329] width 116 height 45
click at [944, 336] on input "False" at bounding box center [937, 330] width 15 height 12
radio input "true"
click at [1025, 420] on label "False" at bounding box center [977, 433] width 116 height 45
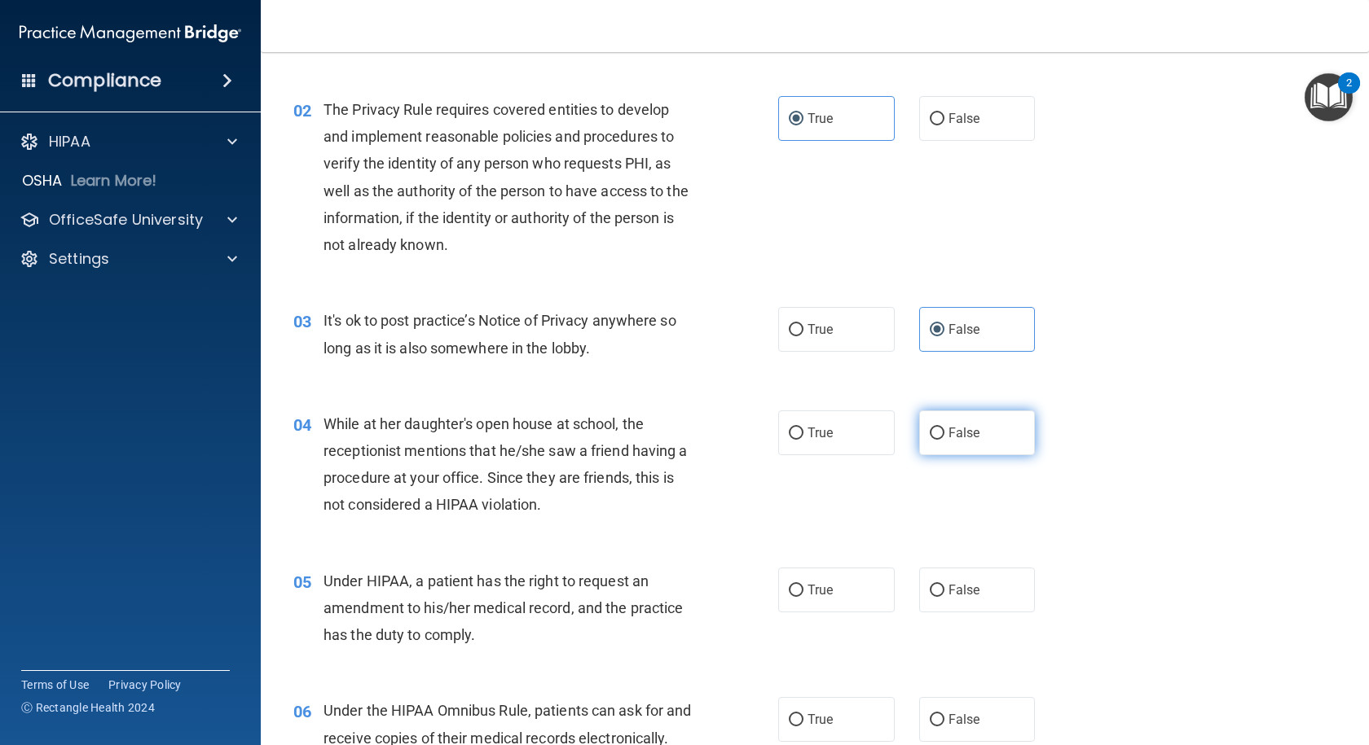
click at [944, 428] on input "False" at bounding box center [937, 434] width 15 height 12
radio input "true"
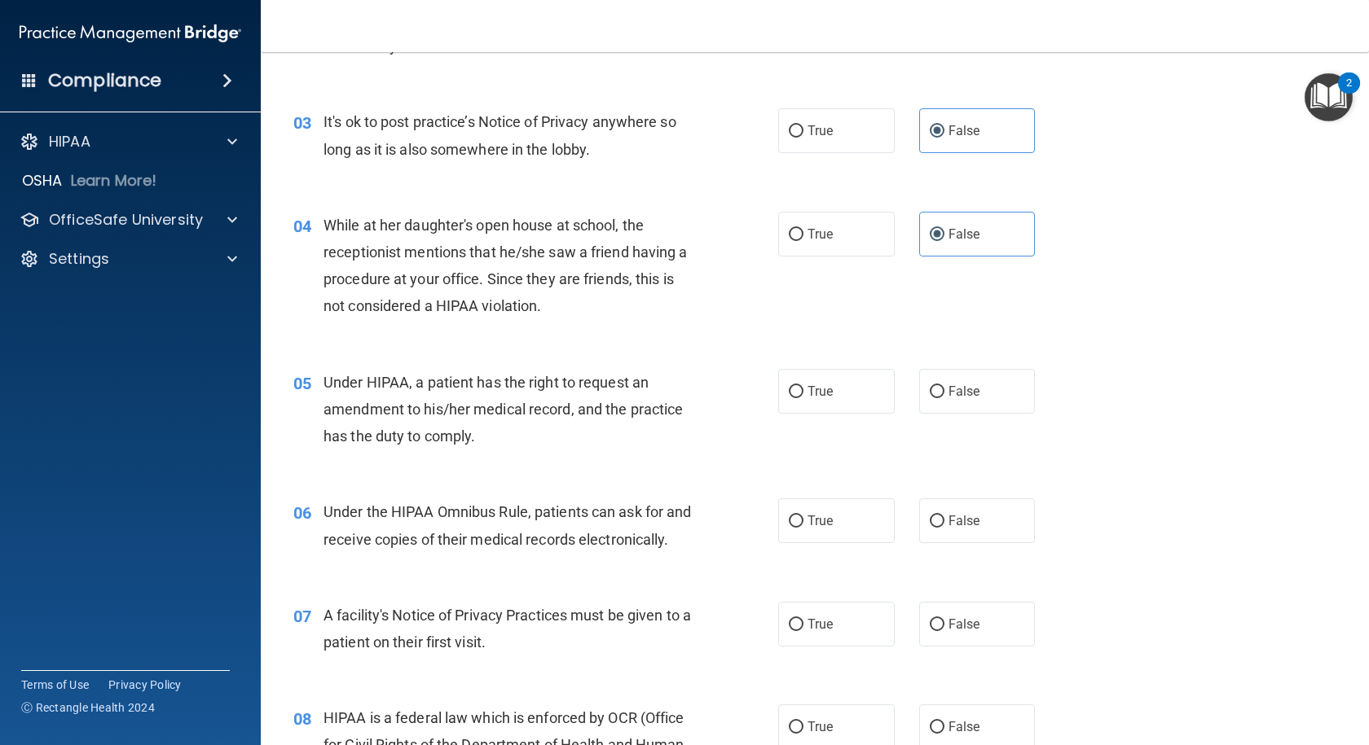
scroll to position [407, 0]
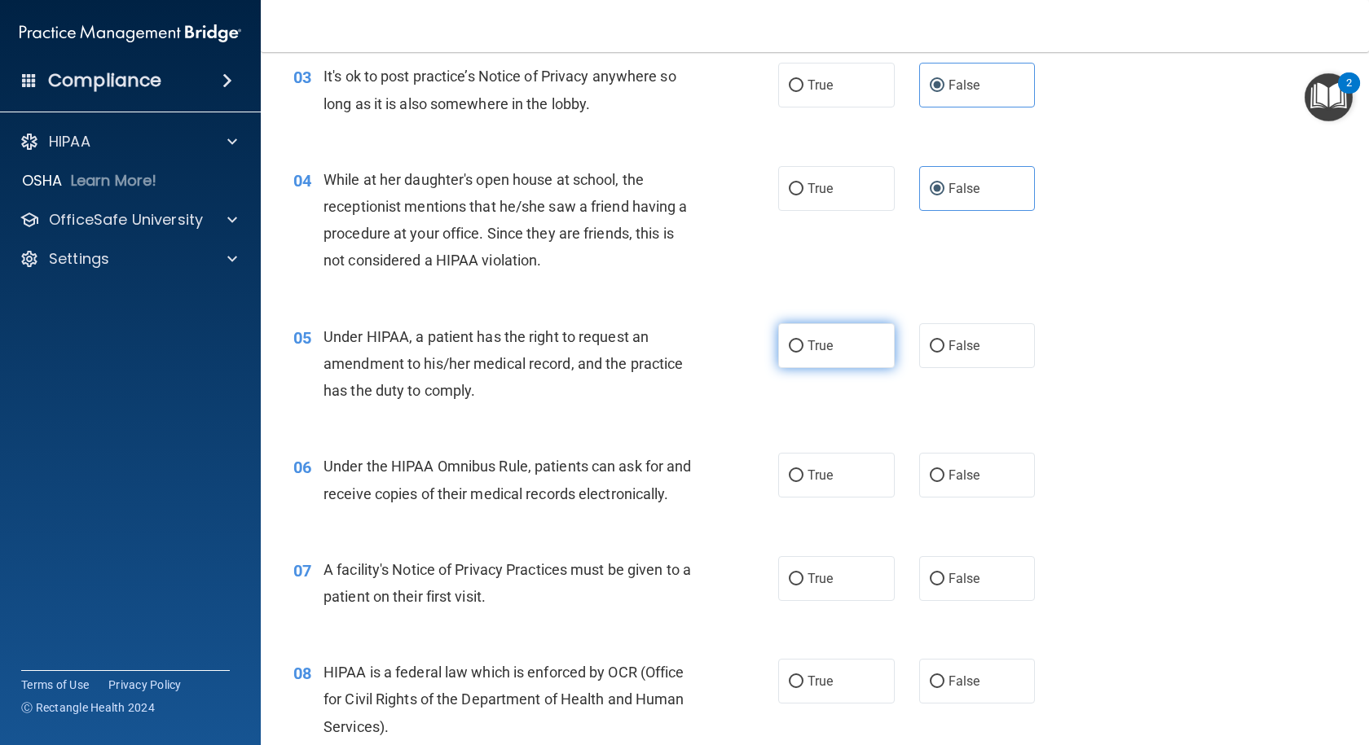
click at [780, 361] on label "True" at bounding box center [836, 345] width 116 height 45
click at [789, 353] on input "True" at bounding box center [796, 347] width 15 height 12
radio input "true"
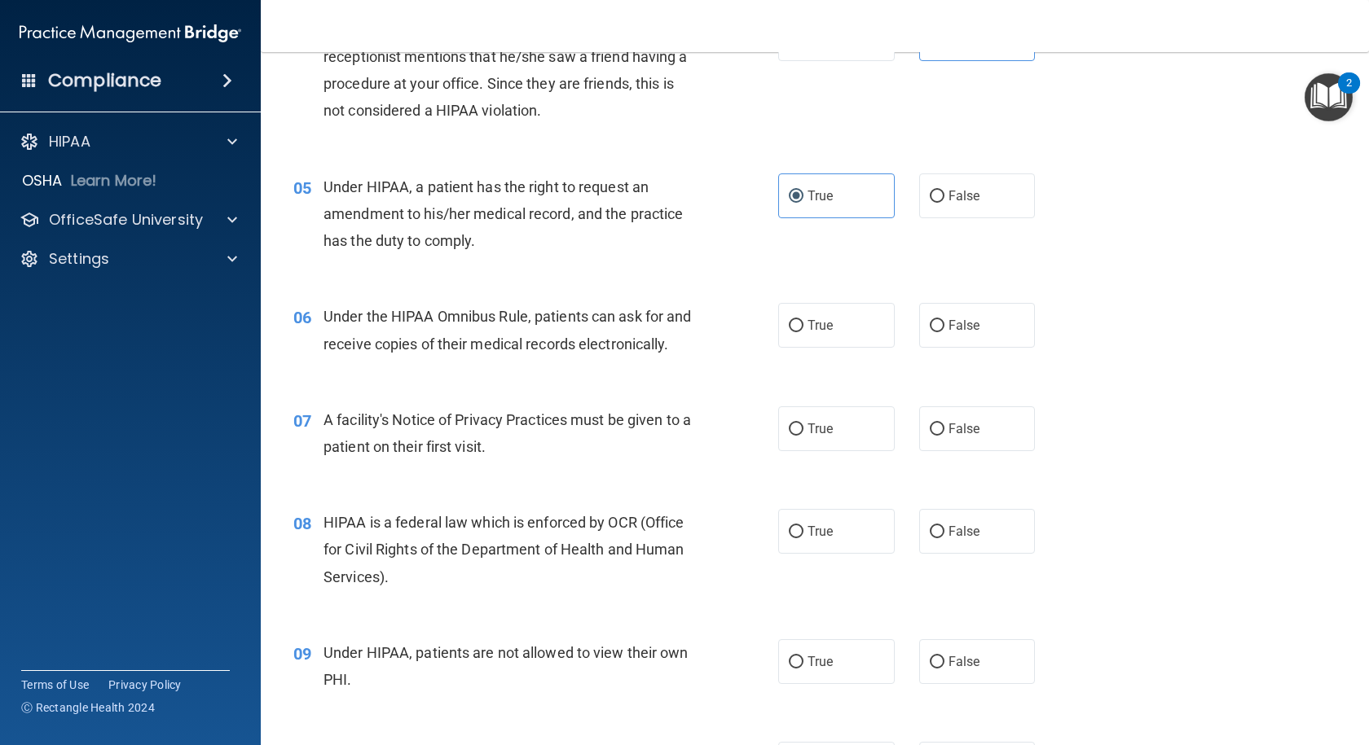
scroll to position [570, 0]
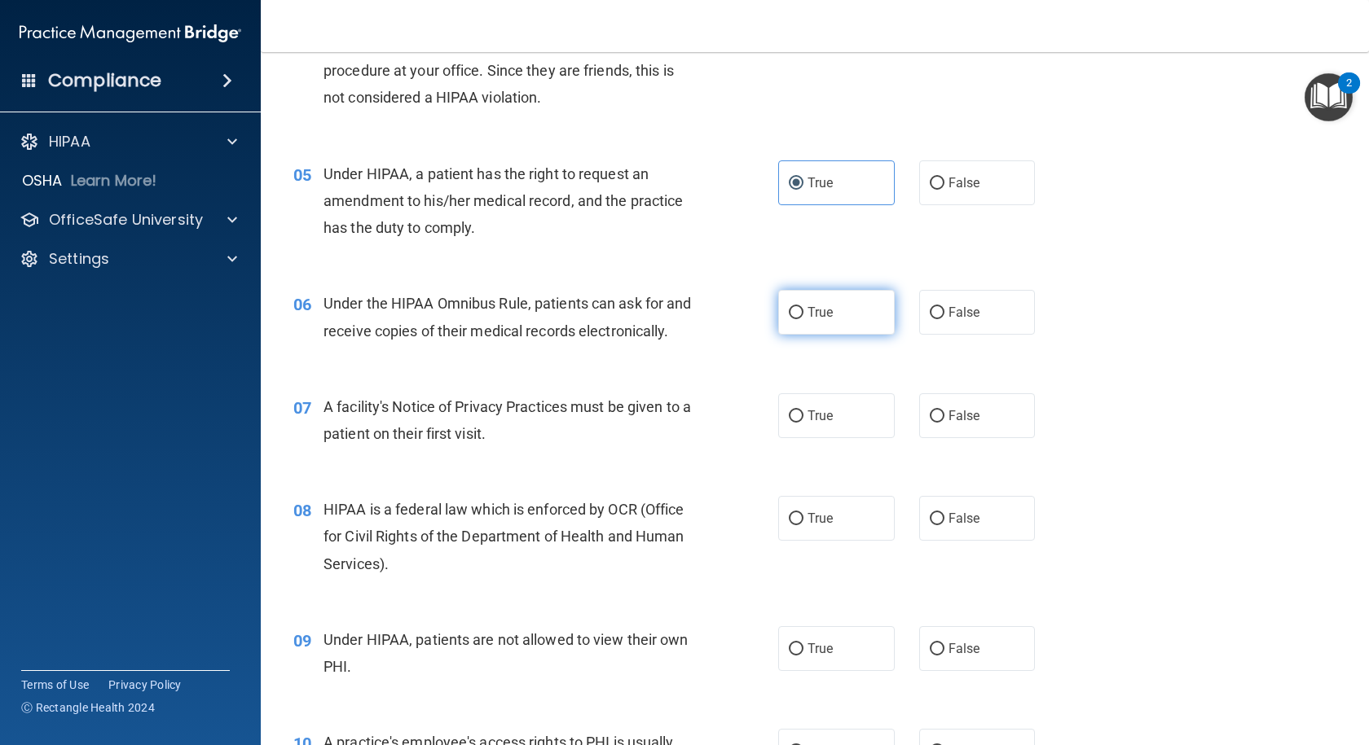
click at [807, 310] on span "True" at bounding box center [819, 312] width 25 height 15
click at [803, 310] on input "True" at bounding box center [796, 313] width 15 height 12
radio input "true"
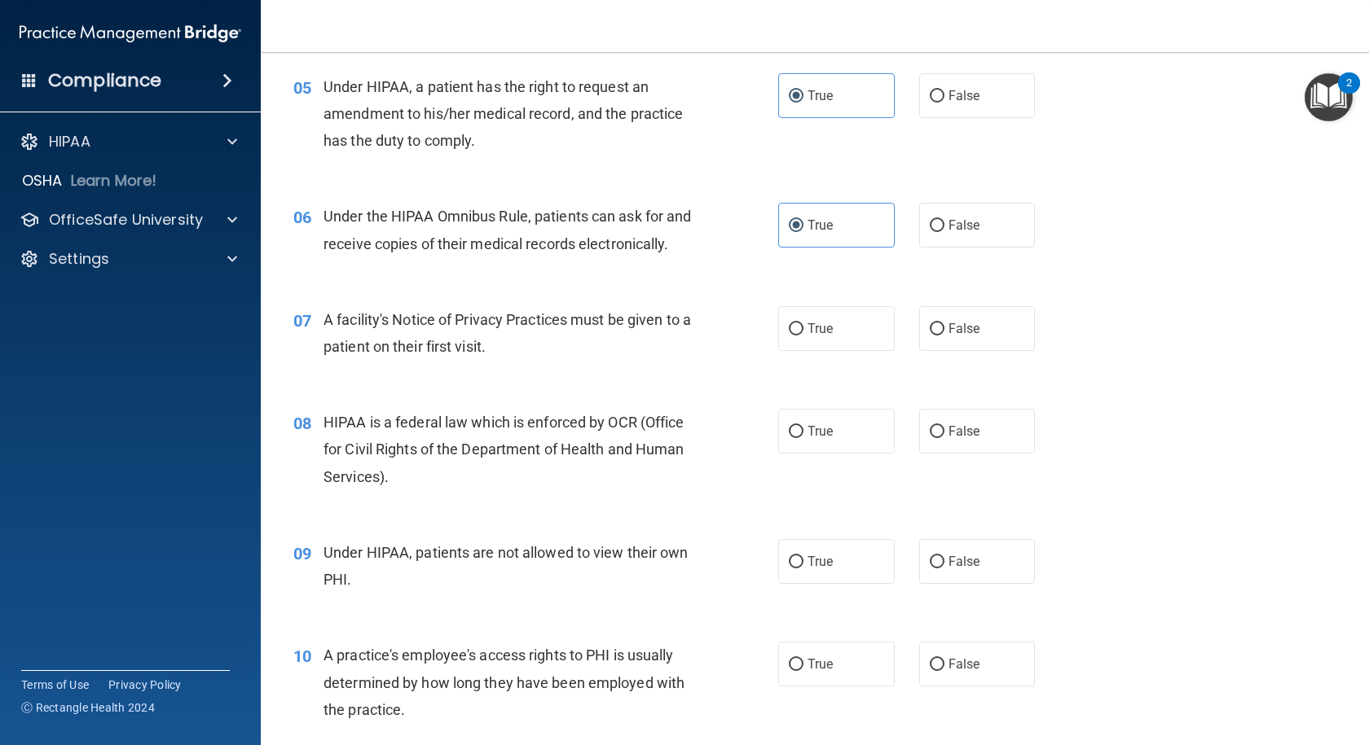
scroll to position [733, 0]
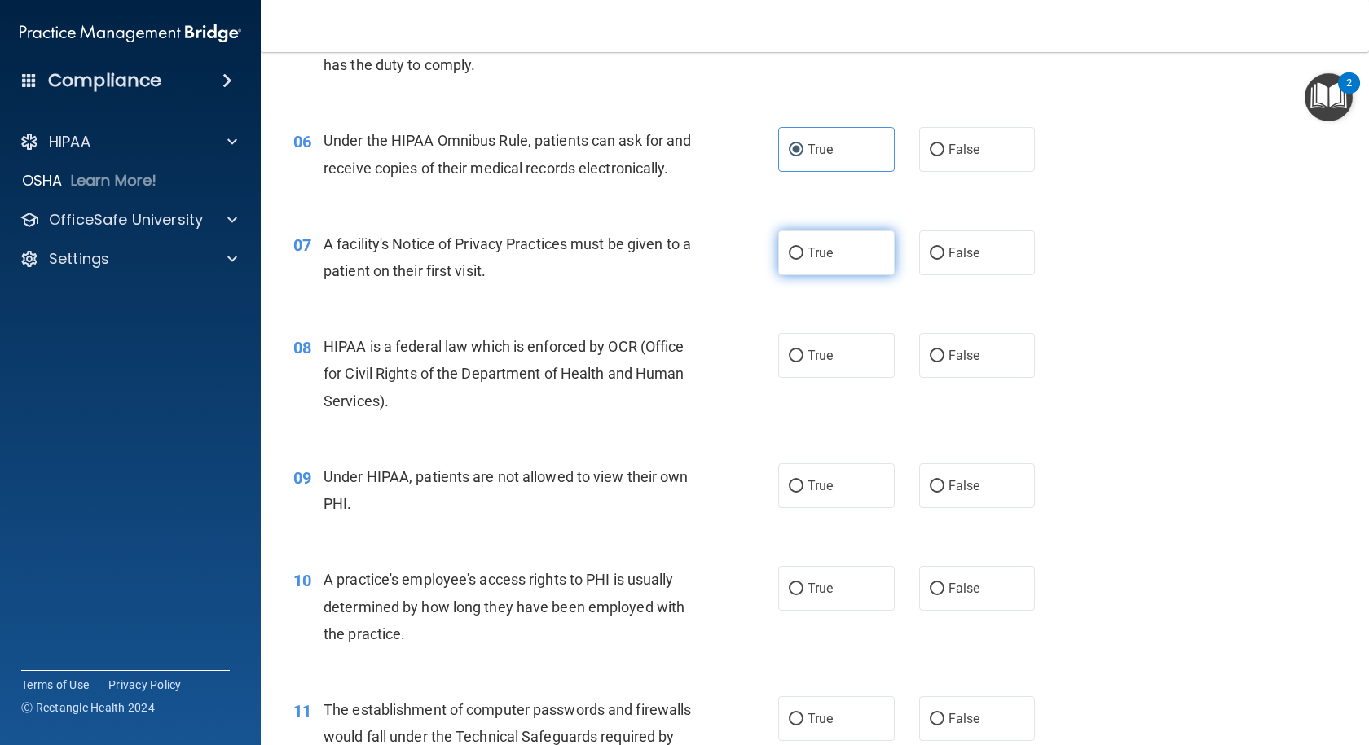
click at [820, 270] on label "True" at bounding box center [836, 253] width 116 height 45
click at [803, 260] on input "True" at bounding box center [796, 254] width 15 height 12
radio input "true"
click at [870, 361] on label "True" at bounding box center [836, 355] width 116 height 45
click at [803, 361] on input "True" at bounding box center [796, 356] width 15 height 12
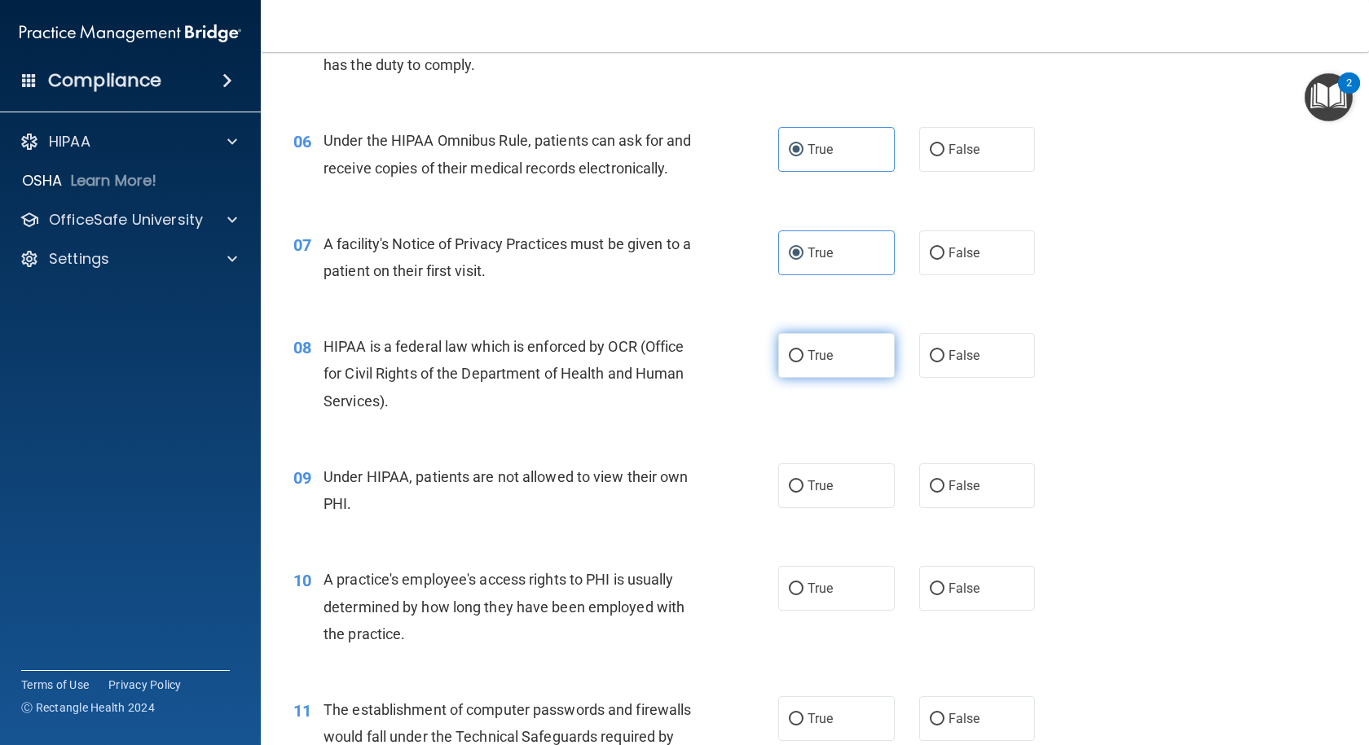
radio input "true"
click at [930, 493] on input "False" at bounding box center [937, 487] width 15 height 12
radio input "true"
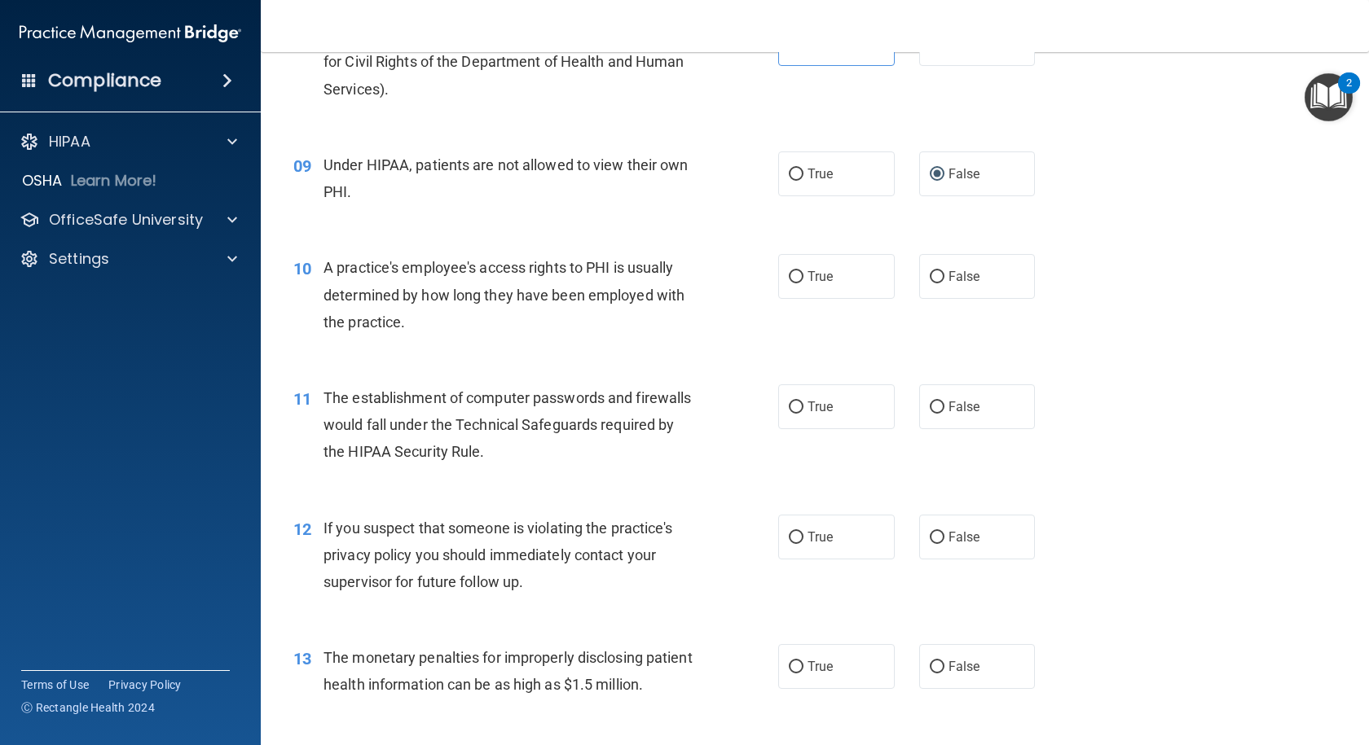
scroll to position [1141, 0]
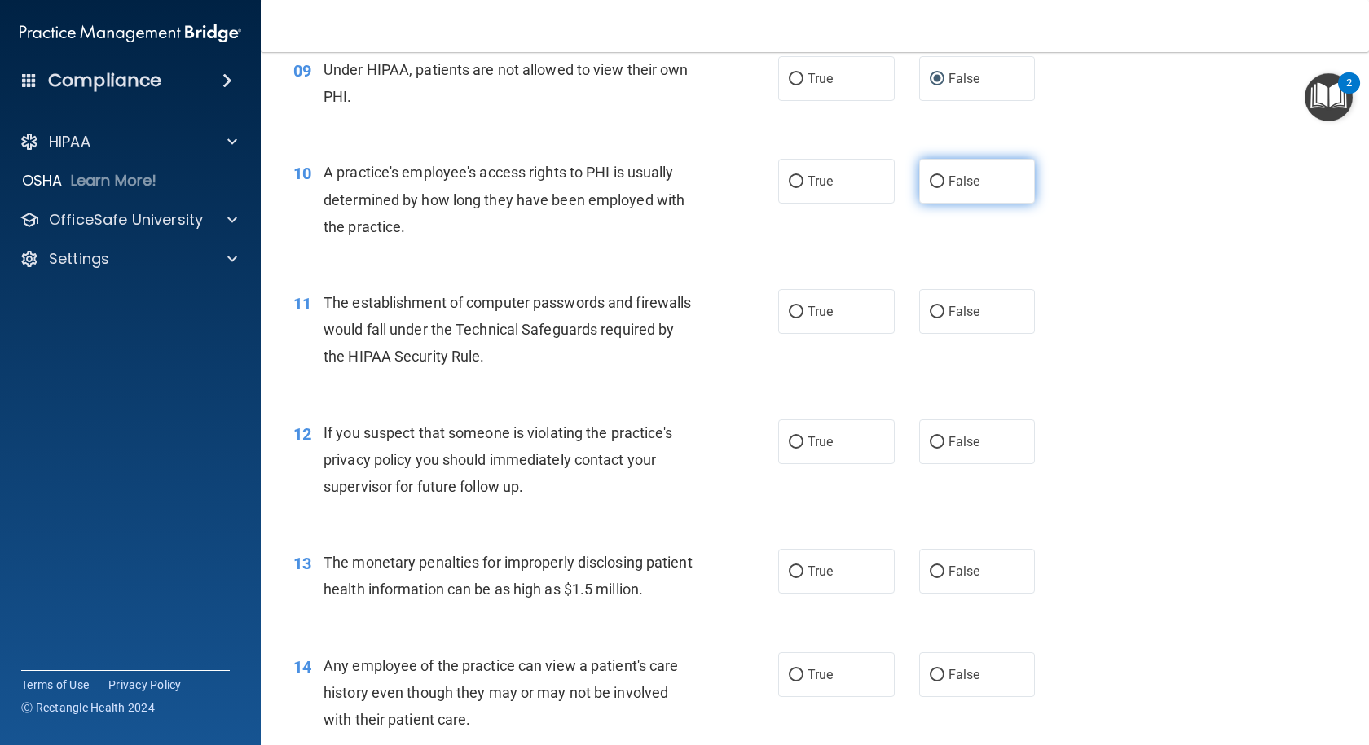
click at [972, 204] on label "False" at bounding box center [977, 181] width 116 height 45
click at [944, 188] on input "False" at bounding box center [937, 182] width 15 height 12
radio input "true"
click at [841, 334] on label "True" at bounding box center [836, 311] width 116 height 45
click at [803, 319] on input "True" at bounding box center [796, 312] width 15 height 12
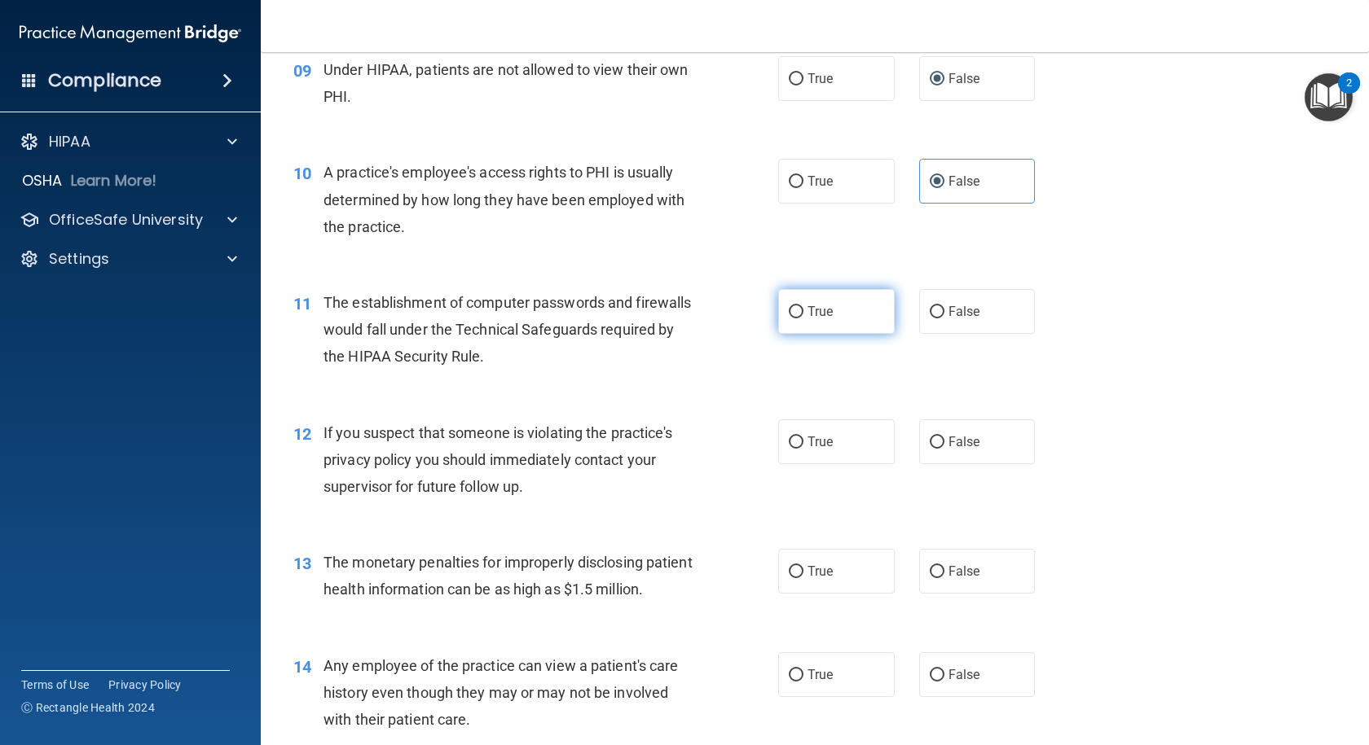
radio input "true"
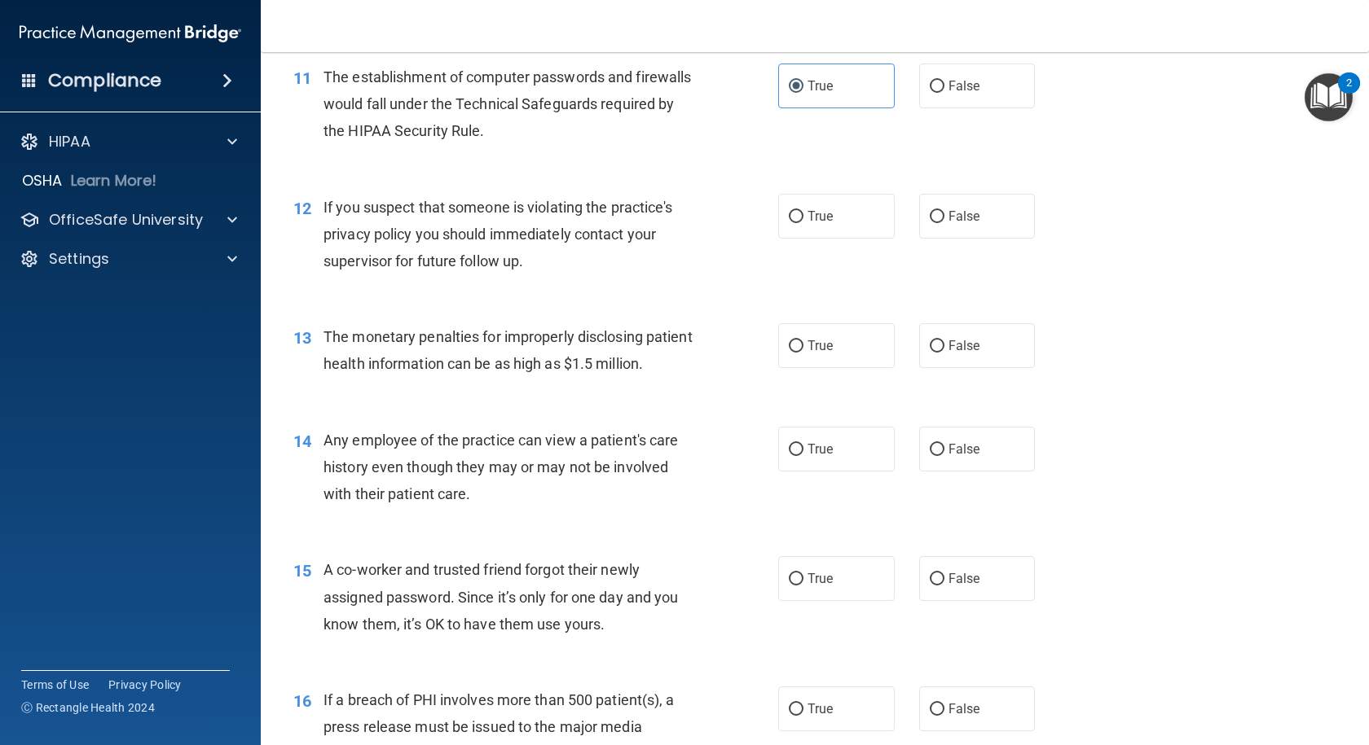
scroll to position [1385, 0]
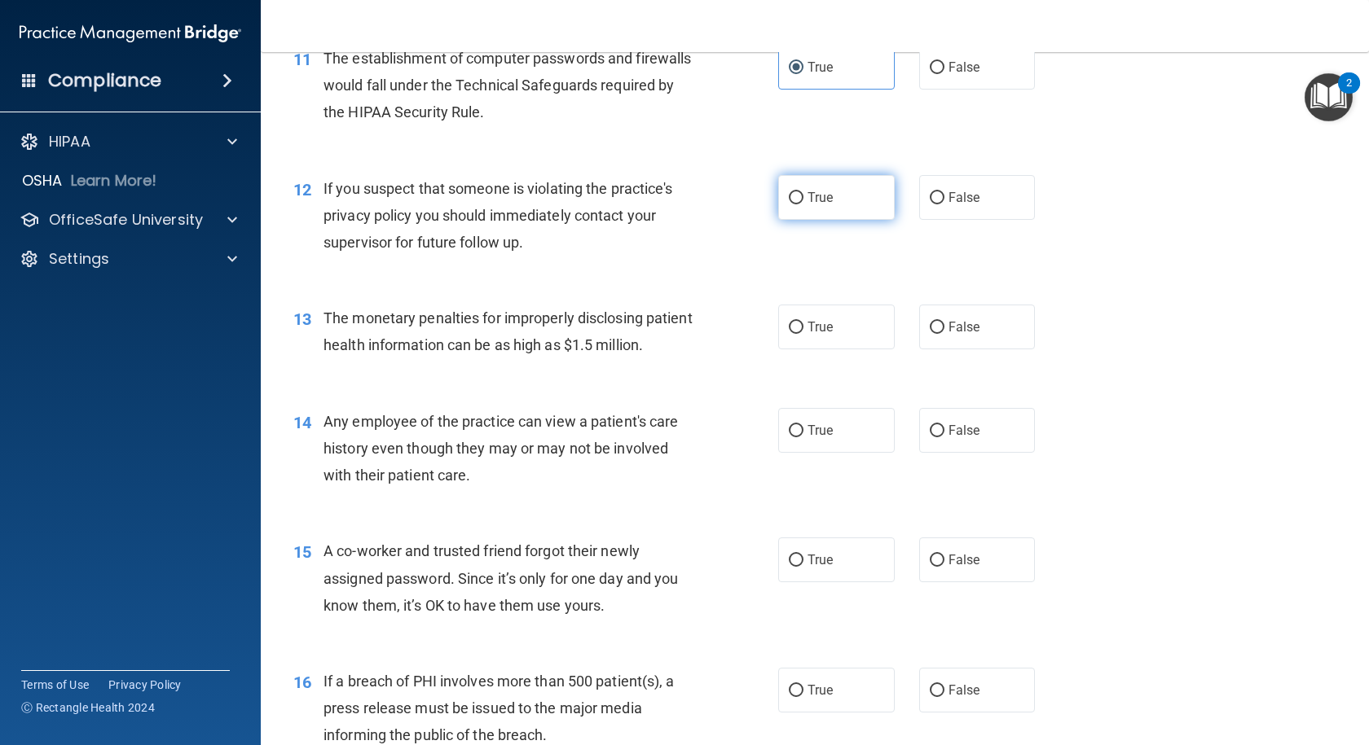
click at [810, 220] on label "True" at bounding box center [836, 197] width 116 height 45
click at [803, 204] on input "True" at bounding box center [796, 198] width 15 height 12
radio input "true"
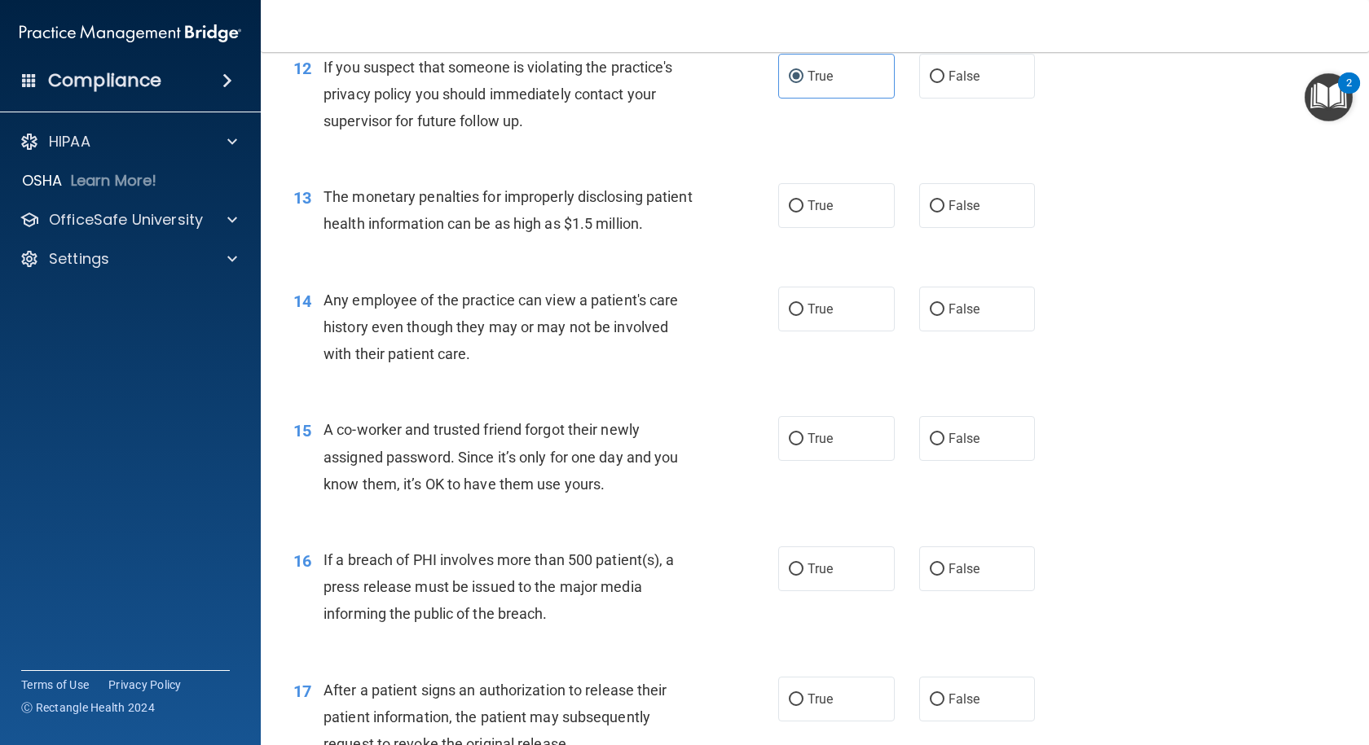
scroll to position [1548, 0]
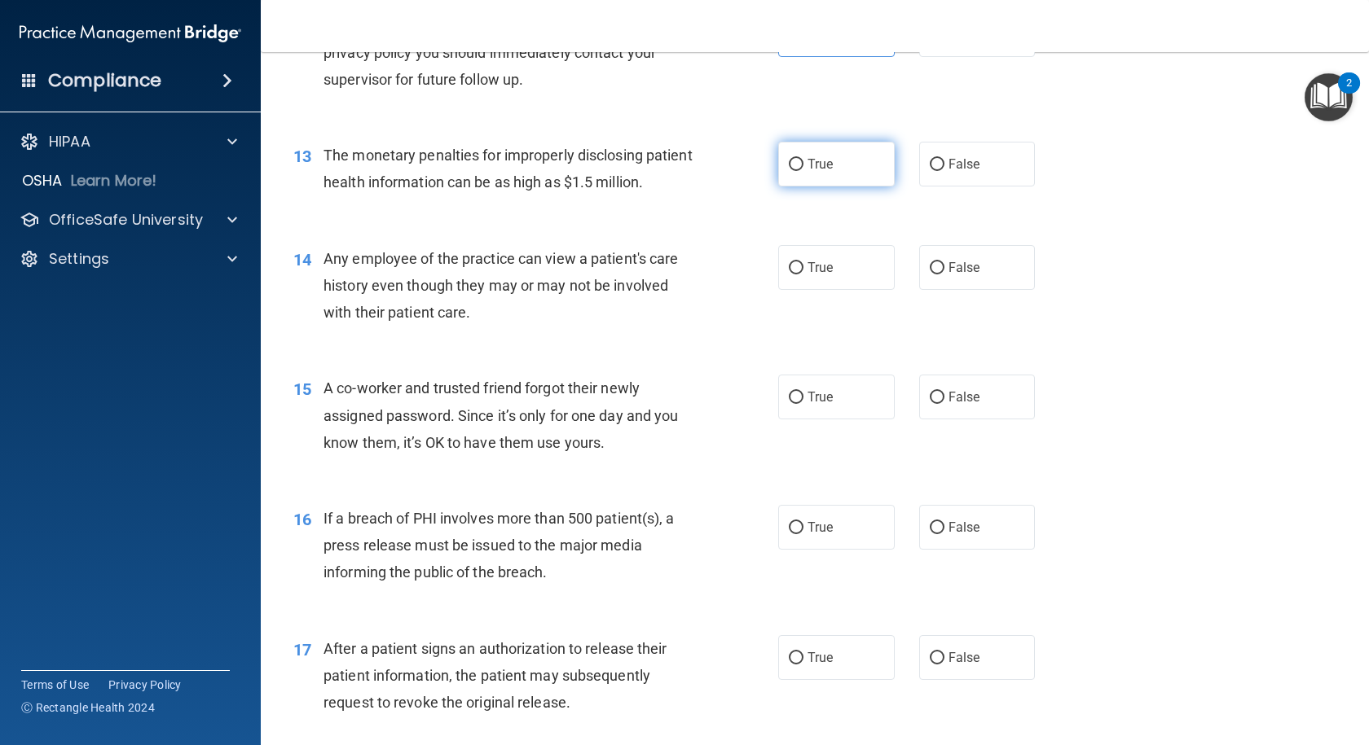
click at [834, 182] on label "True" at bounding box center [836, 164] width 116 height 45
click at [803, 171] on input "True" at bounding box center [796, 165] width 15 height 12
radio input "true"
click at [821, 290] on label "True" at bounding box center [836, 267] width 116 height 45
click at [803, 275] on input "True" at bounding box center [796, 268] width 15 height 12
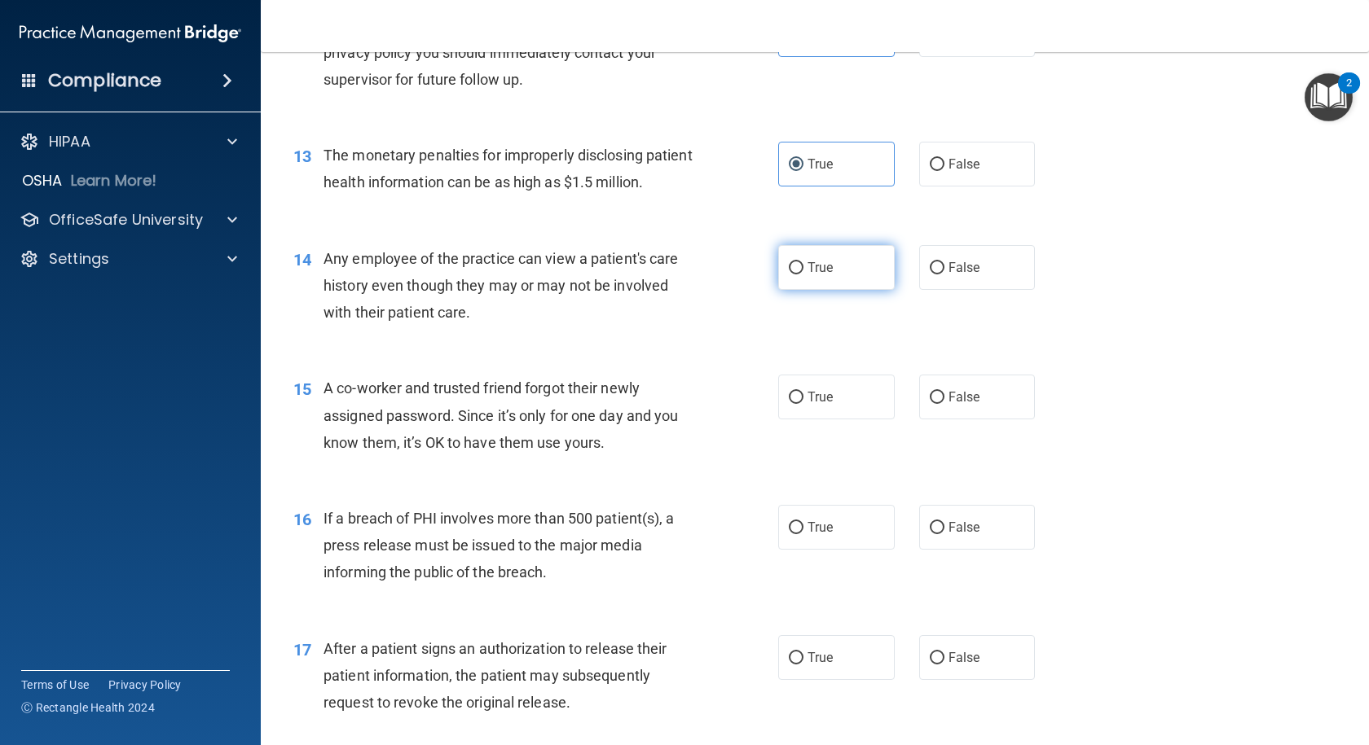
radio input "true"
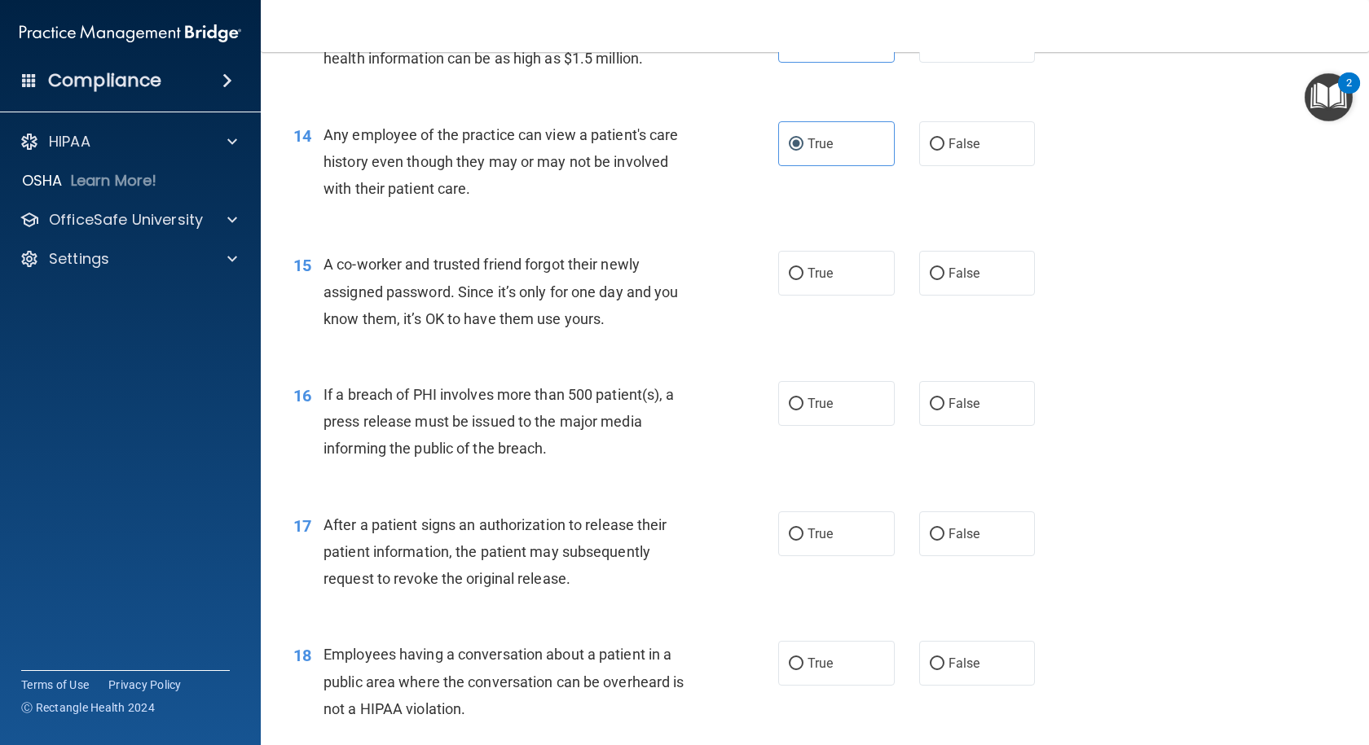
scroll to position [1711, 0]
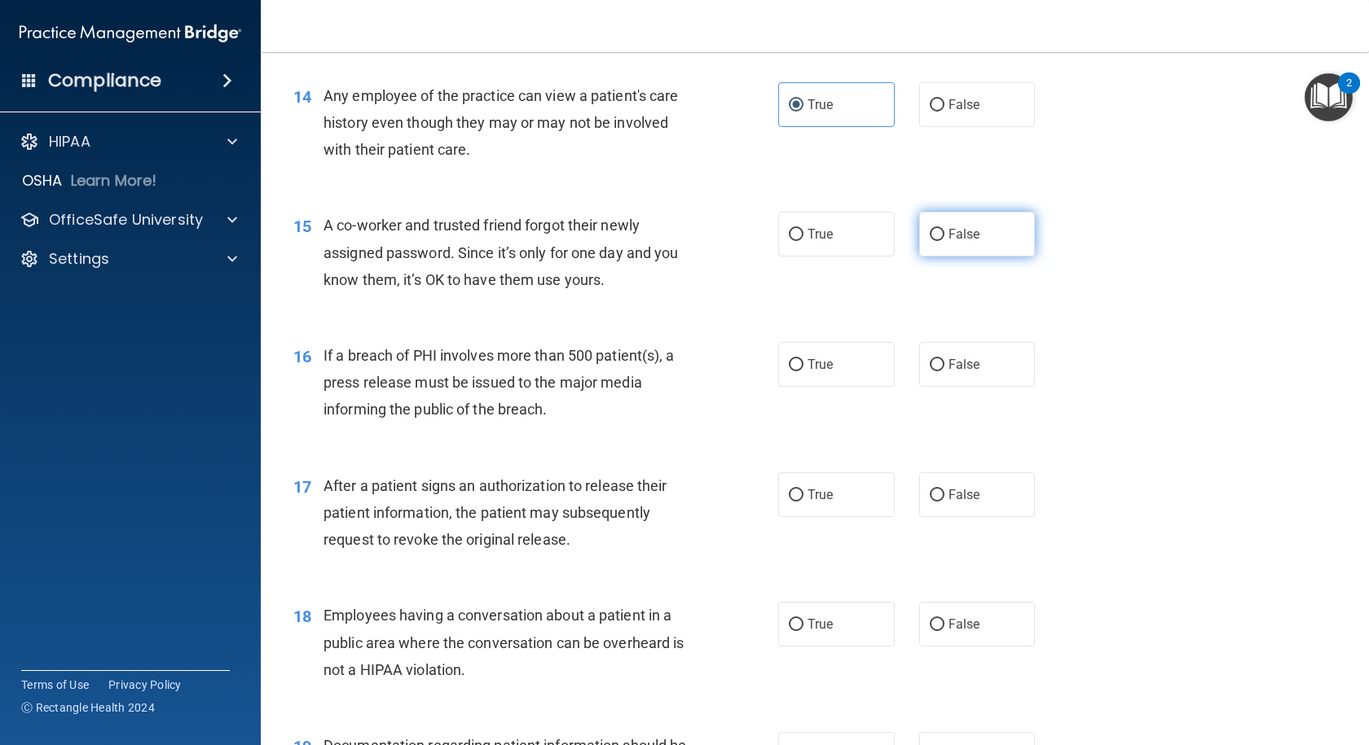
click at [989, 257] on label "False" at bounding box center [977, 234] width 116 height 45
click at [944, 241] on input "False" at bounding box center [937, 235] width 15 height 12
radio input "true"
click at [820, 372] on span "True" at bounding box center [819, 364] width 25 height 15
click at [803, 371] on input "True" at bounding box center [796, 365] width 15 height 12
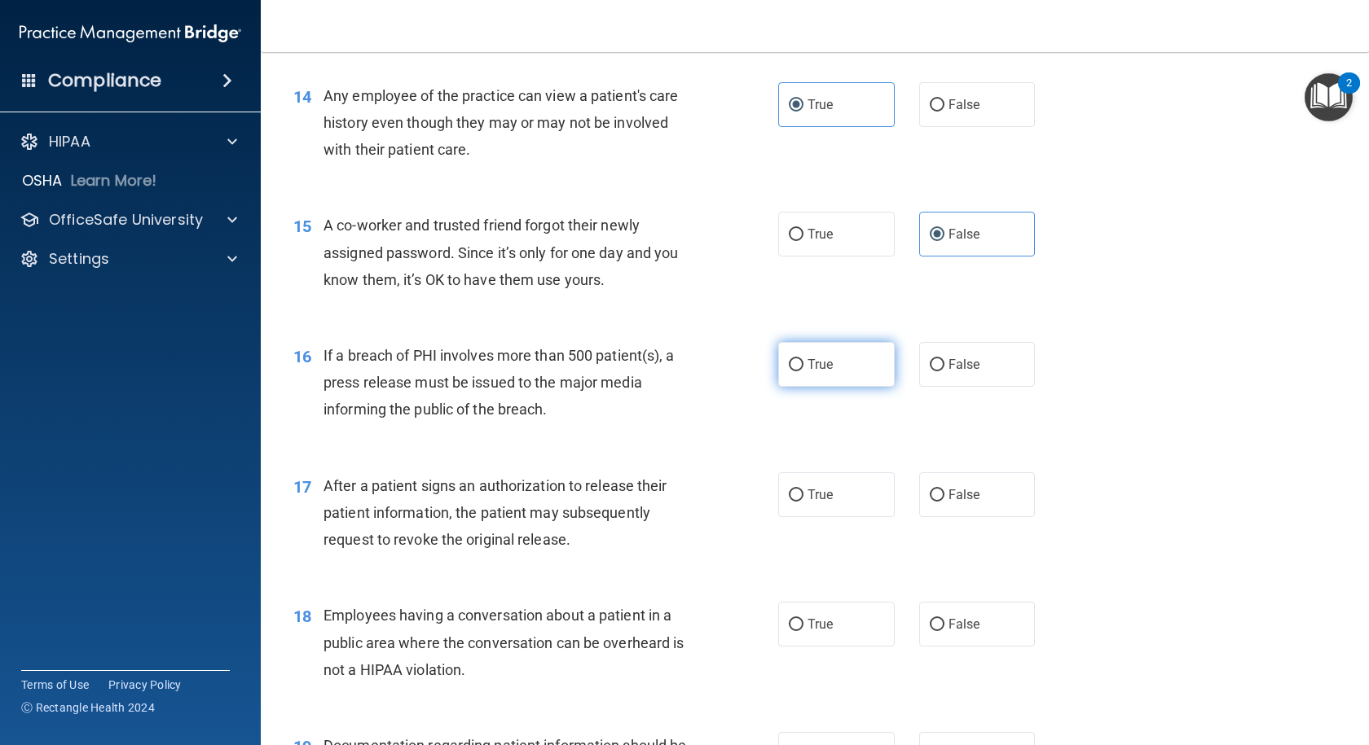
radio input "true"
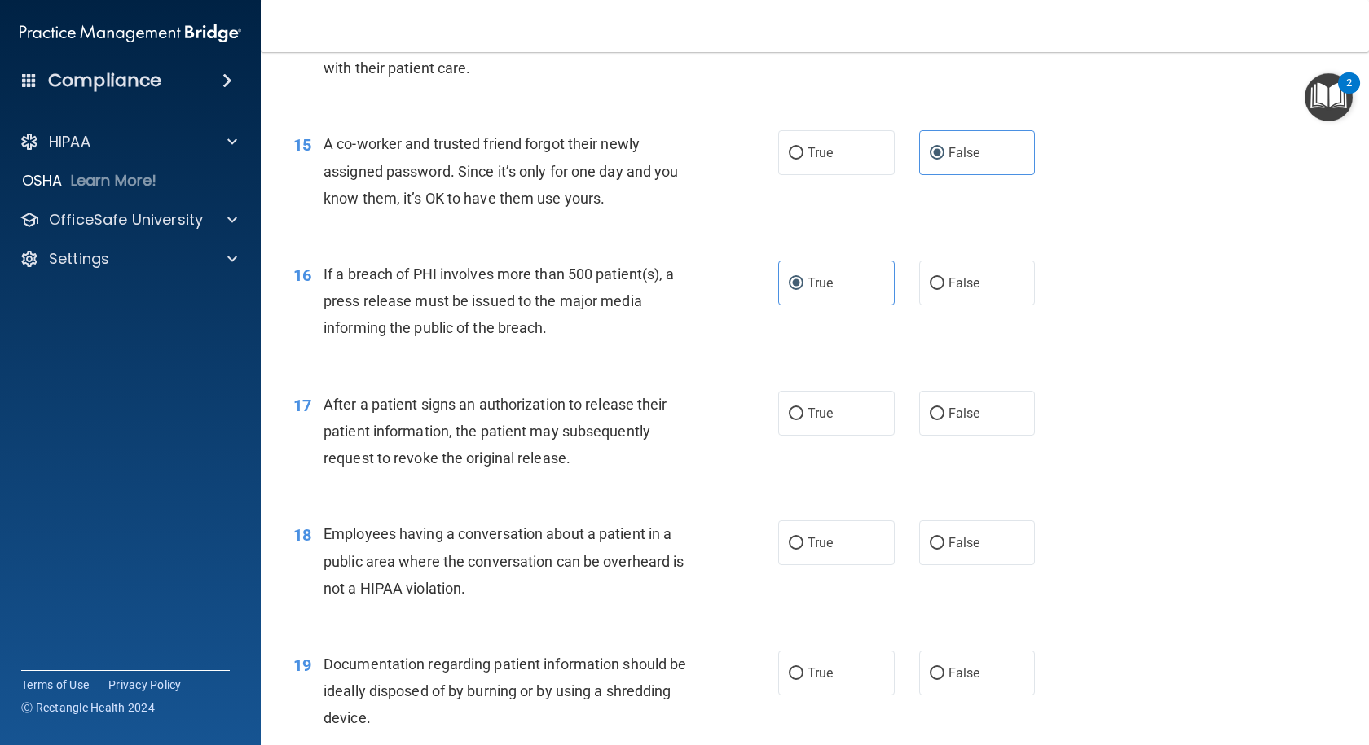
scroll to position [1874, 0]
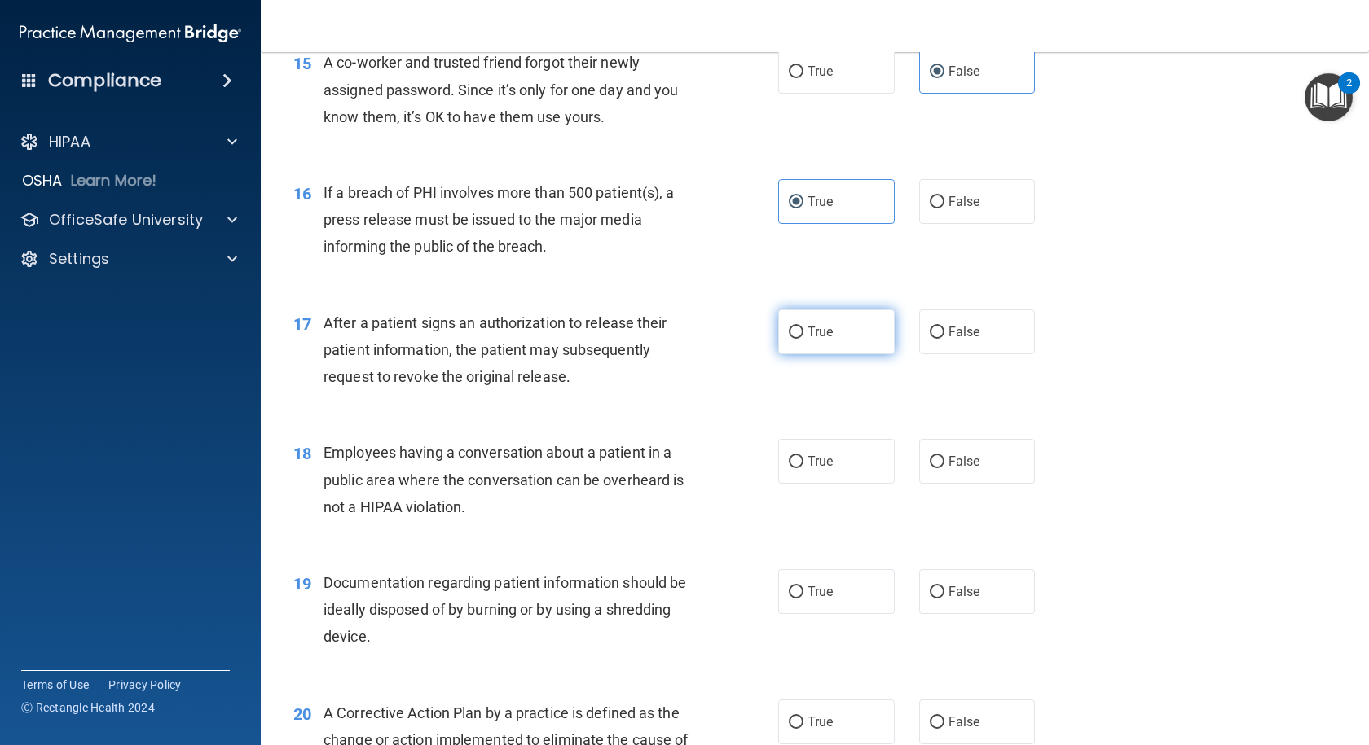
click at [860, 354] on label "True" at bounding box center [836, 332] width 116 height 45
click at [803, 339] on input "True" at bounding box center [796, 333] width 15 height 12
radio input "true"
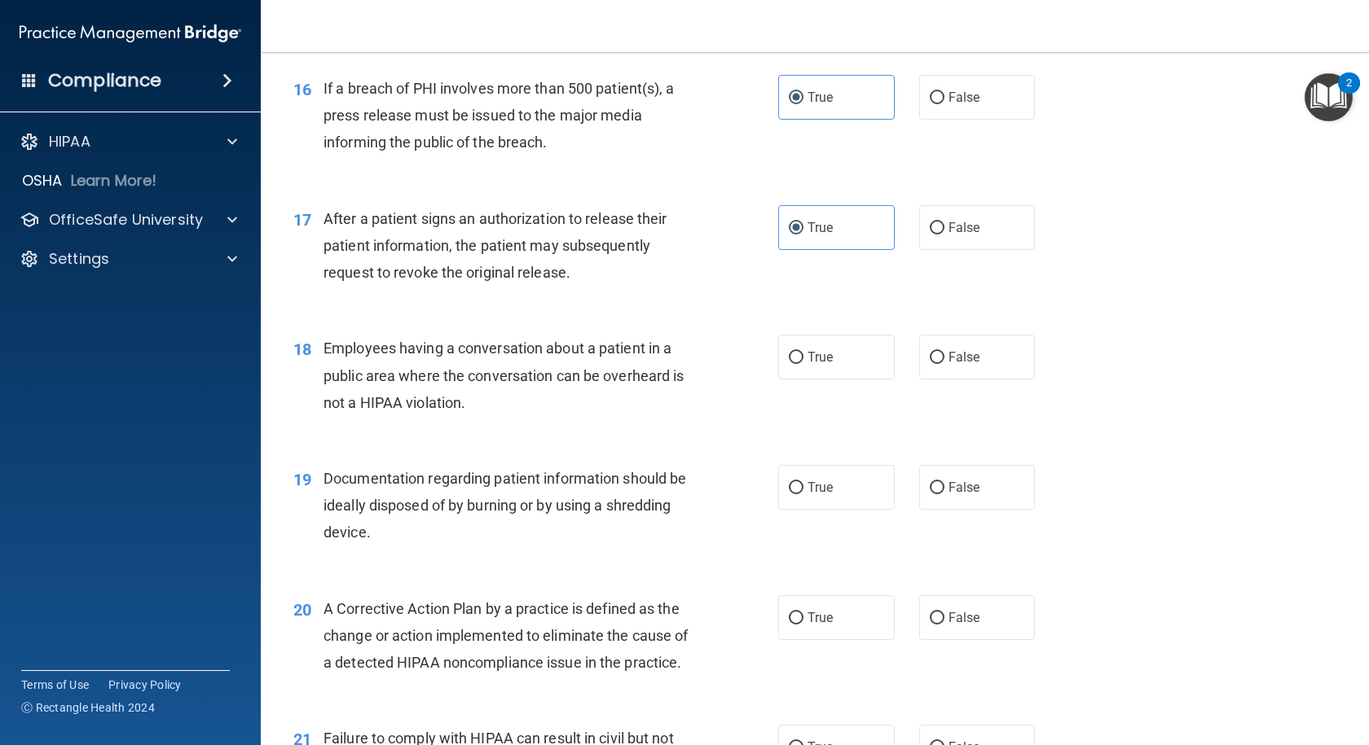
scroll to position [2037, 0]
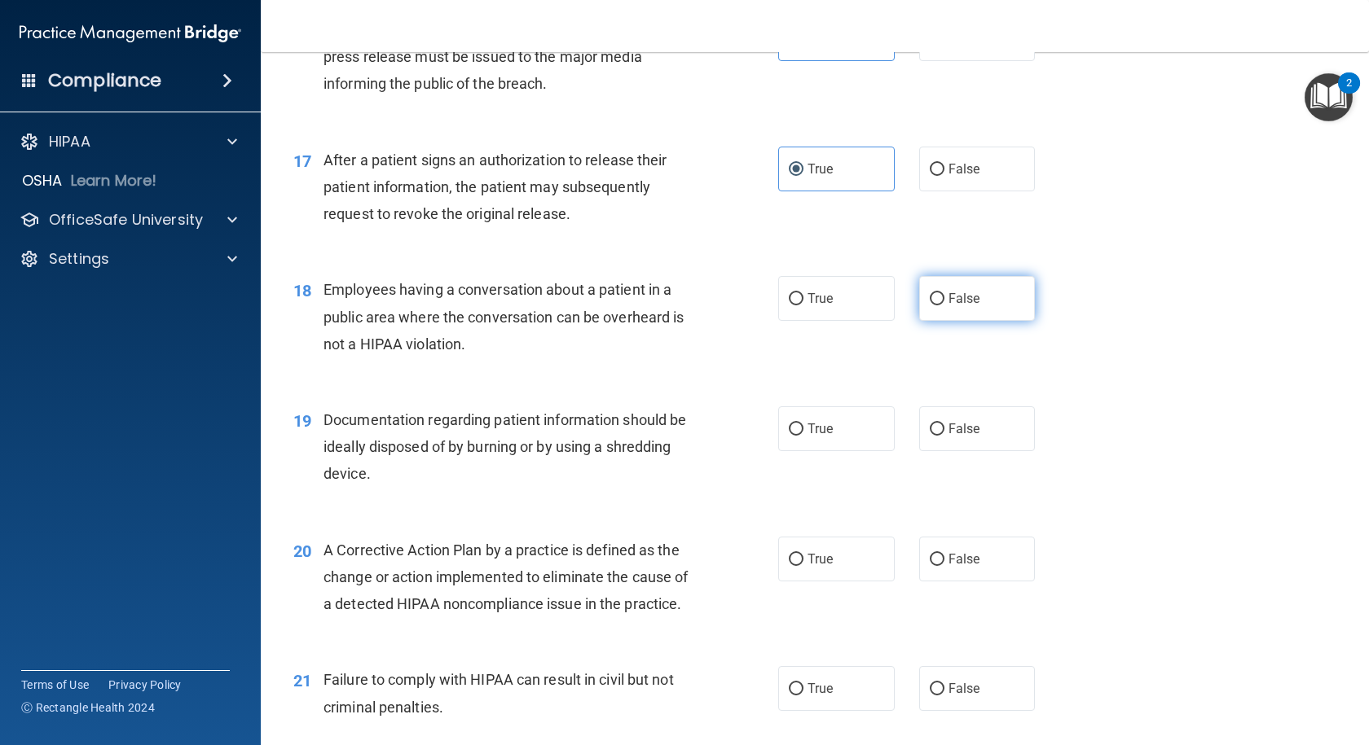
click at [919, 321] on label "False" at bounding box center [977, 298] width 116 height 45
click at [930, 306] on input "False" at bounding box center [937, 299] width 15 height 12
radio input "true"
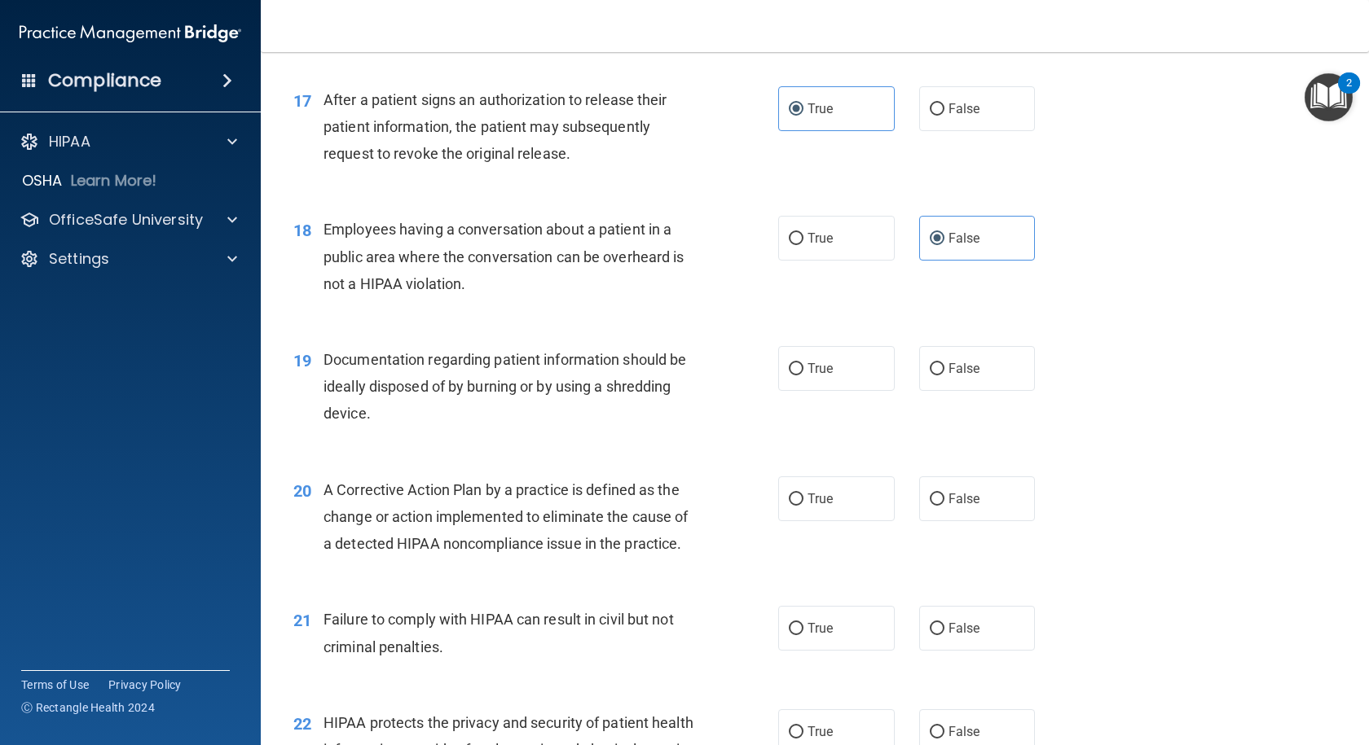
scroll to position [2200, 0]
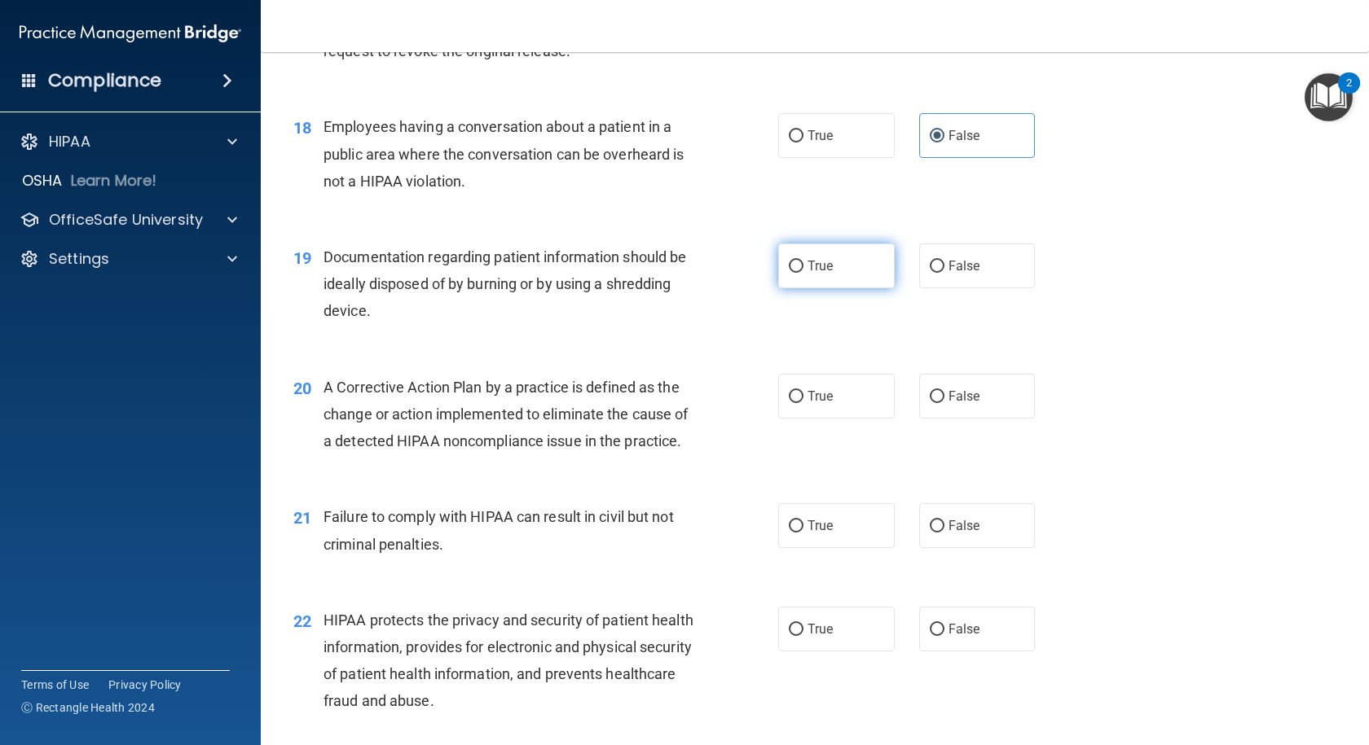
click at [868, 288] on label "True" at bounding box center [836, 266] width 116 height 45
click at [803, 273] on input "True" at bounding box center [796, 267] width 15 height 12
radio input "true"
click at [824, 404] on span "True" at bounding box center [819, 396] width 25 height 15
click at [803, 403] on input "True" at bounding box center [796, 397] width 15 height 12
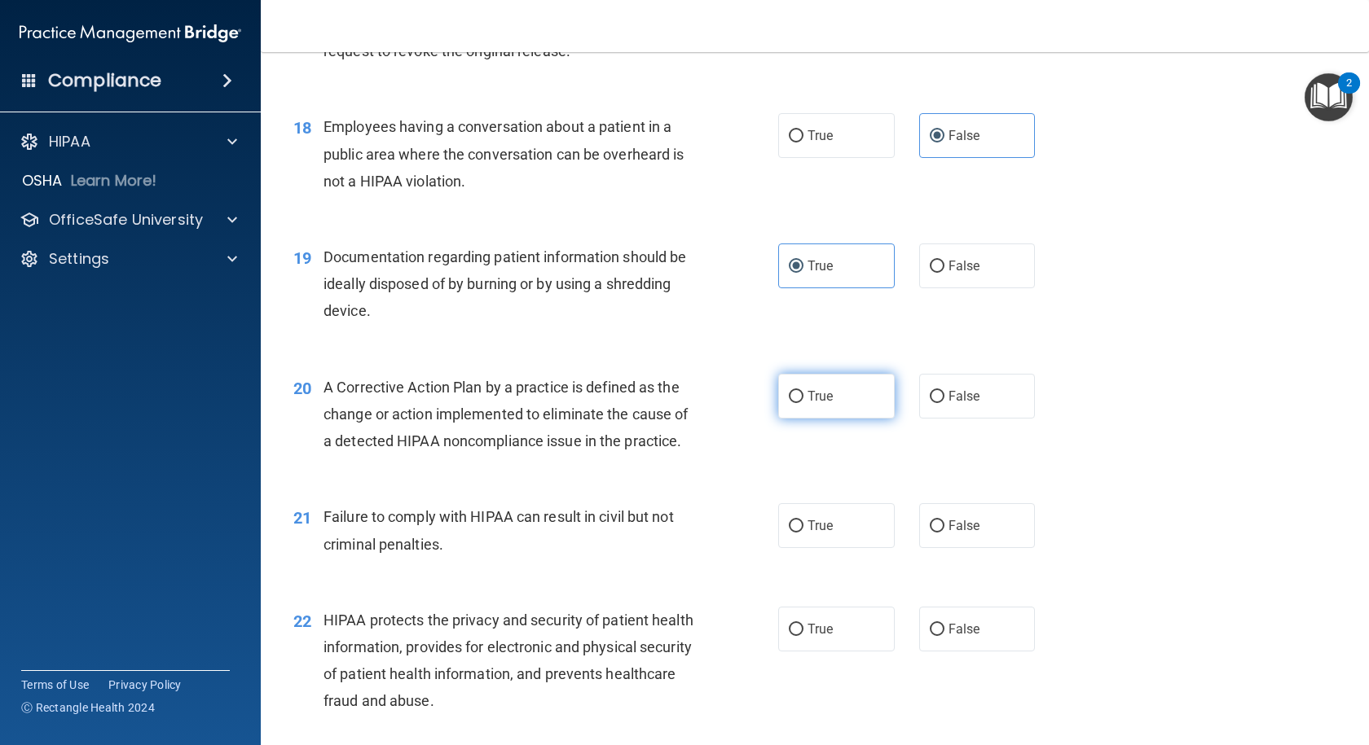
radio input "true"
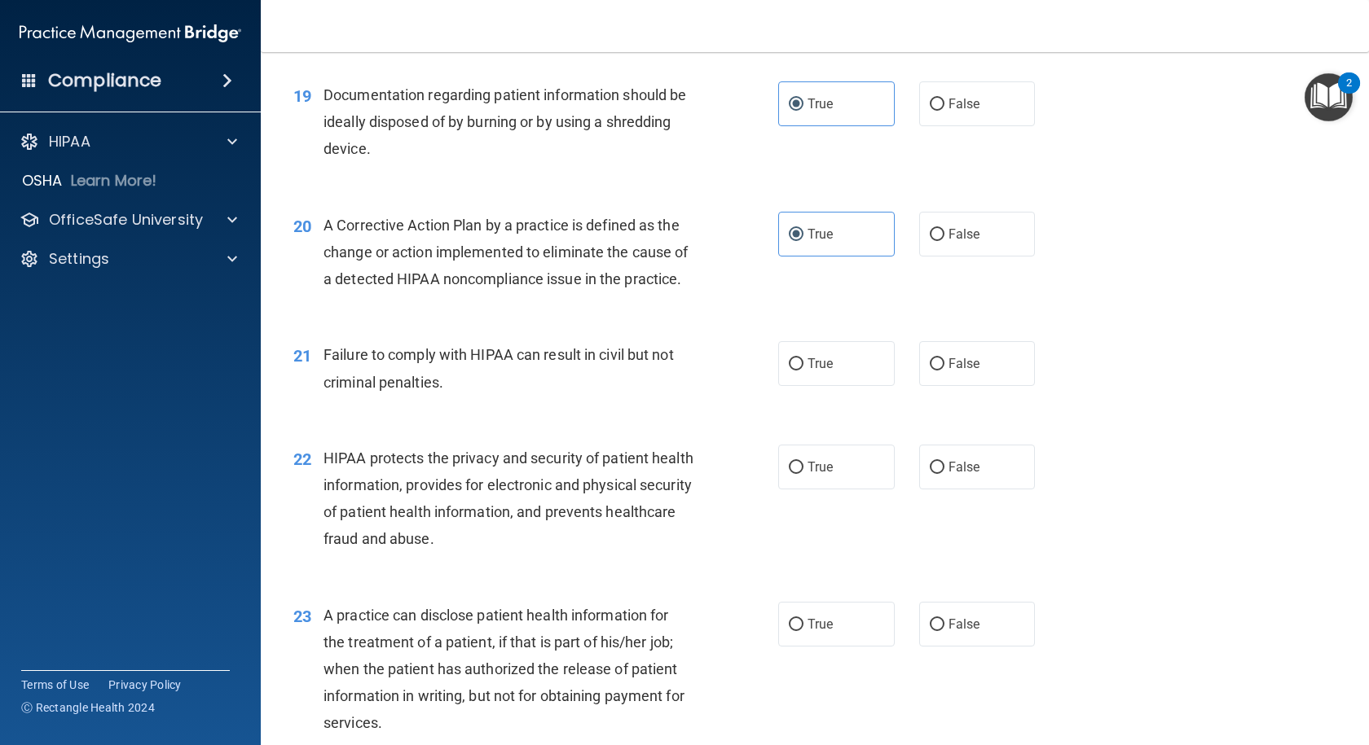
scroll to position [2363, 0]
click at [1023, 385] on label "False" at bounding box center [977, 363] width 116 height 45
click at [944, 370] on input "False" at bounding box center [937, 364] width 15 height 12
radio input "true"
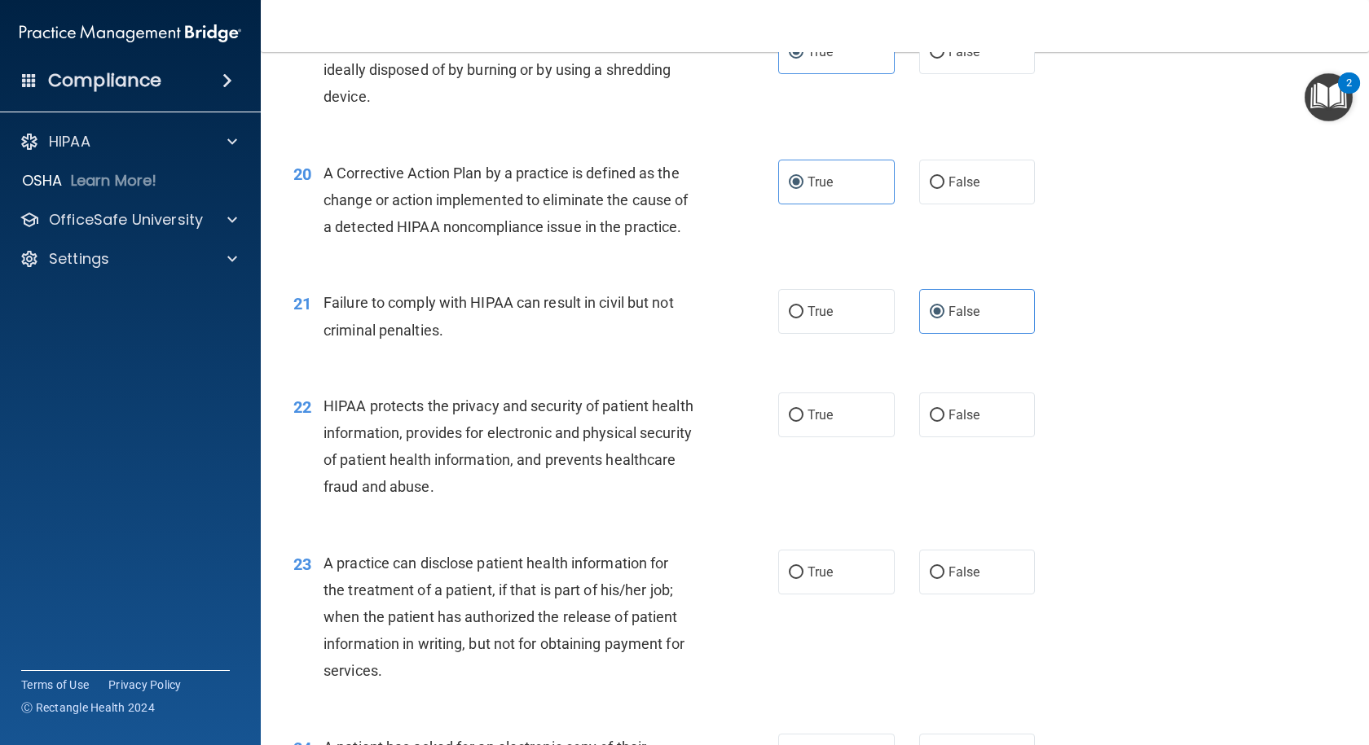
scroll to position [2525, 0]
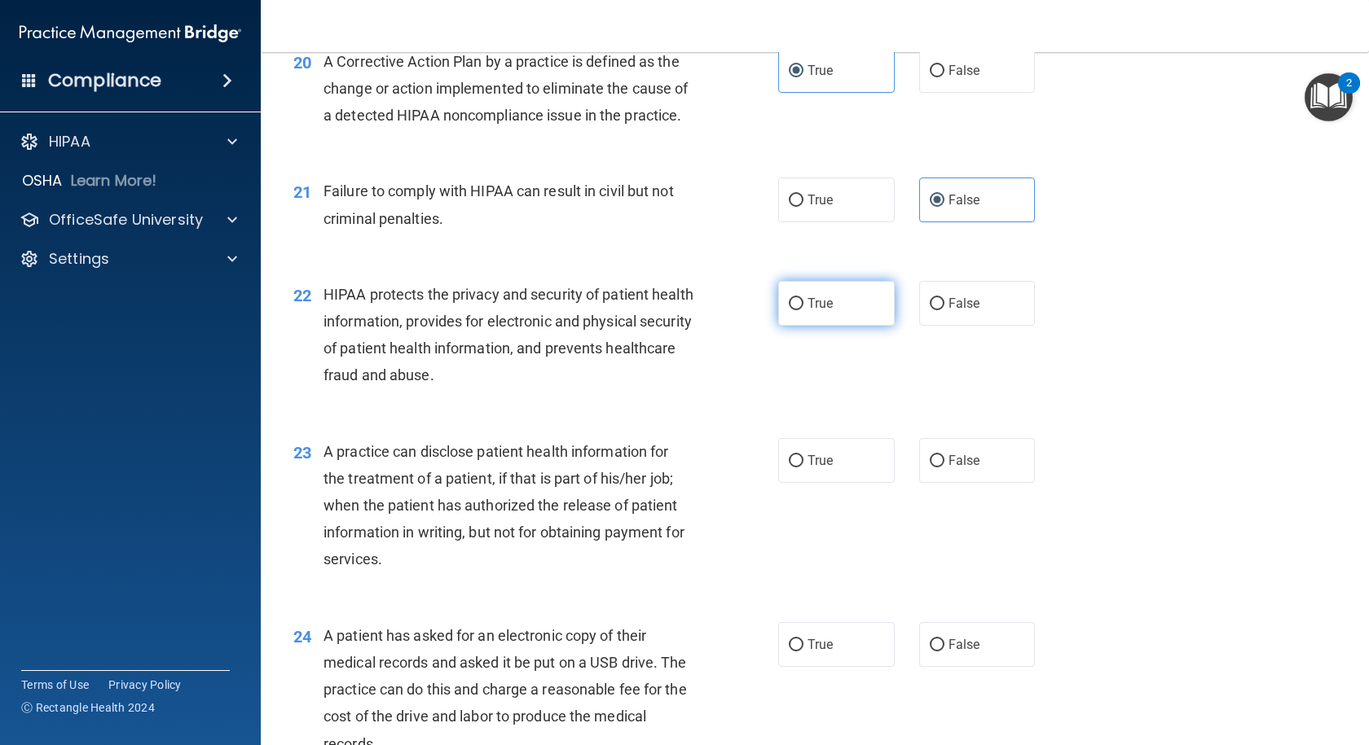
click at [880, 326] on label "True" at bounding box center [836, 303] width 116 height 45
click at [803, 310] on input "True" at bounding box center [796, 304] width 15 height 12
radio input "true"
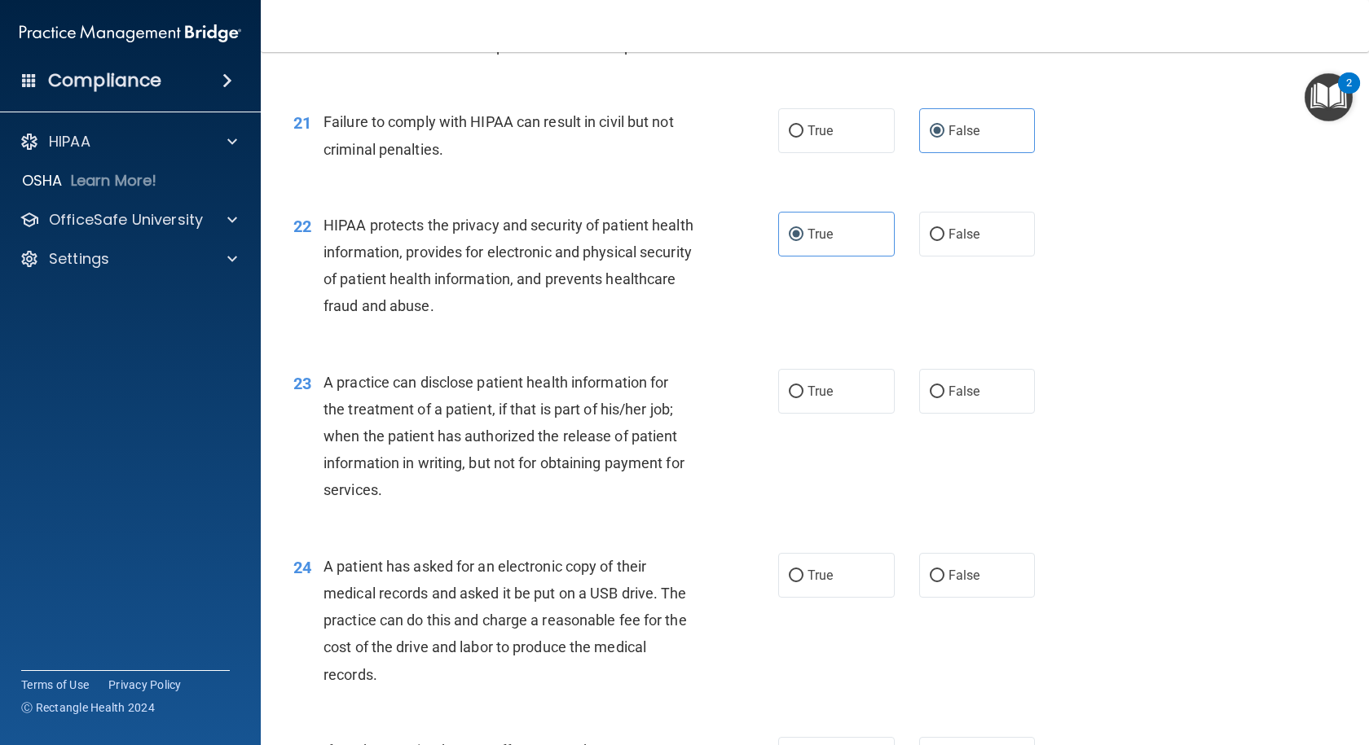
scroll to position [2688, 0]
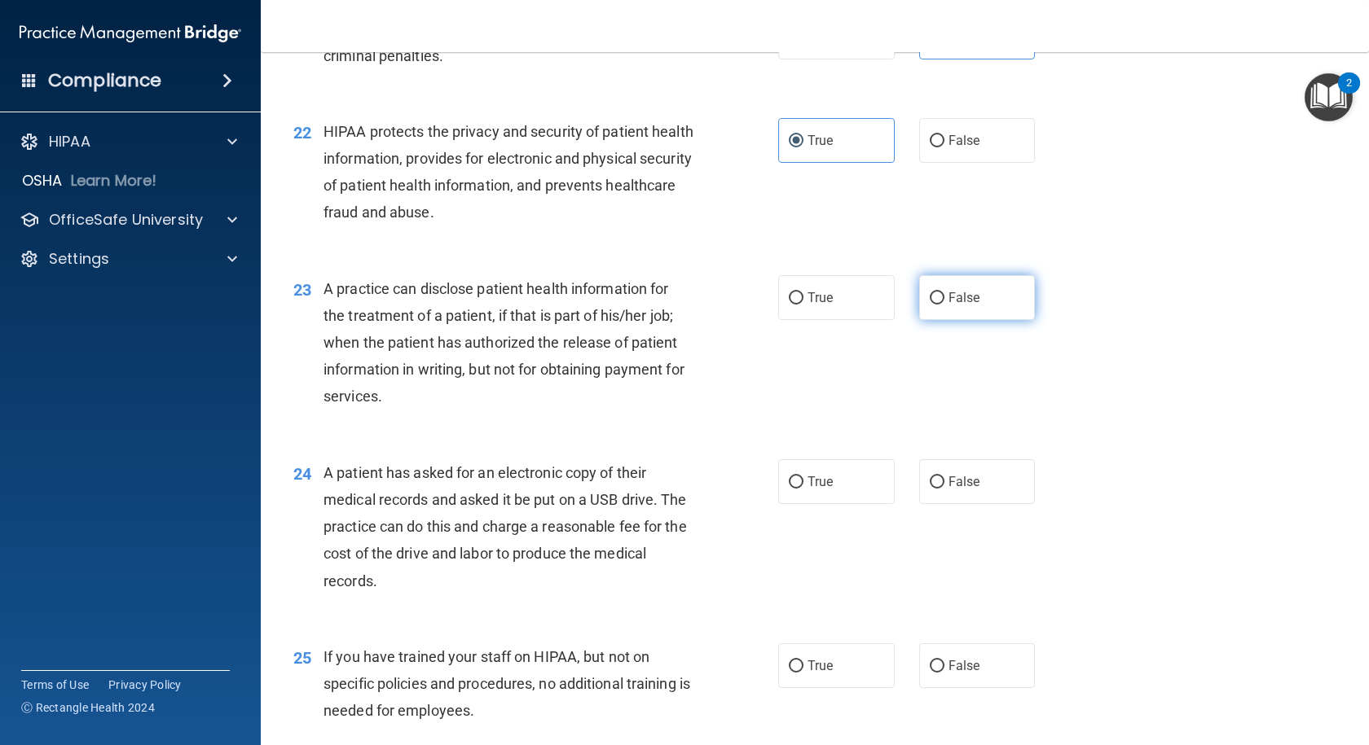
click at [962, 306] on span "False" at bounding box center [964, 297] width 32 height 15
click at [944, 305] on input "False" at bounding box center [937, 298] width 15 height 12
radio input "true"
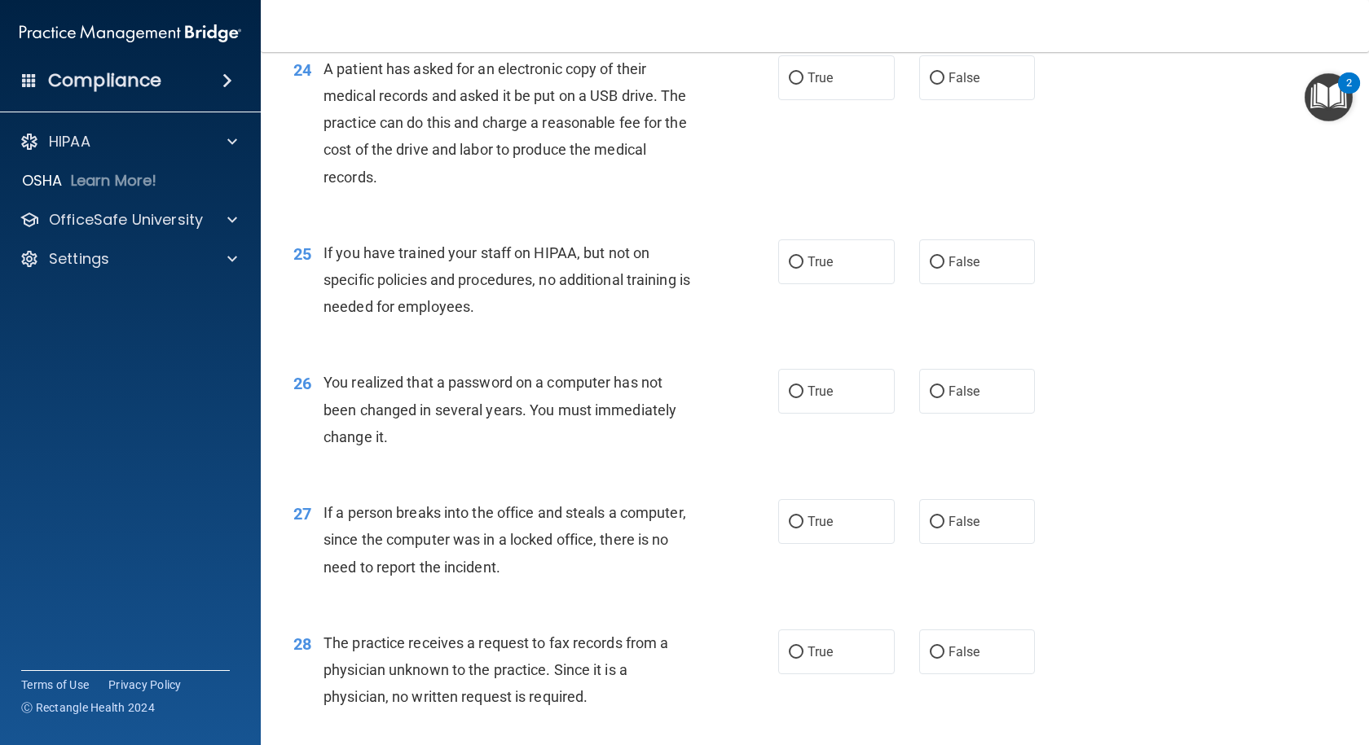
scroll to position [3096, 0]
click at [859, 97] on label "True" at bounding box center [836, 74] width 116 height 45
click at [803, 81] on input "True" at bounding box center [796, 75] width 15 height 12
radio input "true"
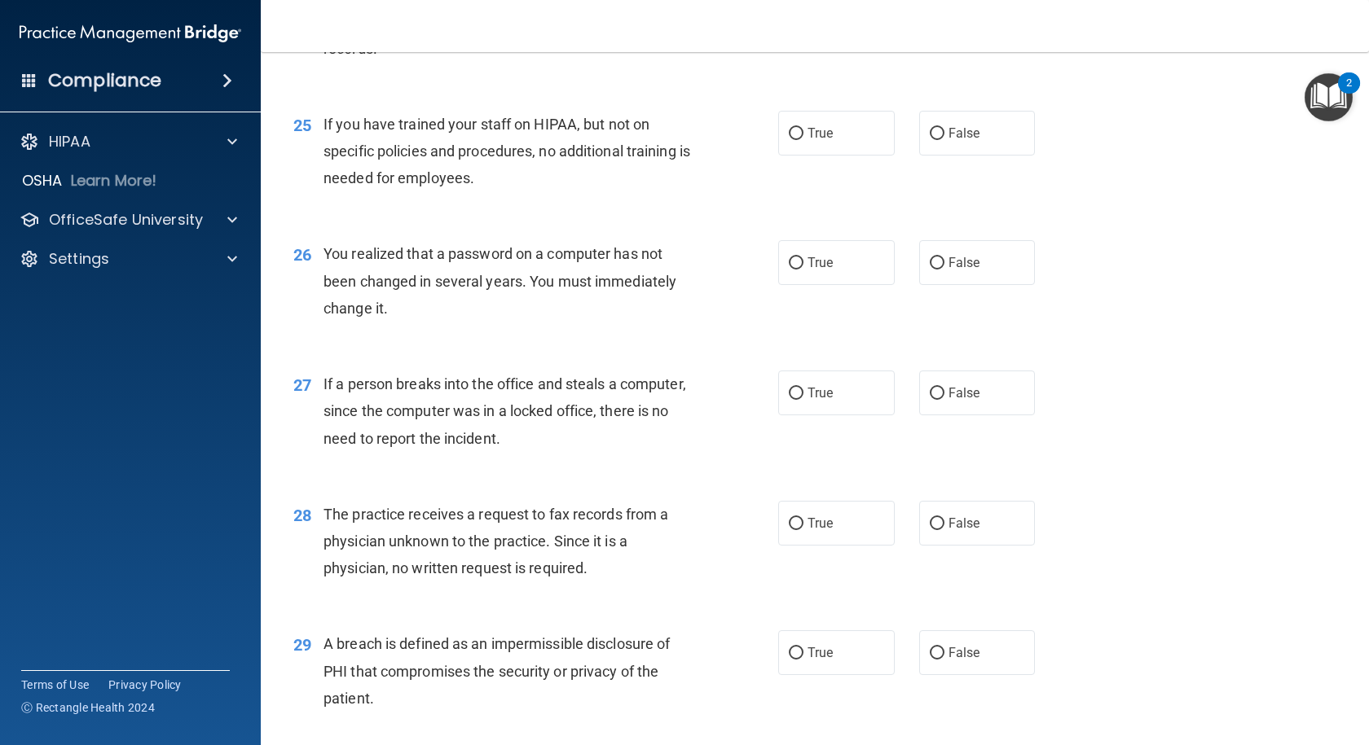
scroll to position [3259, 0]
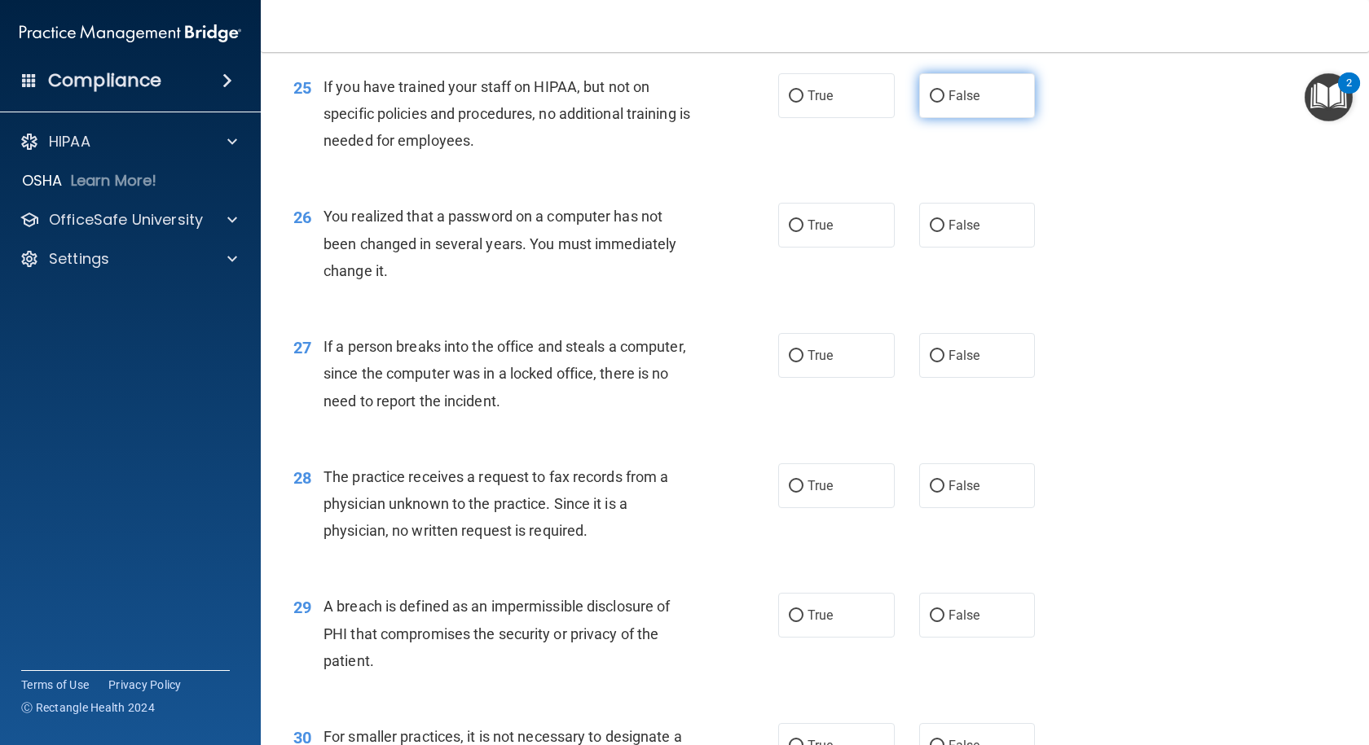
click at [973, 118] on label "False" at bounding box center [977, 95] width 116 height 45
click at [944, 103] on input "False" at bounding box center [937, 96] width 15 height 12
radio input "true"
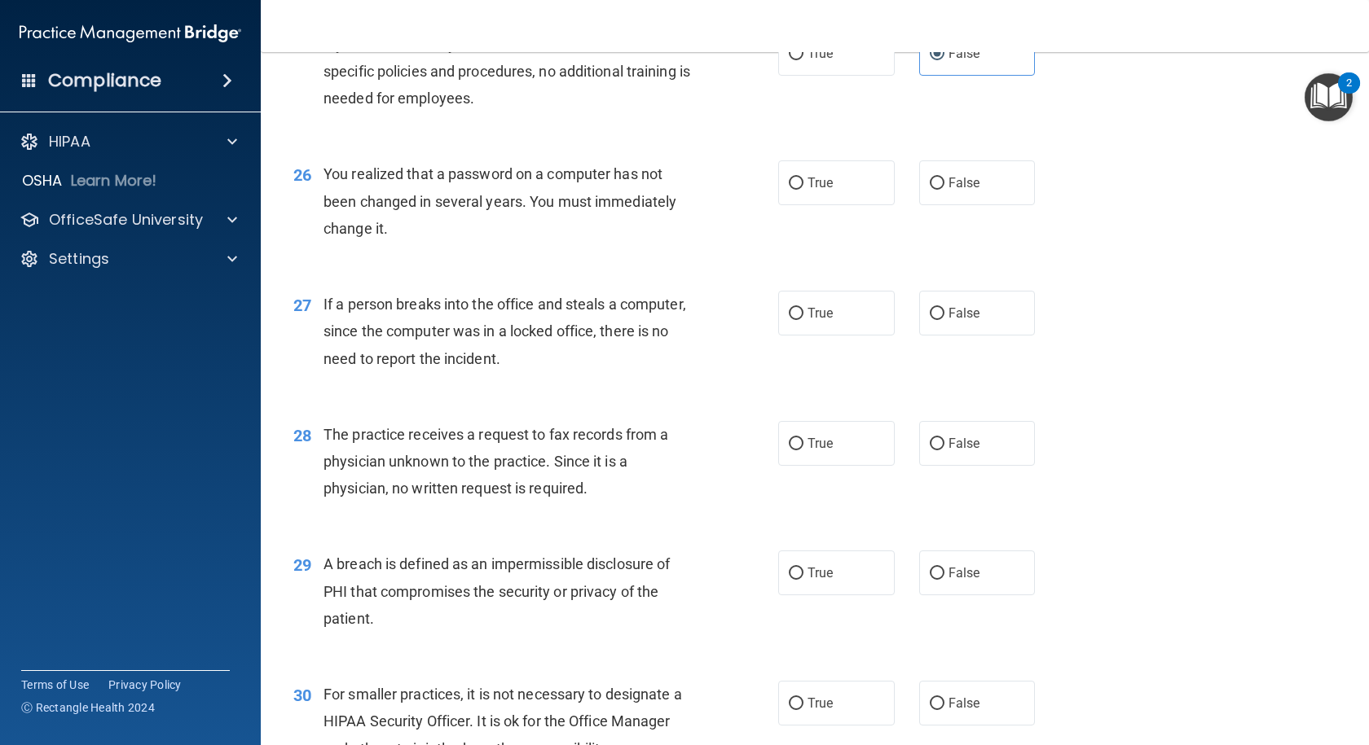
scroll to position [3340, 0]
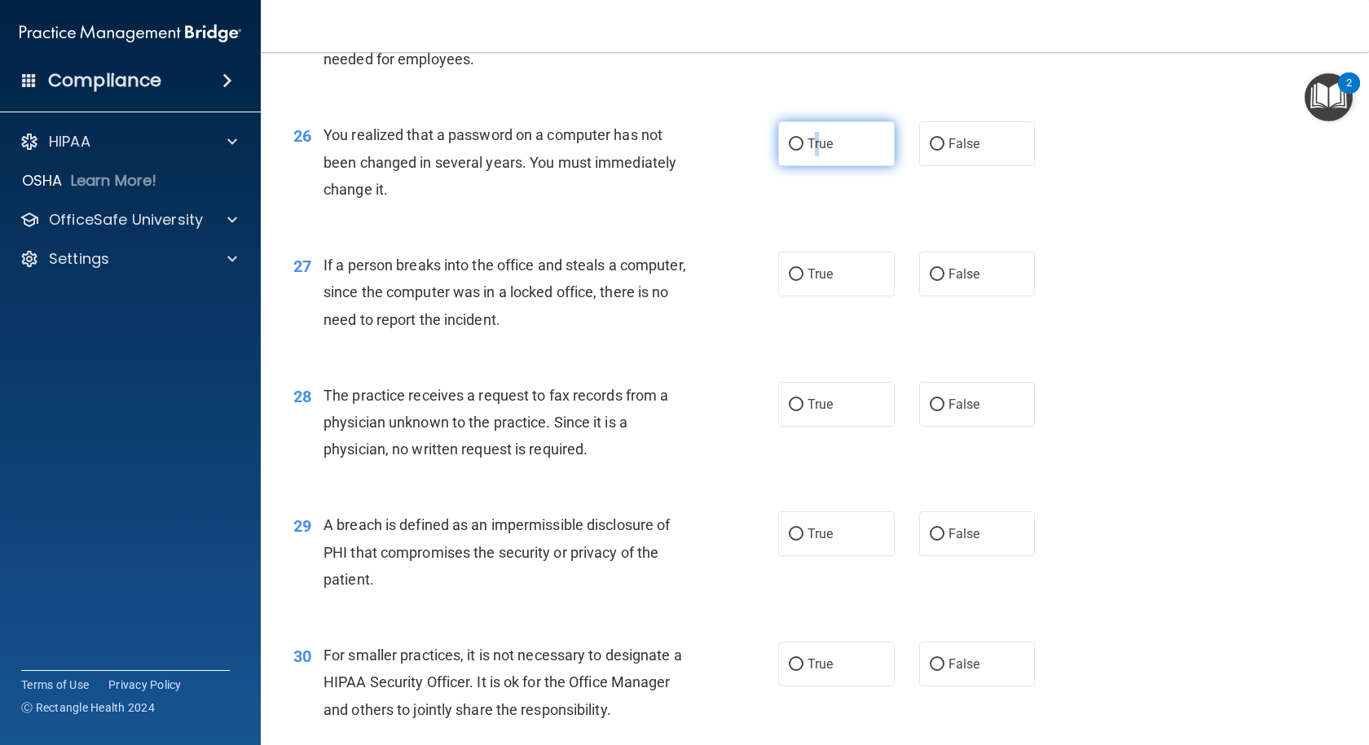
click at [812, 166] on label "True" at bounding box center [836, 143] width 116 height 45
click at [838, 166] on label "True" at bounding box center [836, 143] width 116 height 45
click at [803, 151] on input "True" at bounding box center [796, 144] width 15 height 12
radio input "true"
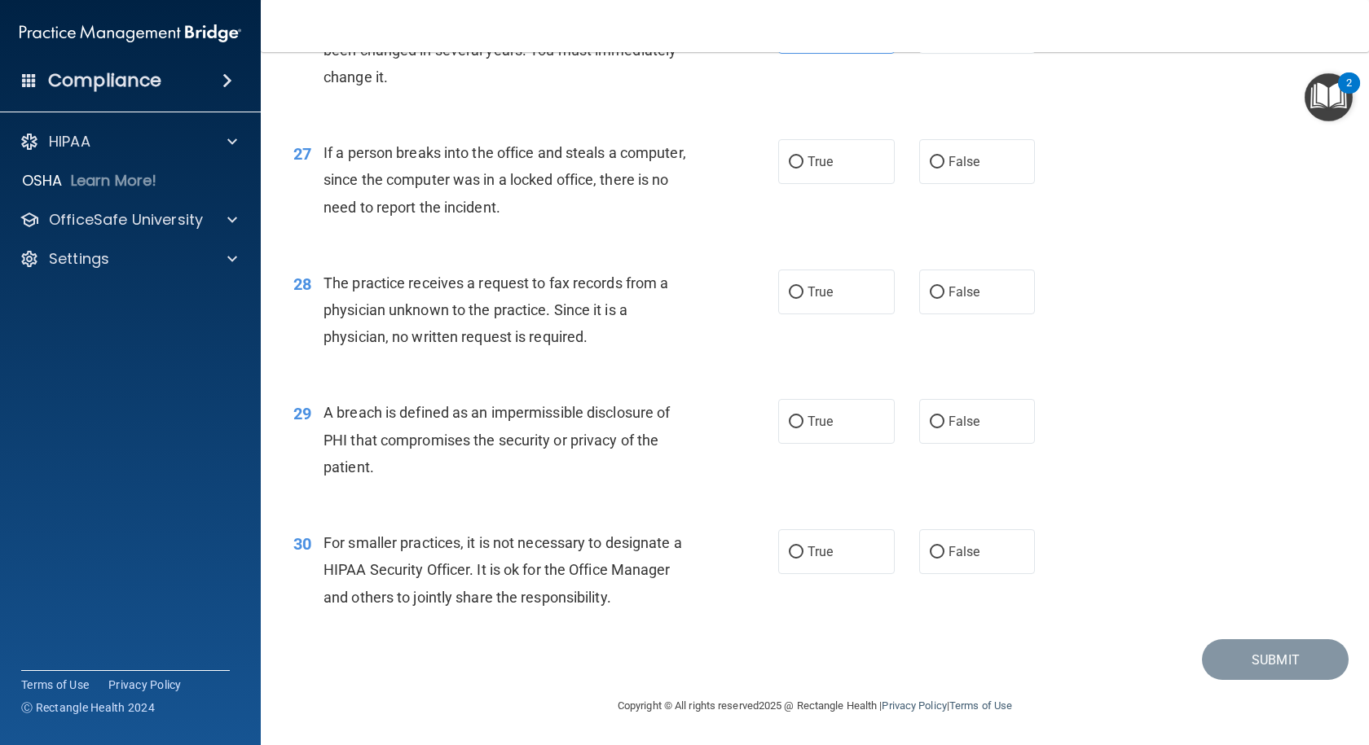
scroll to position [3503, 0]
click at [1000, 184] on label "False" at bounding box center [977, 161] width 116 height 45
click at [944, 169] on input "False" at bounding box center [937, 162] width 15 height 12
radio input "true"
click at [972, 314] on label "False" at bounding box center [977, 292] width 116 height 45
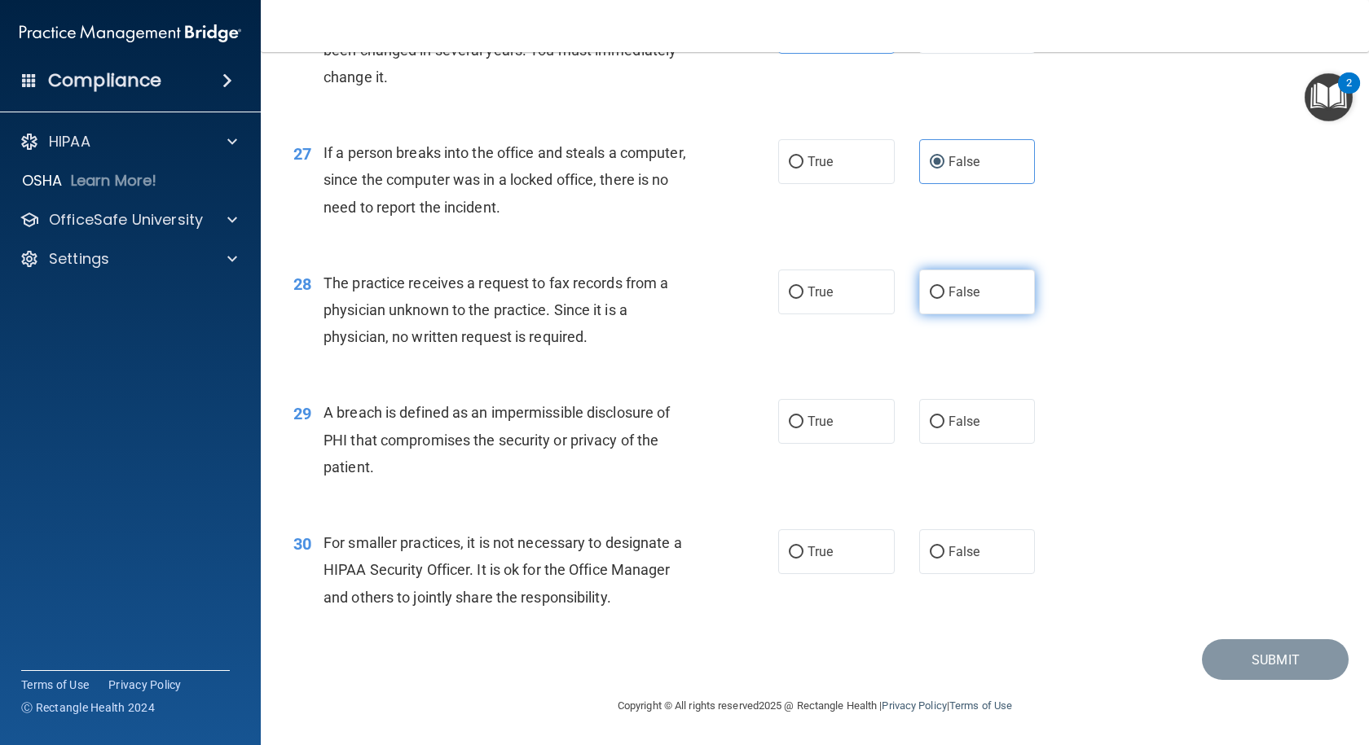
click at [944, 299] on input "False" at bounding box center [937, 293] width 15 height 12
radio input "true"
click at [851, 444] on label "True" at bounding box center [836, 421] width 116 height 45
click at [803, 429] on input "True" at bounding box center [796, 422] width 15 height 12
radio input "true"
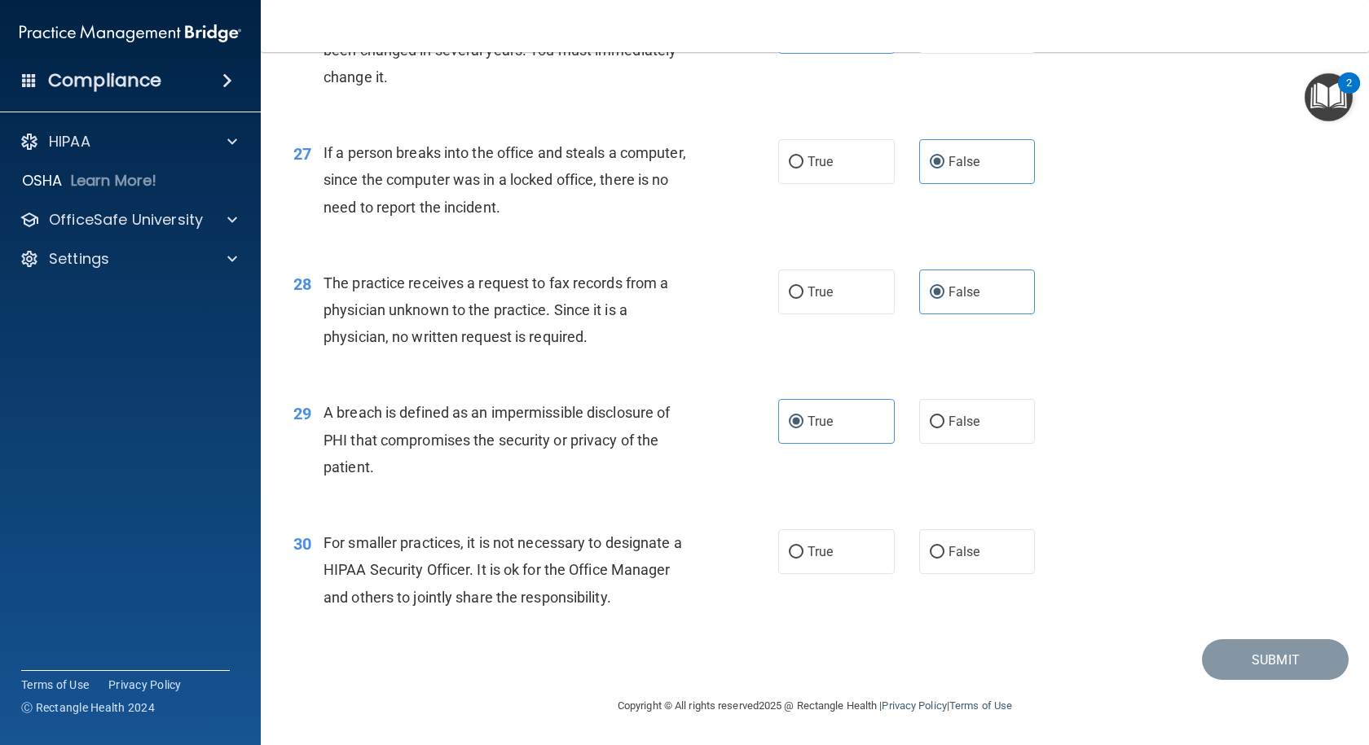
scroll to position [3534, 0]
click at [965, 547] on span "False" at bounding box center [964, 551] width 32 height 15
click at [944, 547] on input "False" at bounding box center [937, 553] width 15 height 12
radio input "true"
click at [1244, 653] on button "Submit" at bounding box center [1275, 661] width 147 height 42
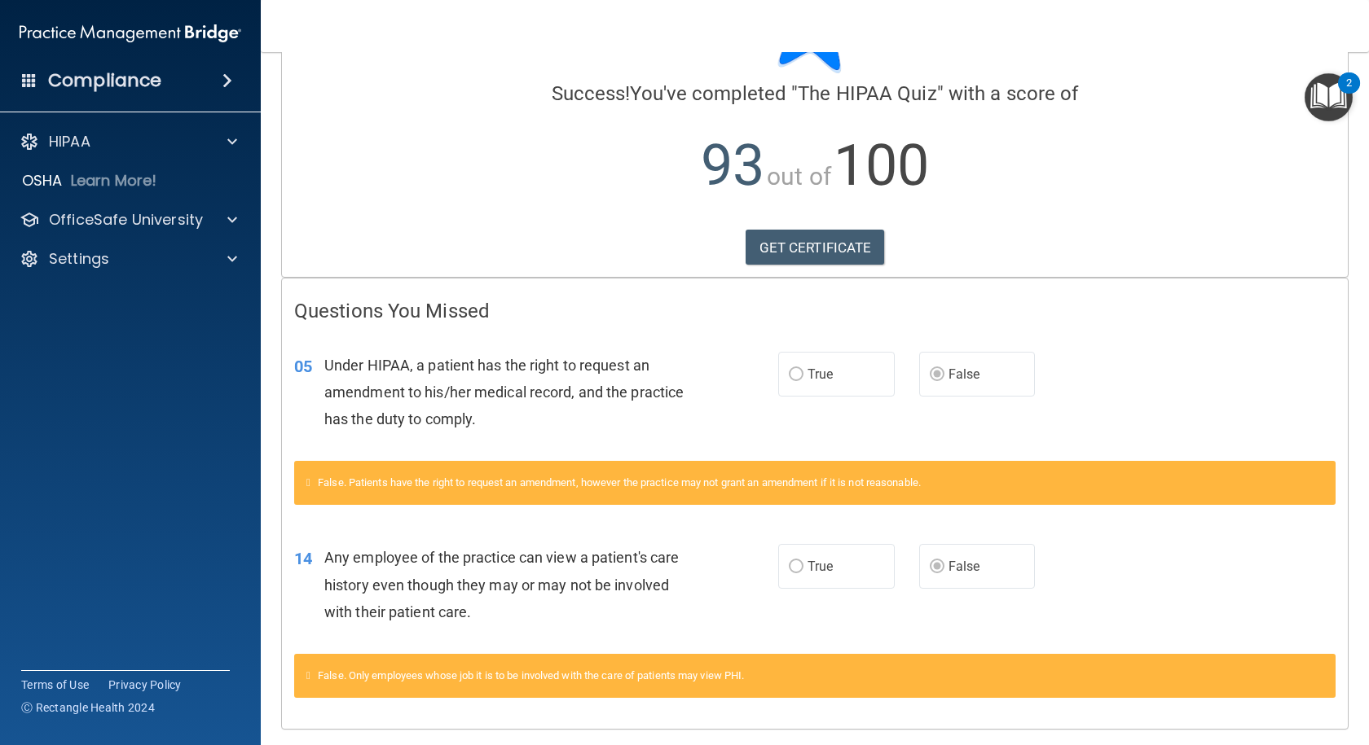
scroll to position [156, 0]
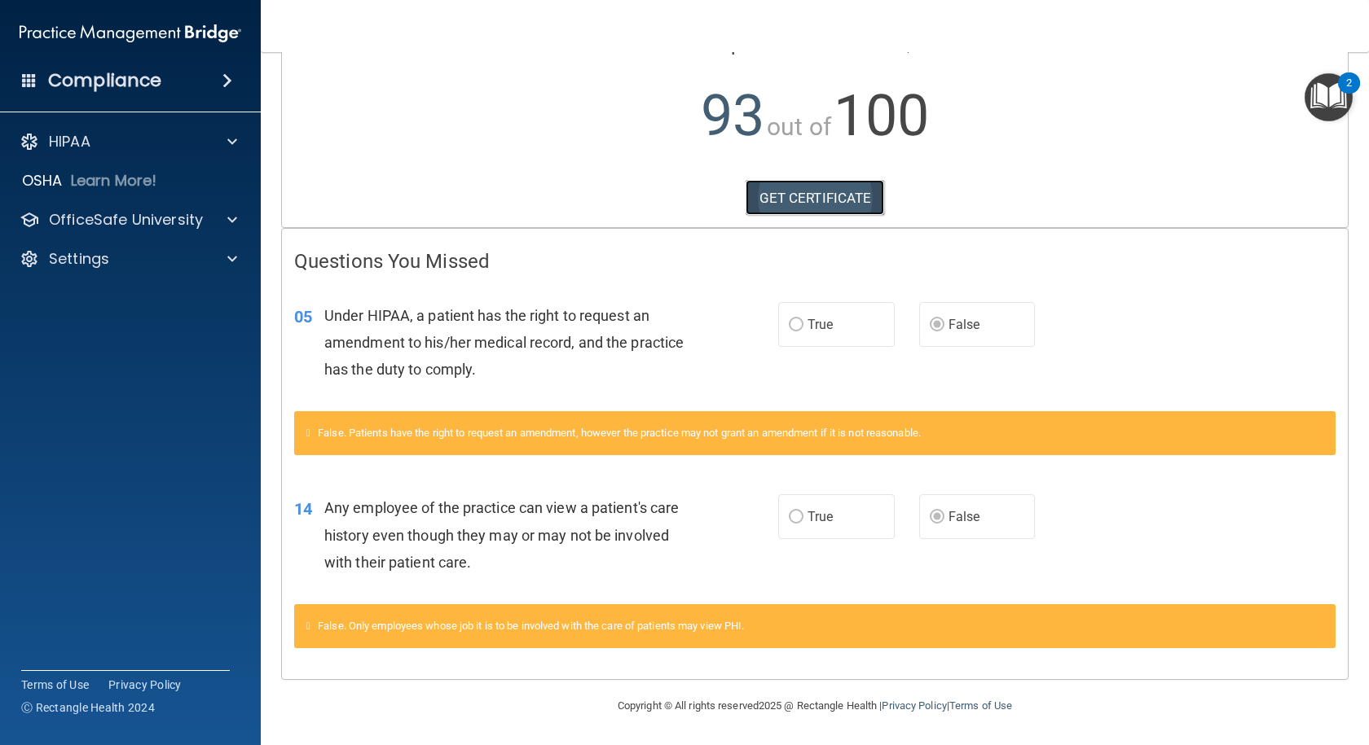
click at [846, 197] on link "GET CERTIFICATE" at bounding box center [814, 198] width 139 height 36
